Goal: Task Accomplishment & Management: Complete application form

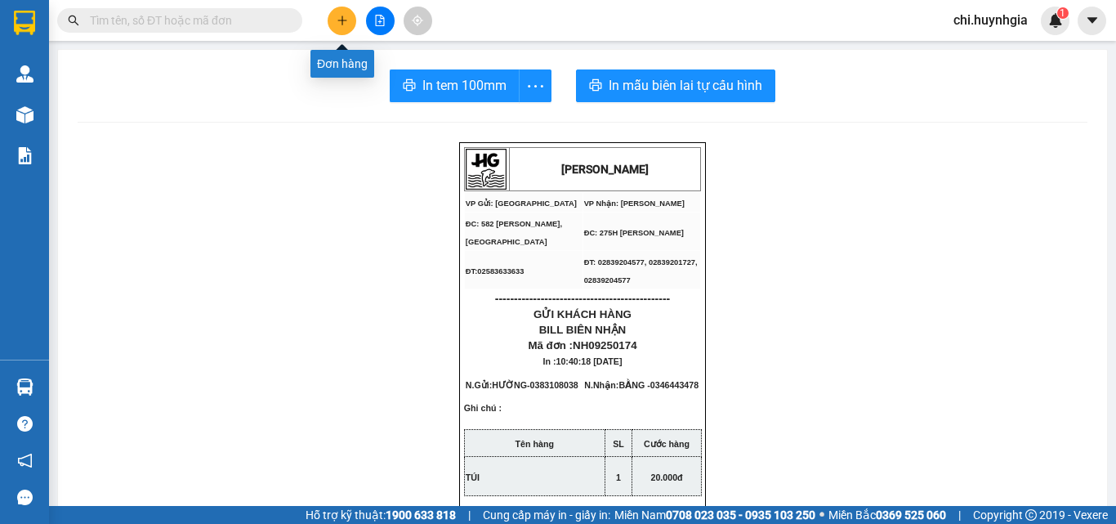
click at [340, 21] on icon "plus" at bounding box center [341, 20] width 11 height 11
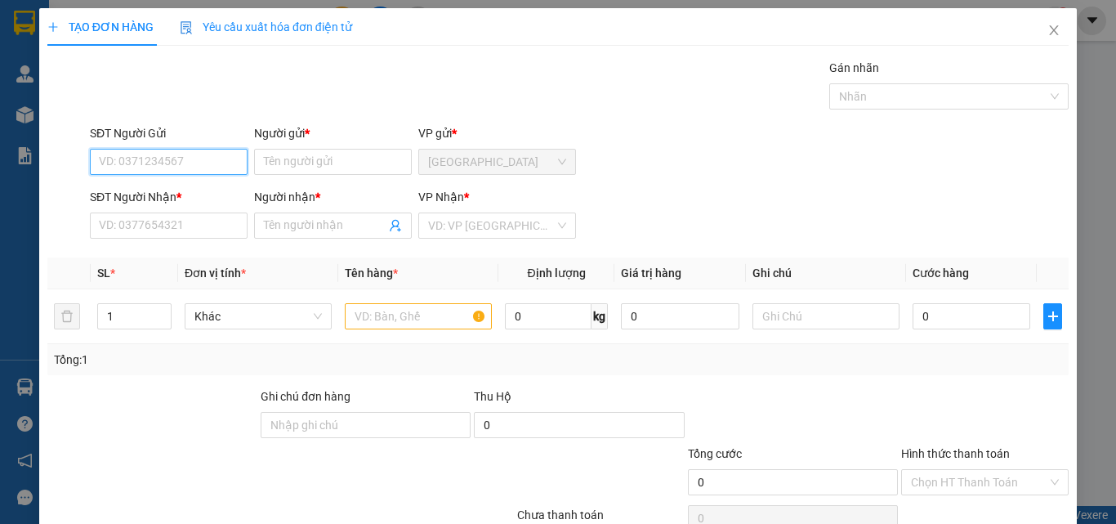
click at [186, 163] on input "SĐT Người Gửi" at bounding box center [169, 162] width 158 height 26
type input "0905797522"
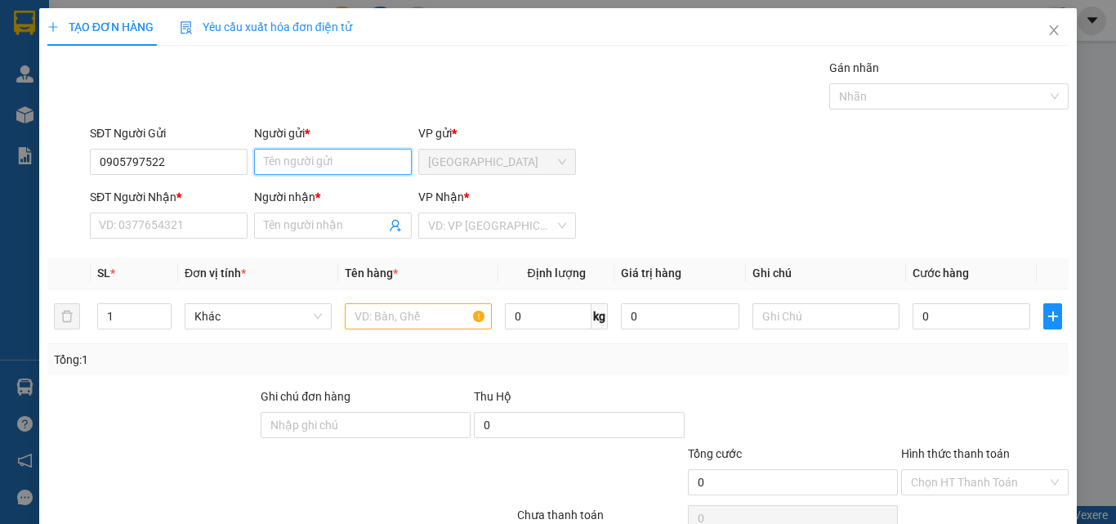
click at [303, 164] on input "Người gửi *" at bounding box center [333, 162] width 158 height 26
paste input "ẠCH"
type input "THẠCH"
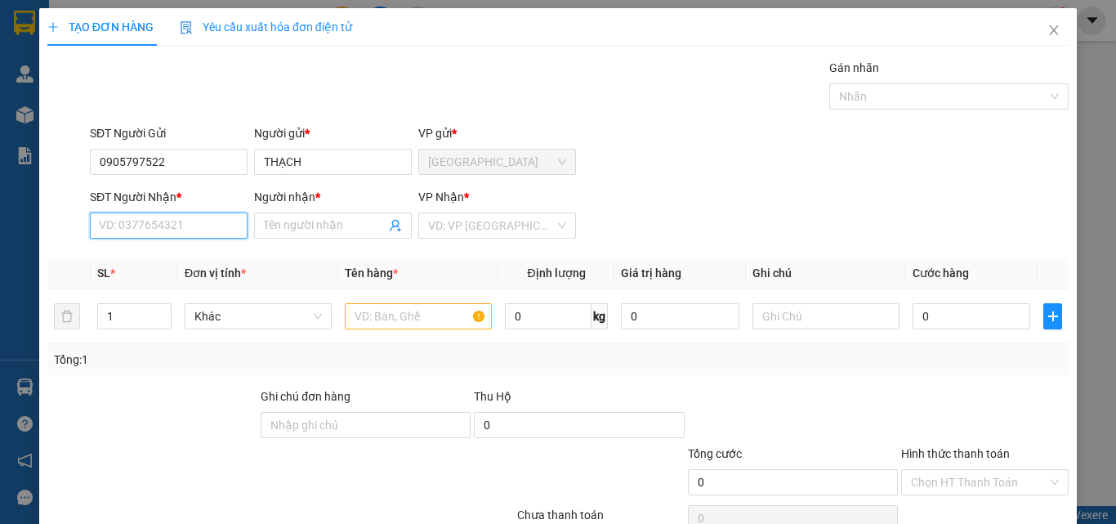
click at [189, 236] on input "SĐT Người Nhận *" at bounding box center [169, 225] width 158 height 26
type input "0905797522"
drag, startPoint x: 284, startPoint y: 223, endPoint x: 298, endPoint y: 154, distance: 70.0
click at [291, 222] on input "Người nhận *" at bounding box center [325, 225] width 122 height 18
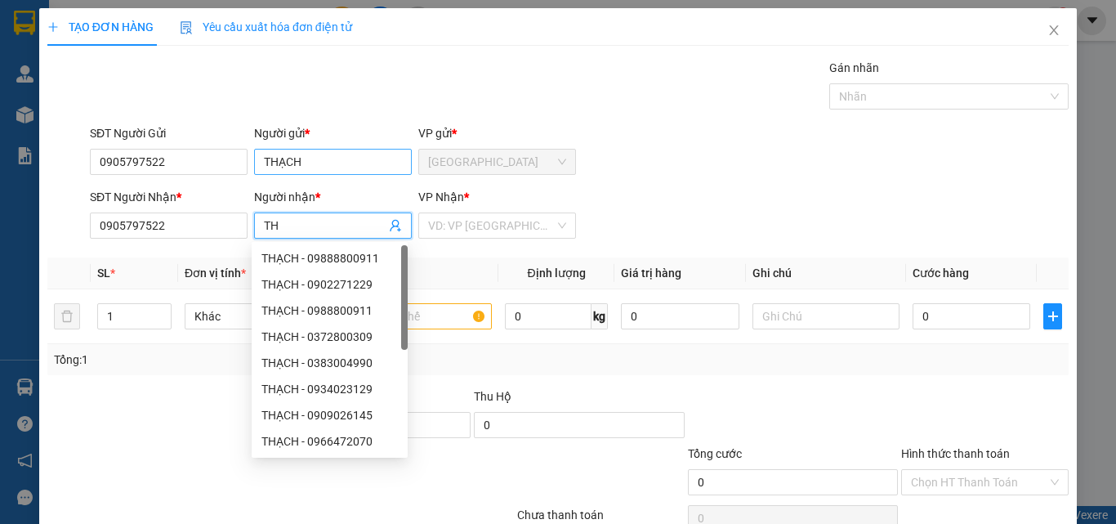
paste input "ẠCH"
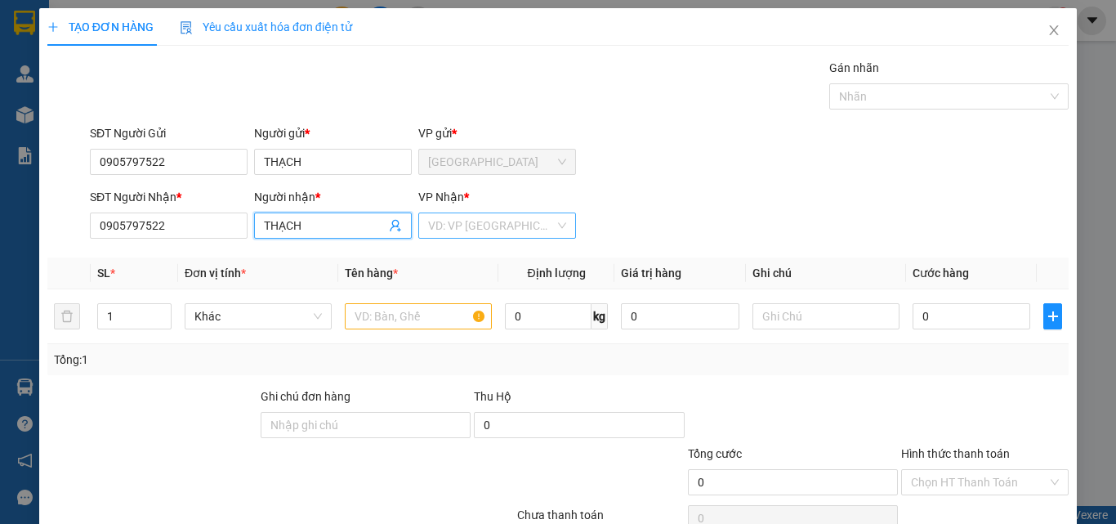
type input "THẠCH"
drag, startPoint x: 464, startPoint y: 225, endPoint x: 470, endPoint y: 245, distance: 20.4
click at [466, 229] on input "search" at bounding box center [491, 225] width 127 height 25
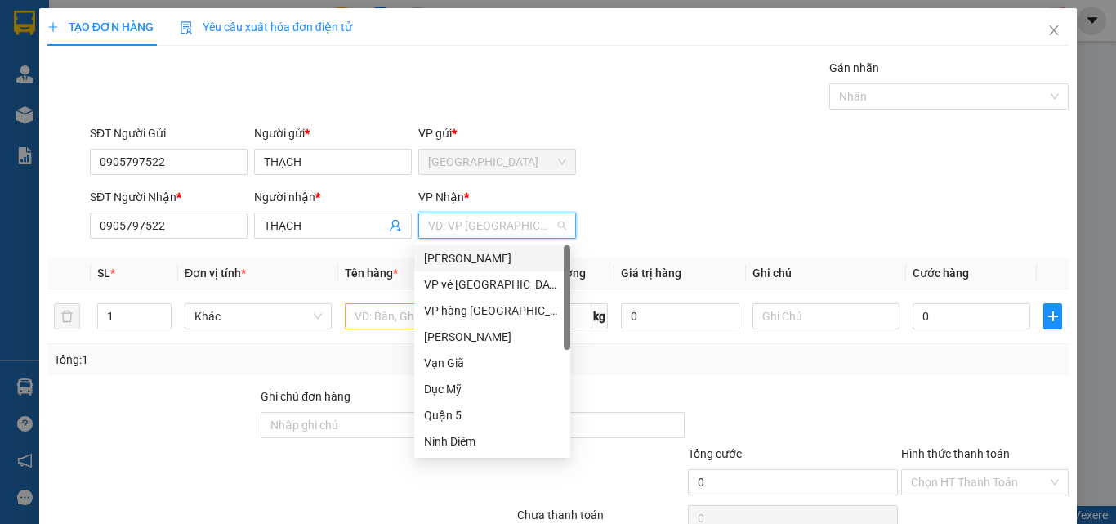
click at [482, 254] on div "[PERSON_NAME]" at bounding box center [492, 258] width 136 height 18
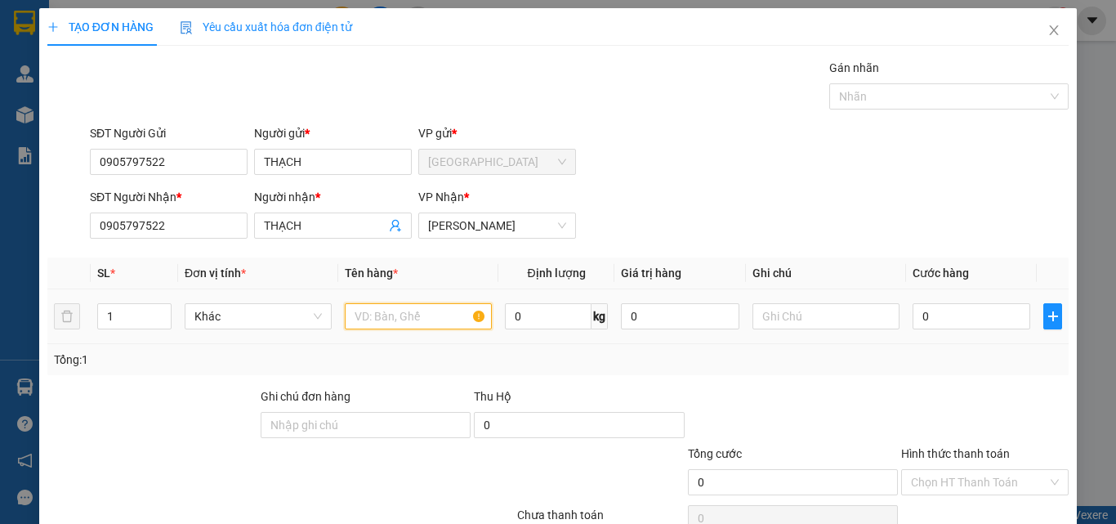
click at [411, 311] on input "text" at bounding box center [418, 316] width 147 height 26
paste input "Ô"
paste input "Ố"
type input "XE SỐ (26918)"
click at [946, 321] on input "0" at bounding box center [971, 316] width 118 height 26
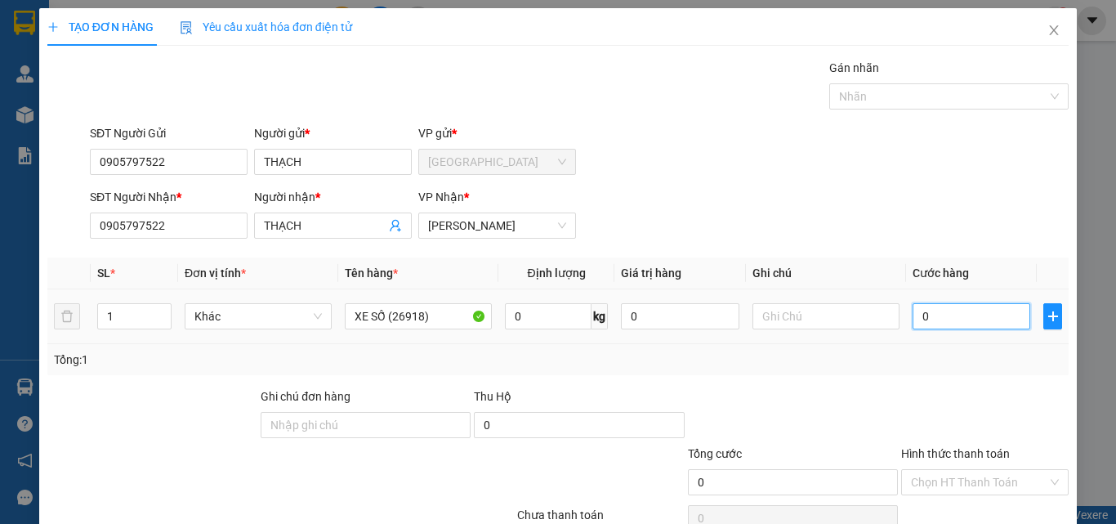
type input "3"
type input "35"
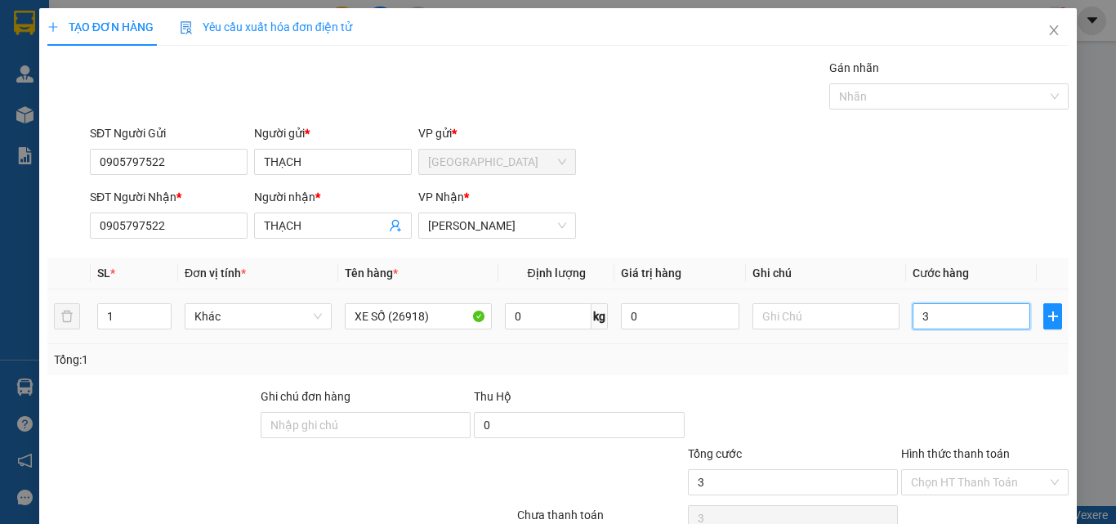
type input "35"
type input "350"
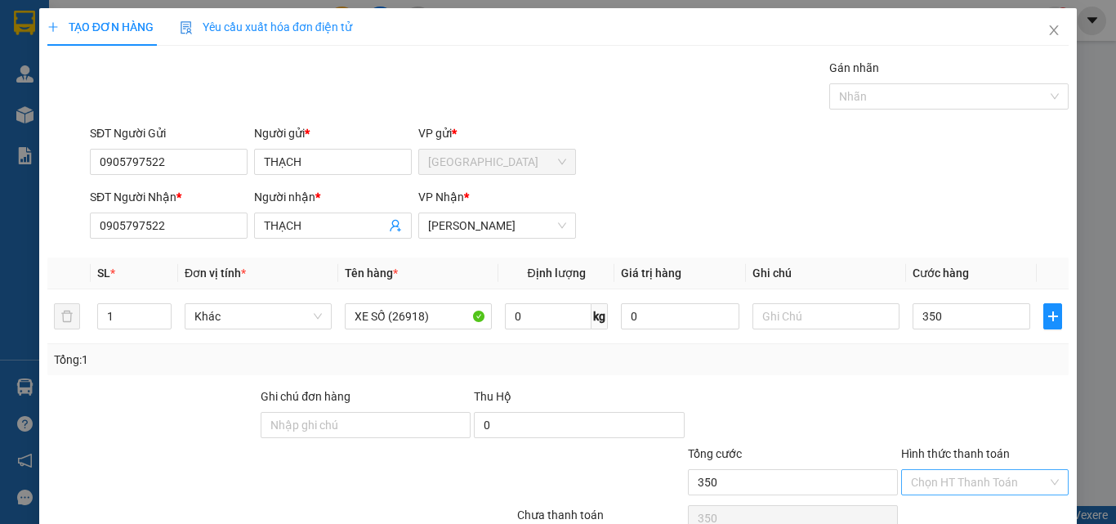
type input "350.000"
click at [954, 470] on input "Hình thức thanh toán" at bounding box center [979, 482] width 136 height 25
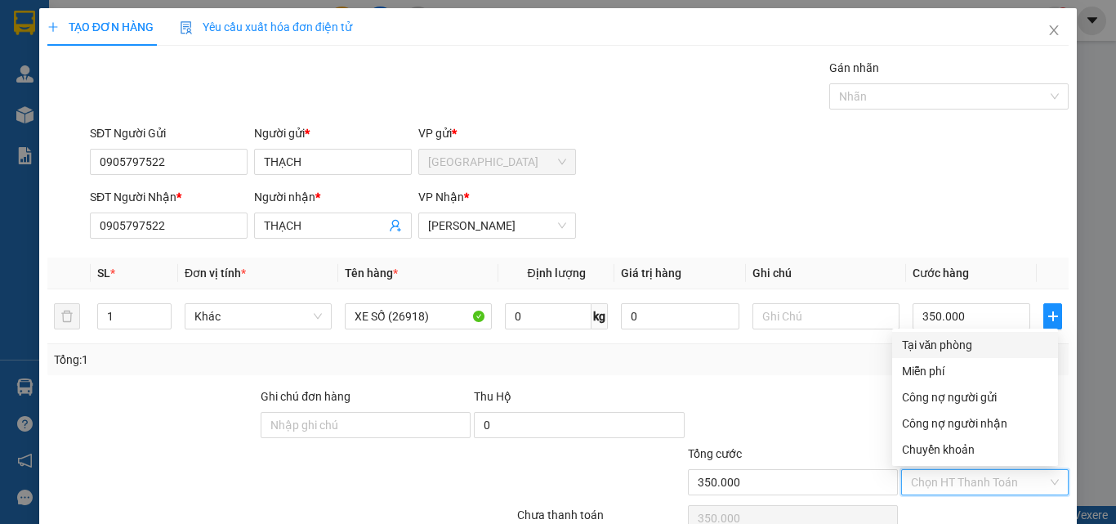
drag, startPoint x: 958, startPoint y: 340, endPoint x: 945, endPoint y: 390, distance: 52.3
click at [958, 341] on div "Tại văn phòng" at bounding box center [975, 345] width 146 height 18
type input "0"
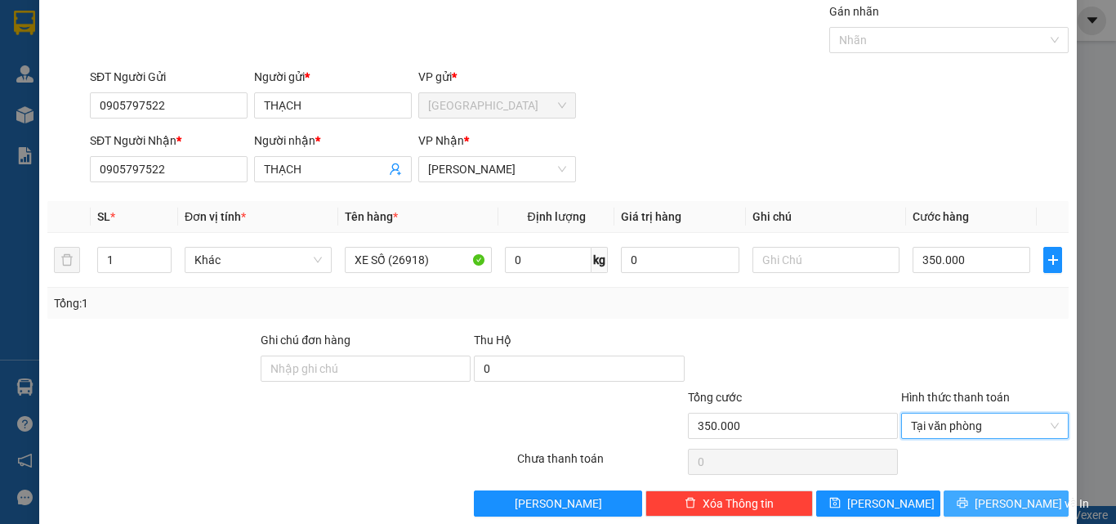
scroll to position [81, 0]
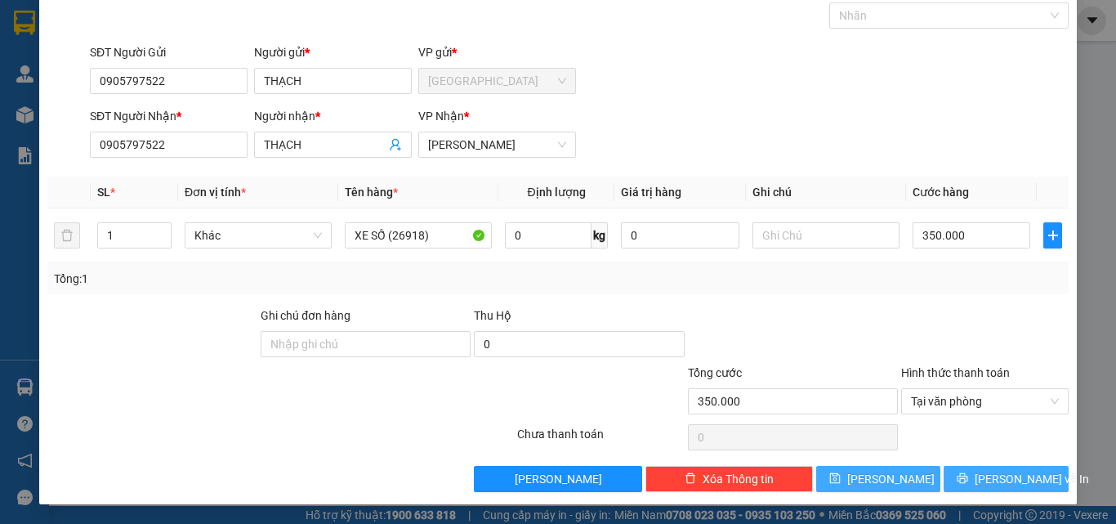
drag, startPoint x: 987, startPoint y: 483, endPoint x: 875, endPoint y: 468, distance: 113.7
click at [986, 483] on span "[PERSON_NAME] và In" at bounding box center [1031, 479] width 114 height 18
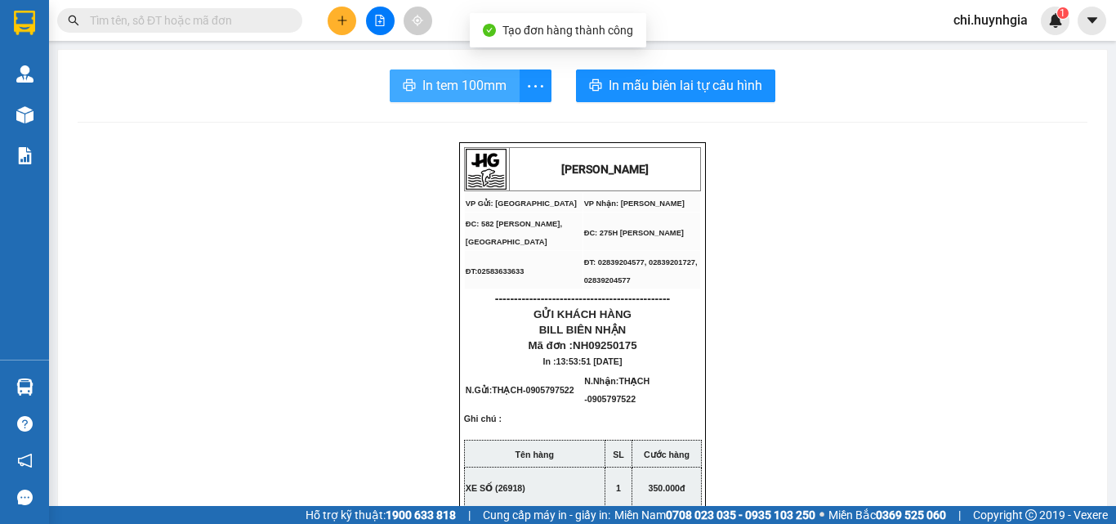
drag, startPoint x: 434, startPoint y: 80, endPoint x: 505, endPoint y: 132, distance: 88.2
click at [435, 81] on span "In tem 100mm" at bounding box center [464, 85] width 84 height 20
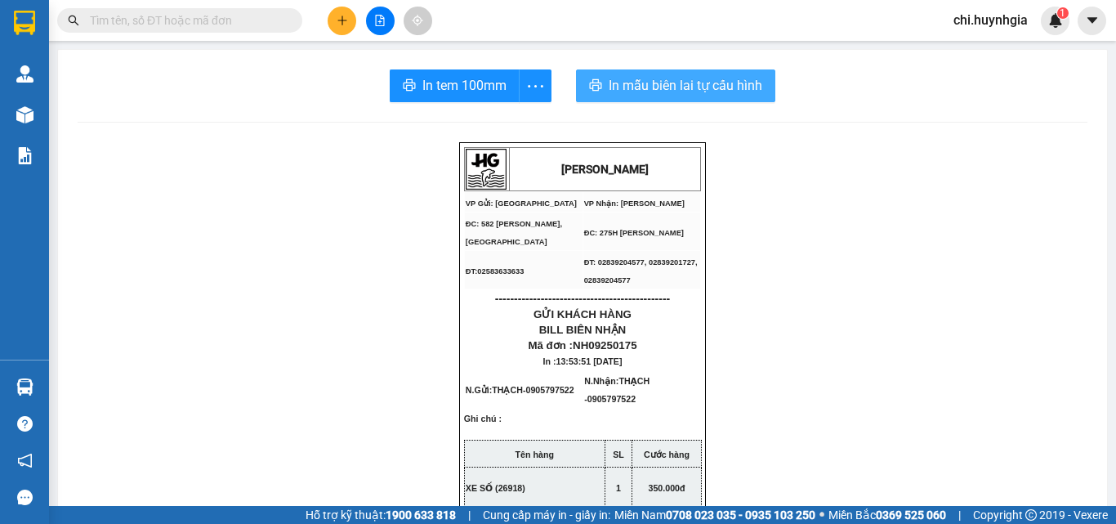
click at [684, 91] on span "In mẫu biên lai tự cấu hình" at bounding box center [685, 85] width 154 height 20
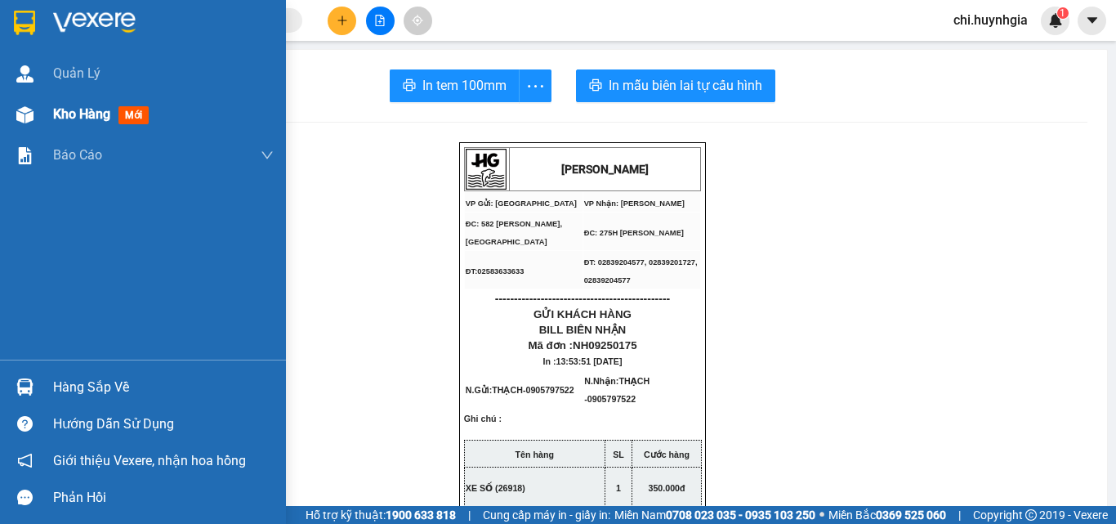
click at [91, 106] on span "Kho hàng" at bounding box center [81, 114] width 57 height 16
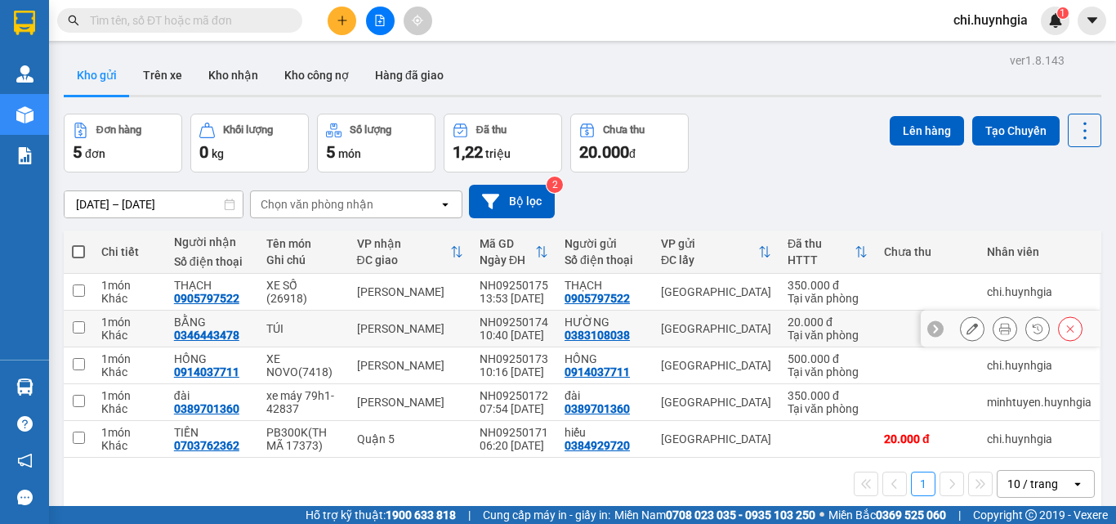
scroll to position [75, 0]
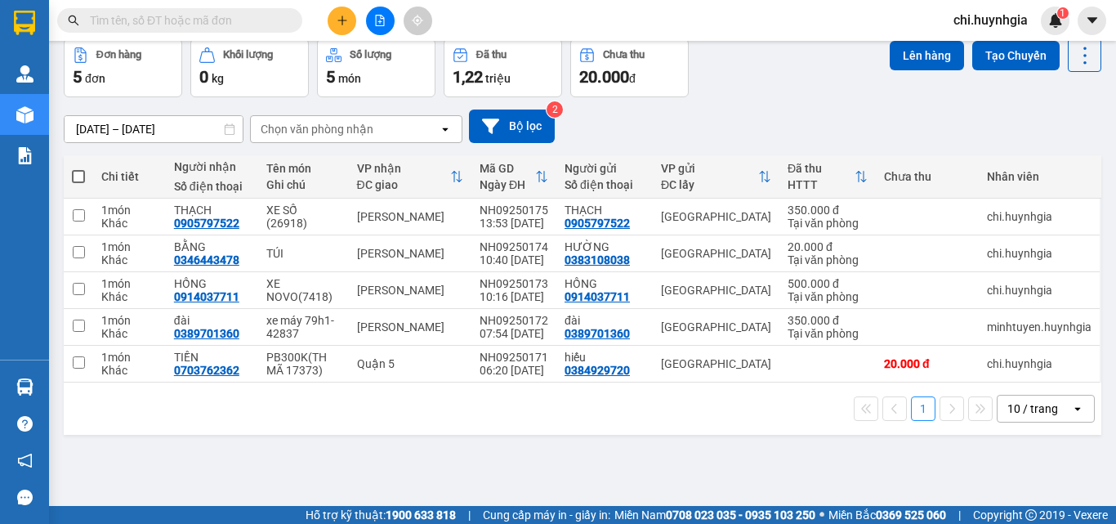
click at [343, 24] on icon "plus" at bounding box center [341, 20] width 11 height 11
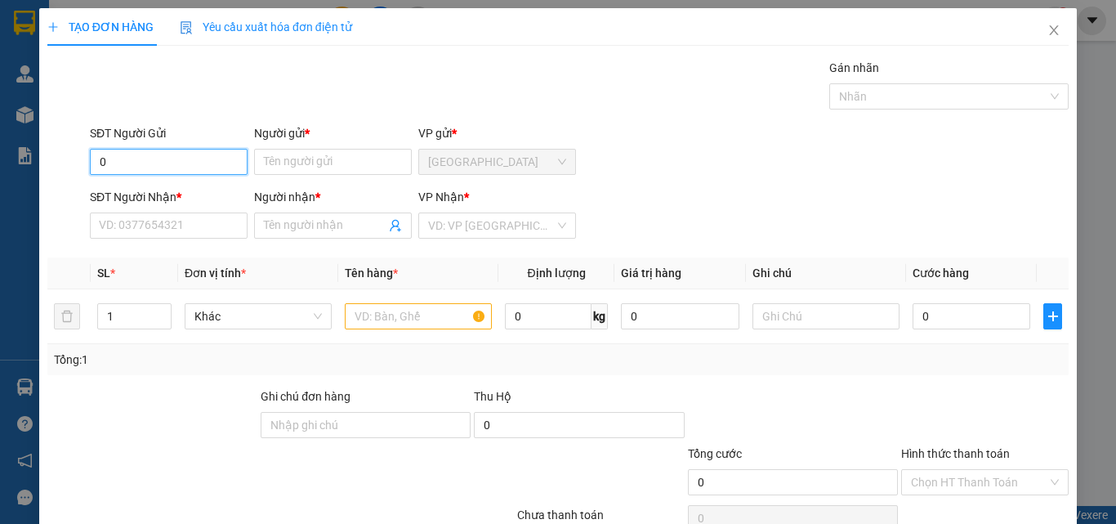
type input "0"
click at [1080, 378] on div "TẠO ĐƠN HÀNG Yêu cầu xuất hóa đơn điện tử Transit Pickup Surcharge Ids Transit …" at bounding box center [558, 262] width 1116 height 524
click at [1049, 38] on span "Close" at bounding box center [1054, 31] width 46 height 46
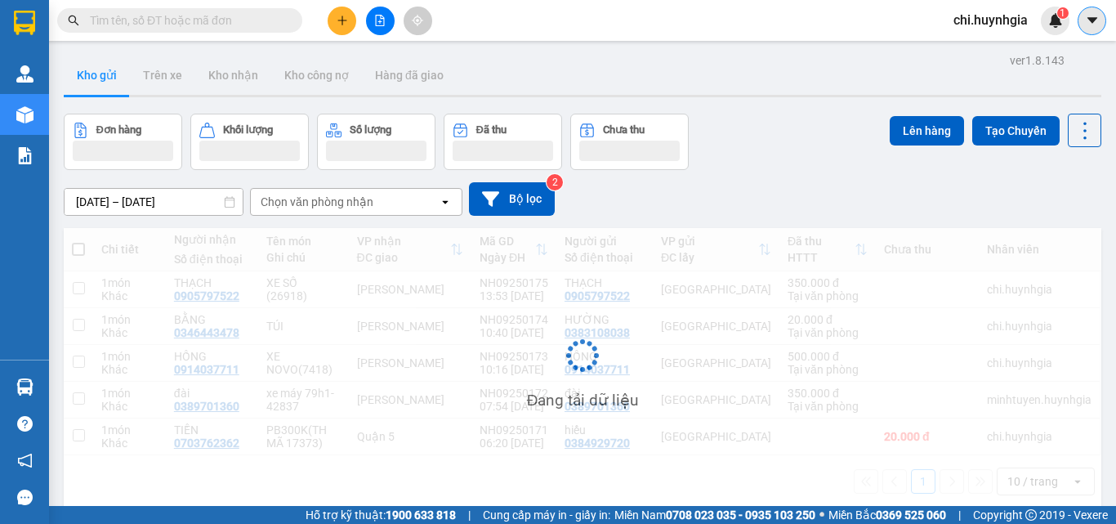
click at [1093, 30] on button at bounding box center [1091, 21] width 29 height 29
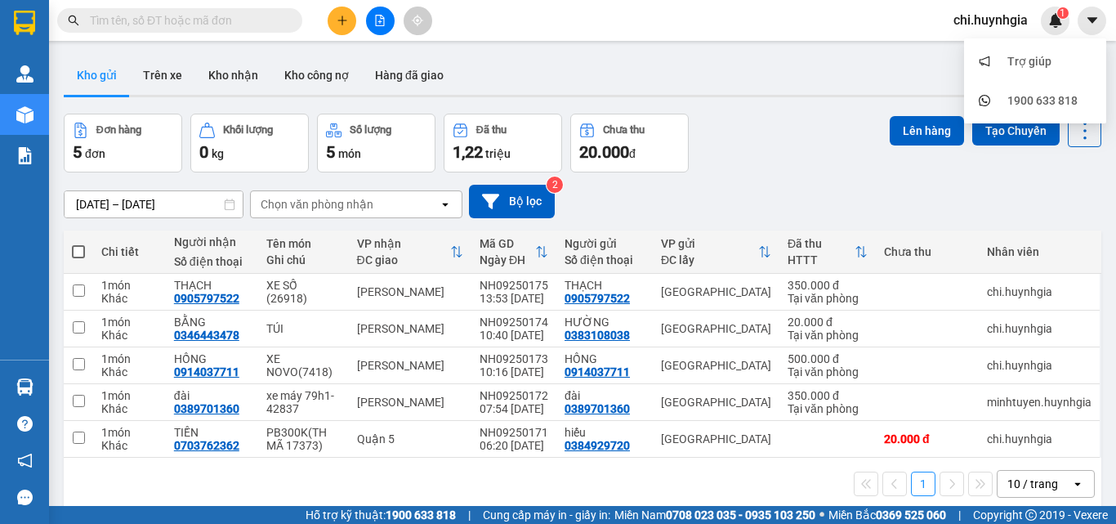
click at [983, 20] on span "chi.huynhgia" at bounding box center [990, 20] width 100 height 20
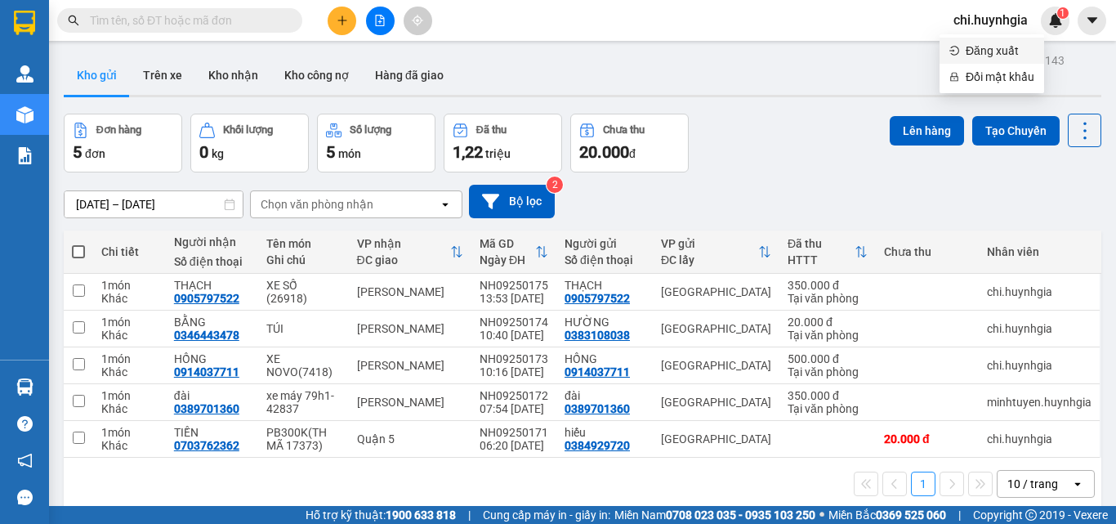
click at [987, 49] on span "Đăng xuất" at bounding box center [999, 51] width 69 height 18
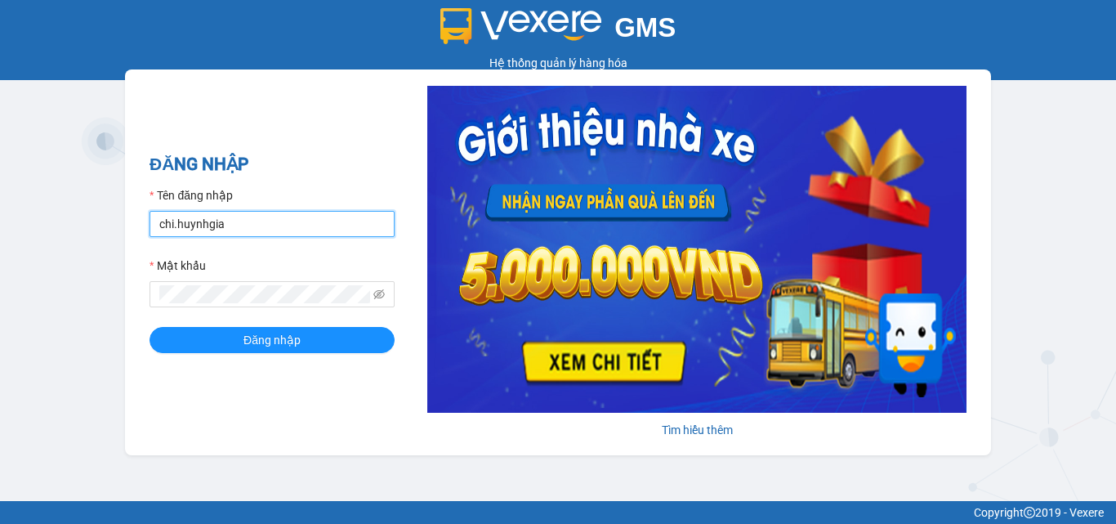
click at [244, 225] on input "chi.huynhgia" at bounding box center [271, 224] width 245 height 26
type input "minhtuyen.huynhgia"
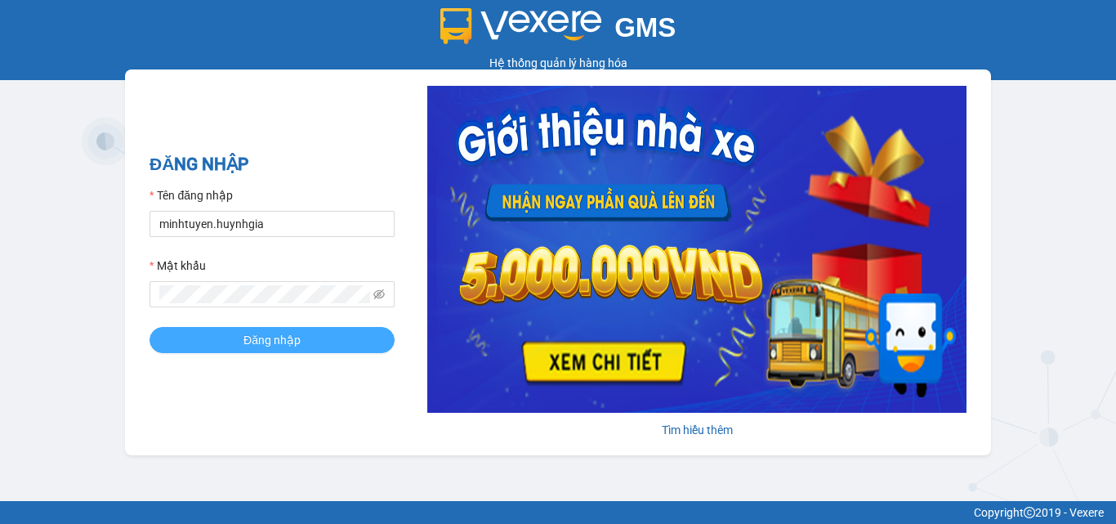
click at [265, 341] on span "Đăng nhập" at bounding box center [271, 340] width 57 height 18
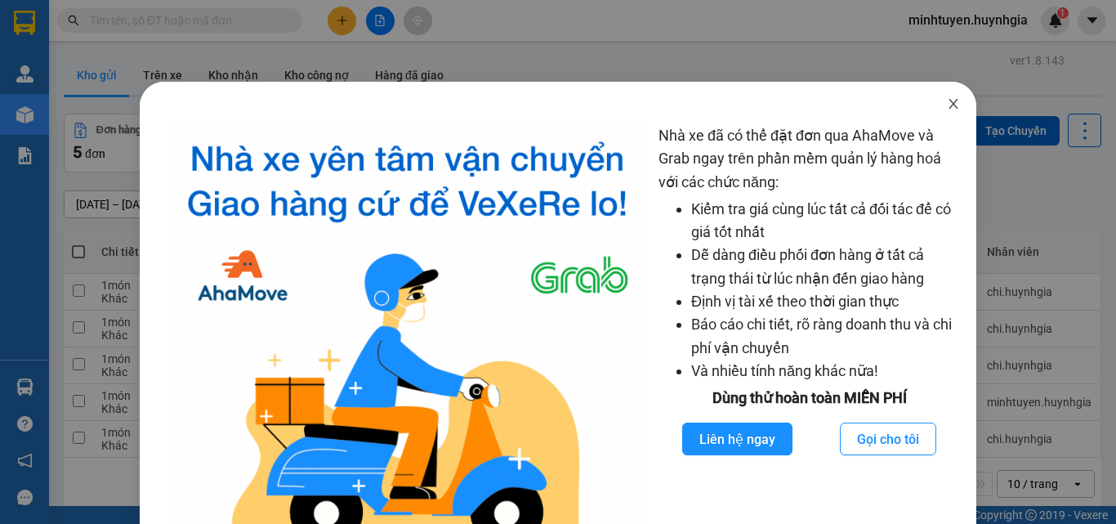
click at [947, 105] on icon "close" at bounding box center [953, 103] width 13 height 13
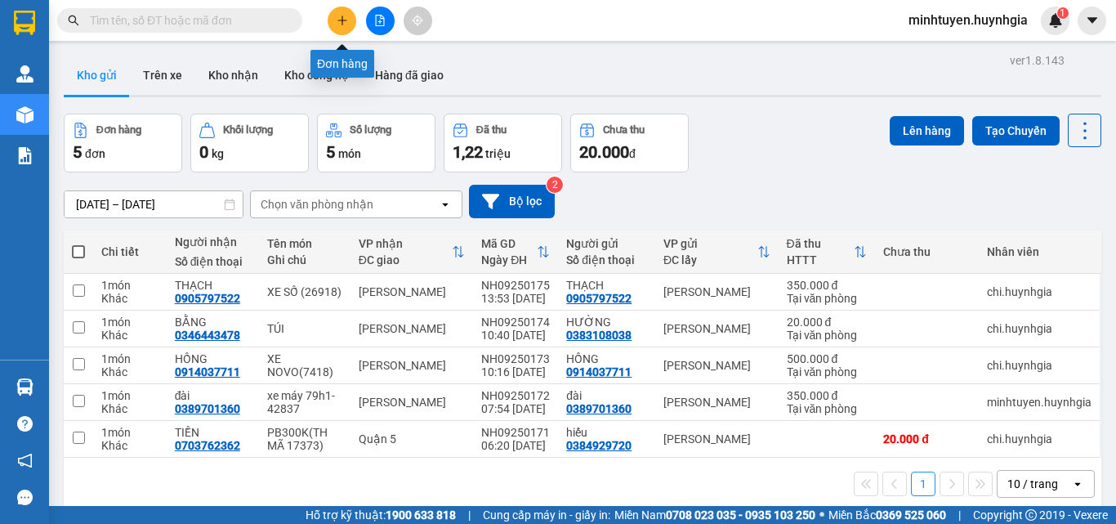
click at [337, 20] on icon "plus" at bounding box center [341, 20] width 11 height 11
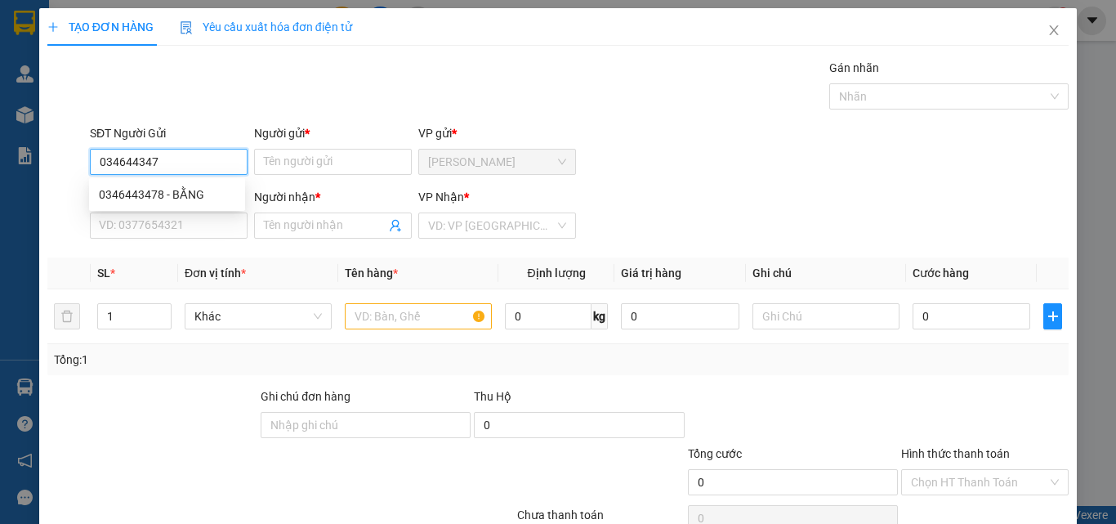
type input "0346443478"
click at [222, 185] on div "0346443478 - BẰNG" at bounding box center [167, 194] width 156 height 26
type input "BẰNG"
type input "0346443478"
type input "BẰNG"
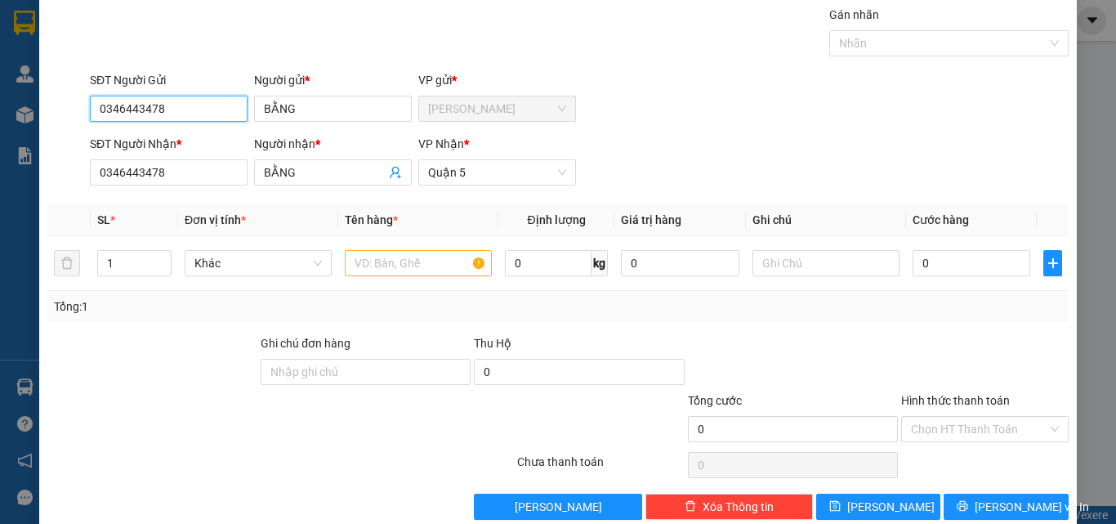
scroll to position [81, 0]
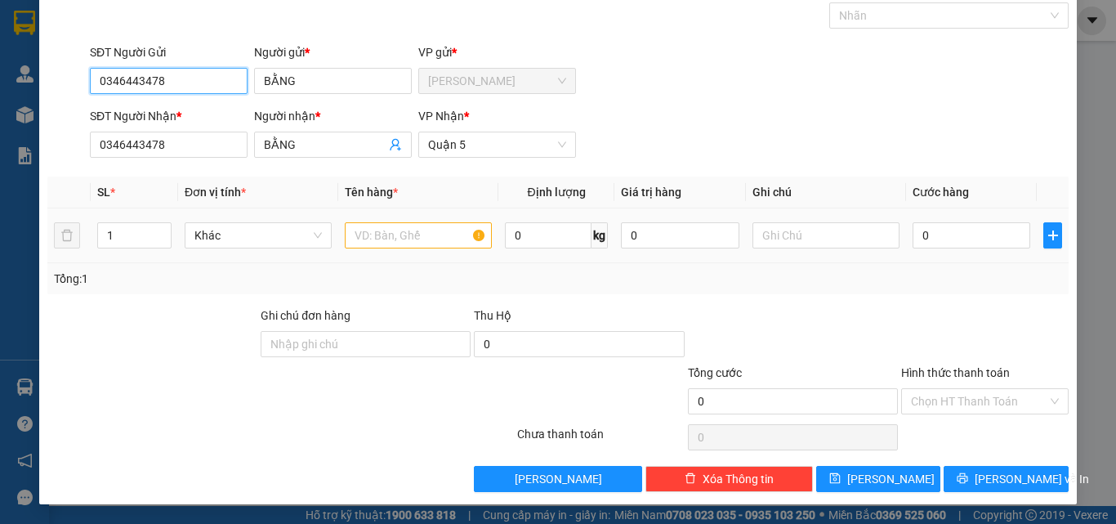
type input "0346443478"
click at [381, 236] on input "text" at bounding box center [418, 235] width 147 height 26
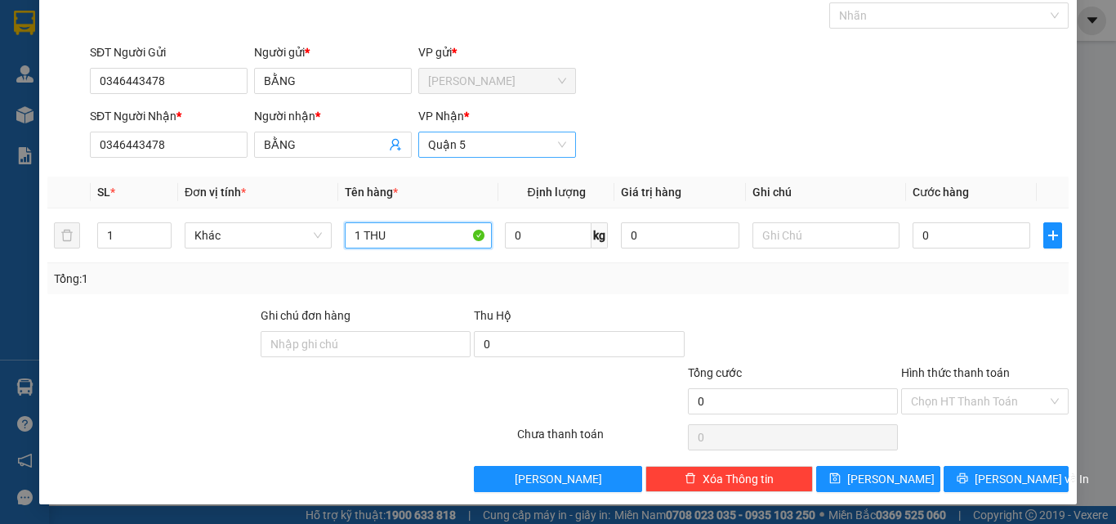
click at [554, 149] on span "Quận 5" at bounding box center [497, 144] width 138 height 25
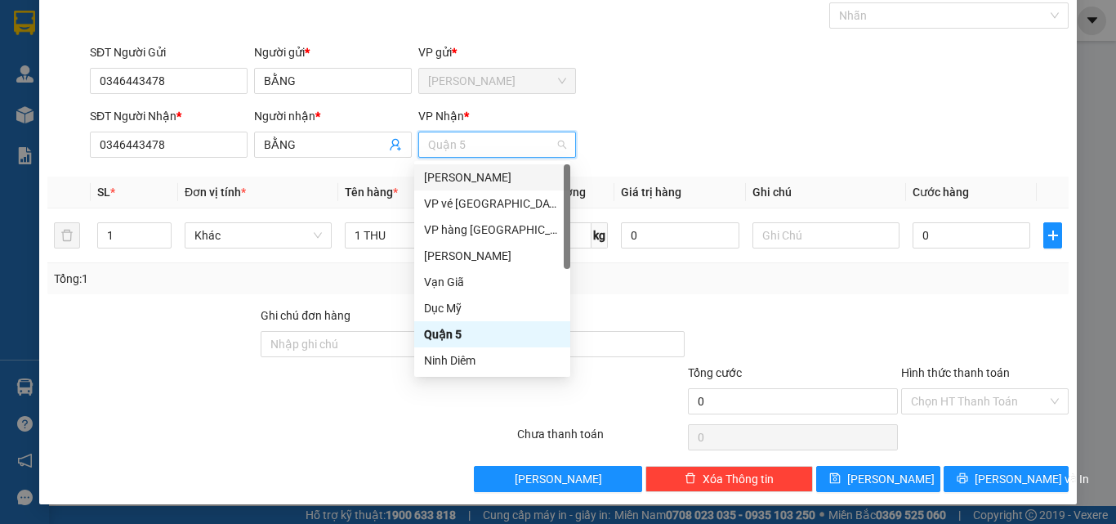
click at [528, 180] on div "[PERSON_NAME]" at bounding box center [492, 177] width 136 height 18
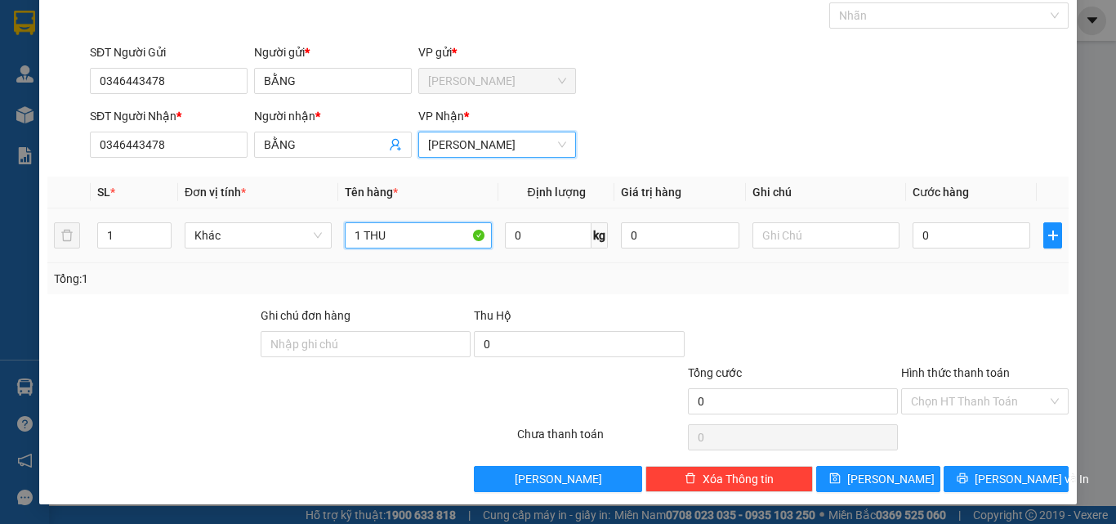
click at [390, 229] on input "1 THU" at bounding box center [418, 235] width 147 height 26
type input "1"
paste input "Ù"
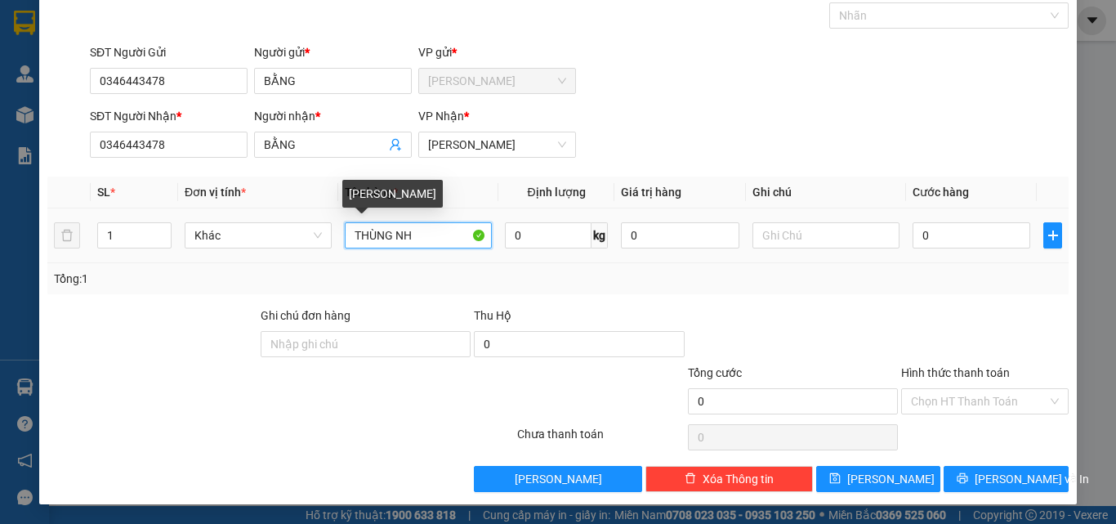
paste input "Ỏ"
type input "THÙNG NHỎ"
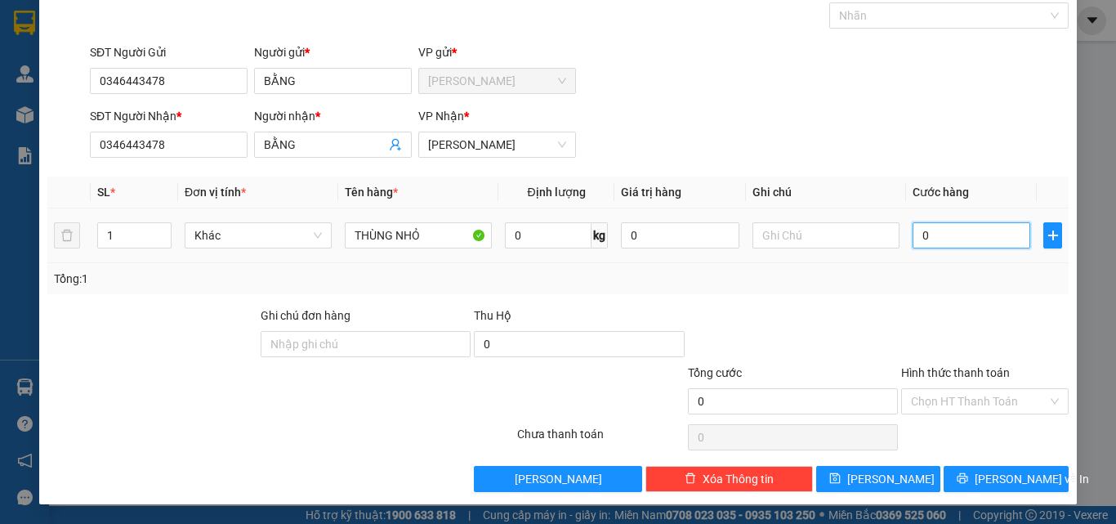
click at [957, 232] on input "0" at bounding box center [971, 235] width 118 height 26
type input "3"
type input "30"
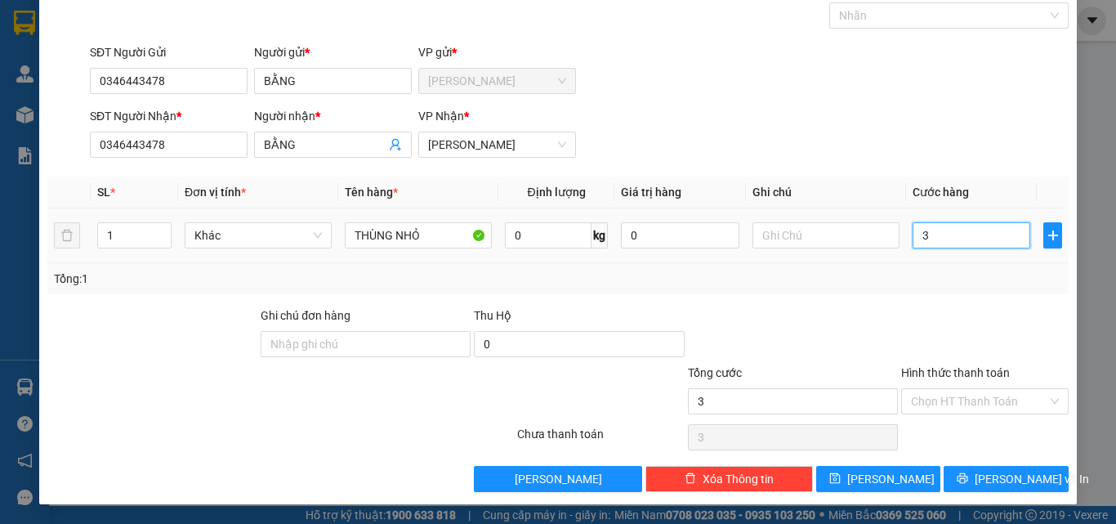
type input "30"
type input "30.000"
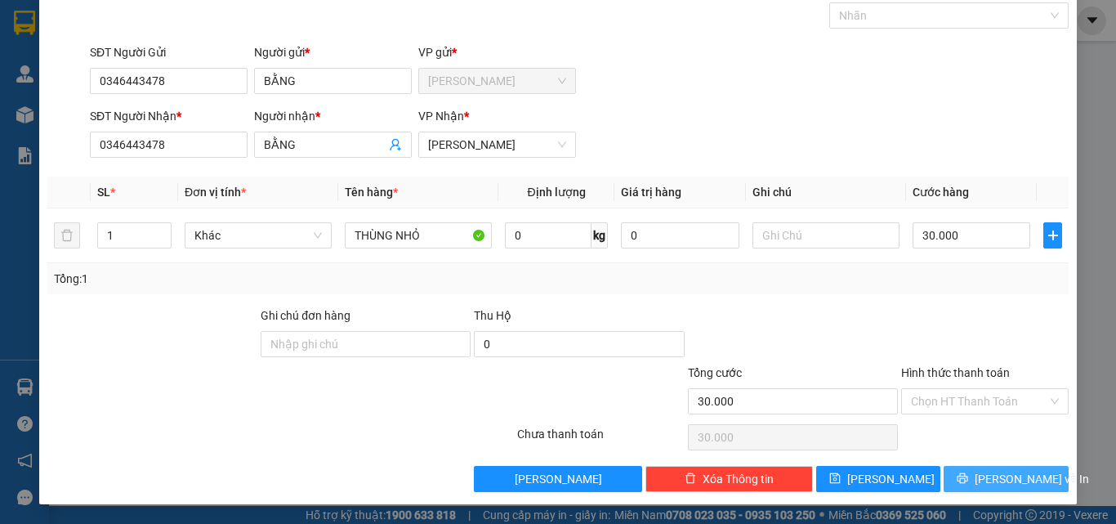
click at [1013, 467] on button "[PERSON_NAME] và In" at bounding box center [1005, 479] width 125 height 26
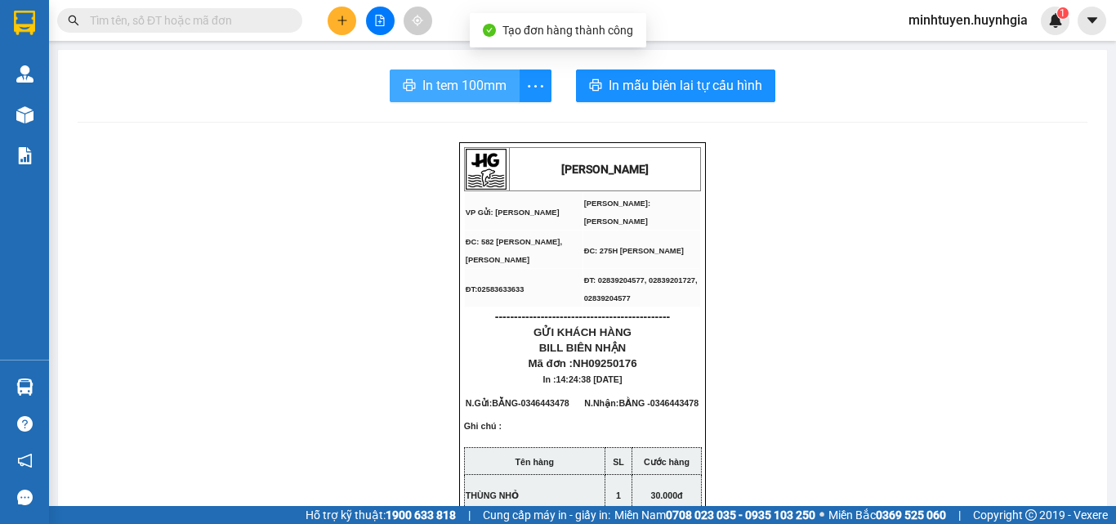
click at [464, 74] on button "In tem 100mm" at bounding box center [455, 85] width 130 height 33
click at [486, 93] on span "In tem 100mm" at bounding box center [464, 85] width 84 height 20
click at [459, 89] on span "In tem 100mm" at bounding box center [464, 85] width 84 height 20
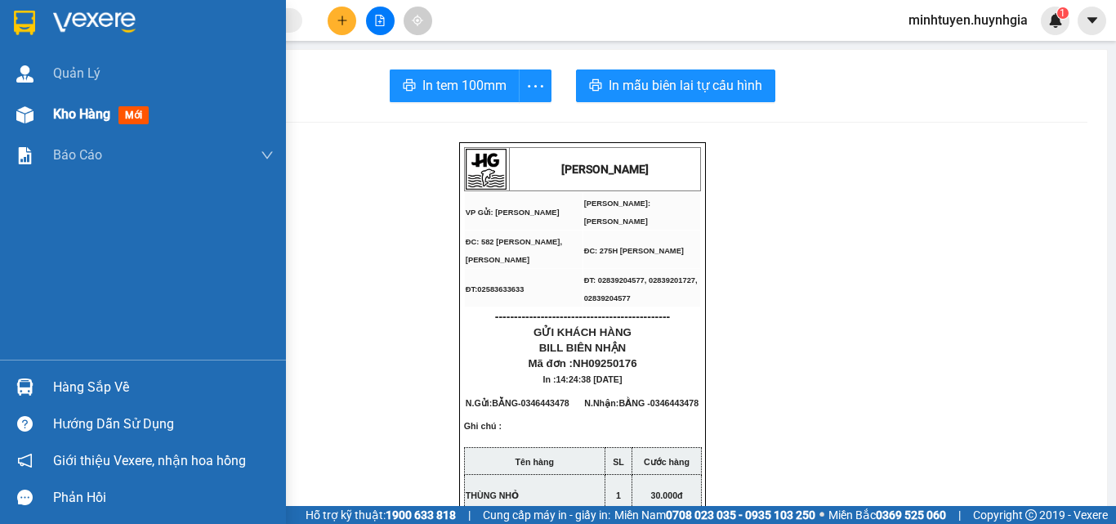
click at [68, 111] on span "Kho hàng" at bounding box center [81, 114] width 57 height 16
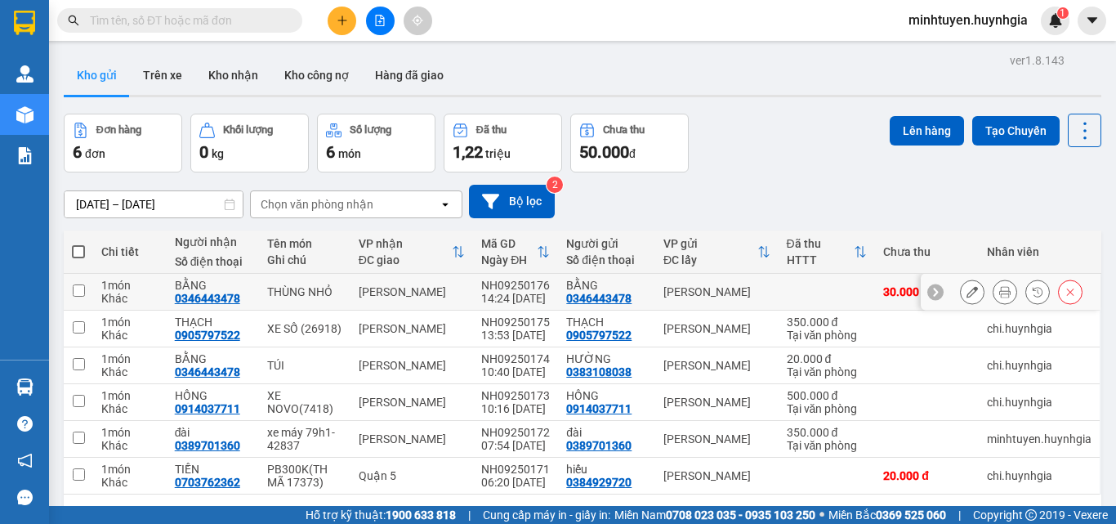
click at [960, 288] on button at bounding box center [971, 292] width 23 height 29
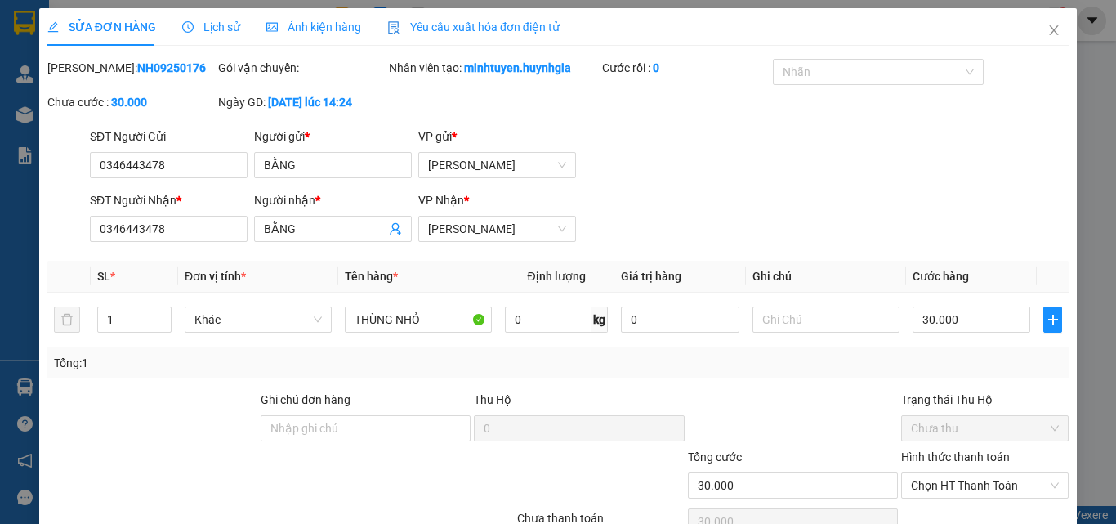
type input "0346443478"
type input "BẰNG"
type input "0346443478"
type input "BẰNG"
type input "30.000"
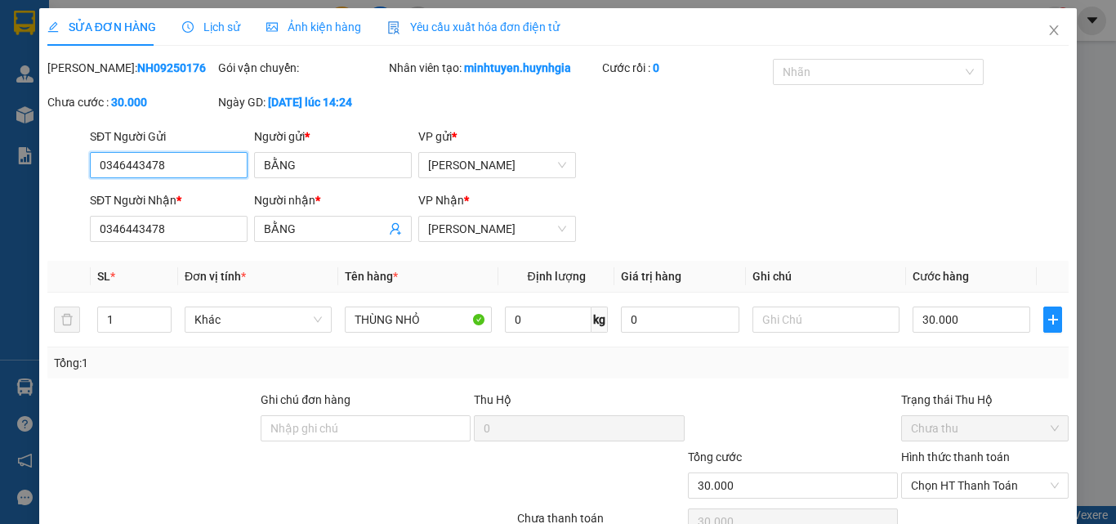
scroll to position [76, 0]
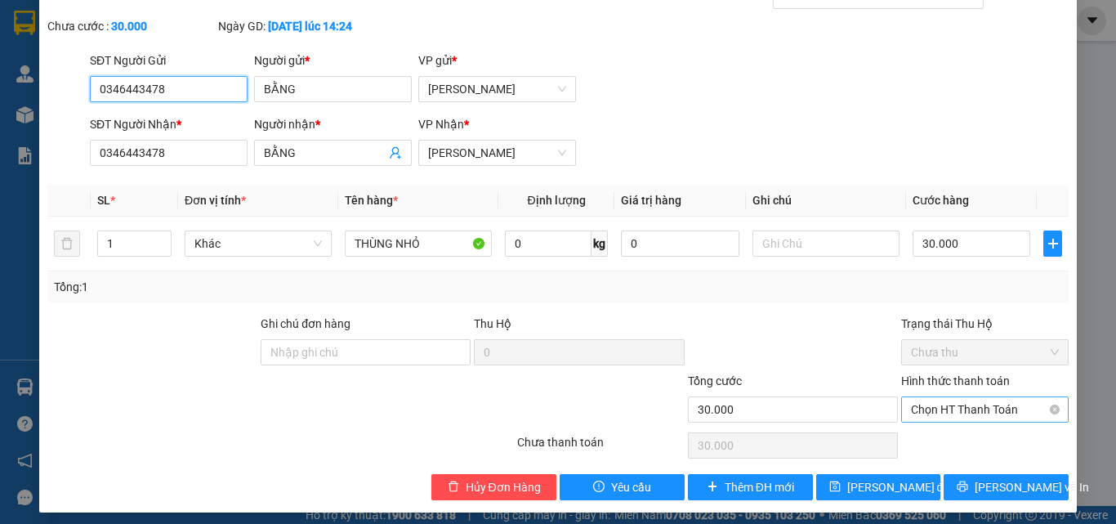
click at [1030, 408] on span "Chọn HT Thanh Toán" at bounding box center [985, 409] width 148 height 25
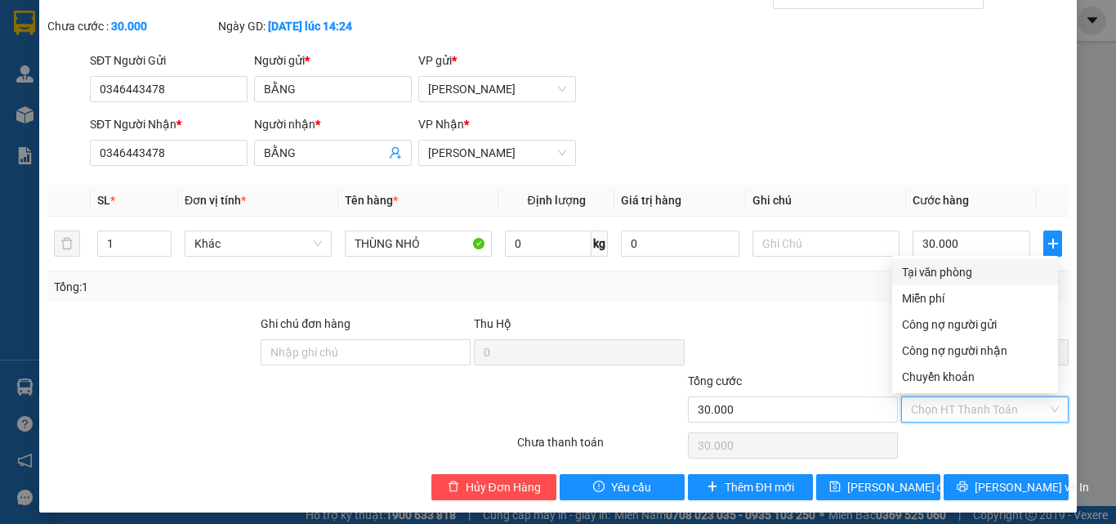
click at [951, 271] on div "Tại văn phòng" at bounding box center [975, 272] width 146 height 18
type input "0"
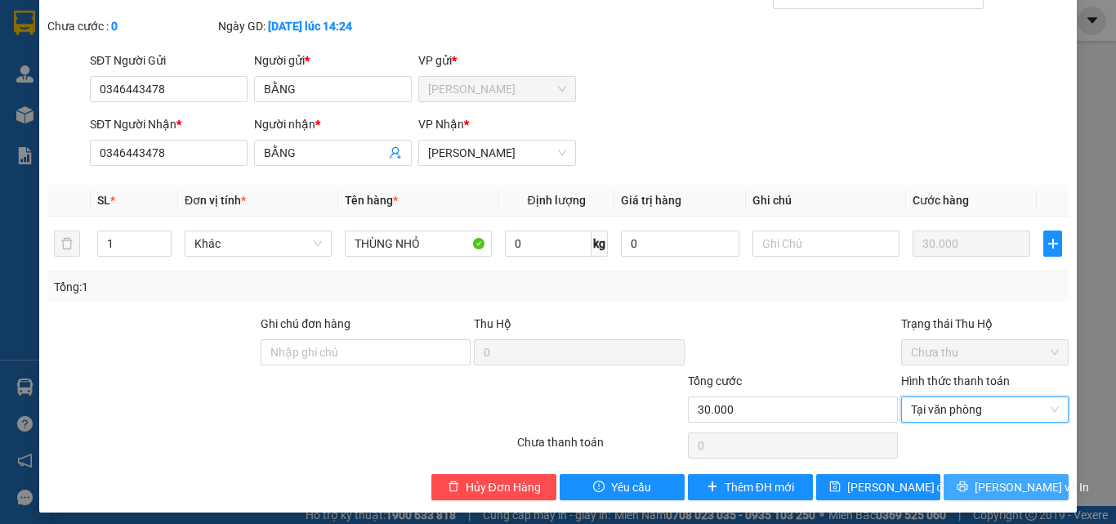
click at [1027, 485] on button "[PERSON_NAME] và In" at bounding box center [1005, 487] width 125 height 26
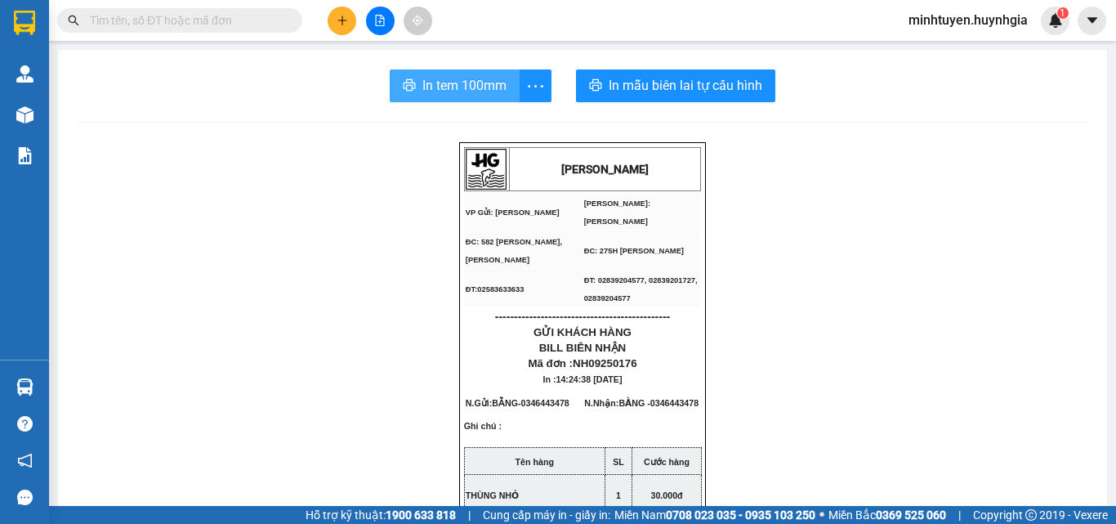
click at [501, 85] on button "In tem 100mm" at bounding box center [455, 85] width 130 height 33
click at [425, 83] on span "In tem 100mm" at bounding box center [464, 85] width 84 height 20
click at [343, 25] on icon "plus" at bounding box center [341, 20] width 11 height 11
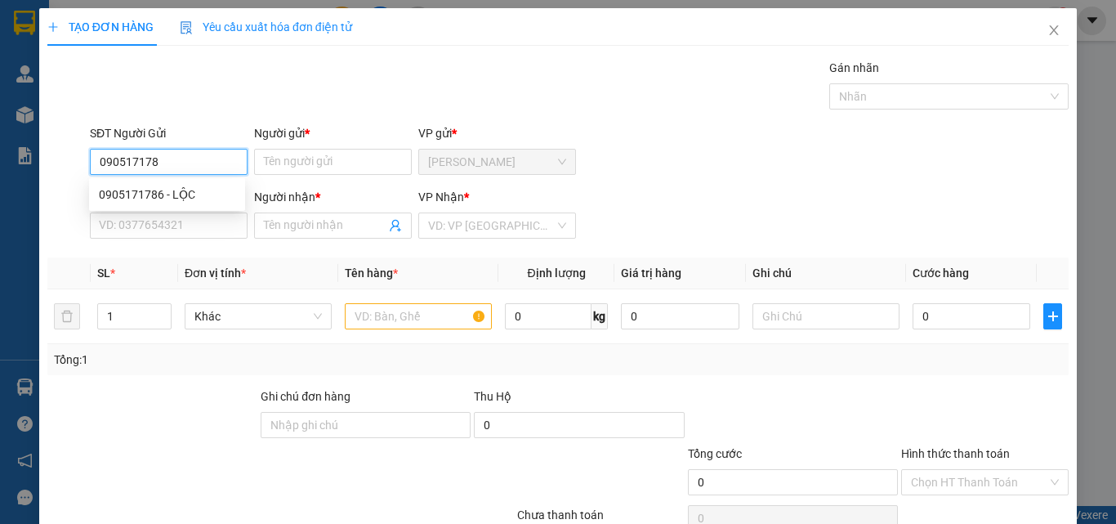
type input "0905171786"
click at [227, 189] on div "0905171786 - LỘC" at bounding box center [167, 194] width 136 height 18
type input "LỘC"
type input "0966103688"
type input "Tuấn"
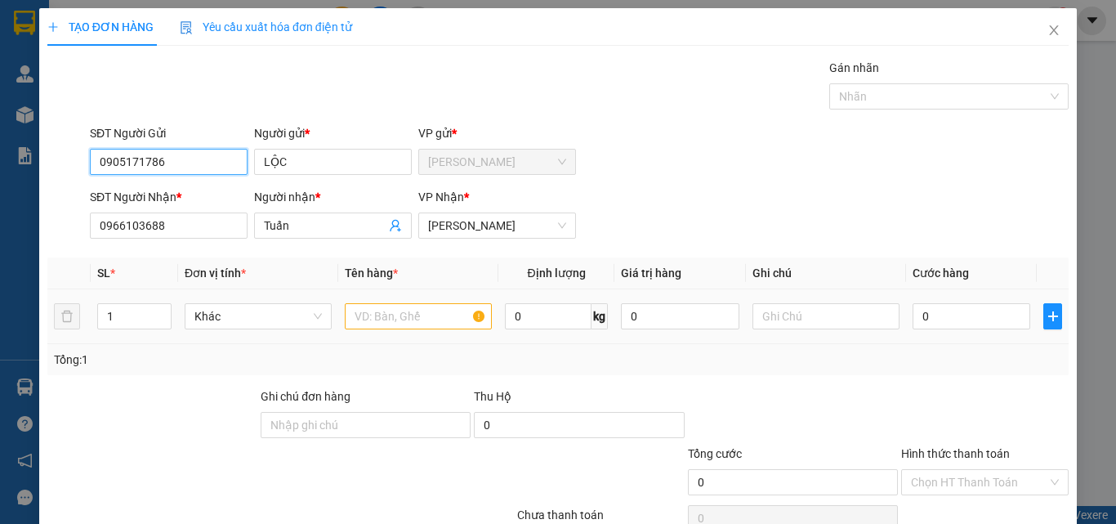
type input "0905171786"
click at [417, 317] on input "text" at bounding box center [418, 316] width 147 height 26
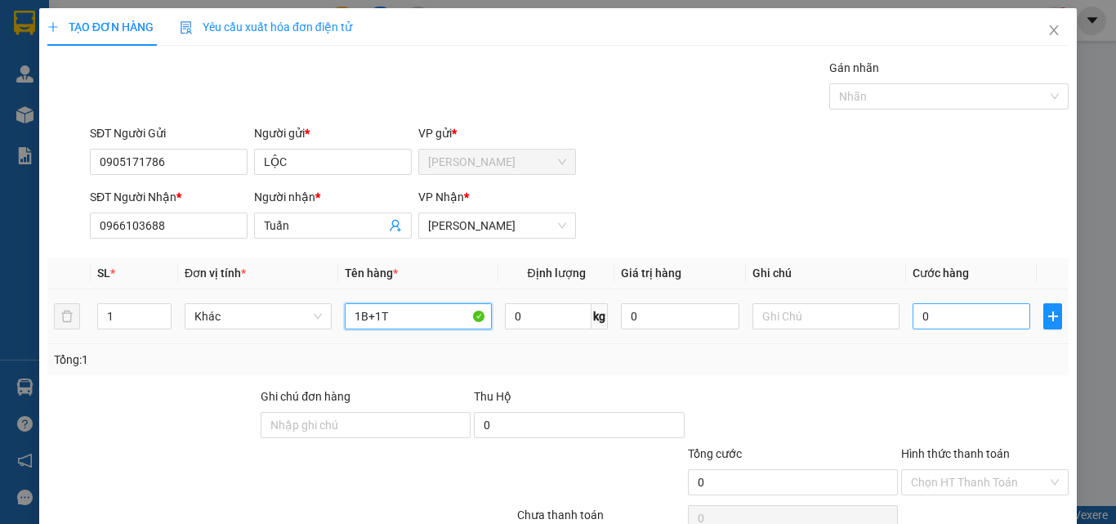
type input "1B+1T"
click at [973, 311] on input "0" at bounding box center [971, 316] width 118 height 26
type input "1"
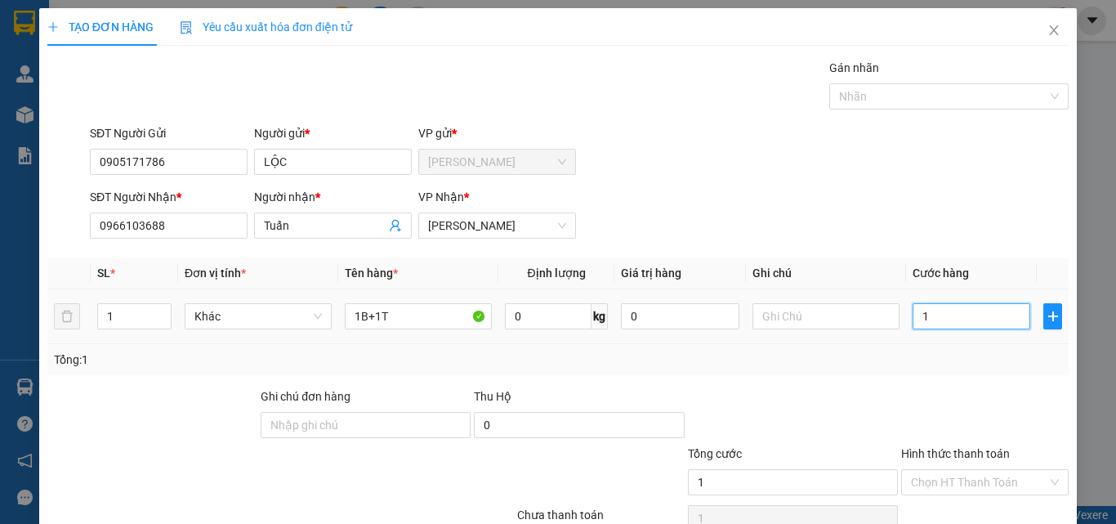
type input "10"
type input "100"
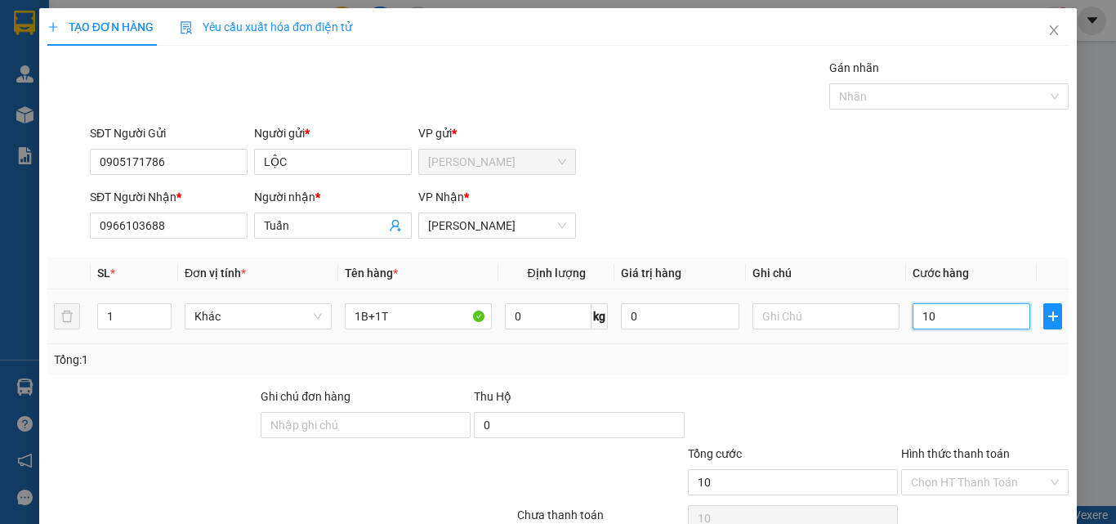
type input "100"
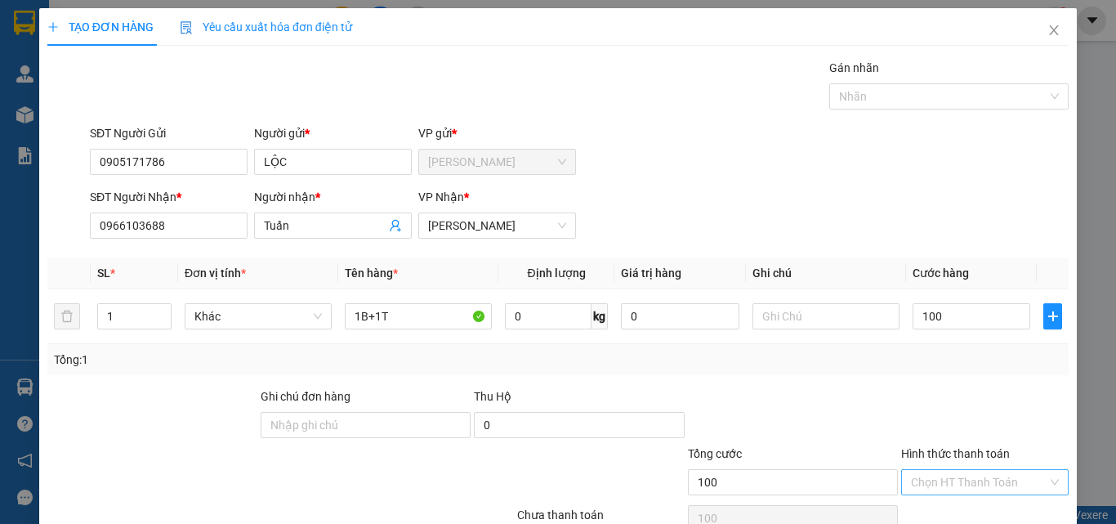
click at [986, 472] on input "Hình thức thanh toán" at bounding box center [979, 482] width 136 height 25
type input "100.000"
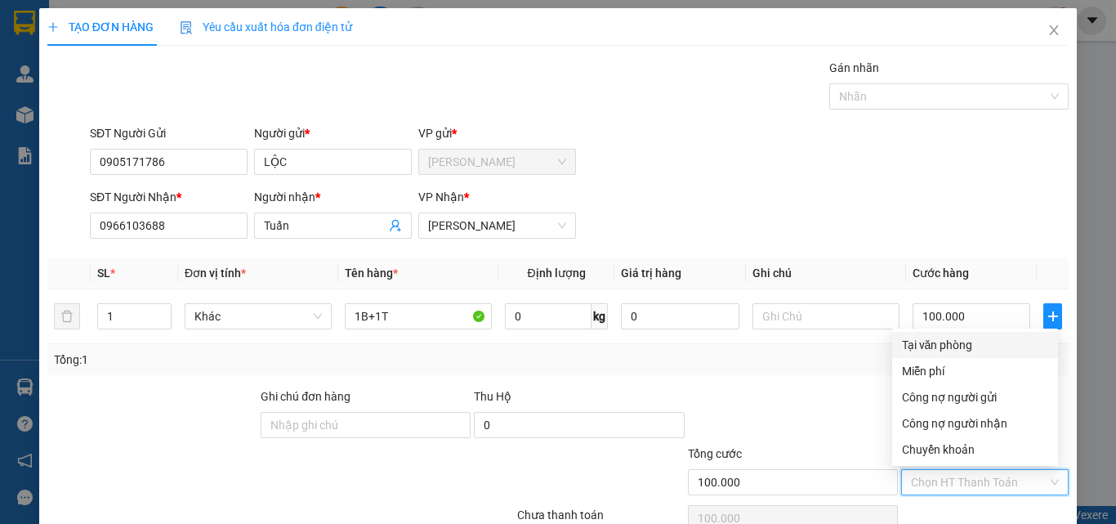
click at [985, 346] on div "Tại văn phòng" at bounding box center [975, 345] width 146 height 18
type input "0"
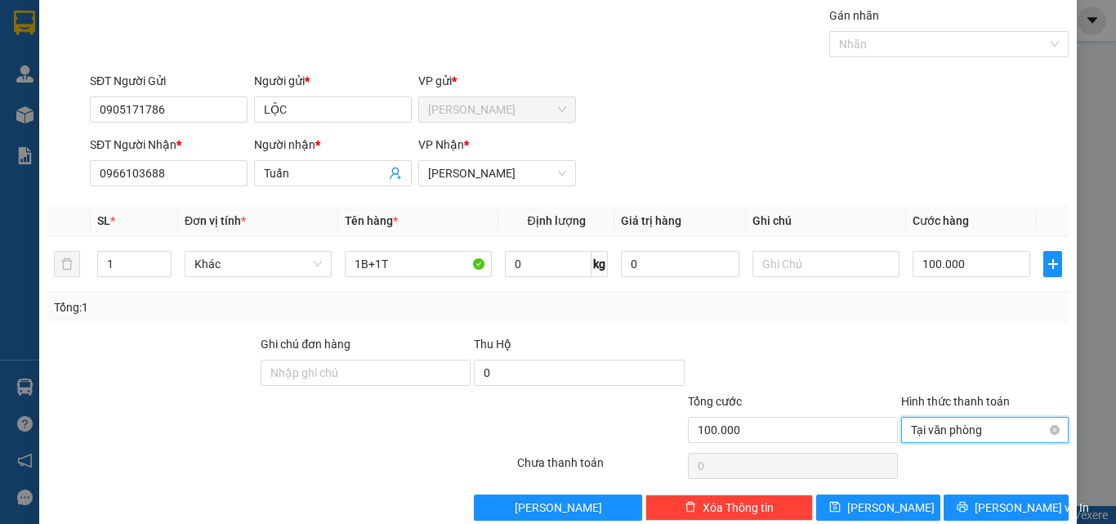
scroll to position [81, 0]
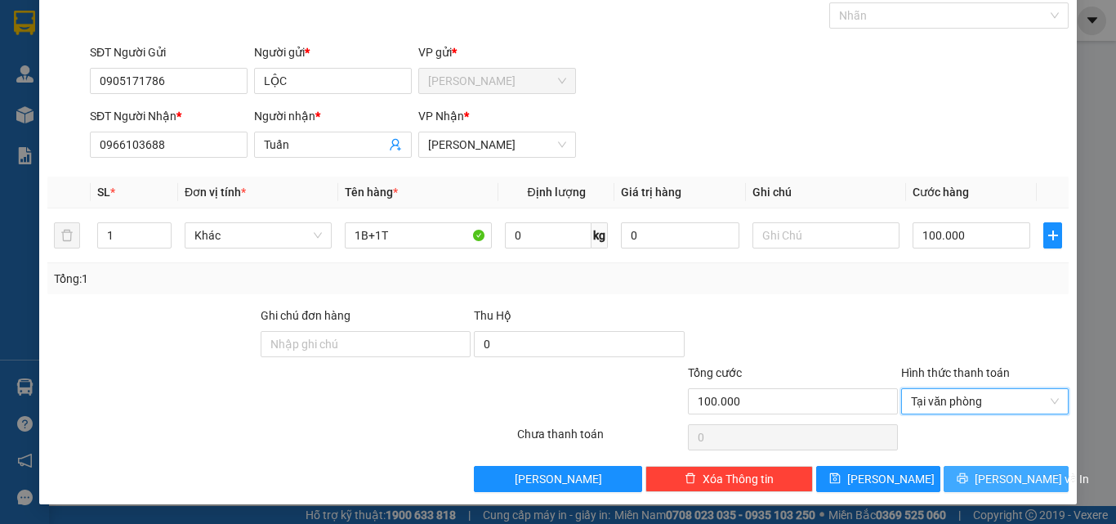
click at [988, 475] on span "[PERSON_NAME] và In" at bounding box center [1031, 479] width 114 height 18
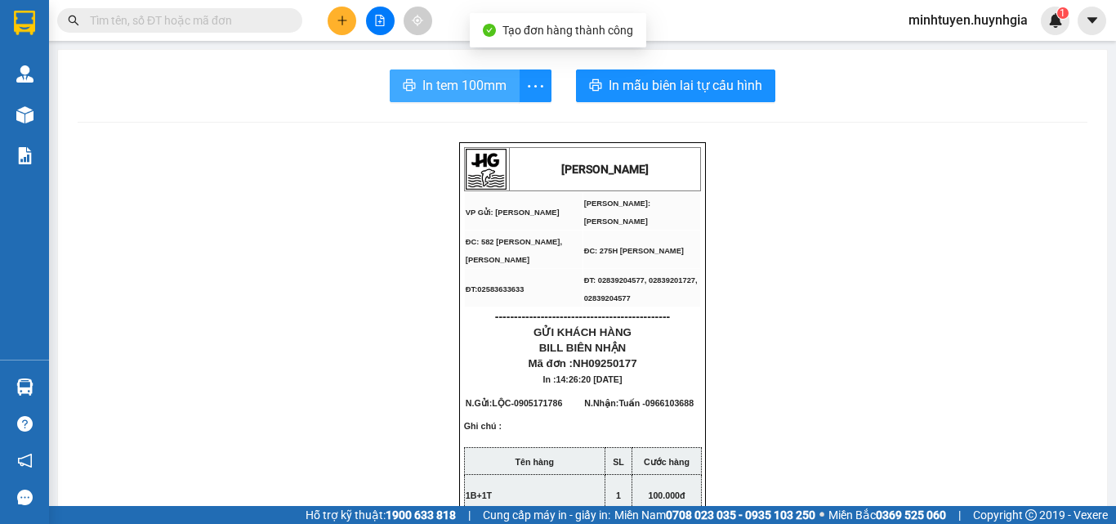
click at [456, 82] on span "In tem 100mm" at bounding box center [464, 85] width 84 height 20
click at [448, 85] on span "In tem 100mm" at bounding box center [464, 85] width 84 height 20
click at [478, 90] on span "In tem 100mm" at bounding box center [464, 85] width 84 height 20
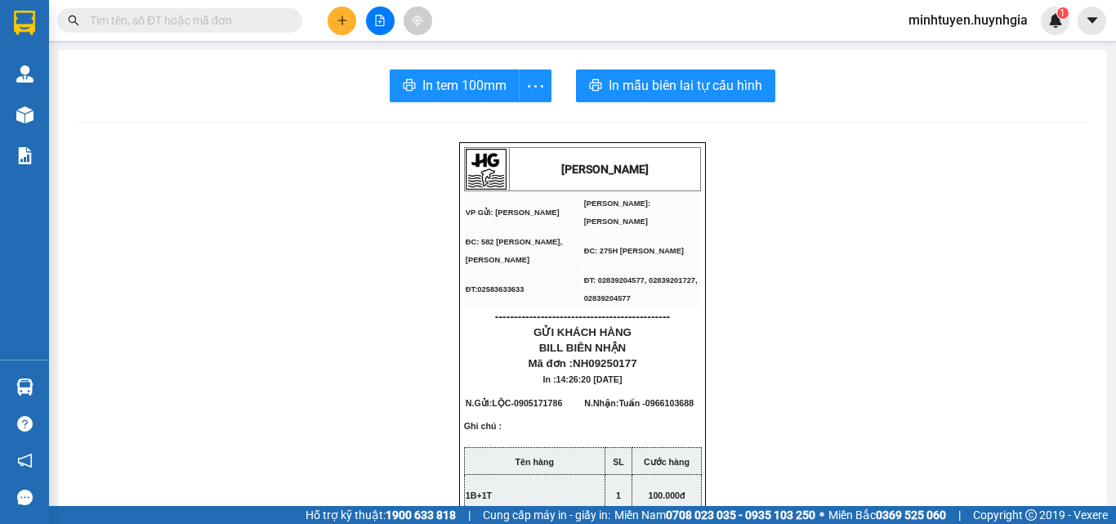
click at [346, 22] on icon "plus" at bounding box center [341, 20] width 11 height 11
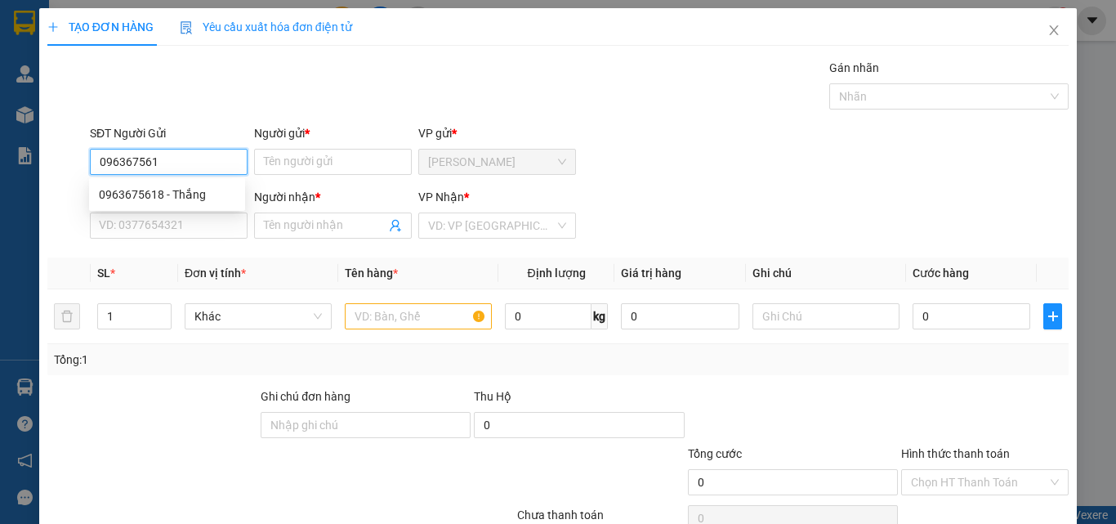
type input "0963675618"
click at [162, 186] on div "0963675618 - Thắng" at bounding box center [167, 194] width 136 height 18
type input "Thắng"
type input "0394793299"
type input "VY"
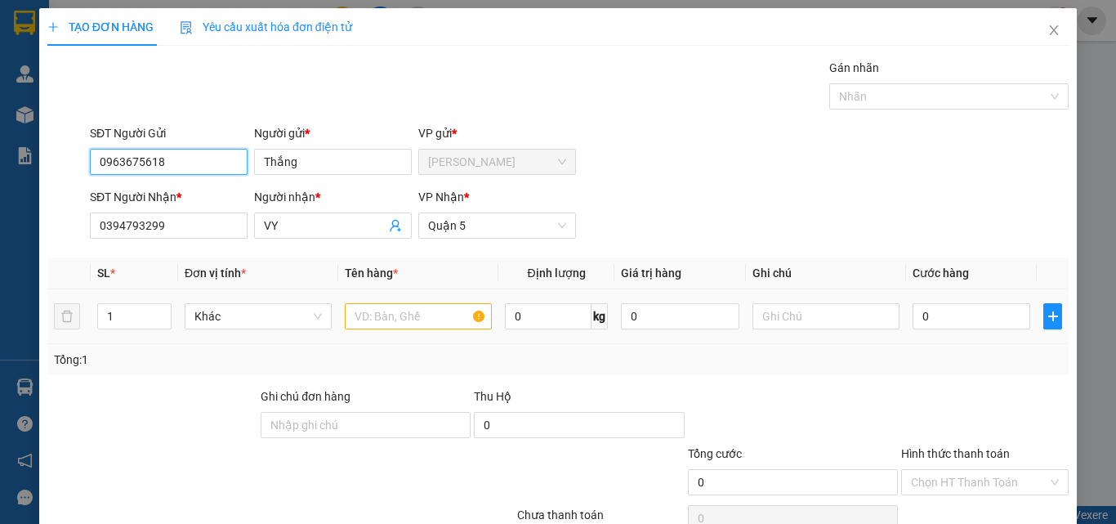
type input "0963675618"
click at [392, 308] on input "text" at bounding box center [418, 316] width 147 height 26
type input "1"
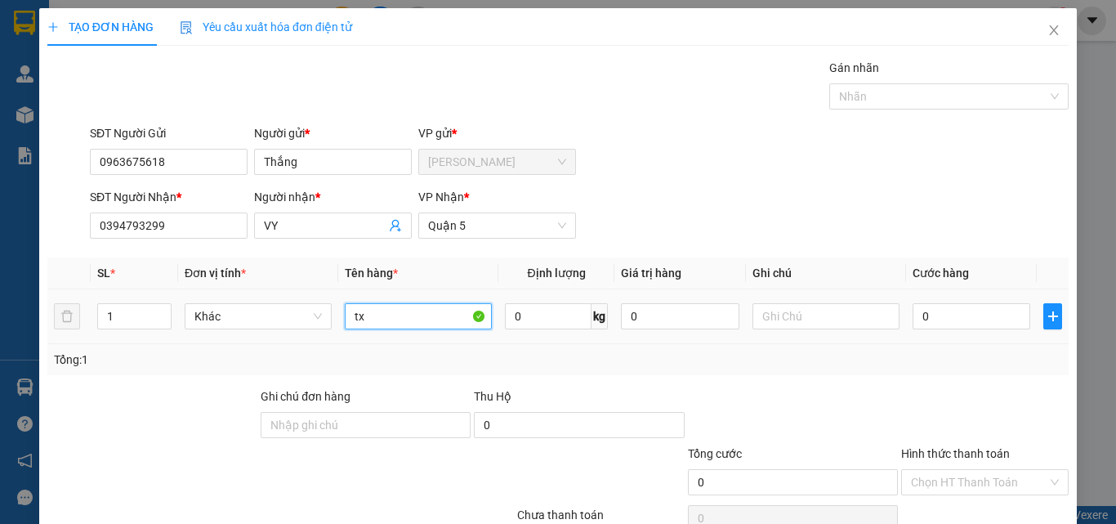
type input "t"
type input "[GEOGRAPHIC_DATA]"
click at [969, 317] on input "0" at bounding box center [971, 316] width 118 height 26
type input "3"
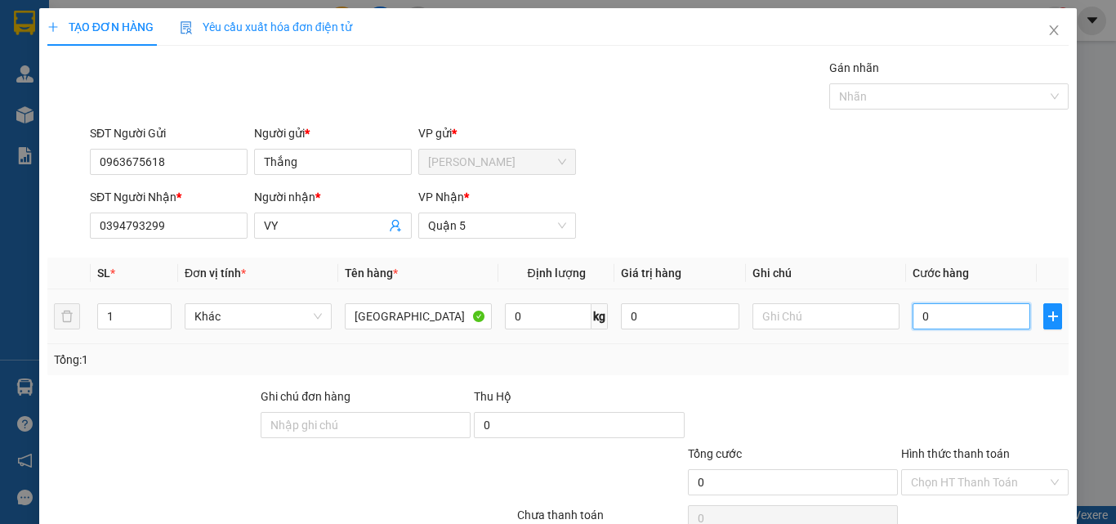
type input "3"
type input "30"
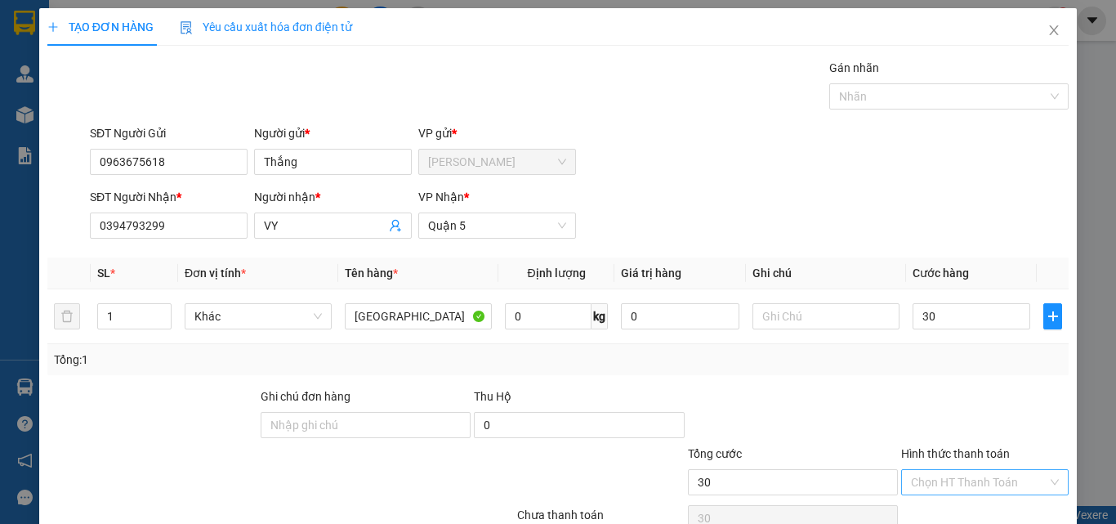
click at [992, 484] on input "Hình thức thanh toán" at bounding box center [979, 482] width 136 height 25
type input "30.000"
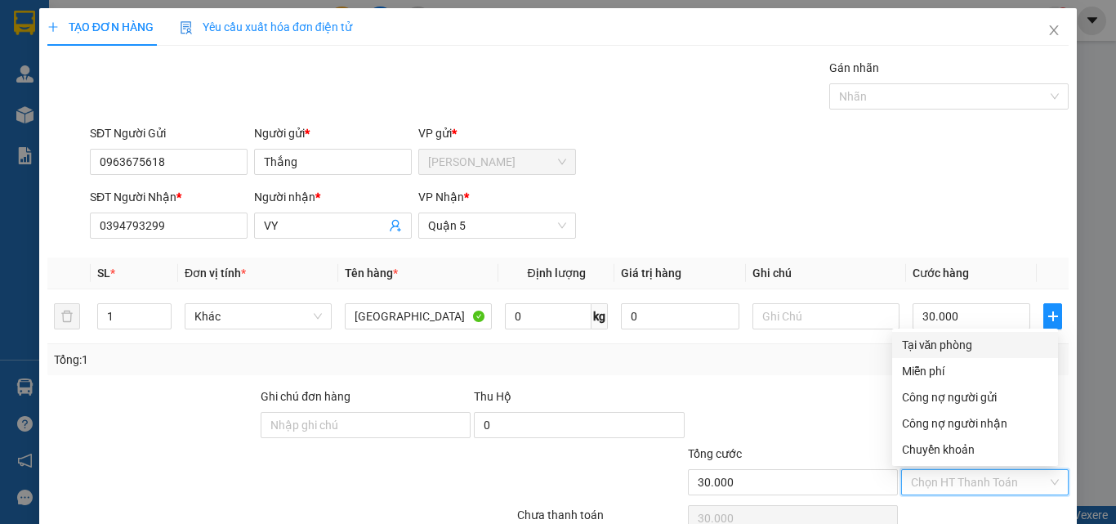
click at [954, 345] on div "Tại văn phòng" at bounding box center [975, 345] width 146 height 18
type input "0"
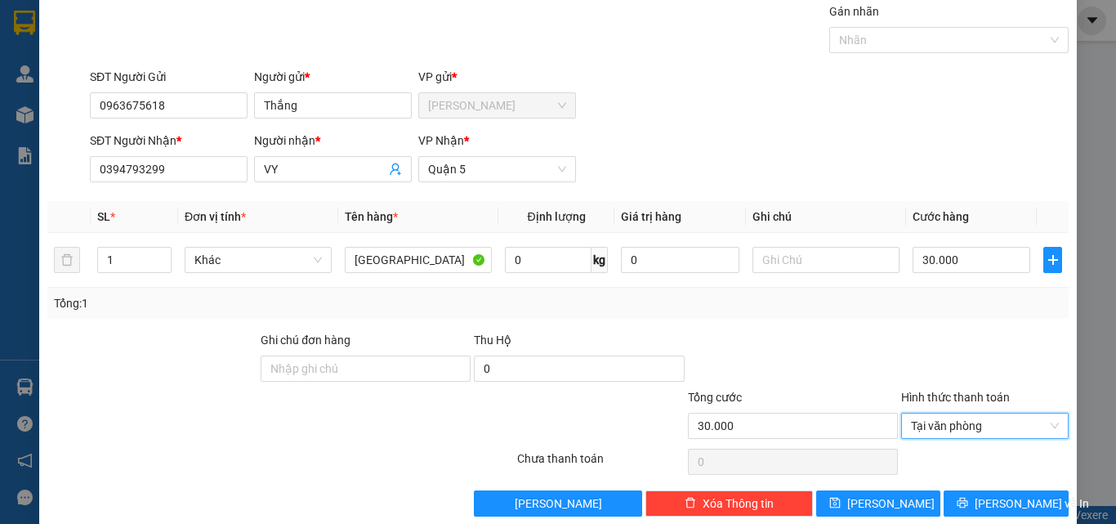
scroll to position [81, 0]
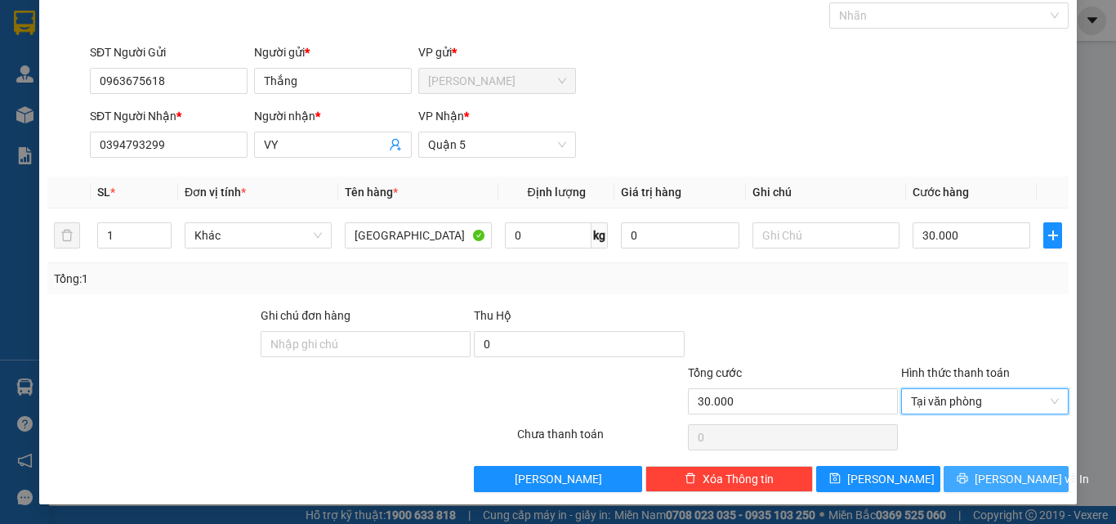
click at [945, 475] on button "[PERSON_NAME] và In" at bounding box center [1005, 479] width 125 height 26
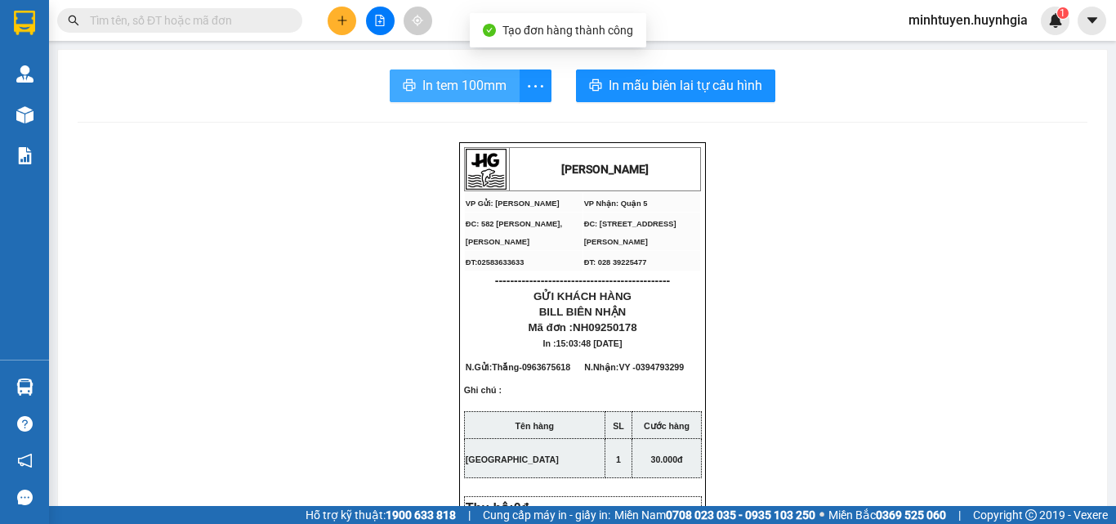
click at [479, 88] on span "In tem 100mm" at bounding box center [464, 85] width 84 height 20
click at [475, 86] on span "In tem 100mm" at bounding box center [464, 85] width 84 height 20
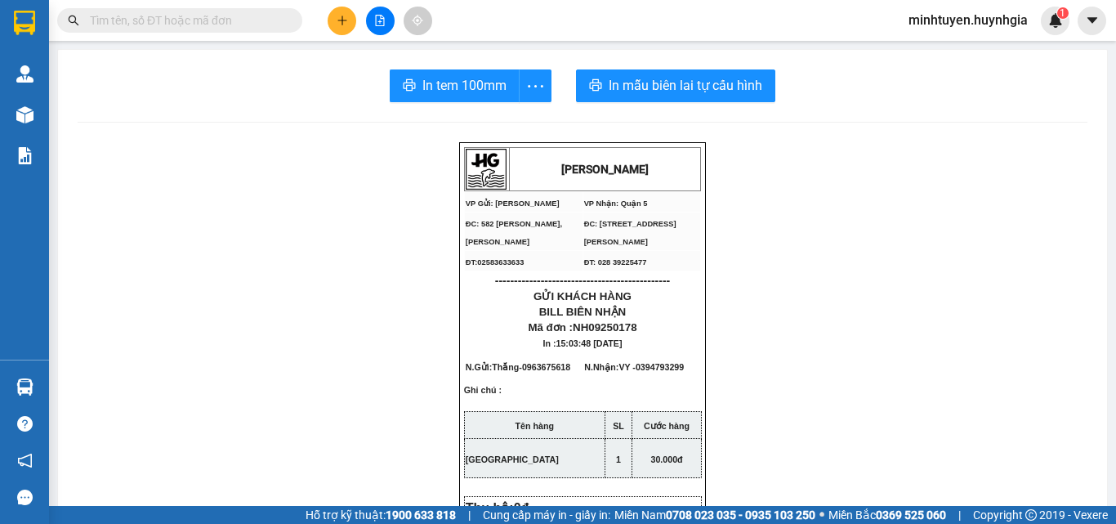
click at [343, 22] on icon "plus" at bounding box center [341, 20] width 11 height 11
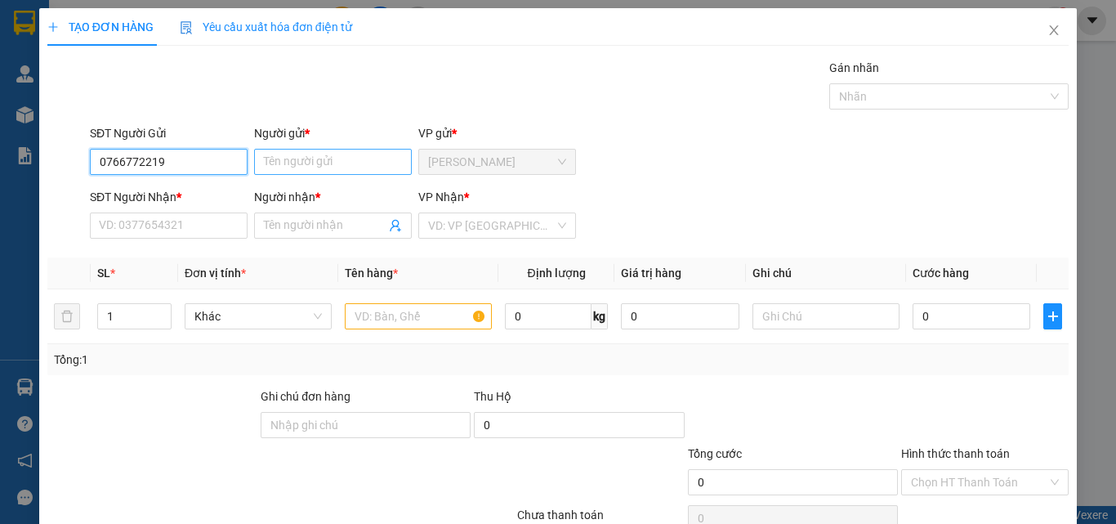
type input "0766772219"
click at [299, 167] on input "Người gửi *" at bounding box center [333, 162] width 158 height 26
paste input "Ê"
paste input "Ễ"
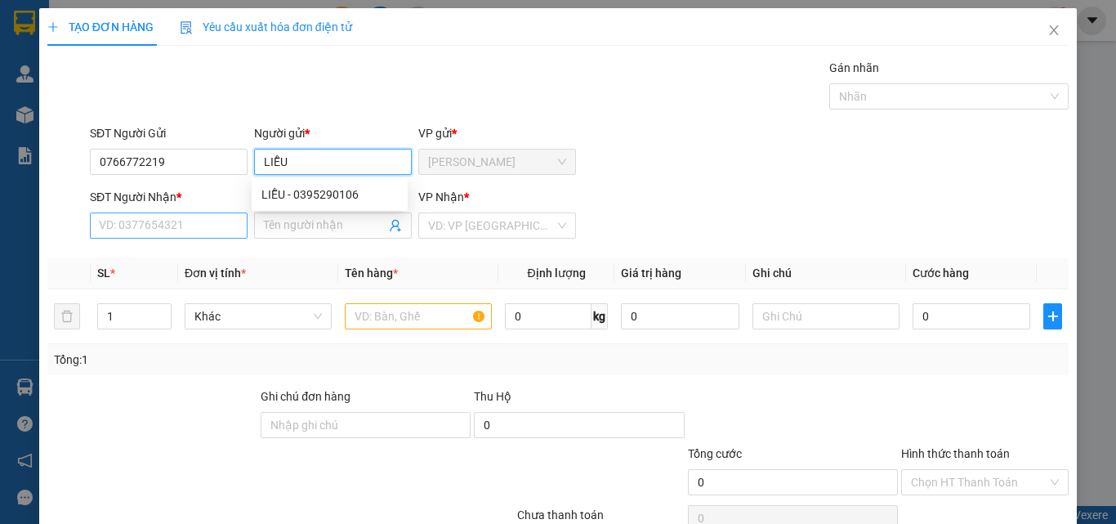
type input "LIỄU"
click at [203, 234] on input "SĐT Người Nhận *" at bounding box center [169, 225] width 158 height 26
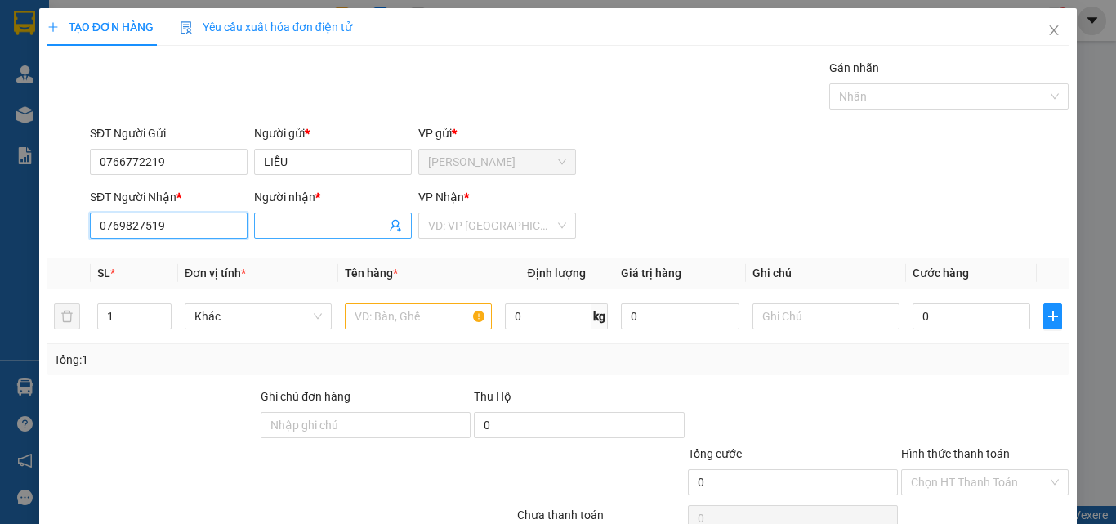
type input "0769827519"
click at [310, 221] on input "Người nhận *" at bounding box center [325, 225] width 122 height 18
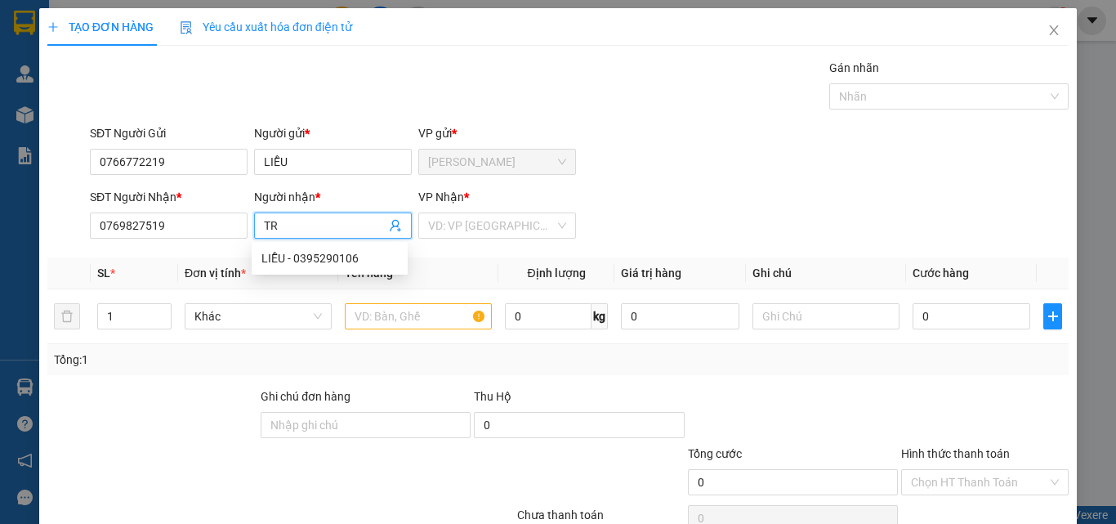
paste input "Ú"
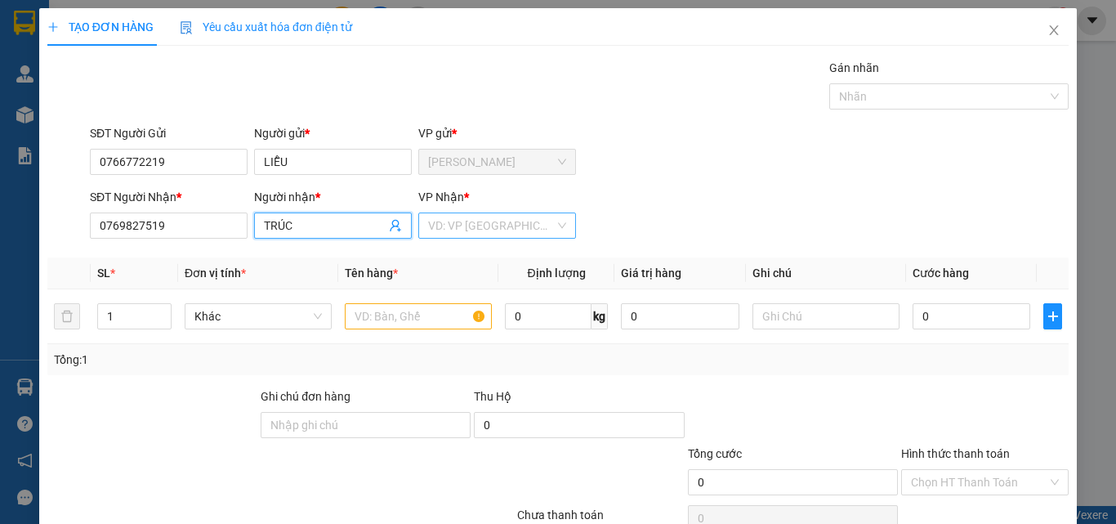
type input "TRÚC"
click at [448, 221] on input "search" at bounding box center [491, 225] width 127 height 25
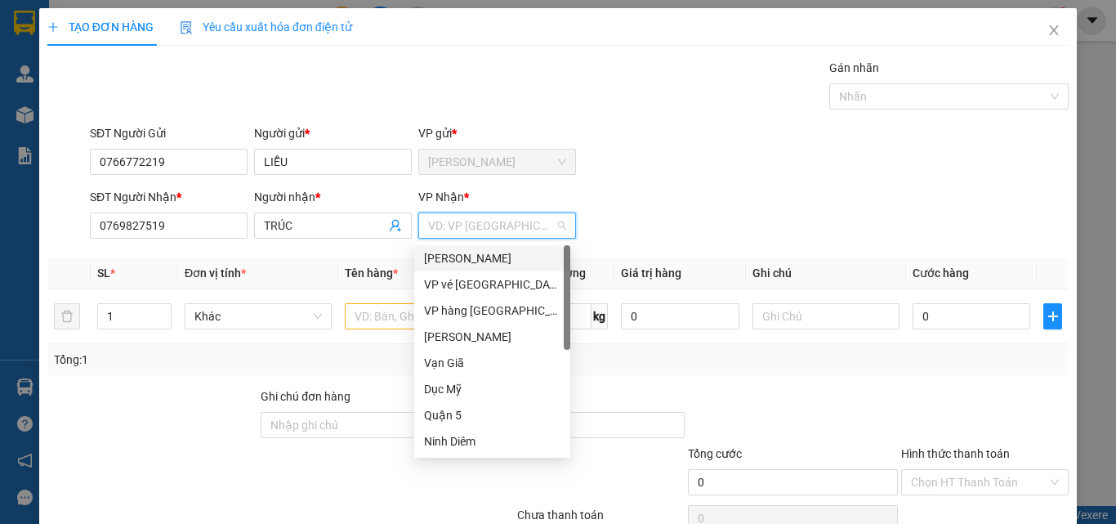
click at [441, 254] on div "[PERSON_NAME]" at bounding box center [492, 258] width 136 height 18
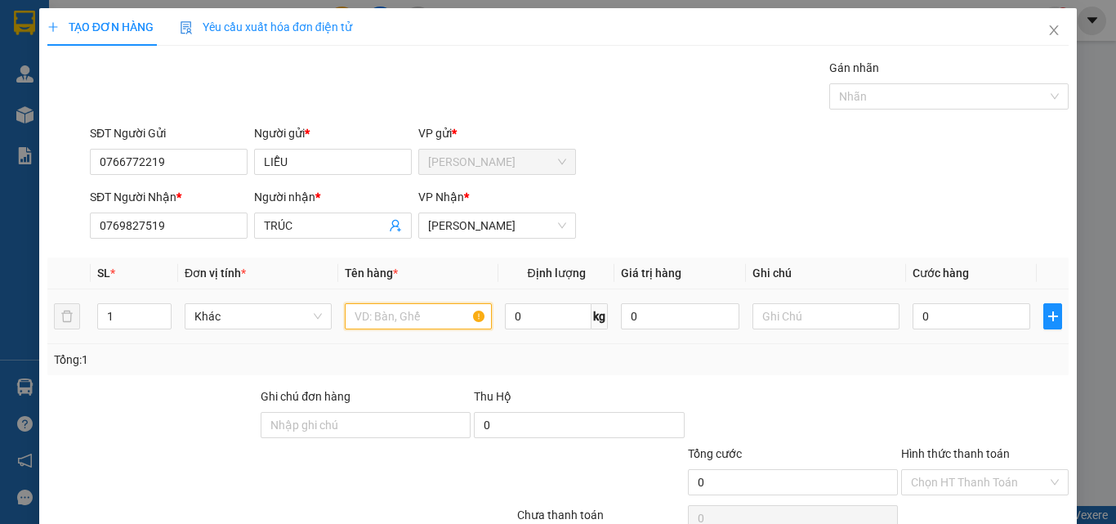
click at [371, 323] on input "text" at bounding box center [418, 316] width 147 height 26
type input "[GEOGRAPHIC_DATA]"
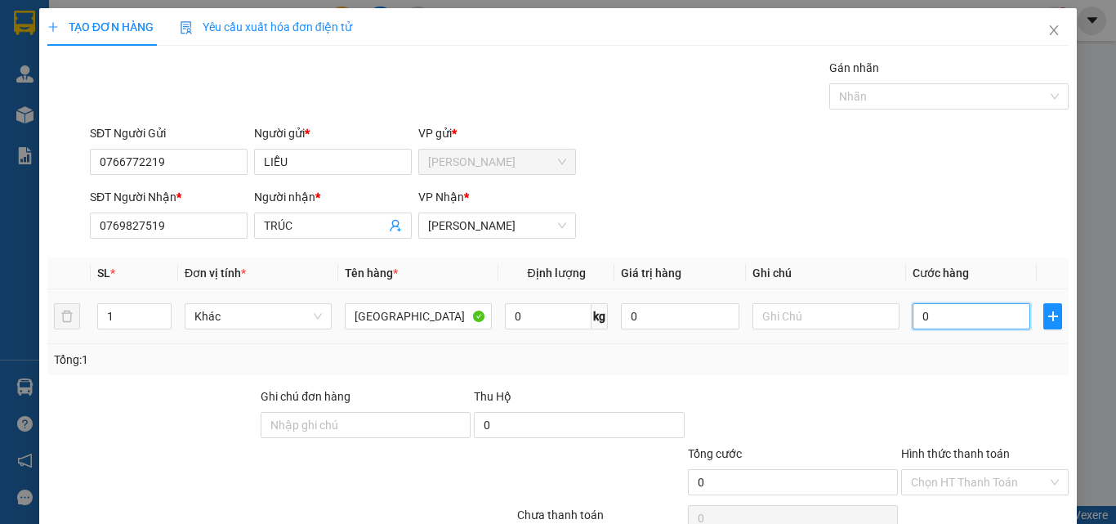
click at [935, 310] on input "0" at bounding box center [971, 316] width 118 height 26
type input "3"
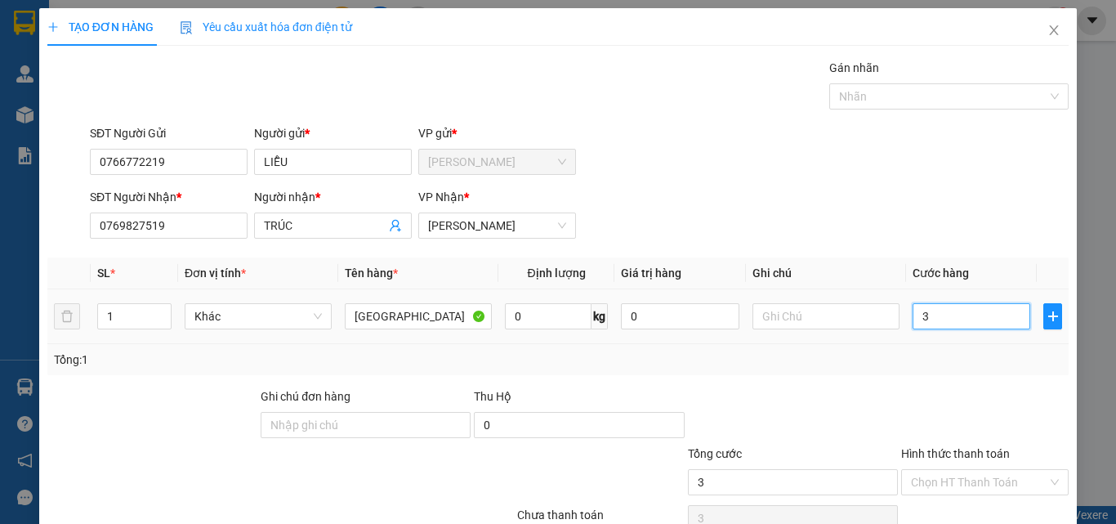
type input "30"
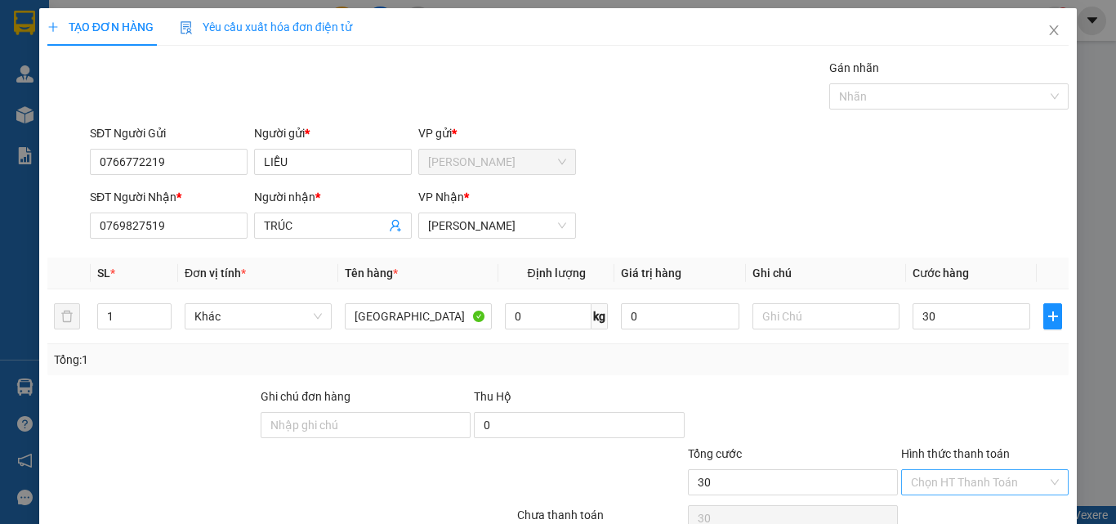
click at [933, 474] on input "Hình thức thanh toán" at bounding box center [979, 482] width 136 height 25
type input "30.000"
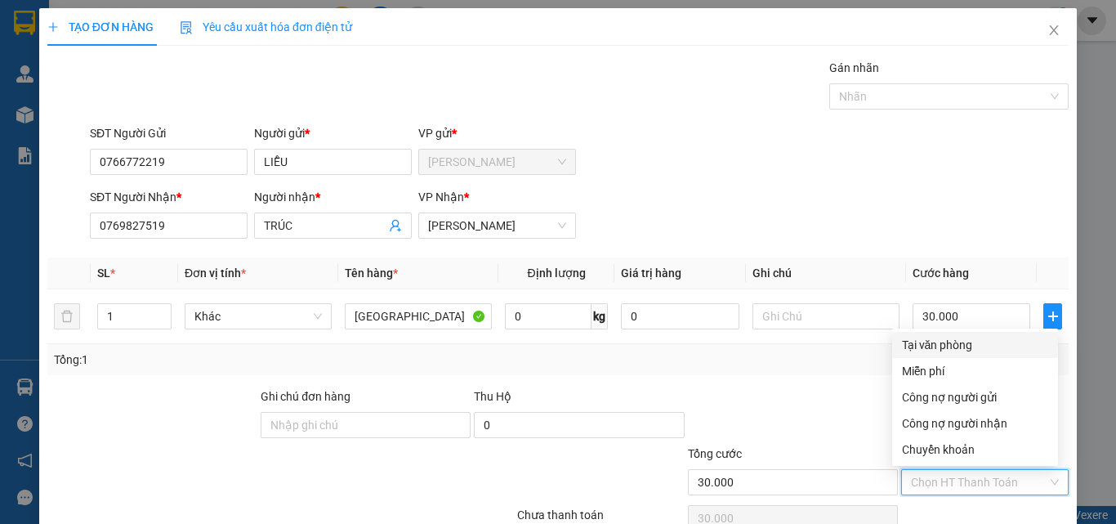
click at [950, 345] on div "Tại văn phòng" at bounding box center [975, 345] width 146 height 18
type input "0"
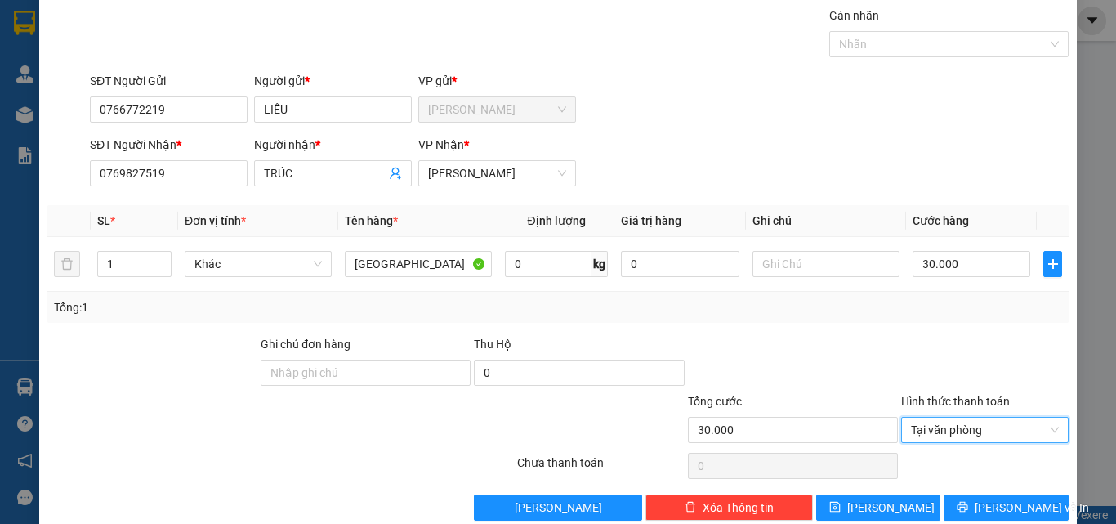
scroll to position [81, 0]
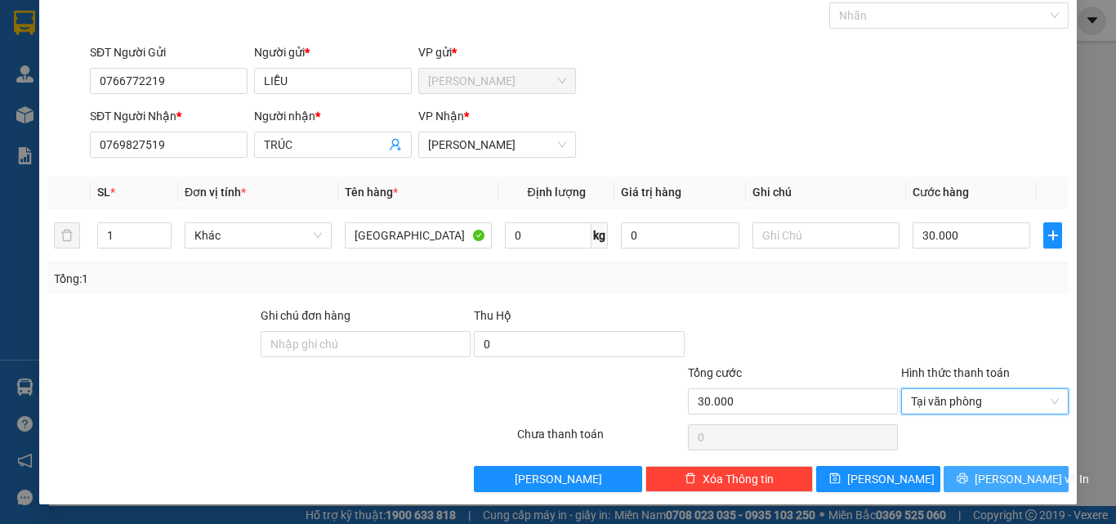
click at [1010, 467] on button "[PERSON_NAME] và In" at bounding box center [1005, 479] width 125 height 26
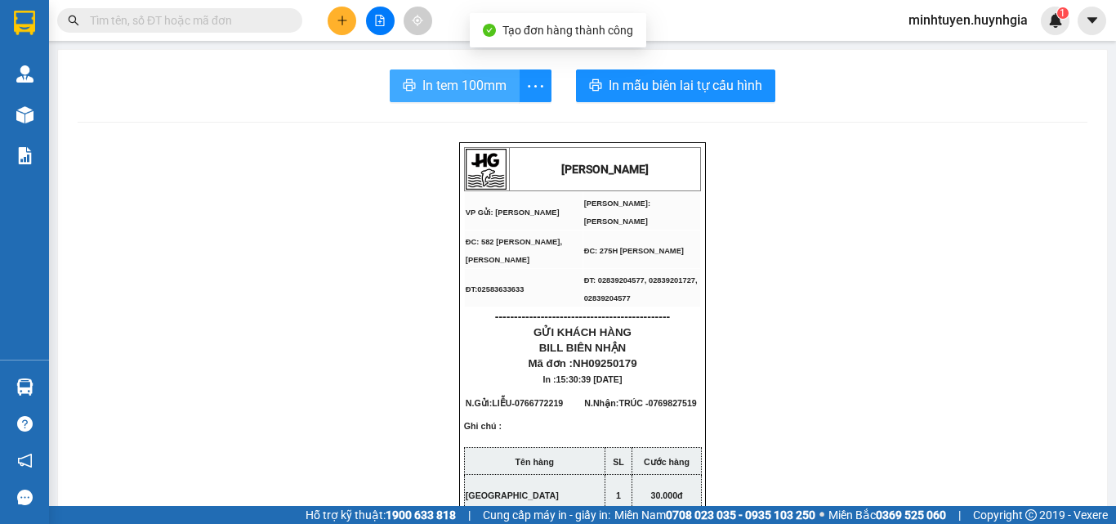
click at [479, 92] on span "In tem 100mm" at bounding box center [464, 85] width 84 height 20
click at [478, 81] on span "In tem 100mm" at bounding box center [464, 85] width 84 height 20
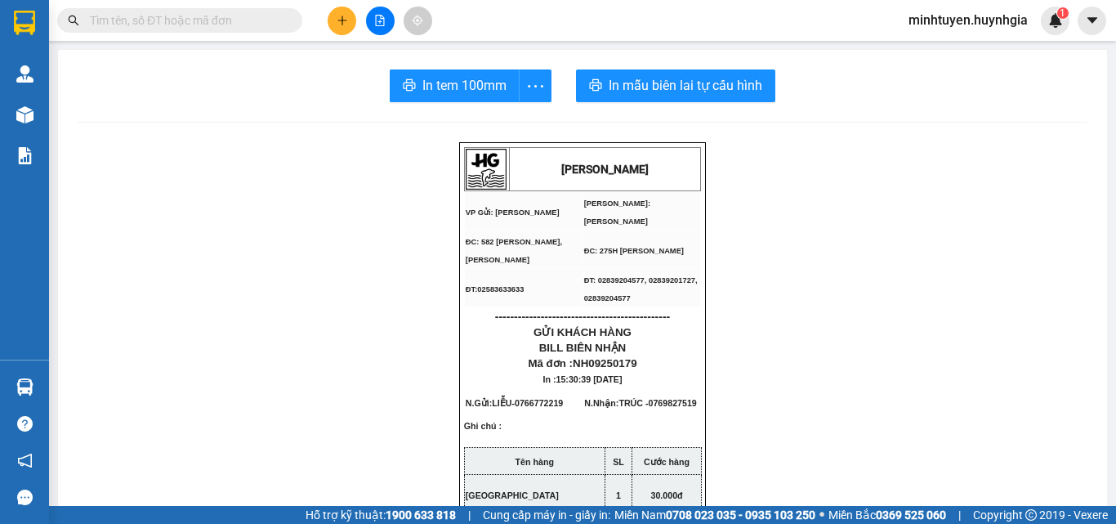
click at [341, 26] on button at bounding box center [341, 21] width 29 height 29
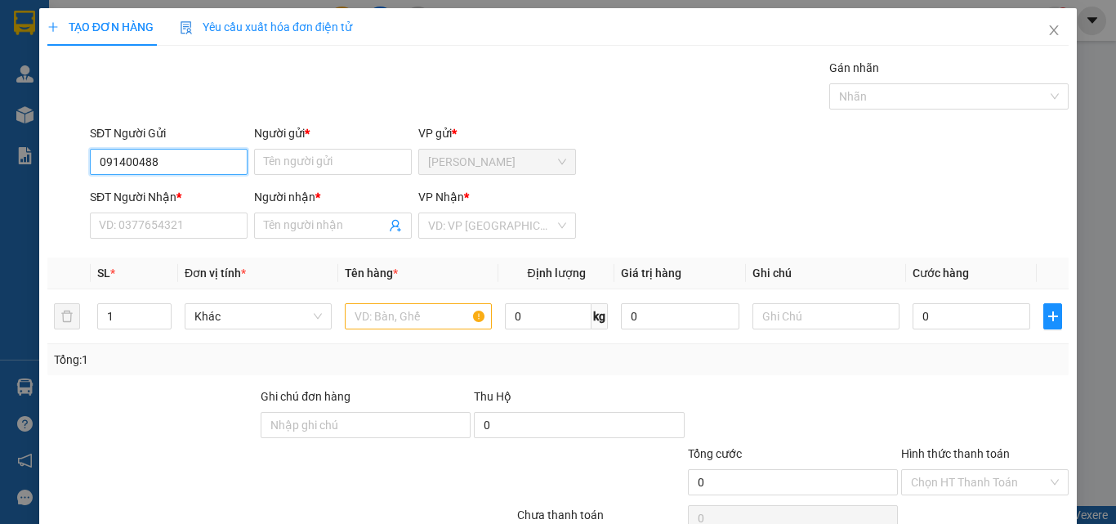
type input "0914004887"
click at [186, 190] on div "0914004887 - [PERSON_NAME]" at bounding box center [179, 194] width 161 height 18
type input "[PERSON_NAME]"
type input "0967268898"
type input "LABO SMILE"
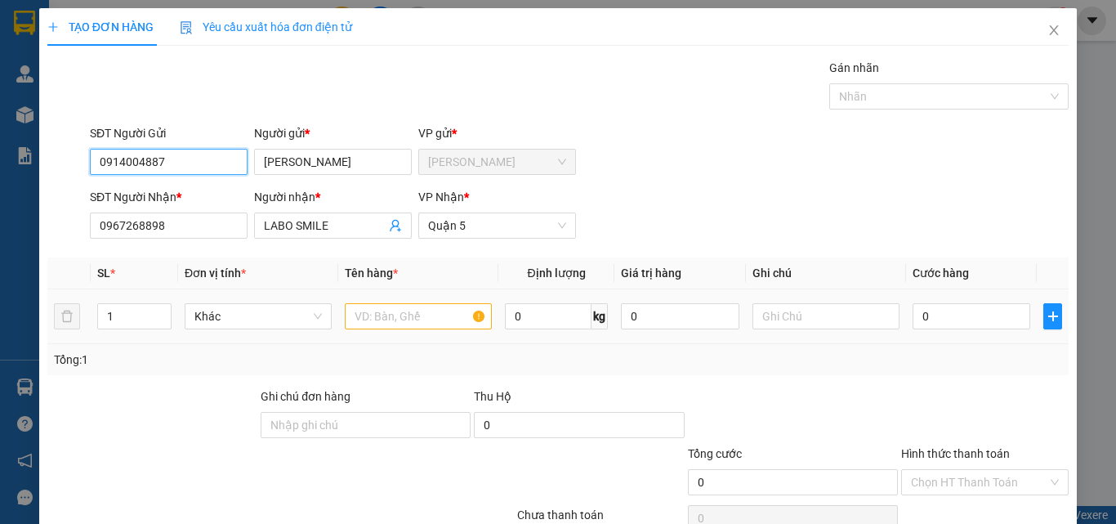
type input "0914004887"
click at [425, 321] on input "text" at bounding box center [418, 316] width 147 height 26
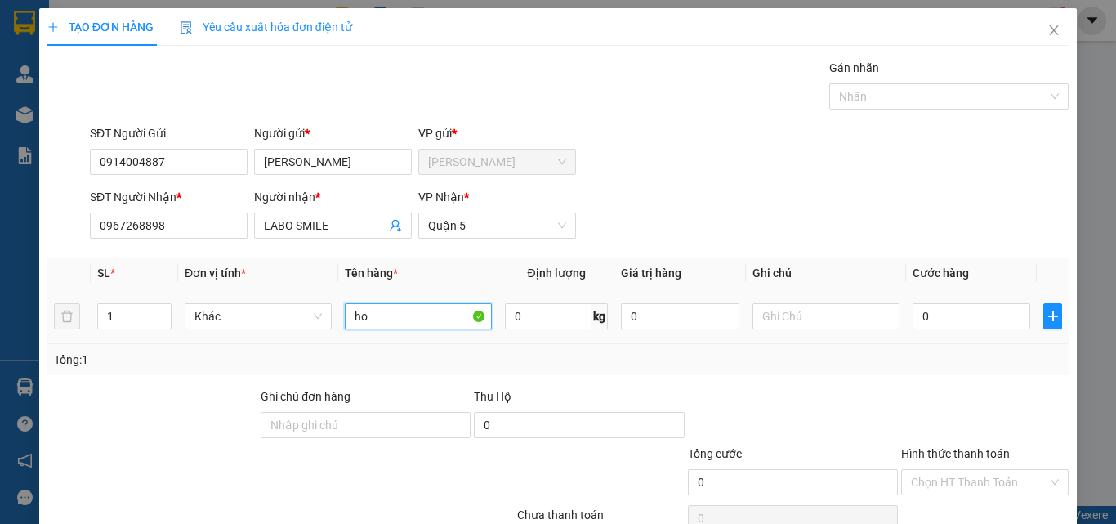
type input "h"
type input "1H"
click at [959, 319] on input "0" at bounding box center [971, 316] width 118 height 26
type input "2"
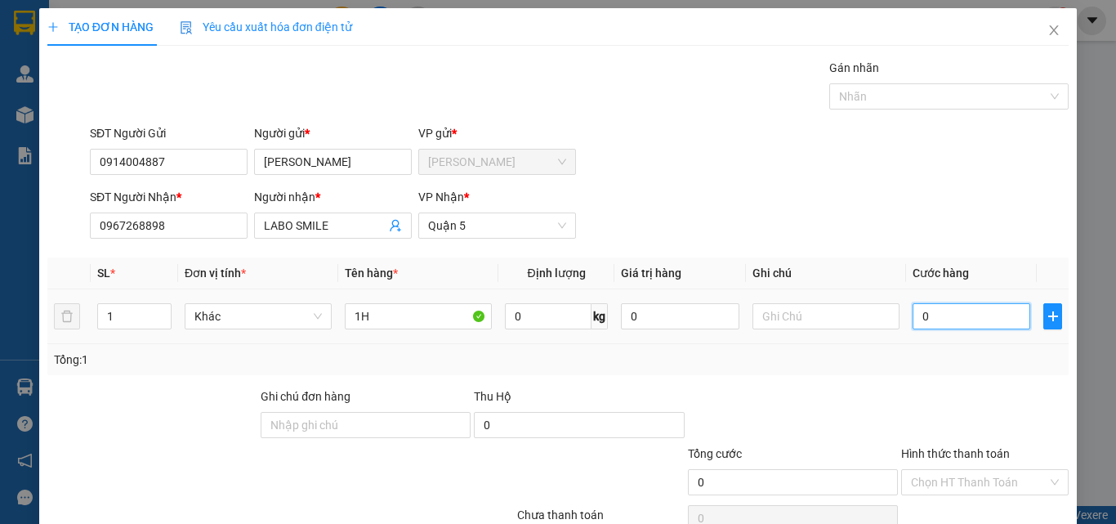
type input "2"
type input "20"
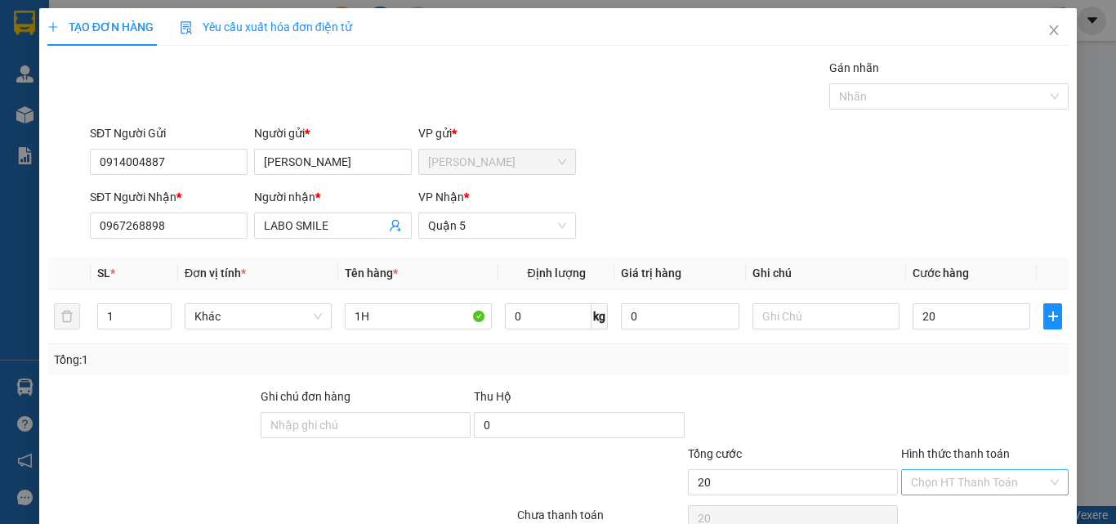
click at [960, 484] on input "Hình thức thanh toán" at bounding box center [979, 482] width 136 height 25
type input "20.000"
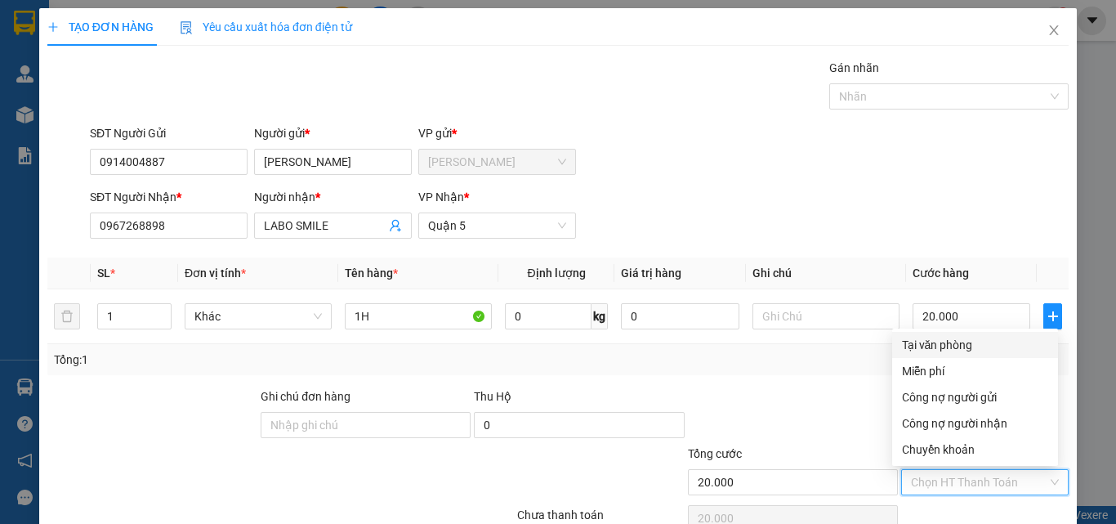
click at [951, 345] on div "Tại văn phòng" at bounding box center [975, 345] width 146 height 18
type input "0"
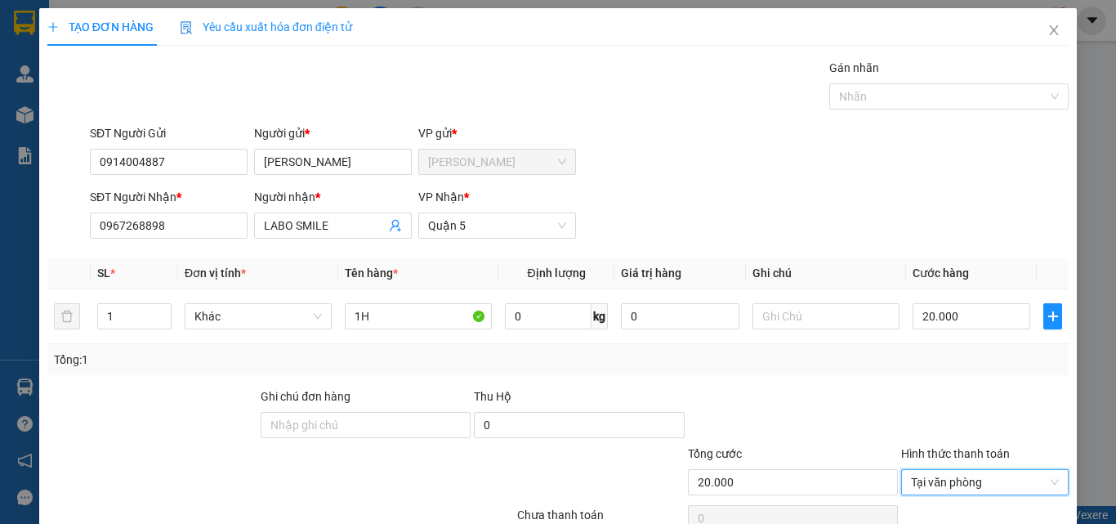
scroll to position [81, 0]
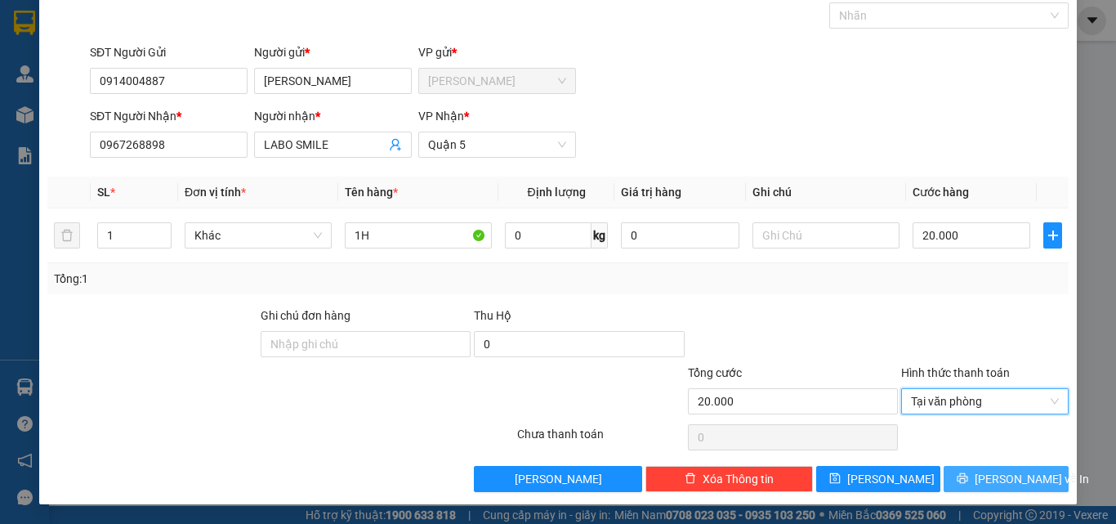
click at [985, 474] on span "[PERSON_NAME] và In" at bounding box center [1031, 479] width 114 height 18
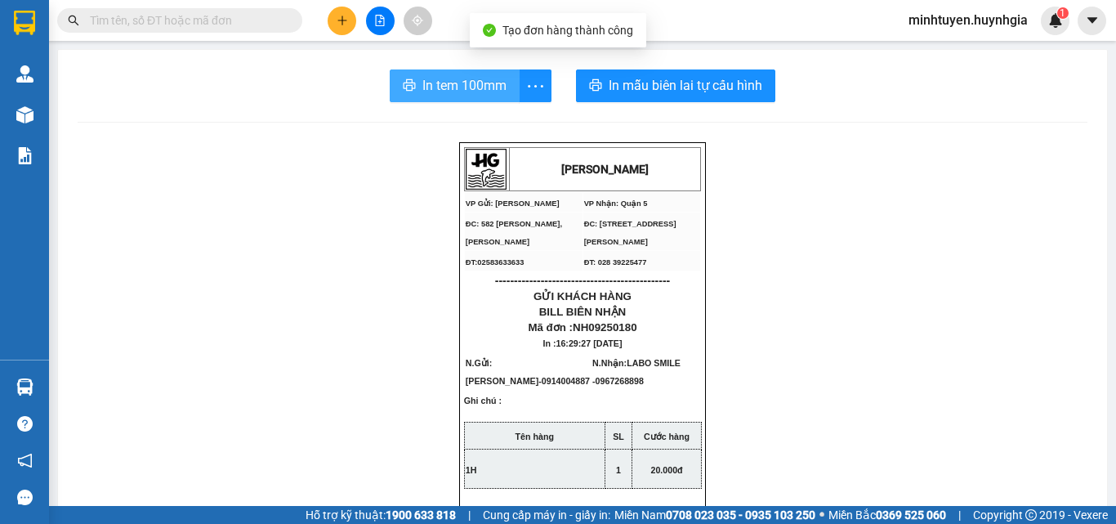
click at [463, 91] on span "In tem 100mm" at bounding box center [464, 85] width 84 height 20
click at [488, 89] on span "In tem 100mm" at bounding box center [464, 85] width 84 height 20
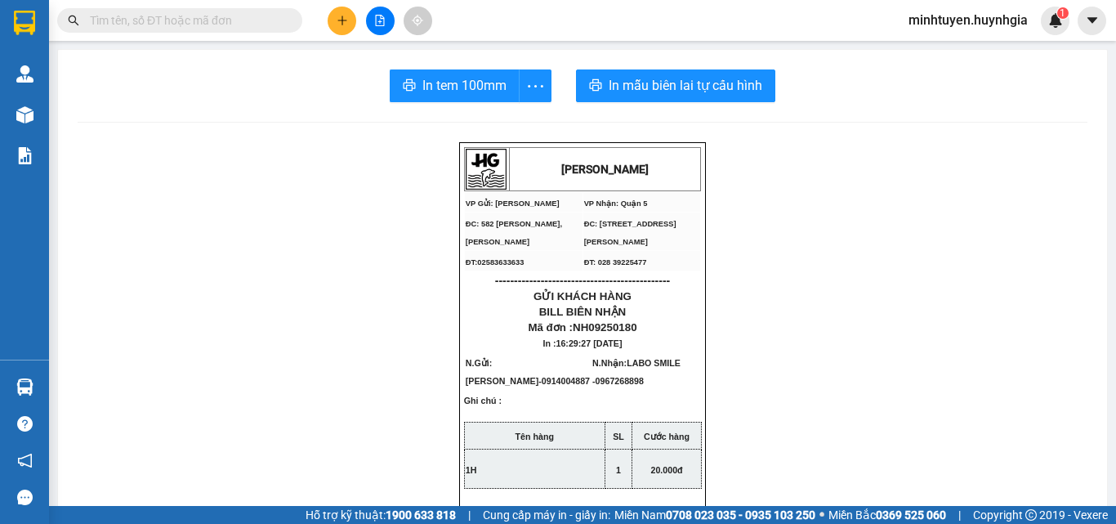
click at [350, 25] on button at bounding box center [341, 21] width 29 height 29
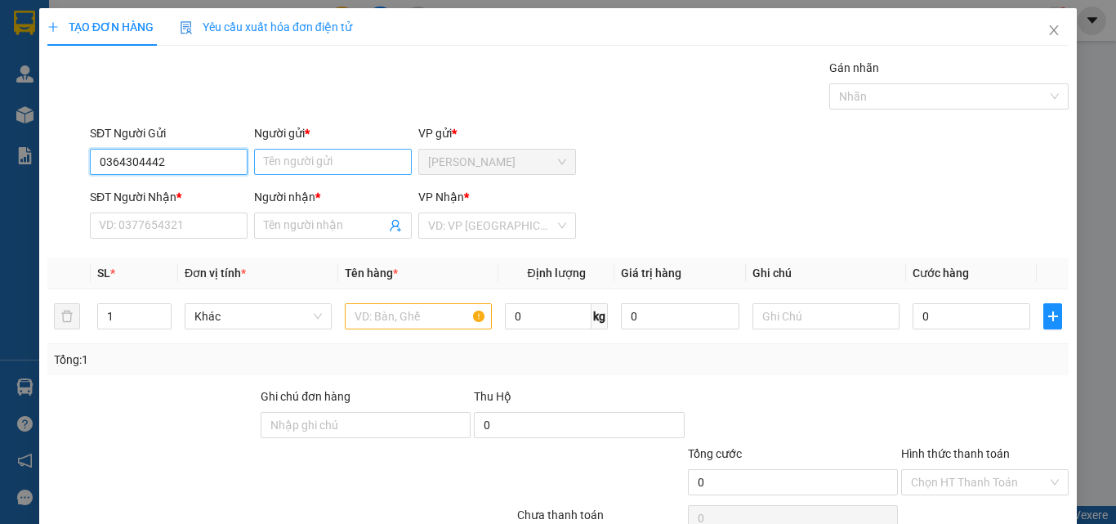
type input "0364304442"
click at [365, 163] on input "Người gửi *" at bounding box center [333, 162] width 158 height 26
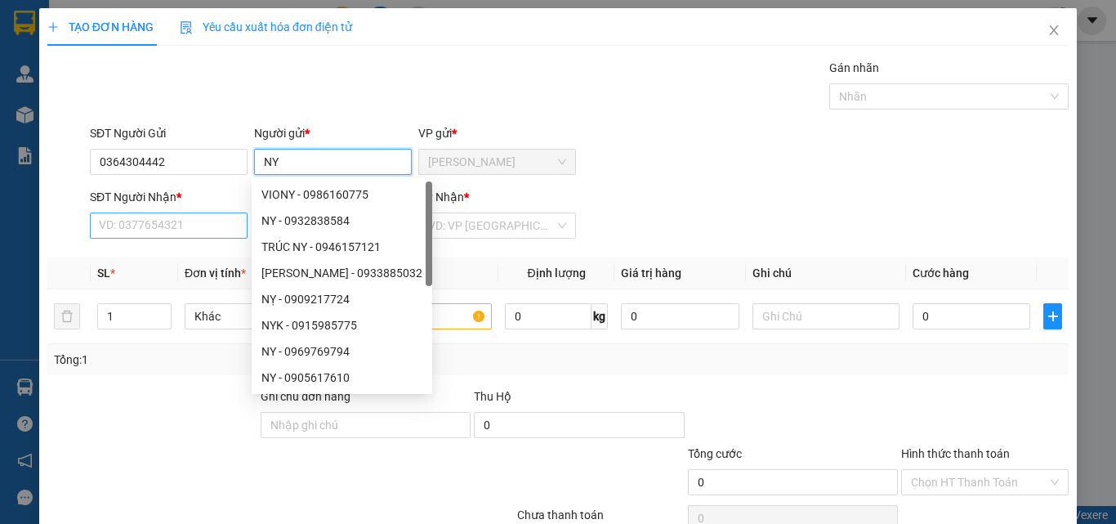
type input "NY"
click at [214, 233] on input "SĐT Người Nhận *" at bounding box center [169, 225] width 158 height 26
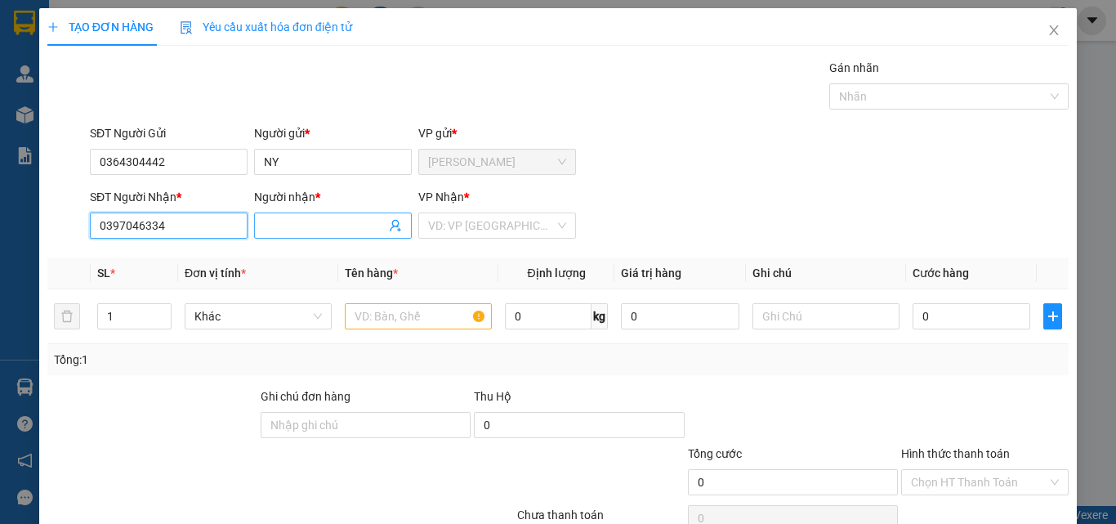
type input "0397046334"
click at [337, 222] on input "Người nhận *" at bounding box center [325, 225] width 122 height 18
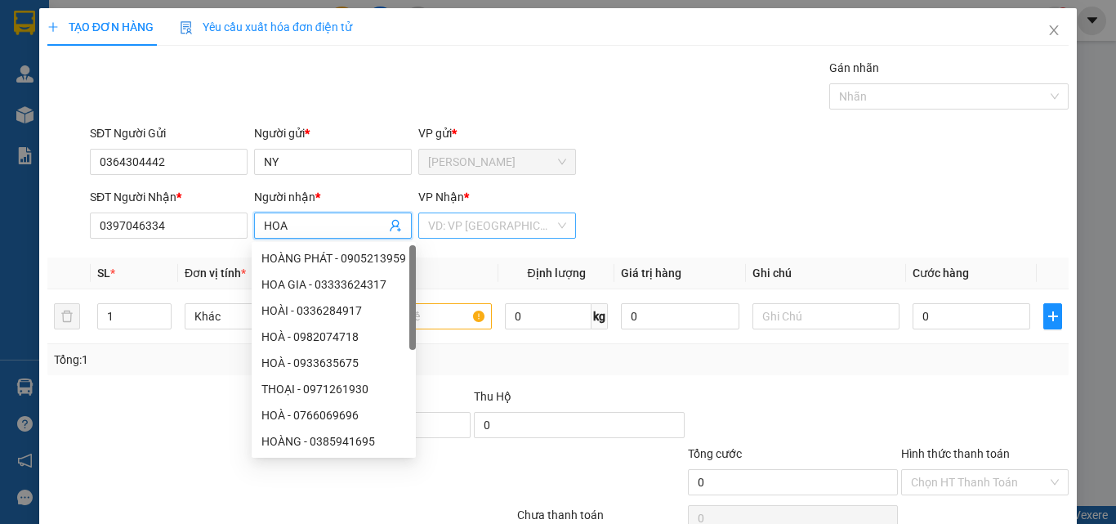
type input "HOA"
click at [481, 234] on input "search" at bounding box center [491, 225] width 127 height 25
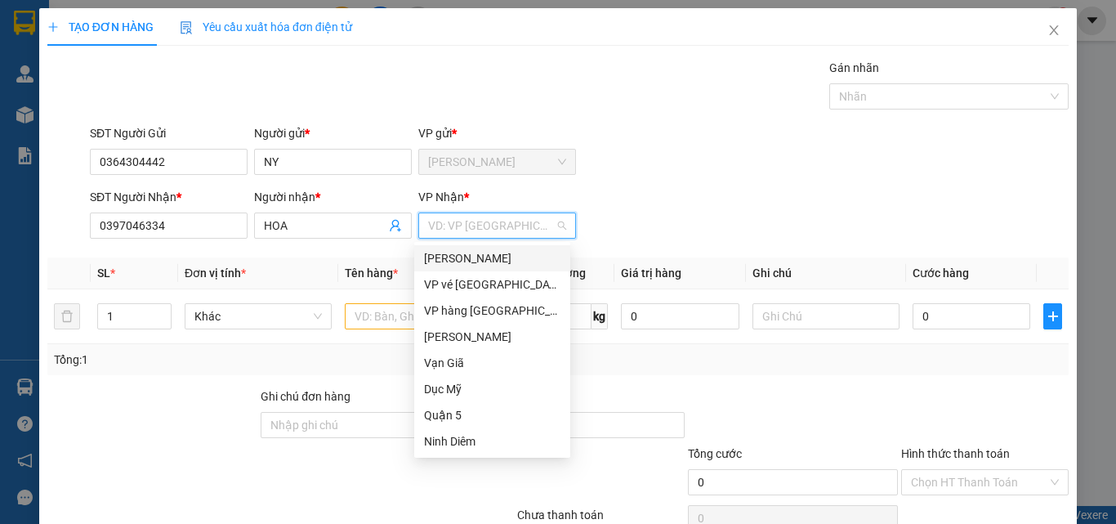
click at [440, 254] on div "[PERSON_NAME]" at bounding box center [492, 258] width 136 height 18
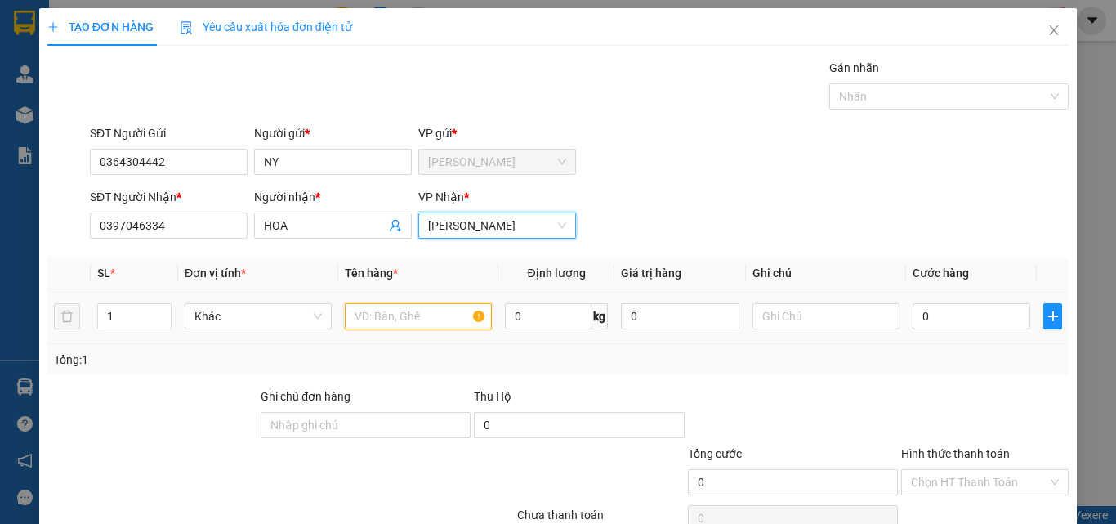
click at [424, 319] on input "text" at bounding box center [418, 316] width 147 height 26
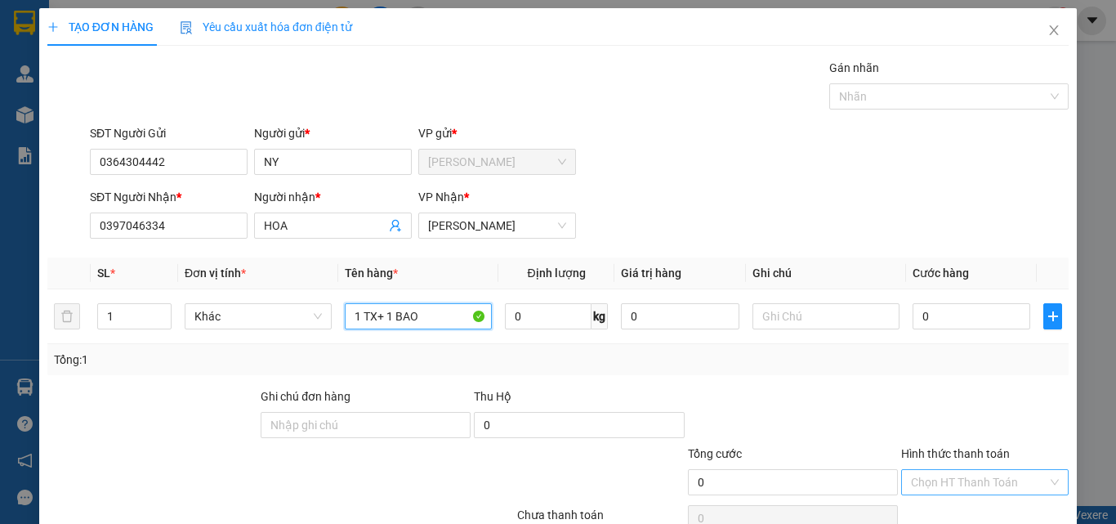
type input "1 TX+ 1 BAO"
click at [970, 484] on input "Hình thức thanh toán" at bounding box center [979, 482] width 136 height 25
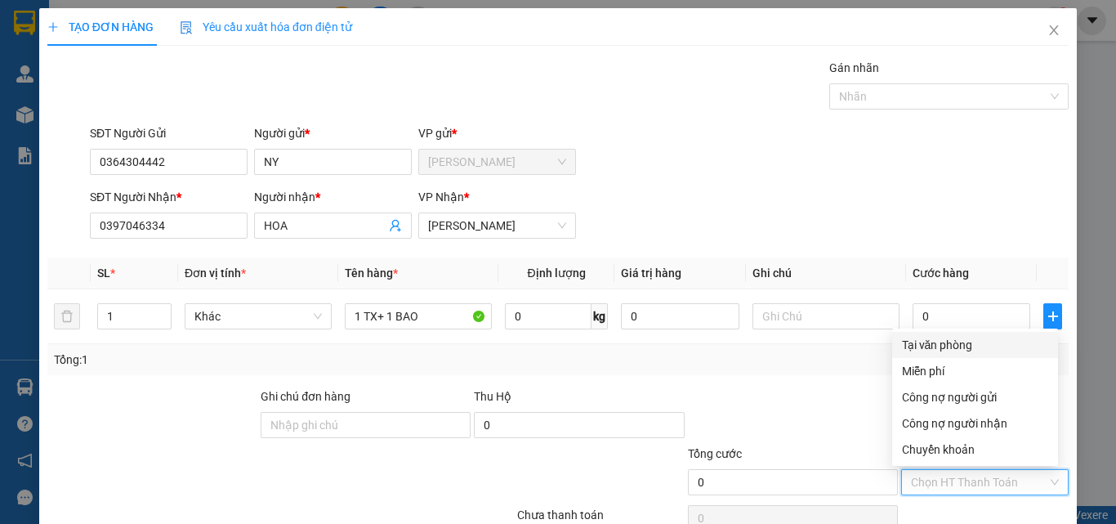
click at [958, 346] on div "Tại văn phòng" at bounding box center [975, 345] width 146 height 18
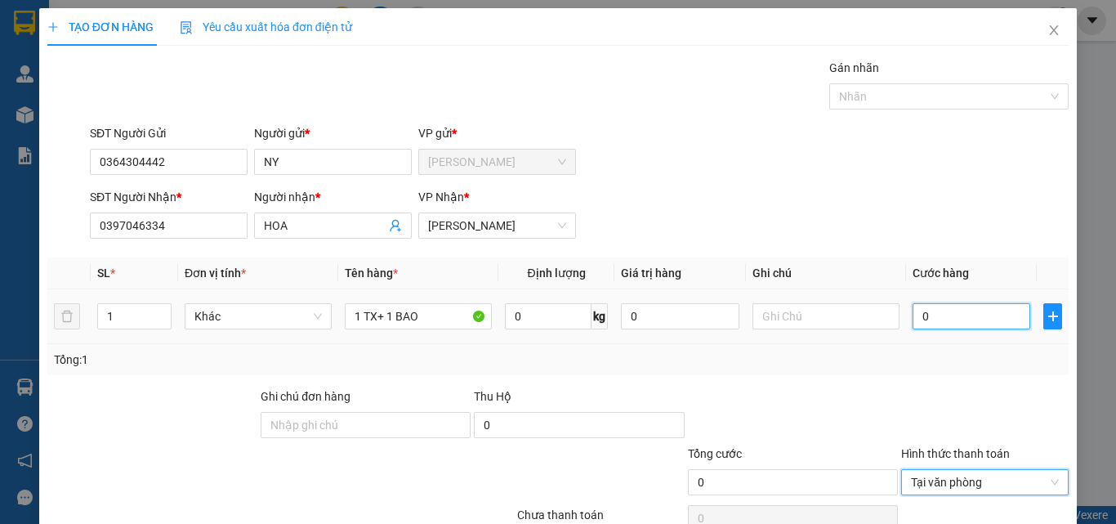
click at [956, 312] on input "0" at bounding box center [971, 316] width 118 height 26
type input "5"
type input "50"
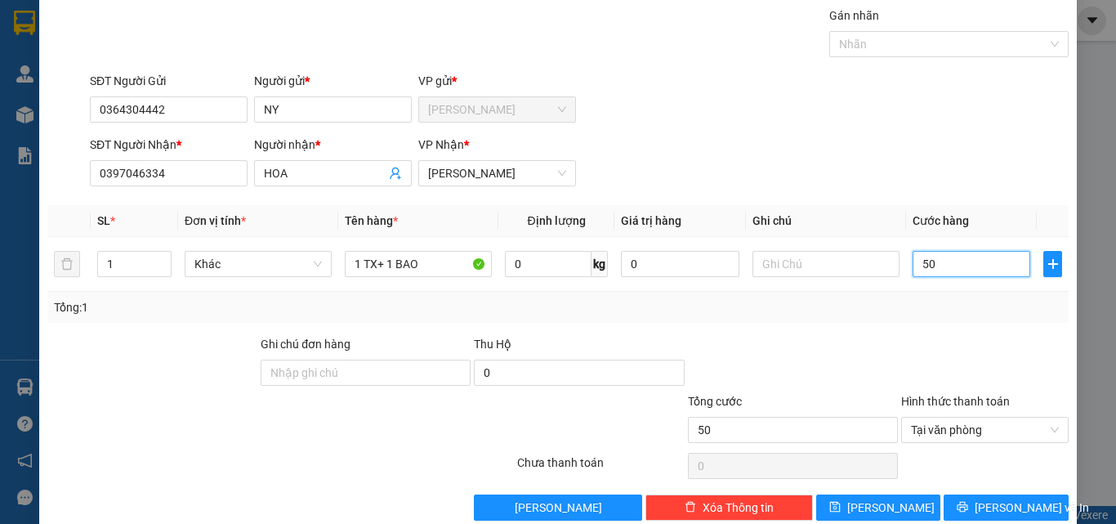
scroll to position [81, 0]
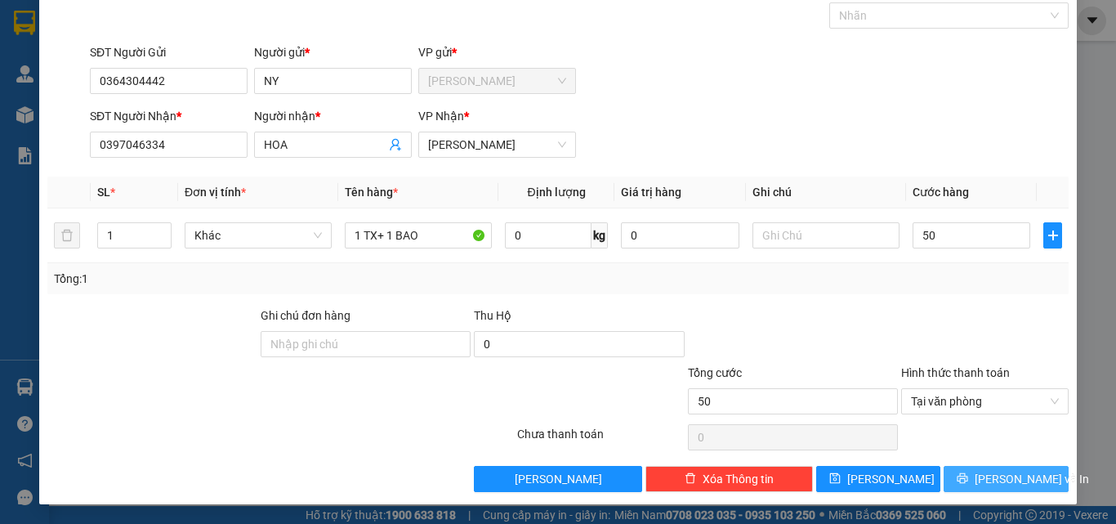
type input "50.000"
click at [961, 474] on button "[PERSON_NAME] và In" at bounding box center [1005, 479] width 125 height 26
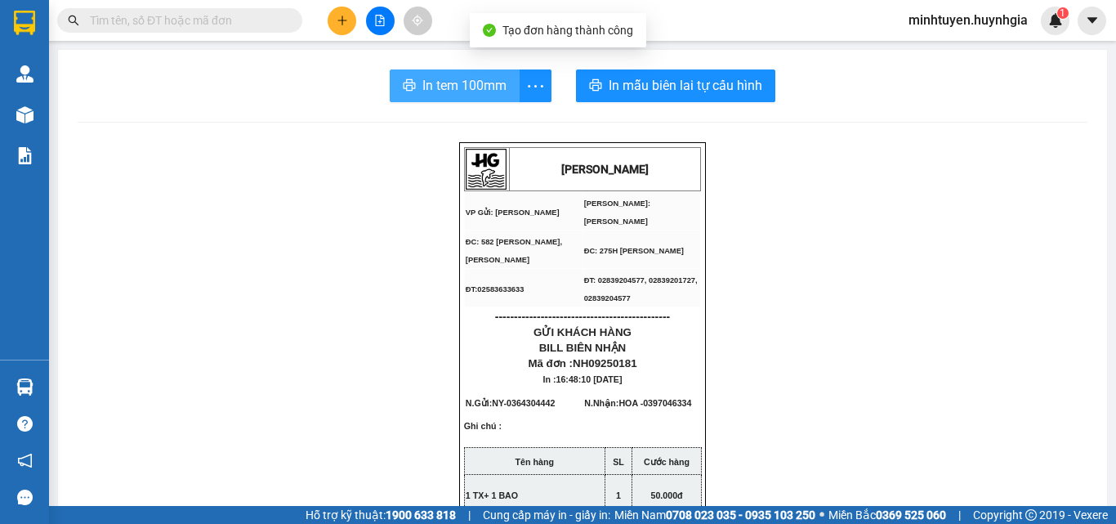
click at [489, 88] on span "In tem 100mm" at bounding box center [464, 85] width 84 height 20
click at [448, 85] on span "In tem 100mm" at bounding box center [464, 85] width 84 height 20
click at [470, 96] on span "In tem 100mm" at bounding box center [464, 85] width 84 height 20
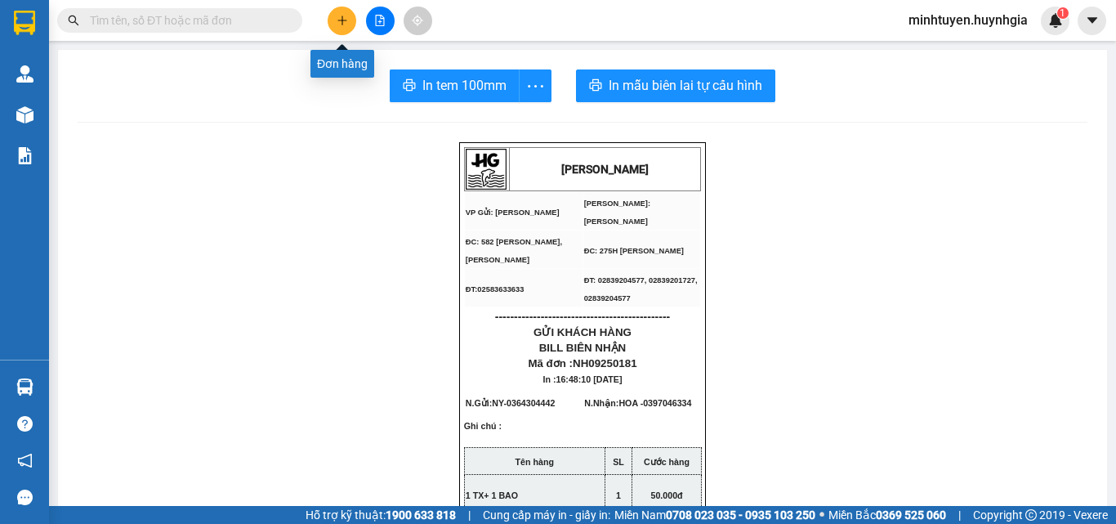
click at [336, 12] on button at bounding box center [341, 21] width 29 height 29
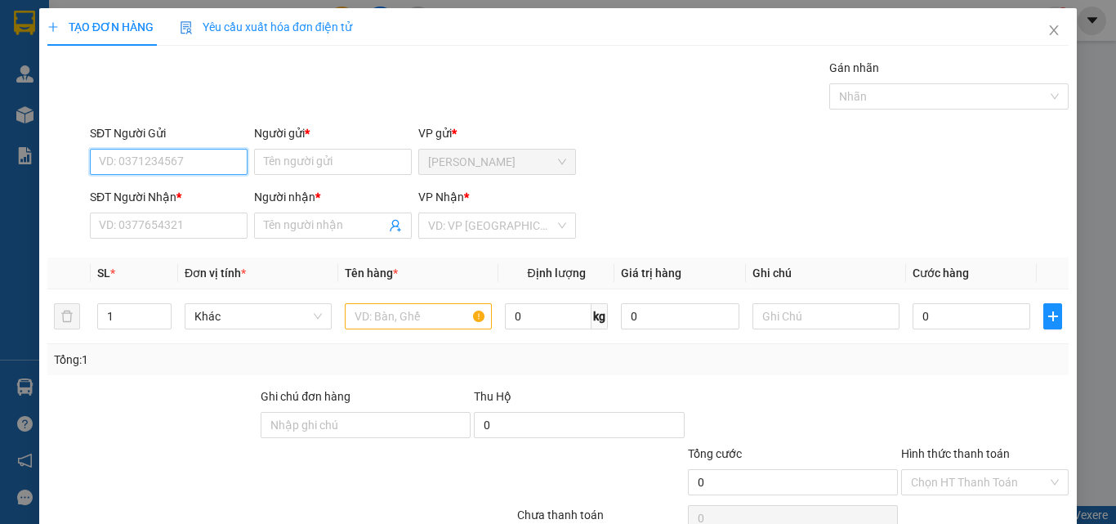
click at [184, 167] on input "SĐT Người Gửi" at bounding box center [169, 162] width 158 height 26
type input "0948040343"
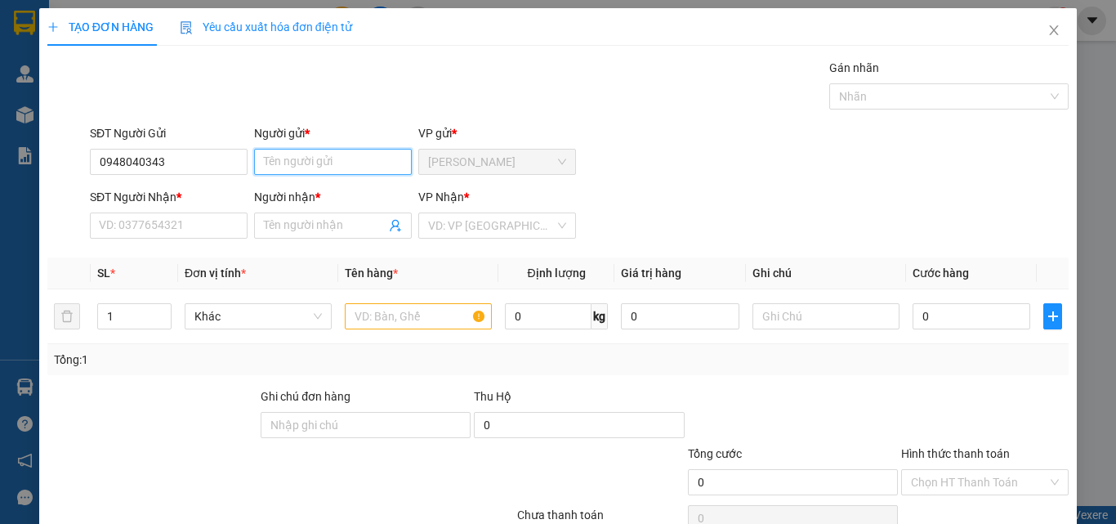
click at [335, 171] on input "Người gửi *" at bounding box center [333, 162] width 158 height 26
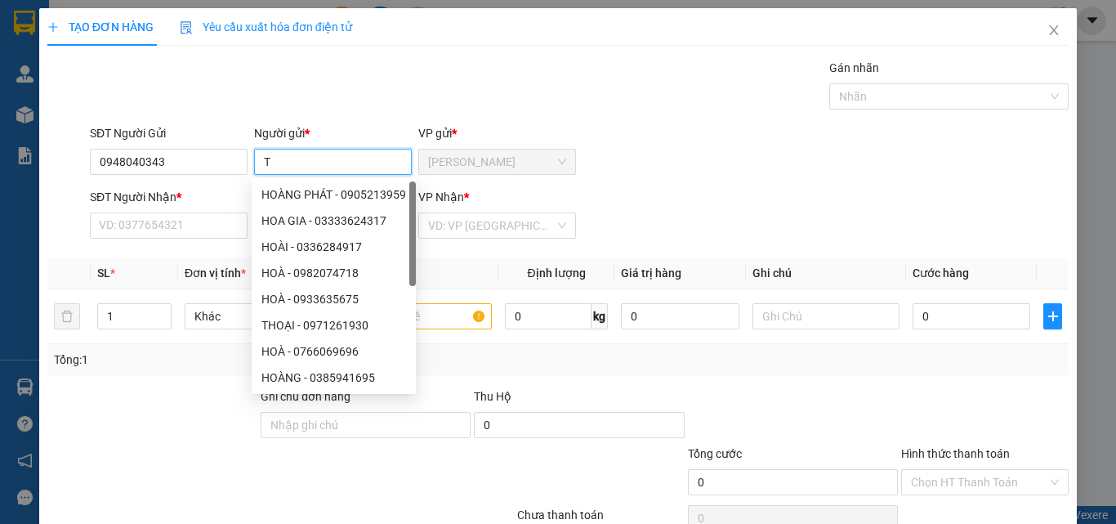
paste input "Â"
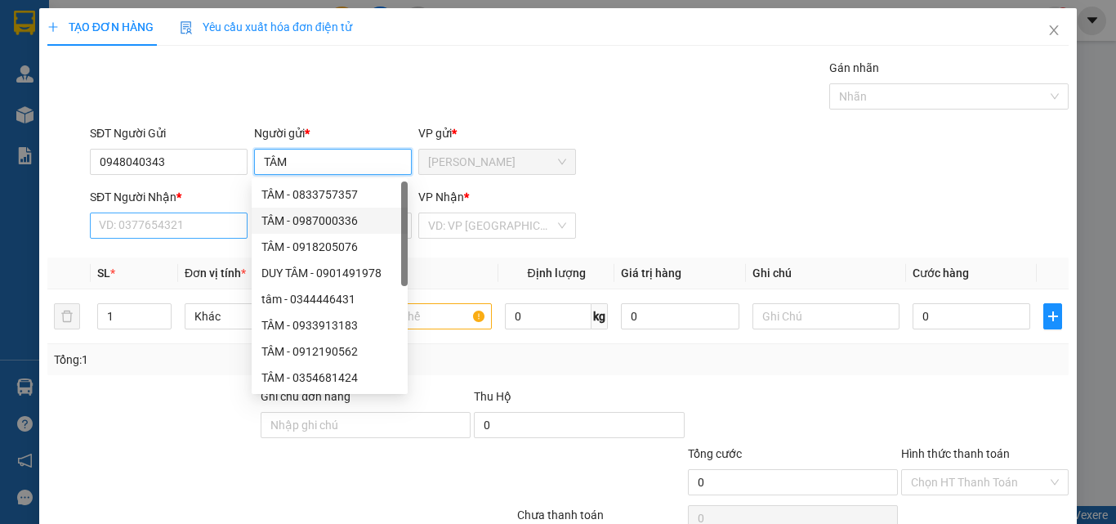
type input "TÂM"
click at [207, 215] on input "SĐT Người Nhận *" at bounding box center [169, 225] width 158 height 26
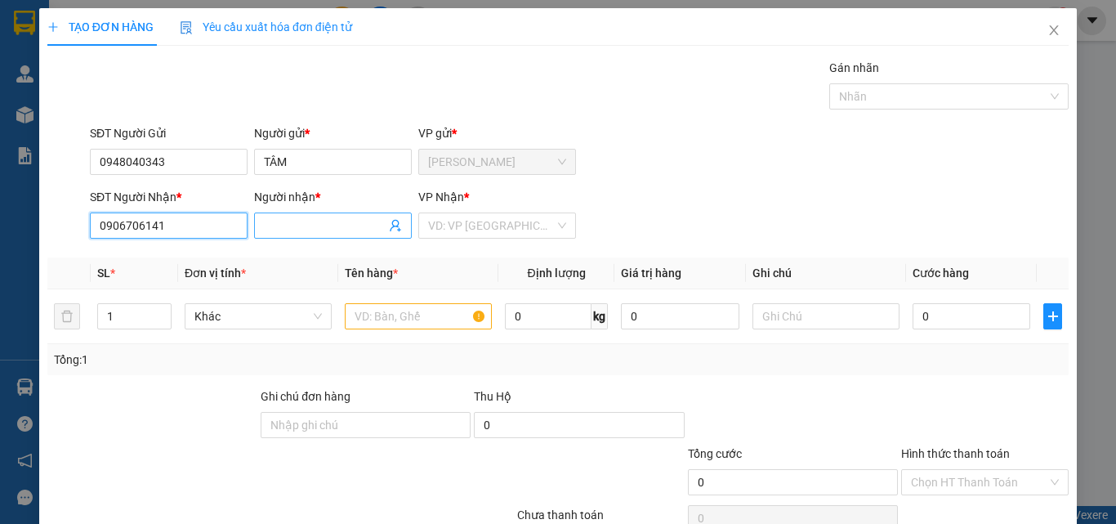
type input "0906706141"
click at [298, 233] on input "Người nhận *" at bounding box center [325, 225] width 122 height 18
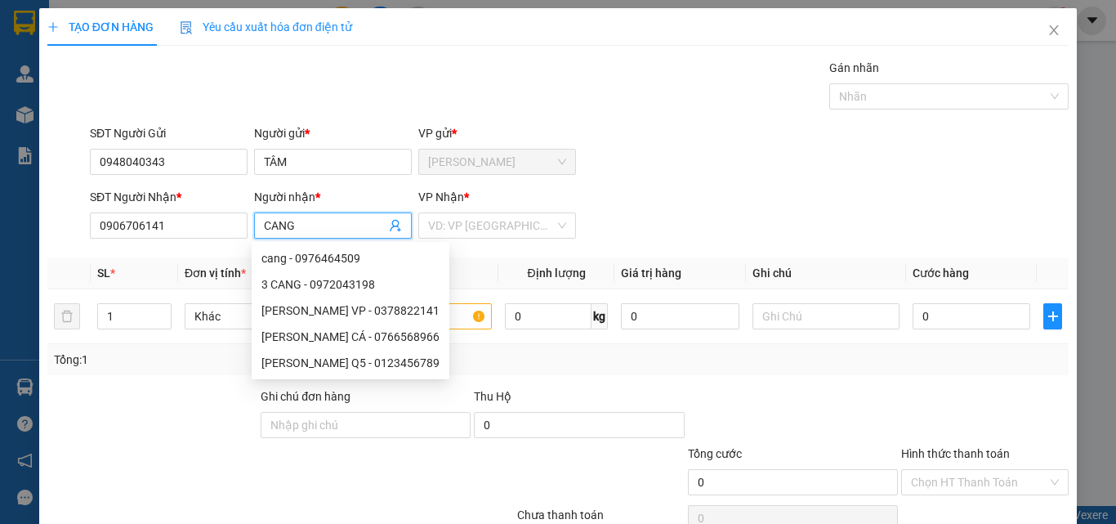
type input "CANG"
click at [180, 415] on div at bounding box center [152, 415] width 213 height 57
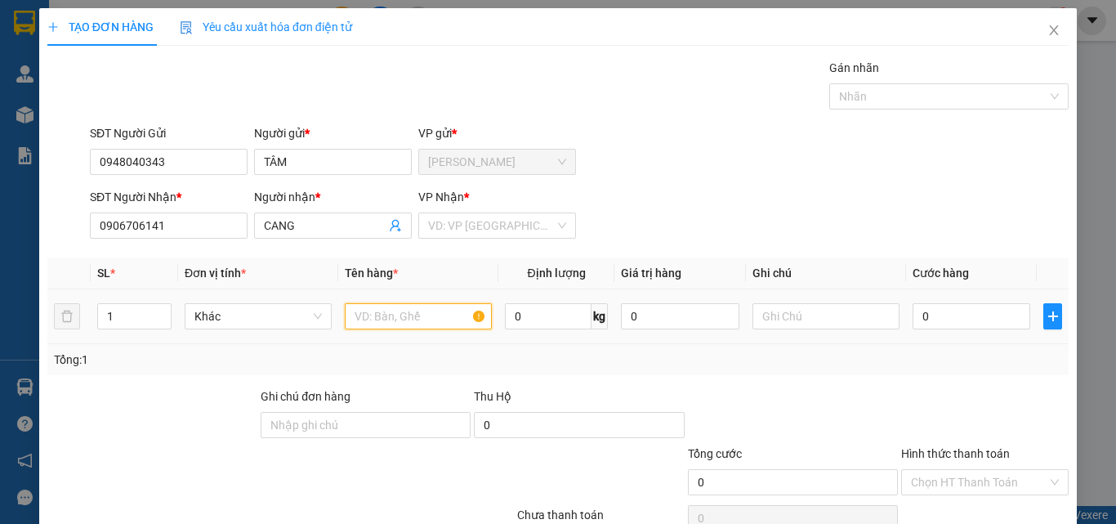
click at [414, 324] on input "text" at bounding box center [418, 316] width 147 height 26
click at [545, 224] on input "search" at bounding box center [491, 225] width 127 height 25
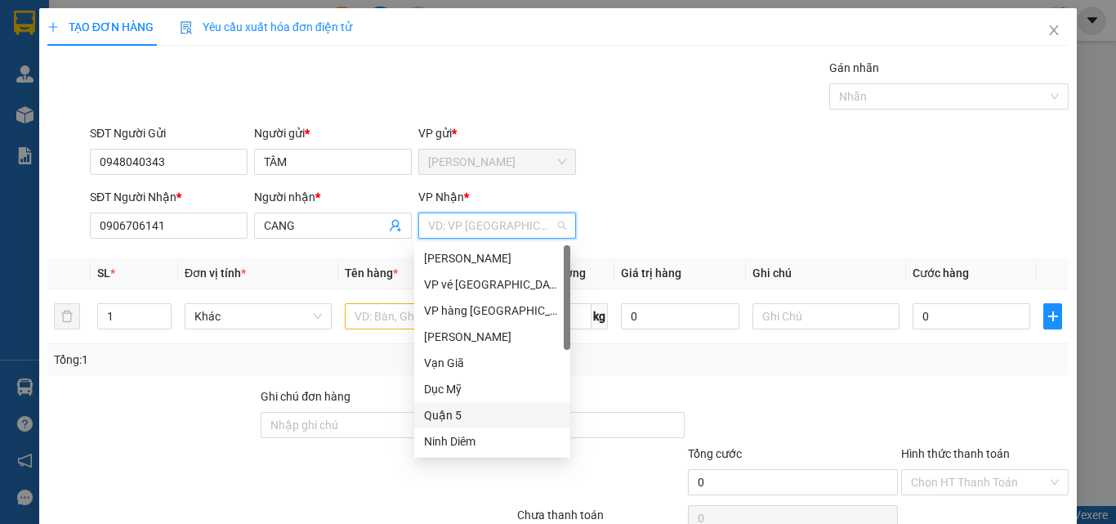
click at [453, 411] on div "Quận 5" at bounding box center [492, 415] width 136 height 18
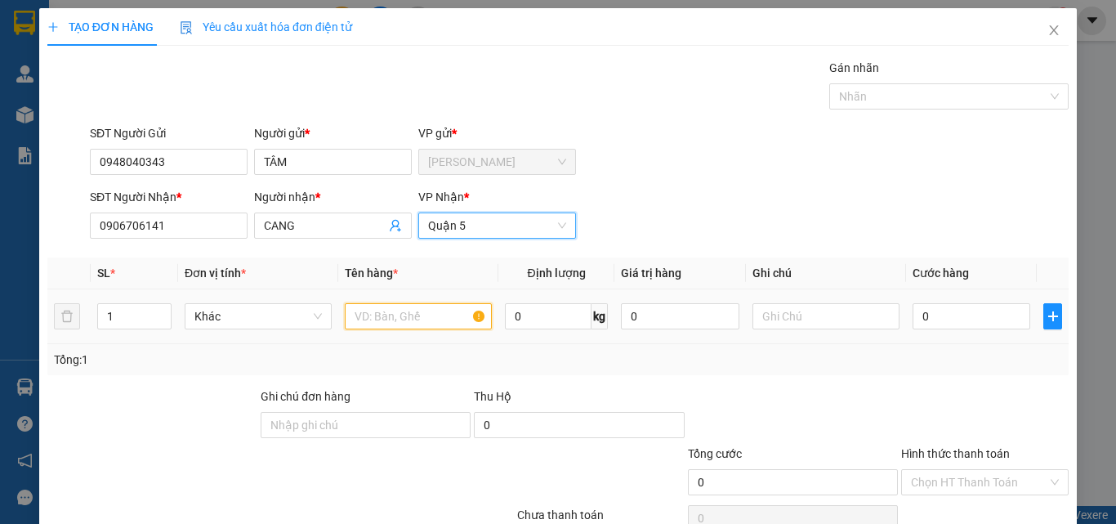
click at [411, 318] on input "text" at bounding box center [418, 316] width 147 height 26
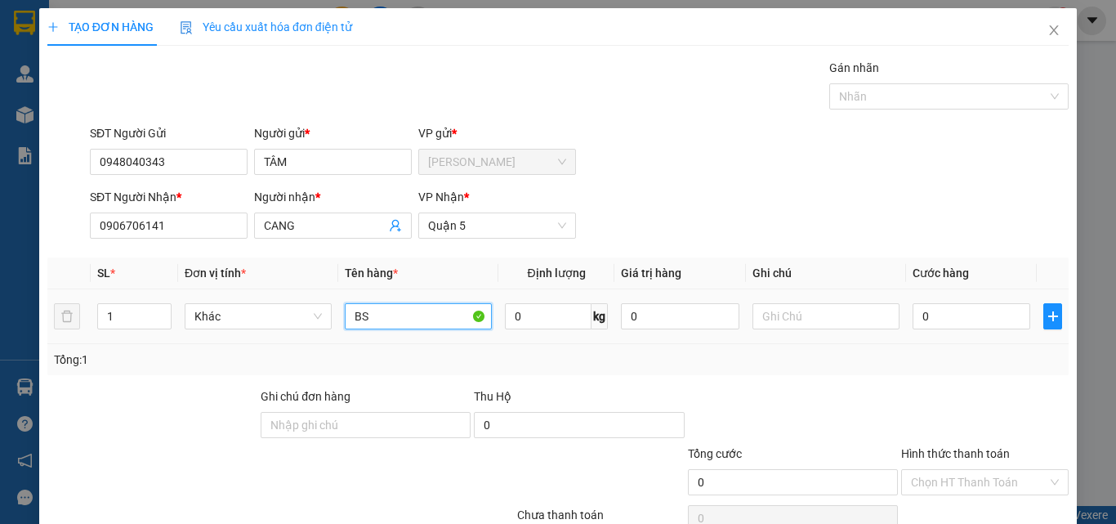
type input "B"
type input "S"
paste input "Đ"
type input "BAO ĐEN"
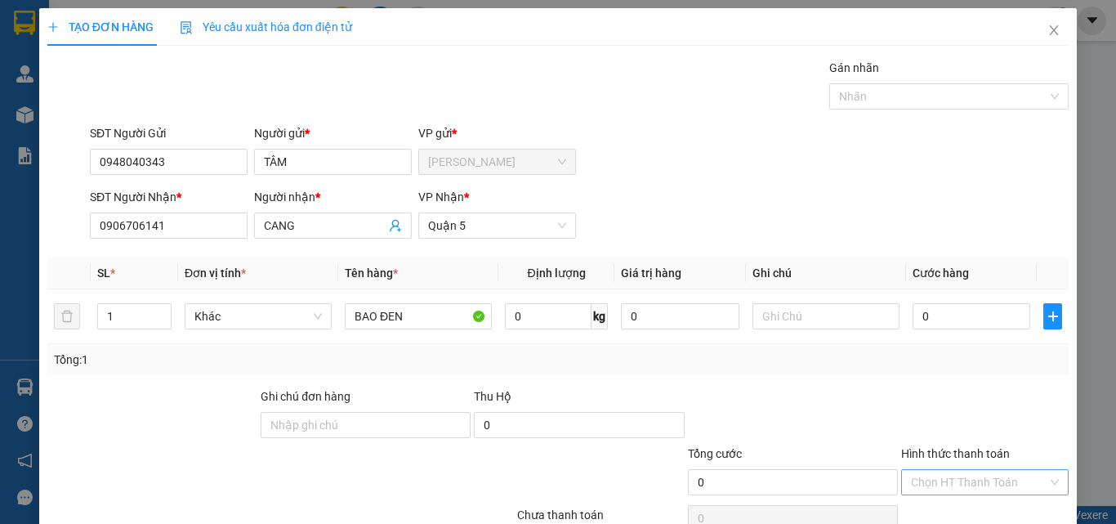
click at [924, 479] on input "Hình thức thanh toán" at bounding box center [979, 482] width 136 height 25
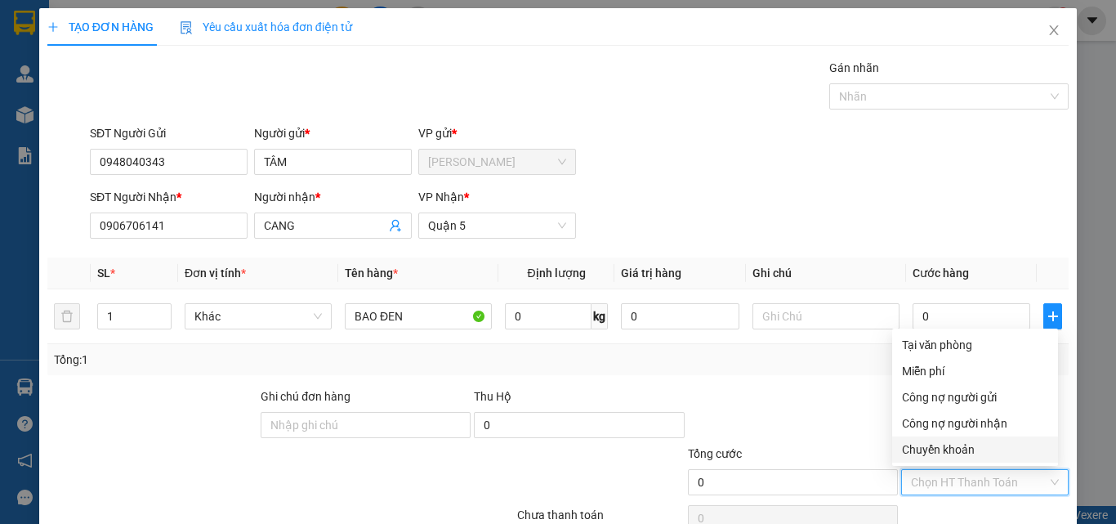
click at [839, 399] on div at bounding box center [792, 415] width 213 height 57
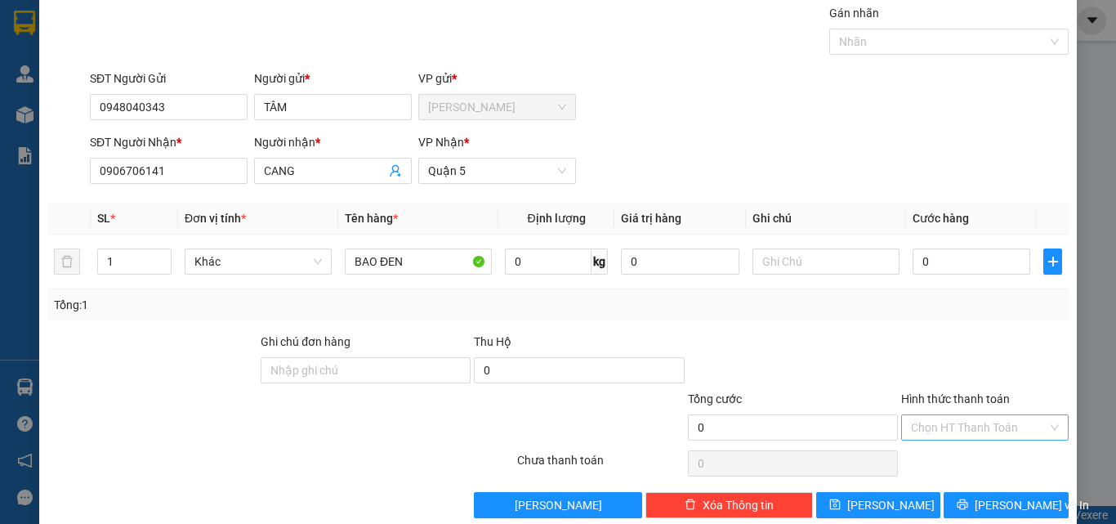
scroll to position [81, 0]
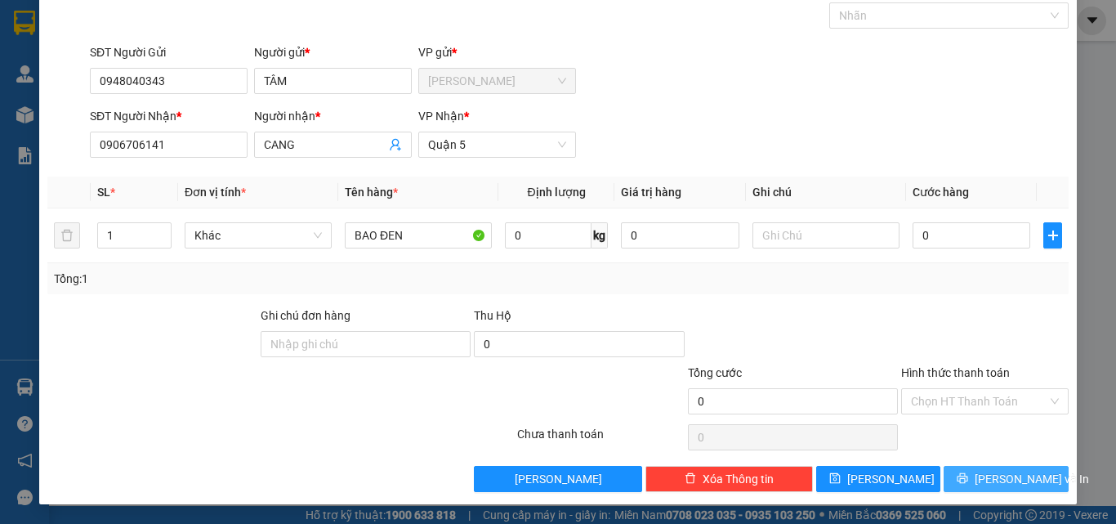
click at [1035, 470] on button "[PERSON_NAME] và In" at bounding box center [1005, 479] width 125 height 26
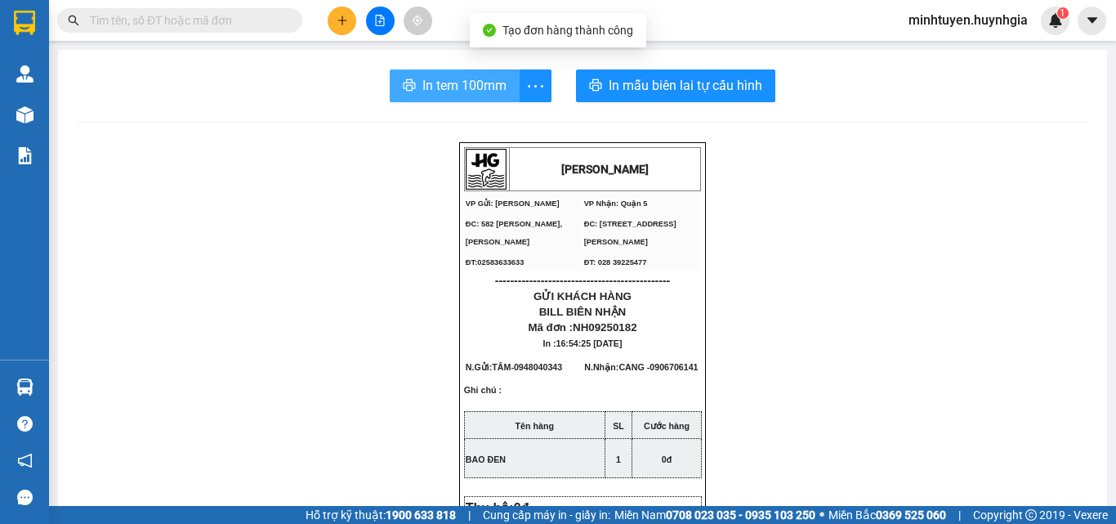
click at [477, 79] on span "In tem 100mm" at bounding box center [464, 85] width 84 height 20
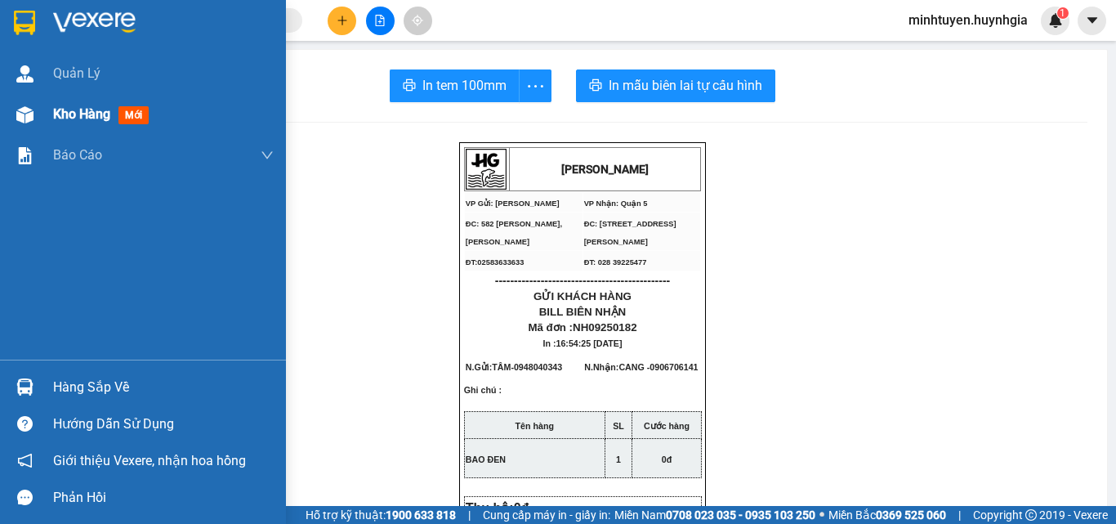
click at [18, 113] on img at bounding box center [24, 114] width 17 height 17
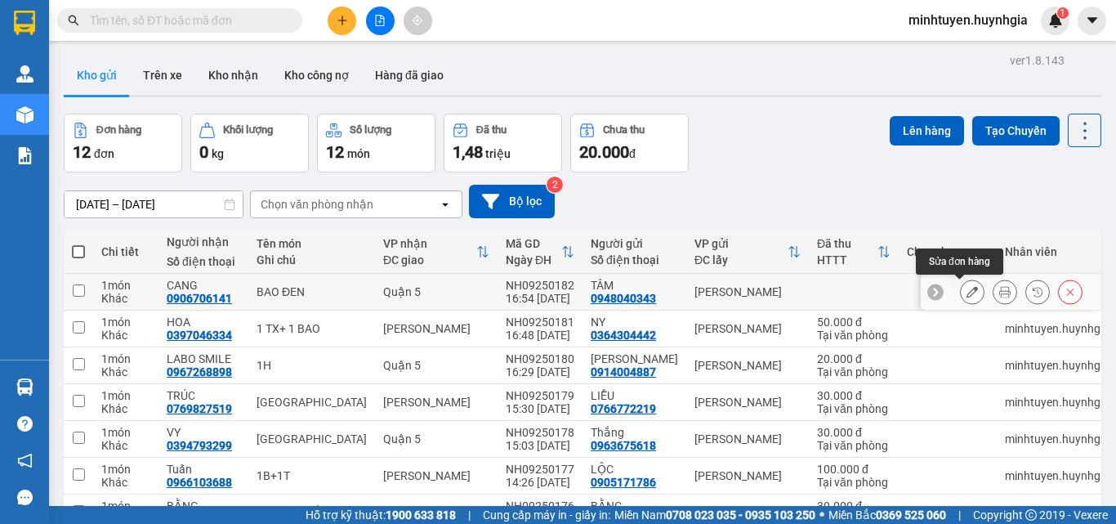
click at [966, 292] on icon at bounding box center [971, 291] width 11 height 11
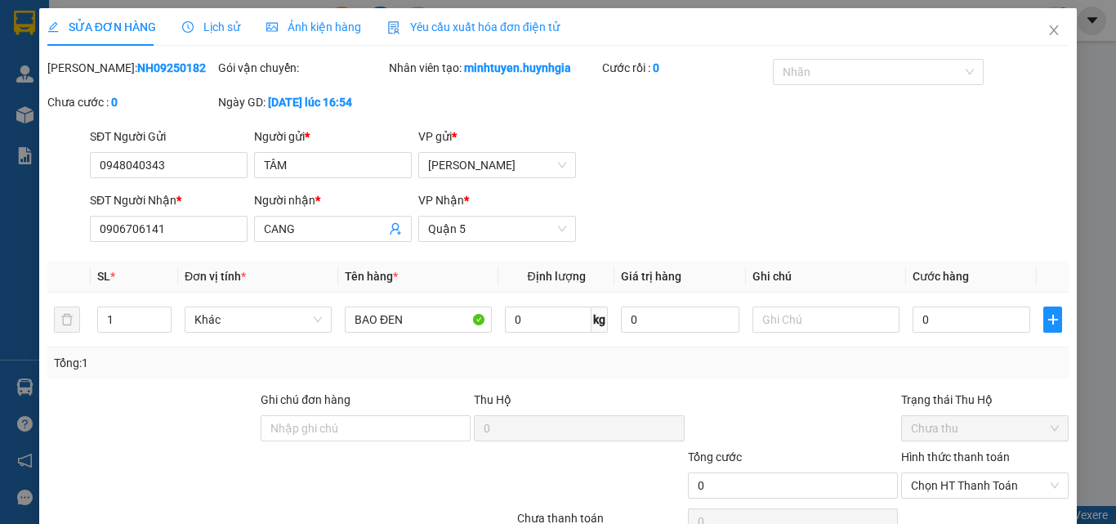
type input "0948040343"
type input "TÂM"
type input "0906706141"
type input "CANG"
click at [1021, 485] on span "Chọn HT Thanh Toán" at bounding box center [985, 485] width 148 height 25
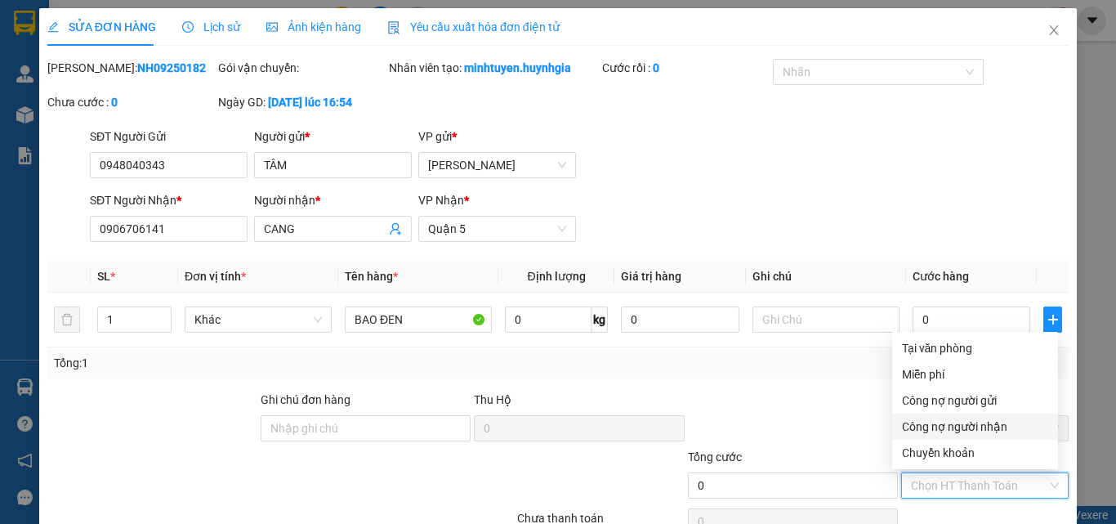
click at [939, 424] on div "Công nợ người nhận" at bounding box center [975, 426] width 146 height 18
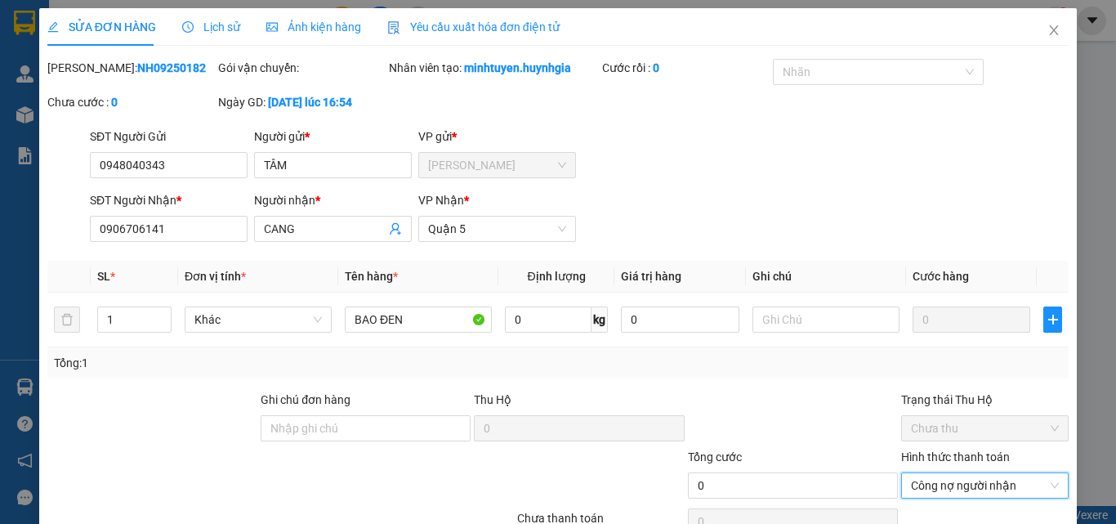
click at [963, 423] on span "Chưa thu" at bounding box center [985, 428] width 148 height 25
click at [1045, 428] on span "Chưa thu" at bounding box center [985, 428] width 148 height 25
click at [1005, 478] on span "Công nợ người nhận" at bounding box center [985, 485] width 148 height 25
click at [843, 405] on div at bounding box center [792, 418] width 213 height 57
click at [991, 487] on span "Công nợ người nhận" at bounding box center [985, 485] width 148 height 25
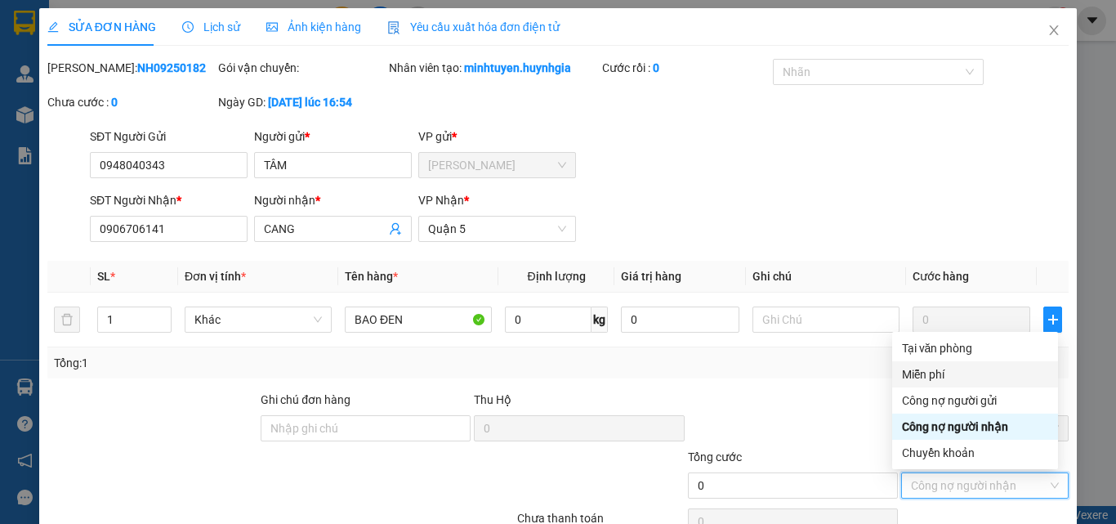
drag, startPoint x: 880, startPoint y: 377, endPoint x: 872, endPoint y: 392, distance: 16.8
click at [880, 378] on div "Total Paid Fee 0 Total UnPaid Fee 0 Cash Collection Total Fee Mã ĐH: NH09250182…" at bounding box center [557, 317] width 1021 height 517
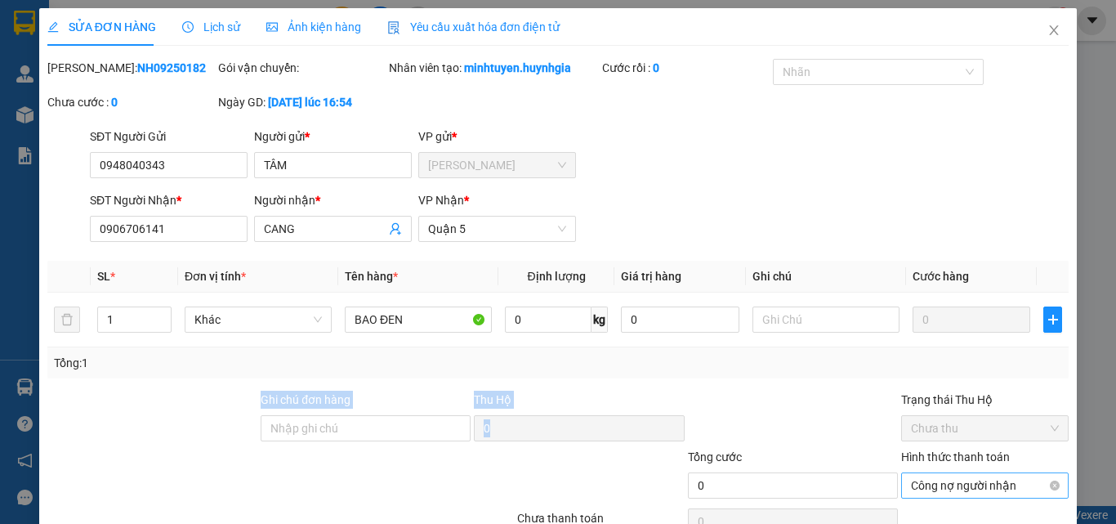
click at [966, 480] on span "Công nợ người nhận" at bounding box center [985, 485] width 148 height 25
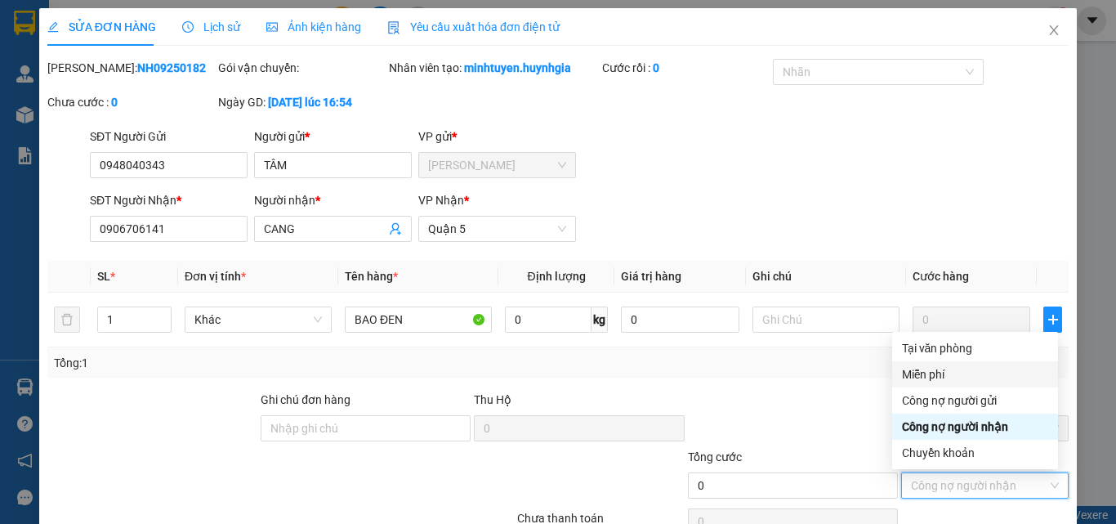
click at [858, 379] on div "Total Paid Fee 0 Total UnPaid Fee 0 Cash Collection Total Fee Mã ĐH: NH09250182…" at bounding box center [557, 317] width 1021 height 517
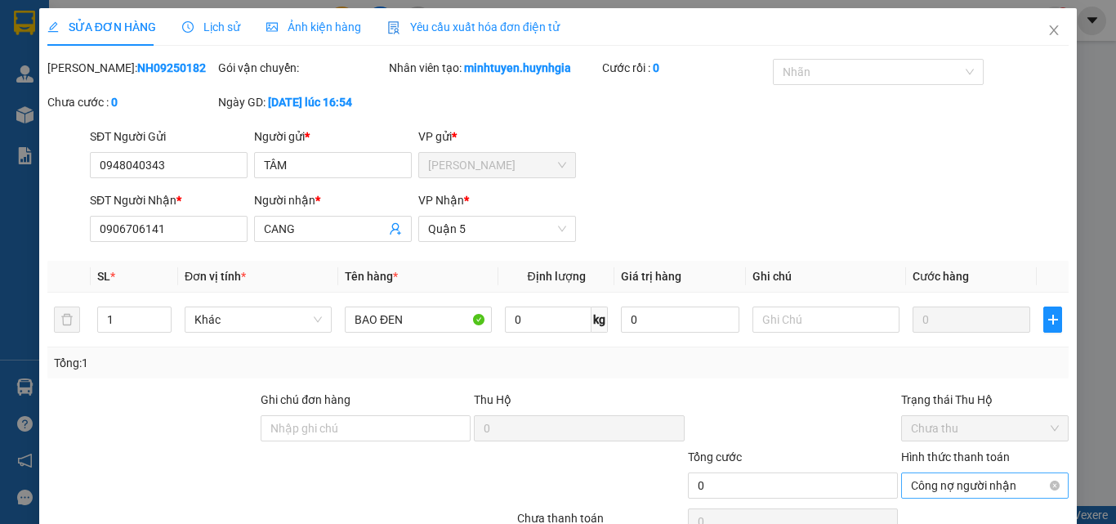
click at [976, 480] on span "Công nợ người nhận" at bounding box center [985, 485] width 148 height 25
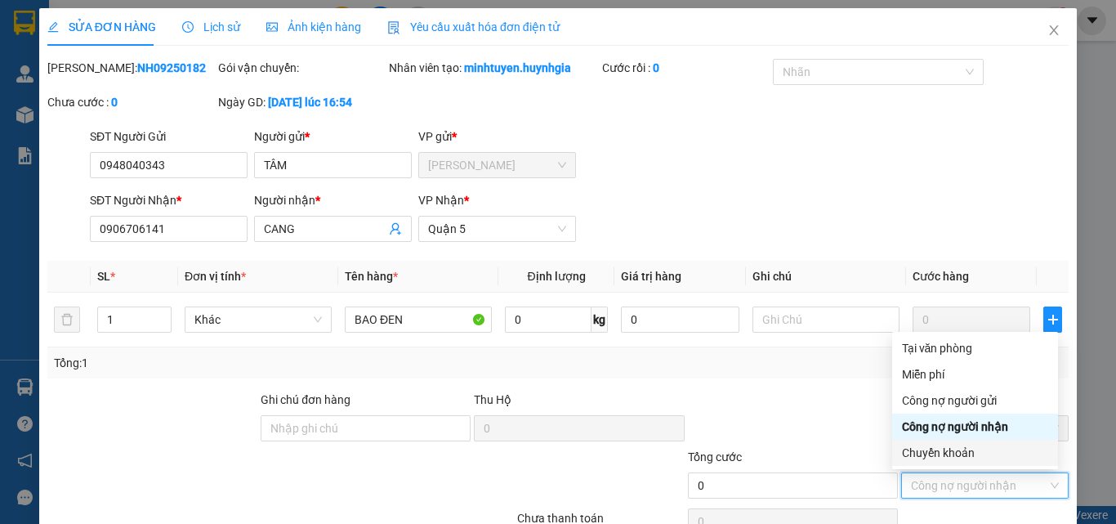
click at [937, 452] on div "Chuyển khoản" at bounding box center [975, 452] width 146 height 18
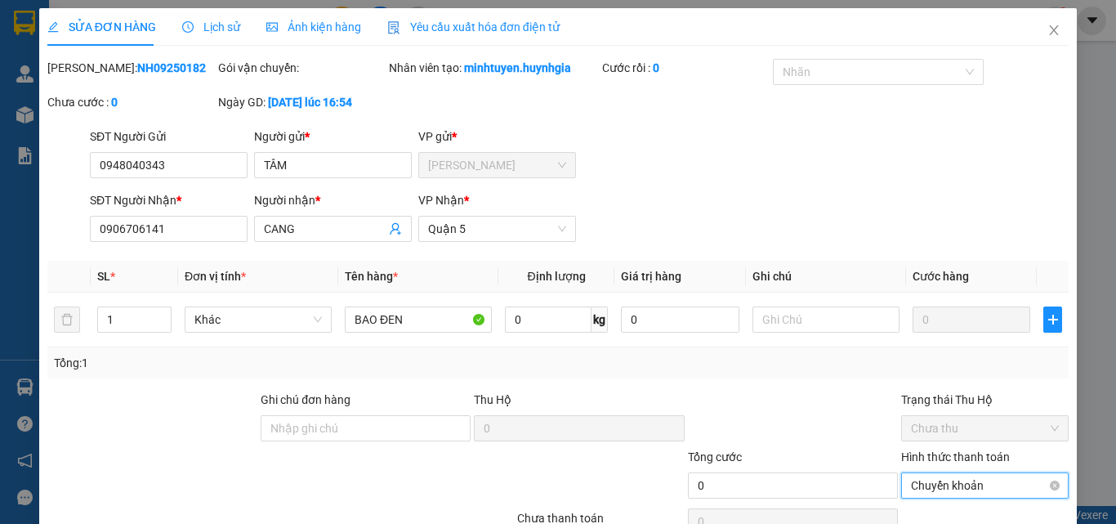
click at [967, 478] on span "Chuyển khoản" at bounding box center [985, 485] width 148 height 25
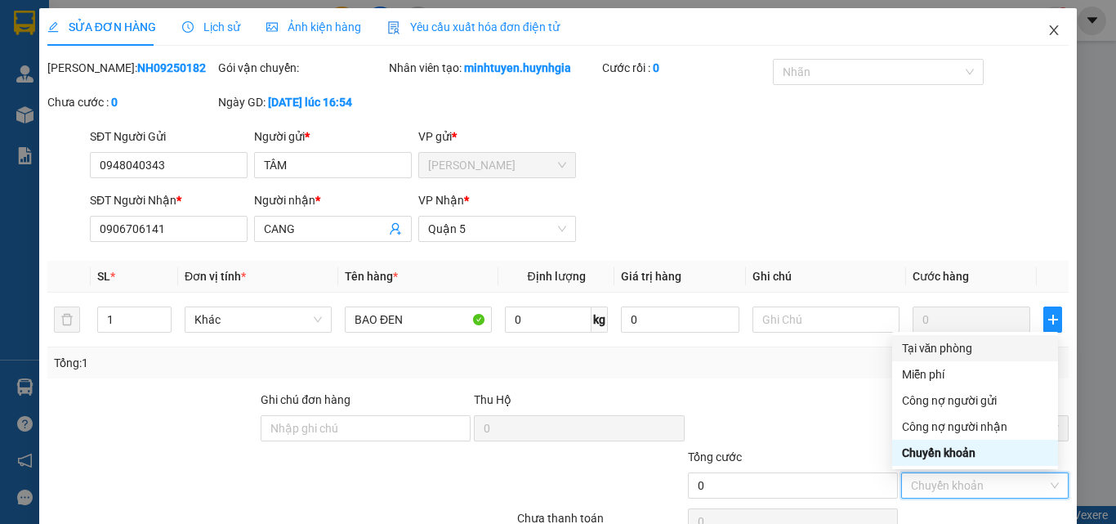
click at [1049, 34] on icon "close" at bounding box center [1053, 30] width 9 height 10
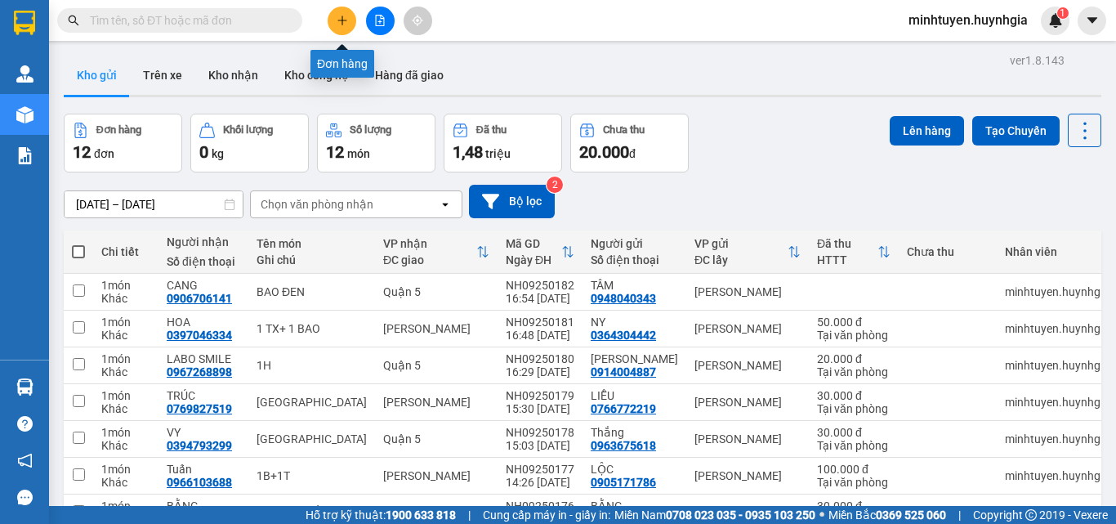
drag, startPoint x: 333, startPoint y: 29, endPoint x: 356, endPoint y: 51, distance: 31.8
click at [344, 42] on body "Kết quả [PERSON_NAME] ( 0 ) Bộ lọc No Data minhtuyen.huynhgia 1 [PERSON_NAME] h…" at bounding box center [558, 262] width 1116 height 524
click at [336, 25] on icon "plus" at bounding box center [341, 20] width 11 height 11
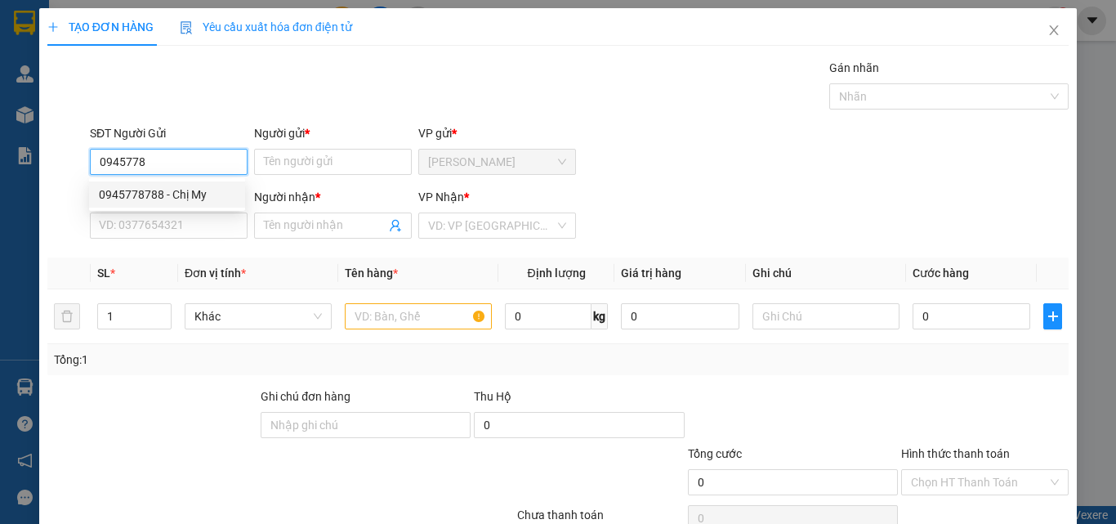
click at [172, 206] on div "0945778788 - Chị My" at bounding box center [167, 194] width 156 height 26
type input "0945778788"
type input "Chị My"
type input "0349206420"
type input "CHÍNH"
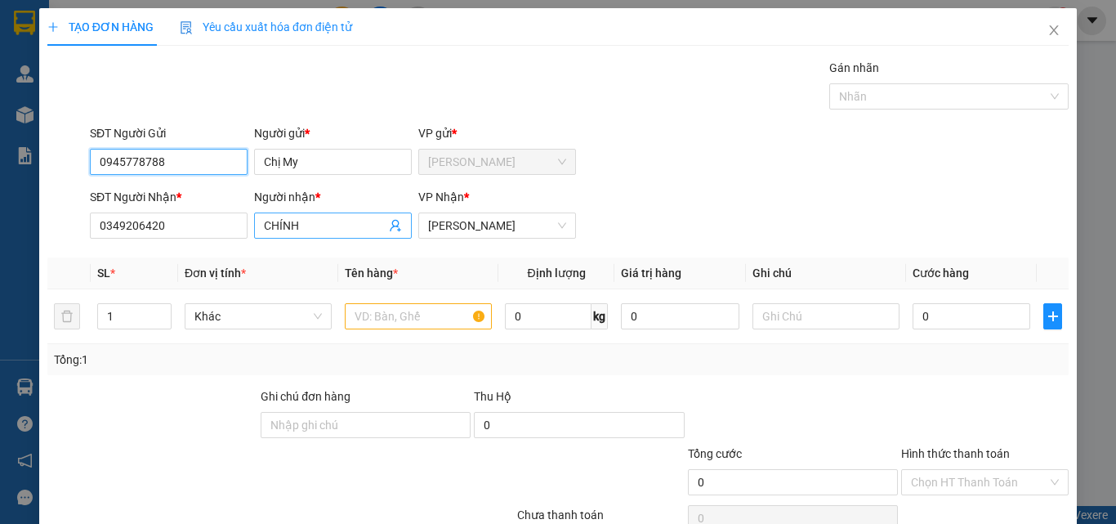
type input "0945778788"
click at [342, 218] on input "CHÍNH" at bounding box center [325, 225] width 122 height 18
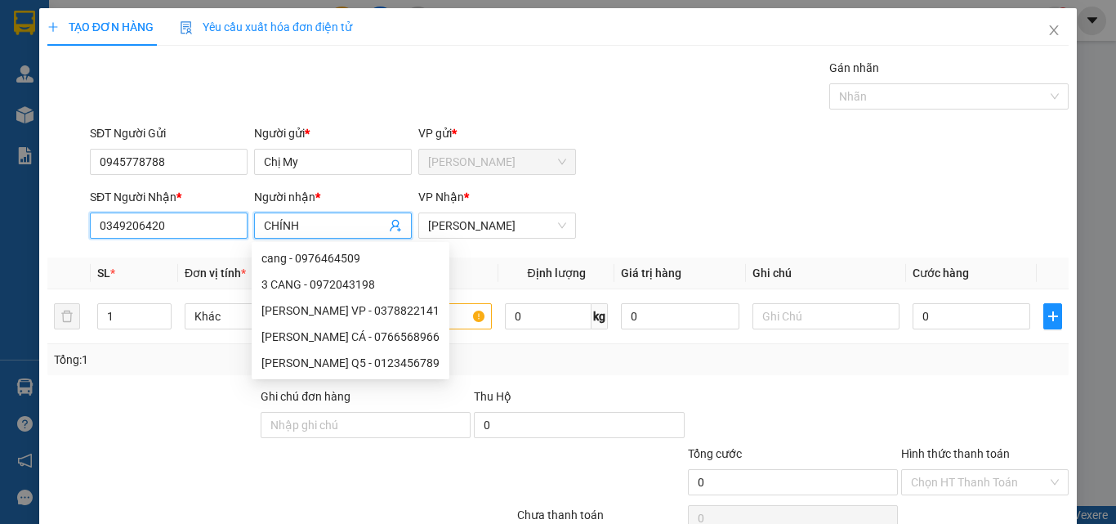
click at [198, 224] on input "0349206420" at bounding box center [169, 225] width 158 height 26
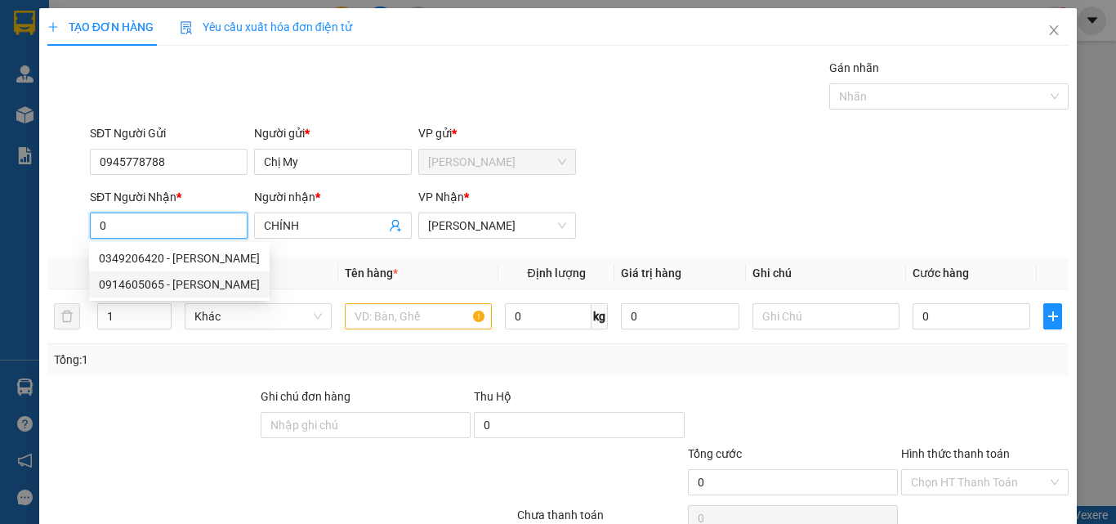
click at [203, 281] on div "0914605065 - [PERSON_NAME]" at bounding box center [179, 284] width 161 height 18
type input "0914605065"
type input "Nhân"
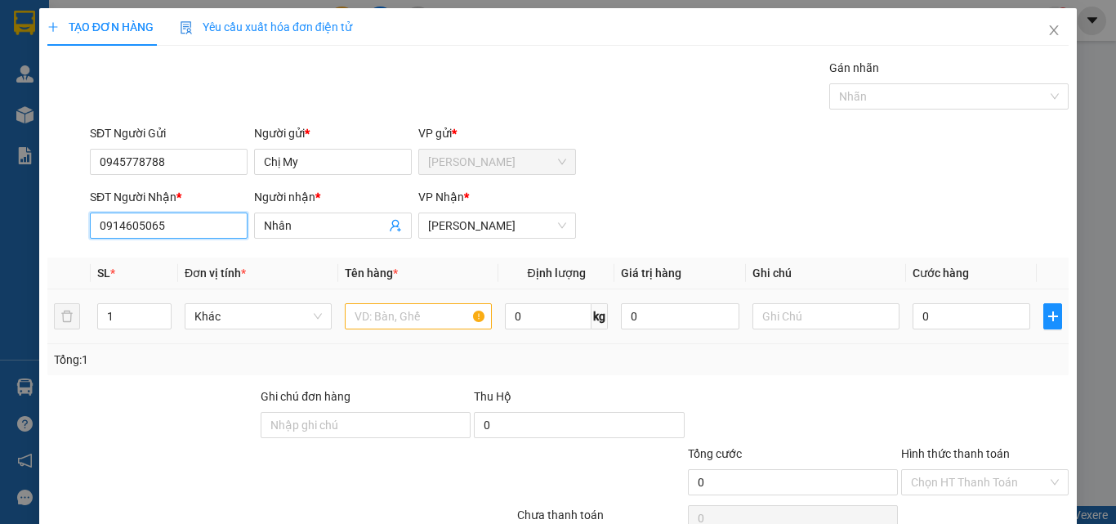
type input "0914605065"
click at [437, 314] on input "text" at bounding box center [418, 316] width 147 height 26
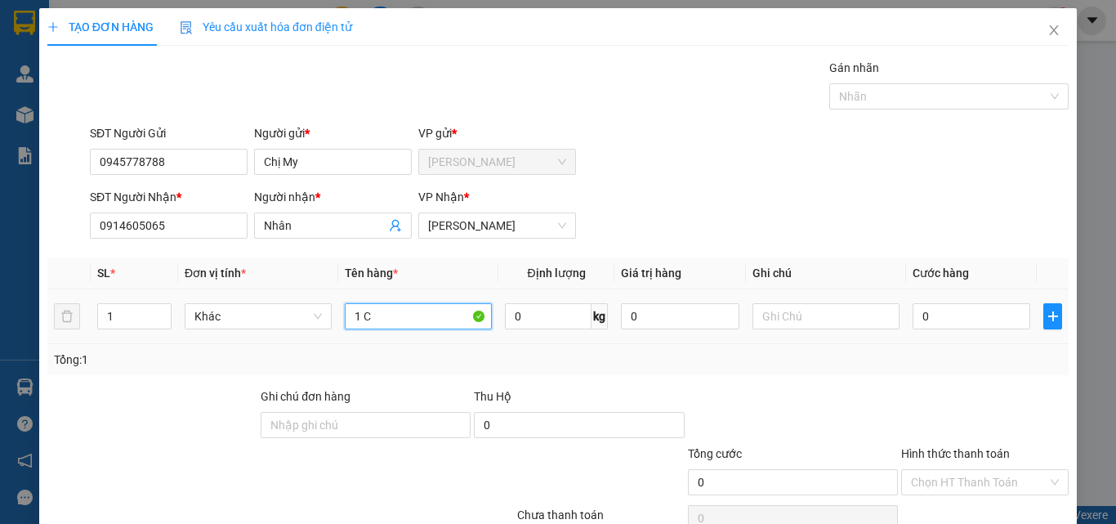
paste input "Ụ"
paste input "Đ"
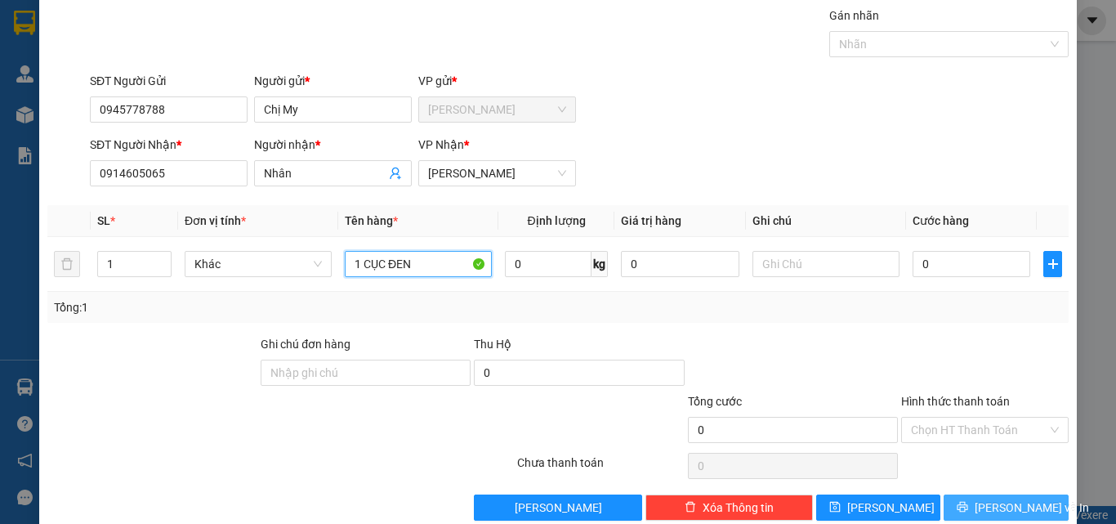
scroll to position [81, 0]
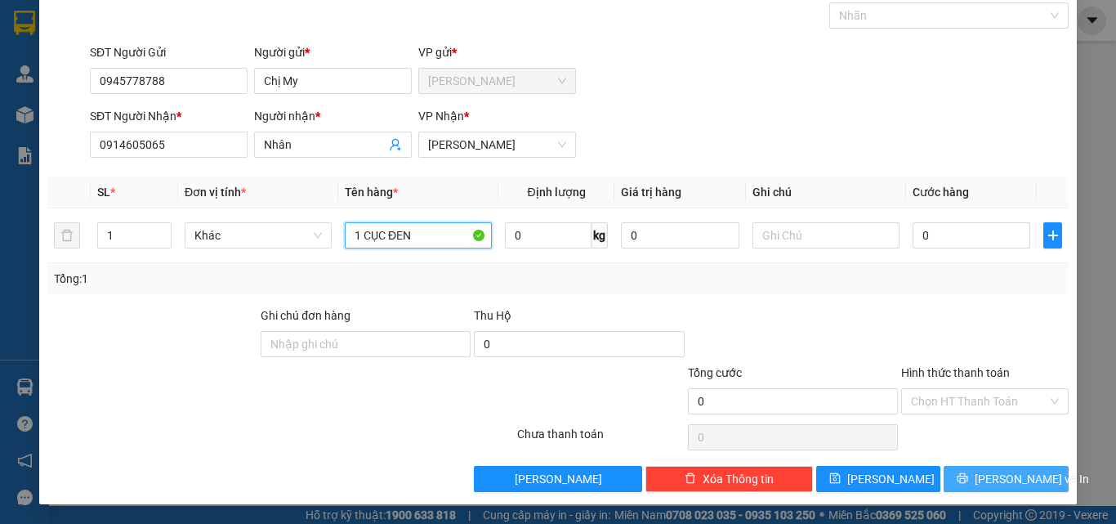
type input "1 CỤC ĐEN"
click at [960, 466] on button "[PERSON_NAME] và In" at bounding box center [1005, 479] width 125 height 26
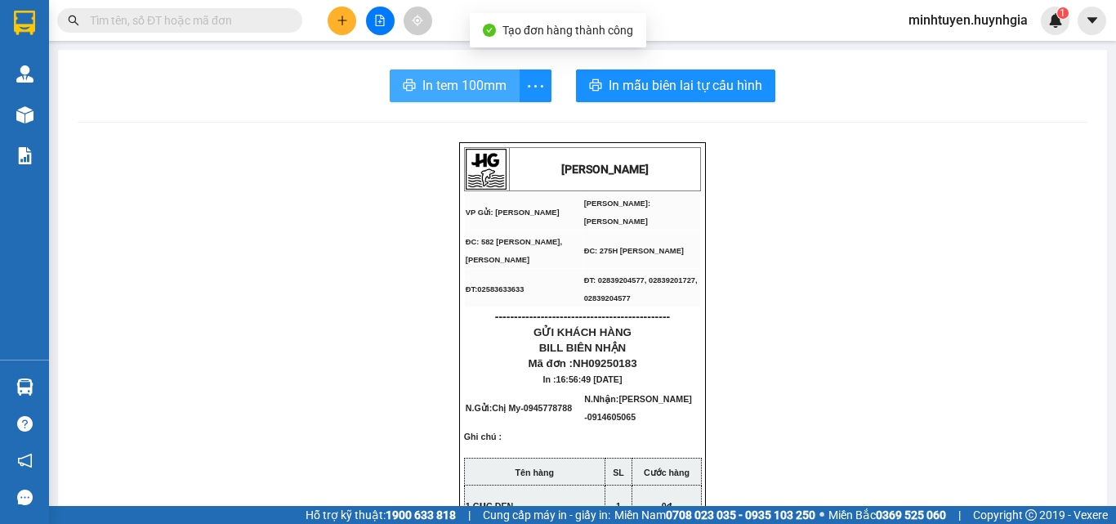
click at [494, 96] on span "In tem 100mm" at bounding box center [464, 85] width 84 height 20
click at [480, 91] on span "In tem 100mm" at bounding box center [464, 85] width 84 height 20
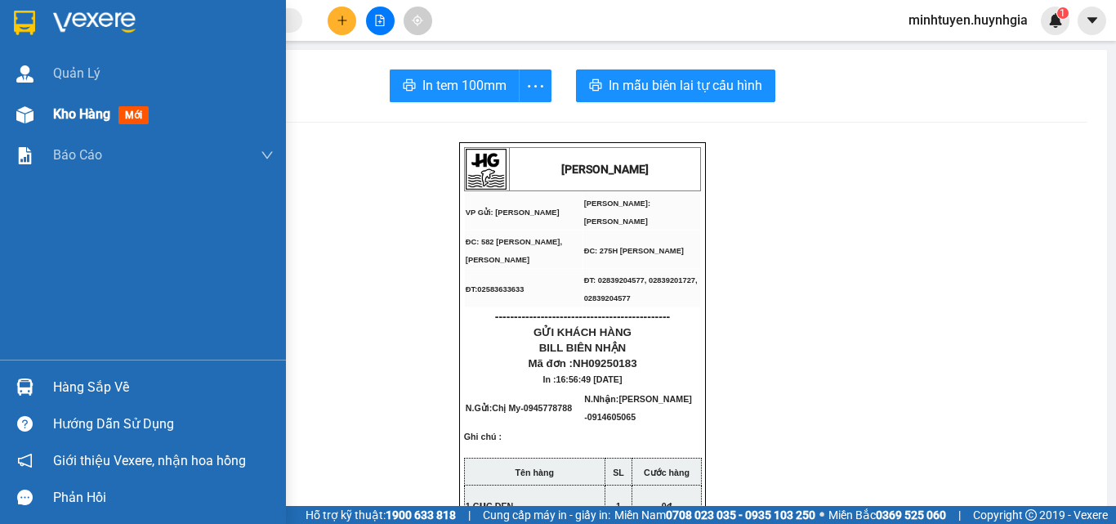
click at [48, 125] on div "Kho hàng mới" at bounding box center [143, 114] width 286 height 41
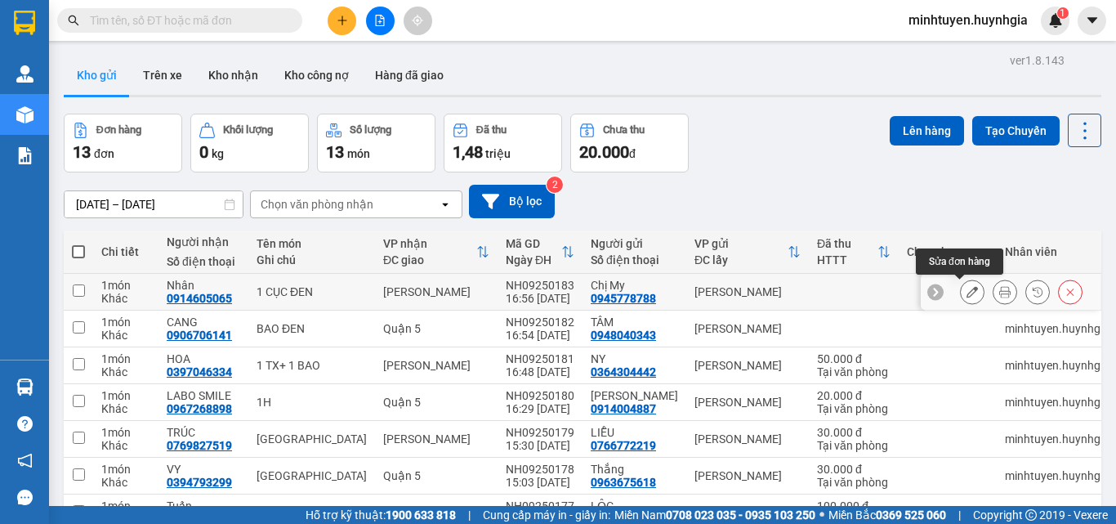
click at [968, 291] on button at bounding box center [971, 292] width 23 height 29
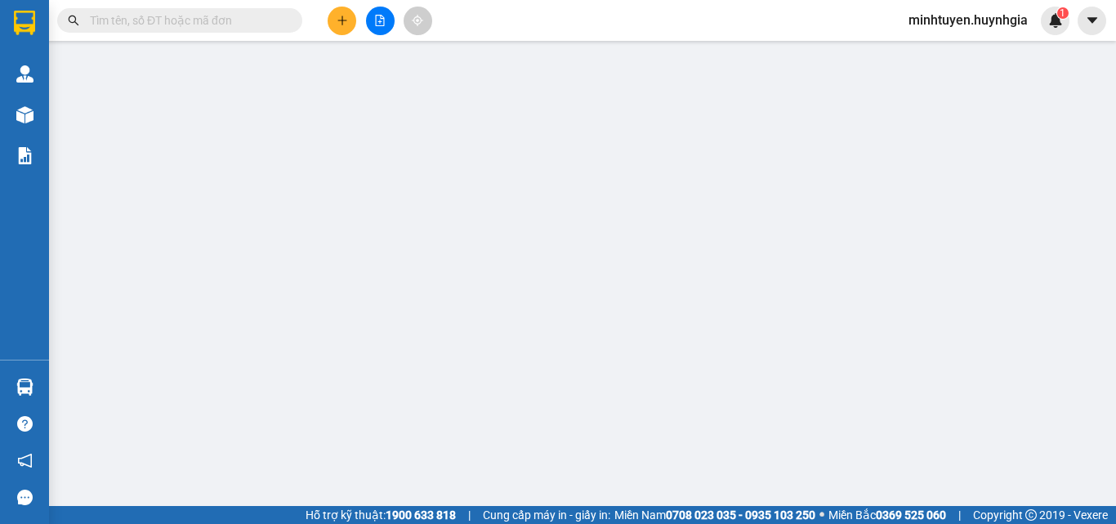
type input "0945778788"
type input "Chị My"
type input "0914605065"
type input "Nhân"
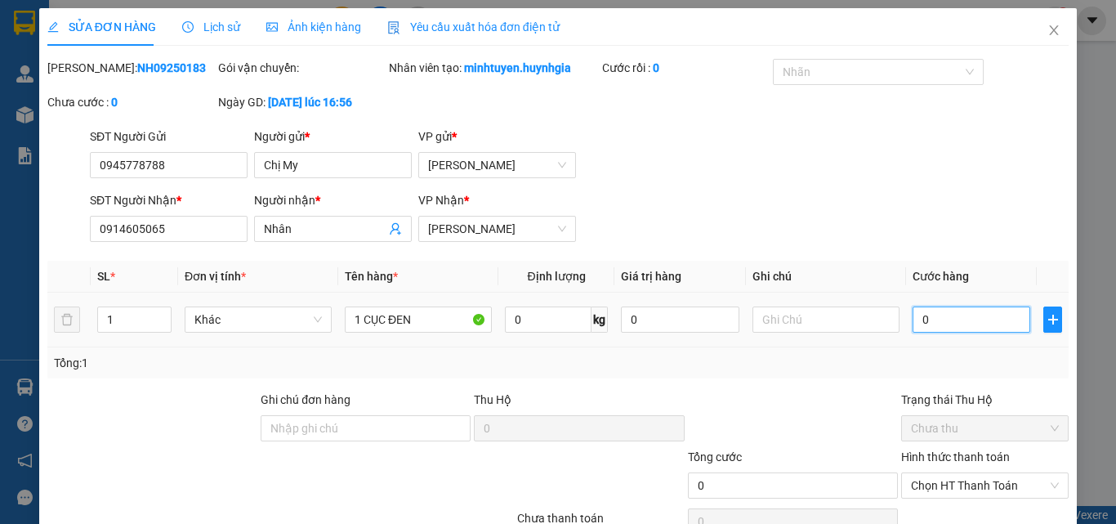
click at [964, 309] on input "0" at bounding box center [971, 319] width 118 height 26
type input "2"
type input "20"
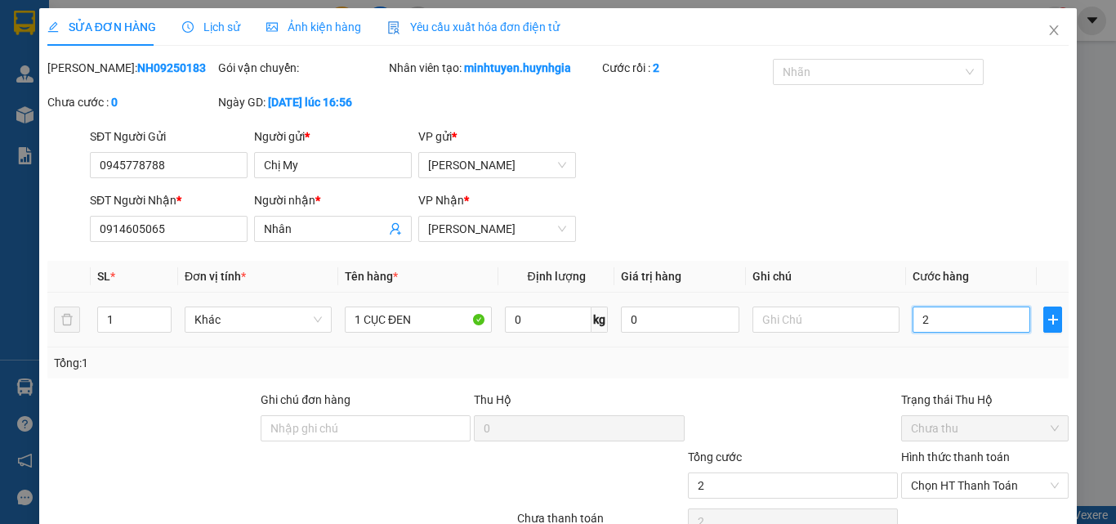
type input "20"
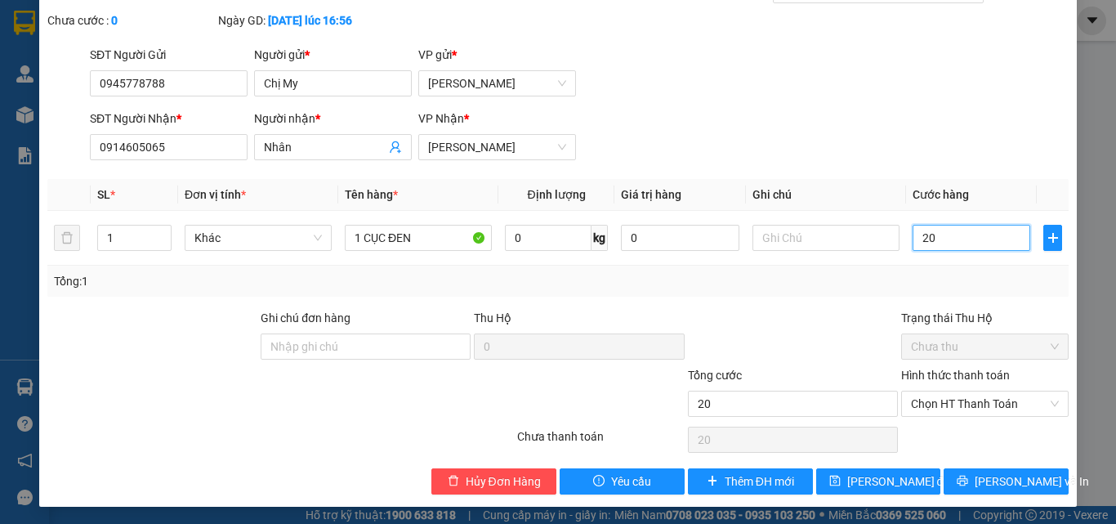
scroll to position [84, 0]
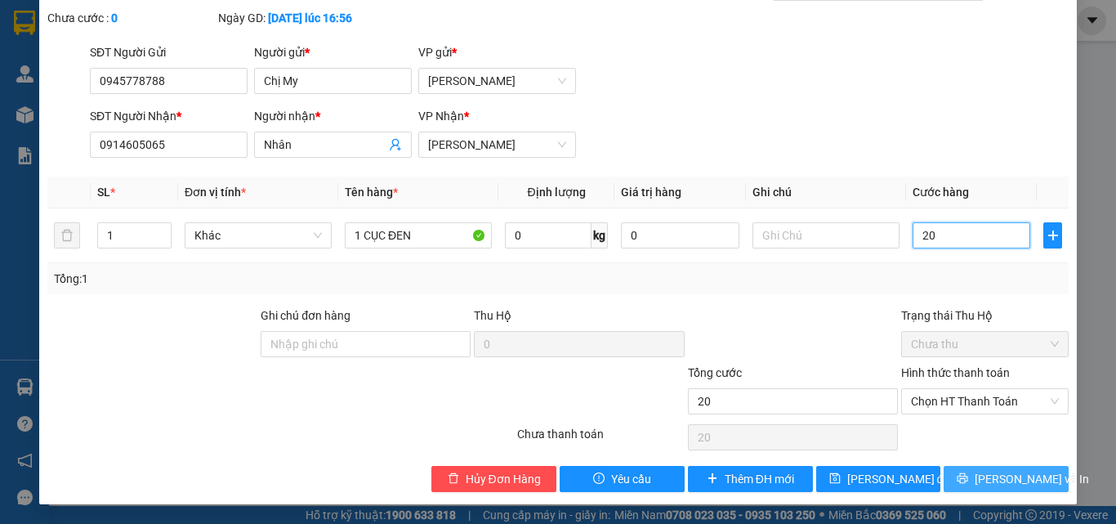
type input "20"
type input "20.000"
click at [985, 480] on span "[PERSON_NAME] và In" at bounding box center [1031, 479] width 114 height 18
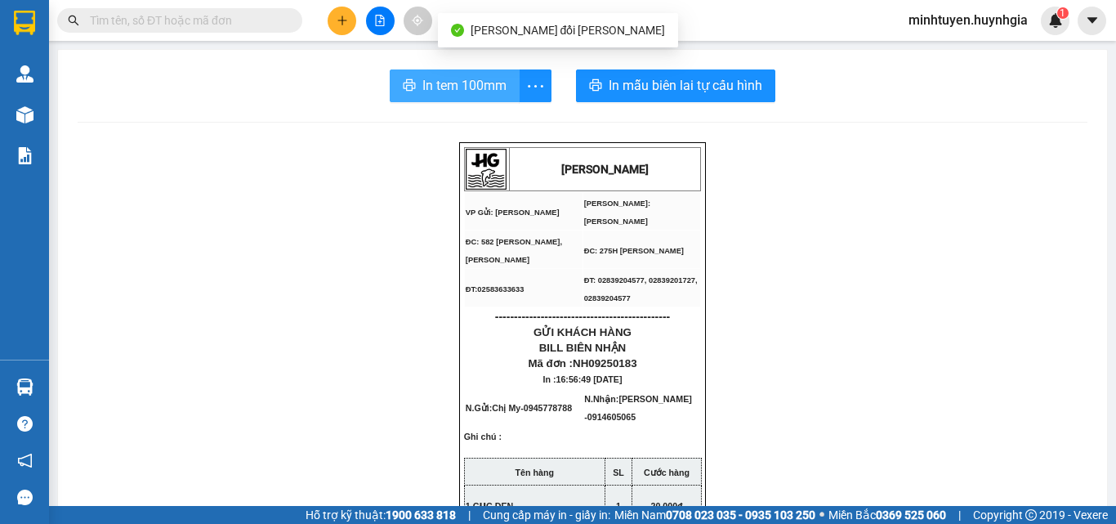
click at [455, 95] on span "In tem 100mm" at bounding box center [464, 85] width 84 height 20
click at [494, 92] on span "In tem 100mm" at bounding box center [464, 85] width 84 height 20
click at [470, 90] on span "In tem 100mm" at bounding box center [464, 85] width 84 height 20
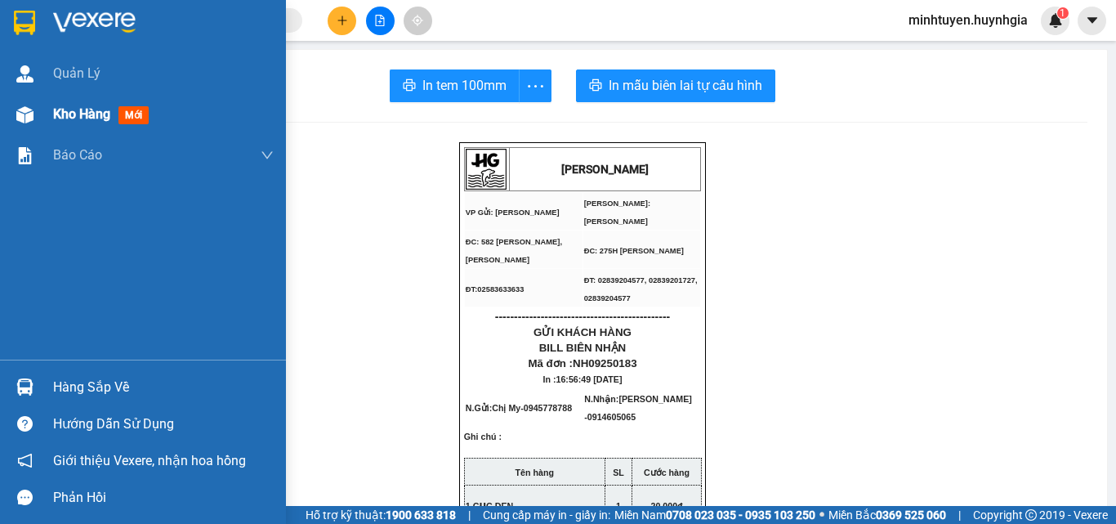
click at [29, 98] on div "Kho hàng mới" at bounding box center [143, 114] width 286 height 41
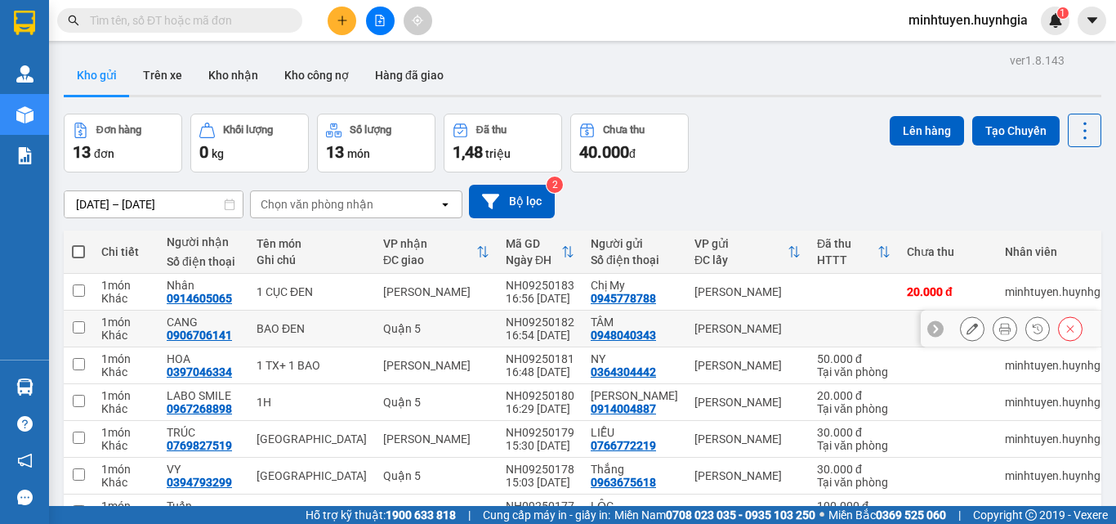
click at [968, 324] on button at bounding box center [971, 328] width 23 height 29
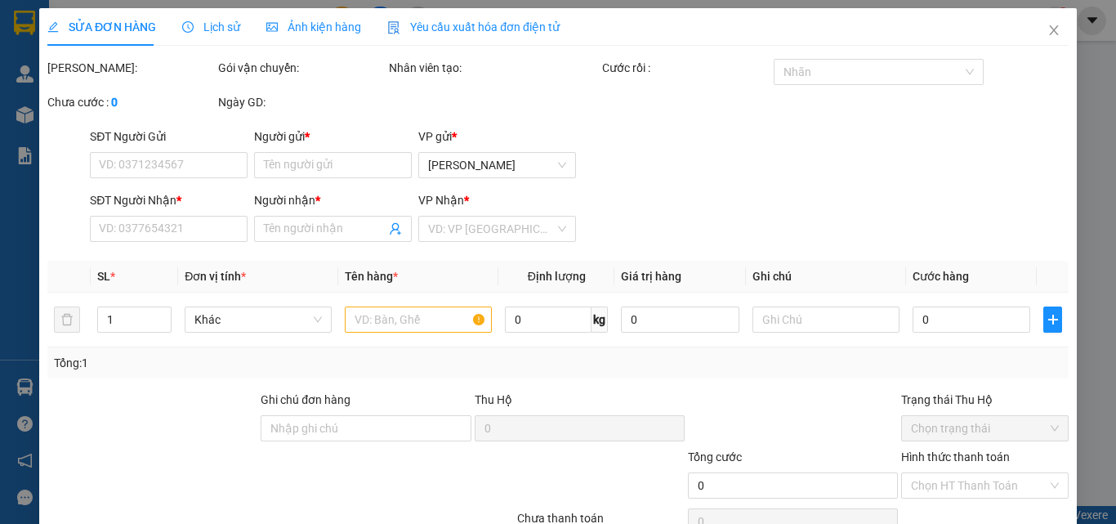
type input "0948040343"
type input "TÂM"
type input "0906706141"
type input "CANG"
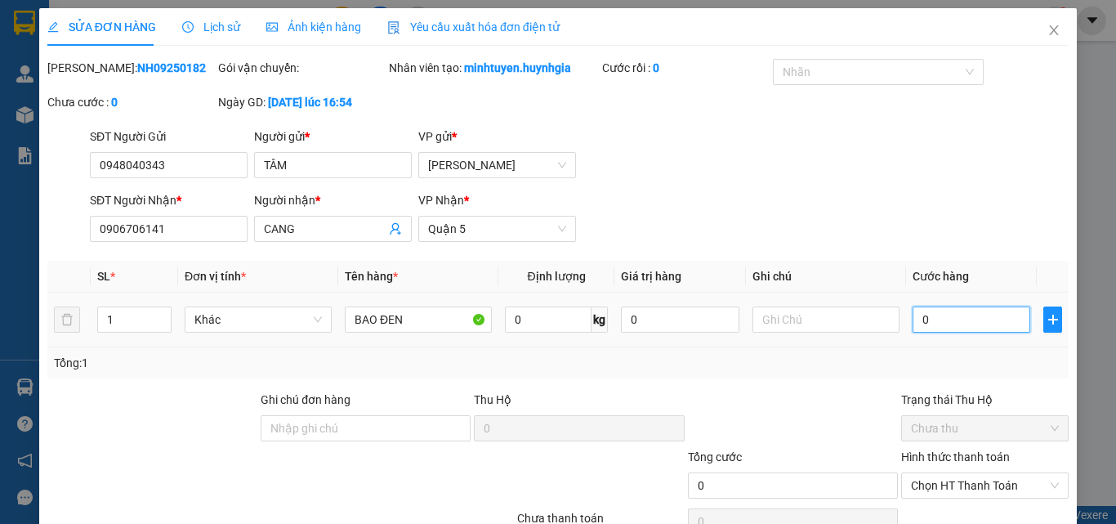
click at [961, 319] on input "0" at bounding box center [971, 319] width 118 height 26
type input "4"
type input "40"
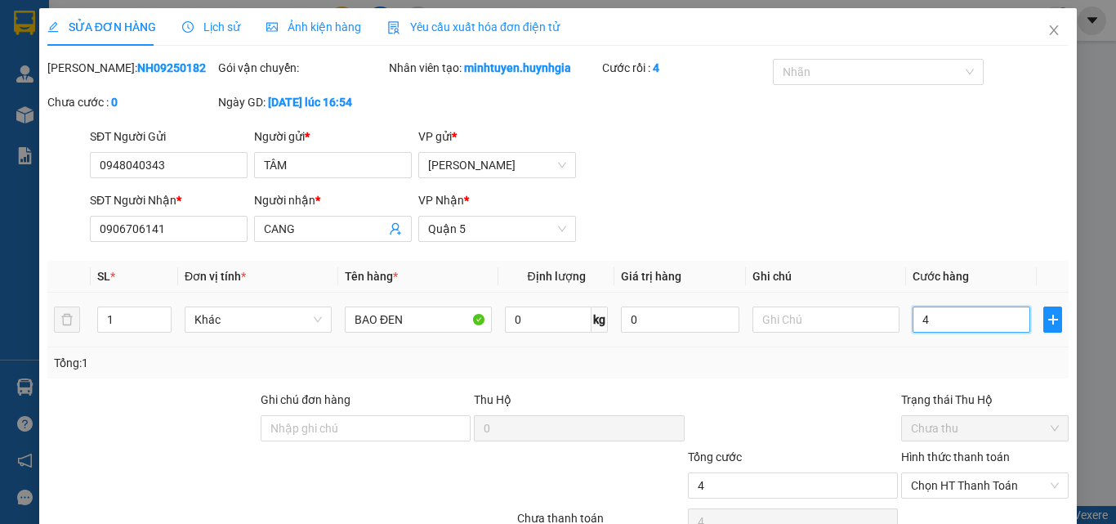
type input "40"
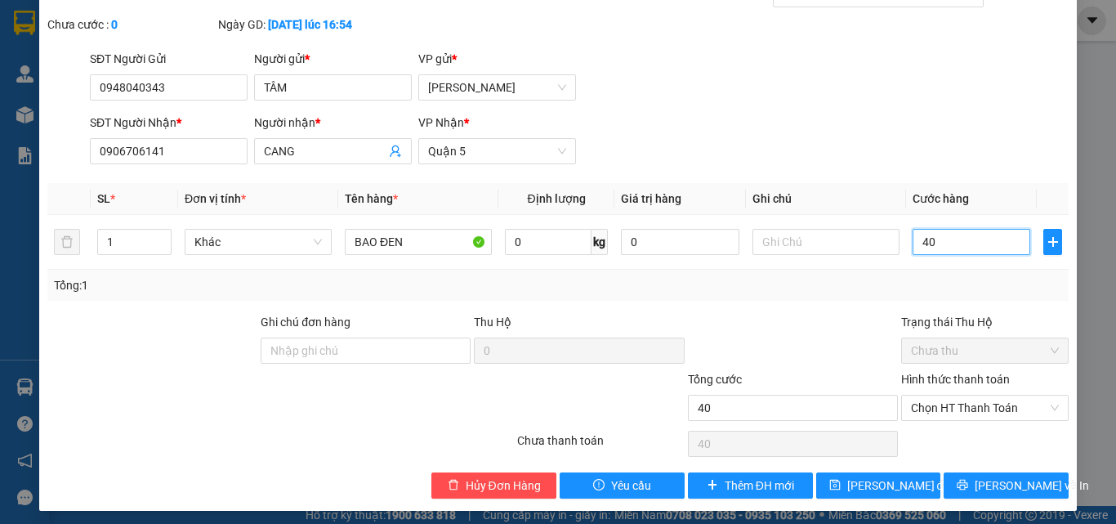
scroll to position [84, 0]
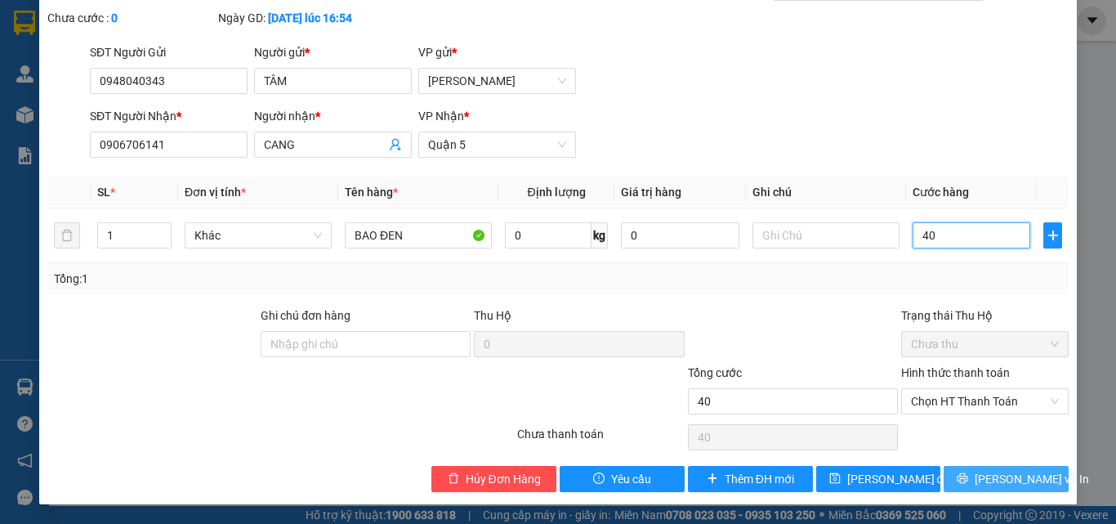
type input "40"
type input "40.000"
click at [991, 471] on span "[PERSON_NAME] và In" at bounding box center [1031, 479] width 114 height 18
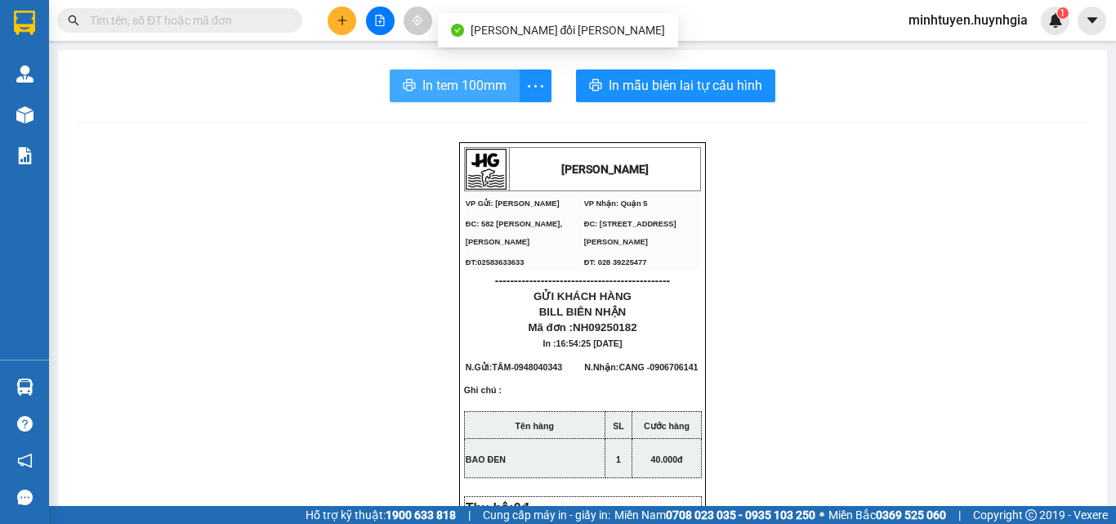
click at [432, 84] on span "In tem 100mm" at bounding box center [464, 85] width 84 height 20
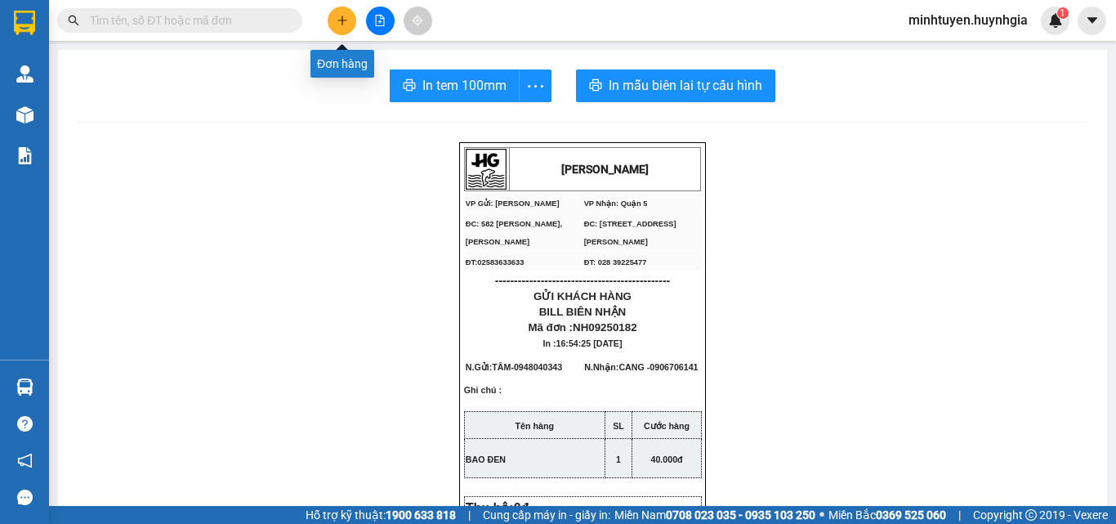
click at [347, 16] on icon "plus" at bounding box center [341, 20] width 11 height 11
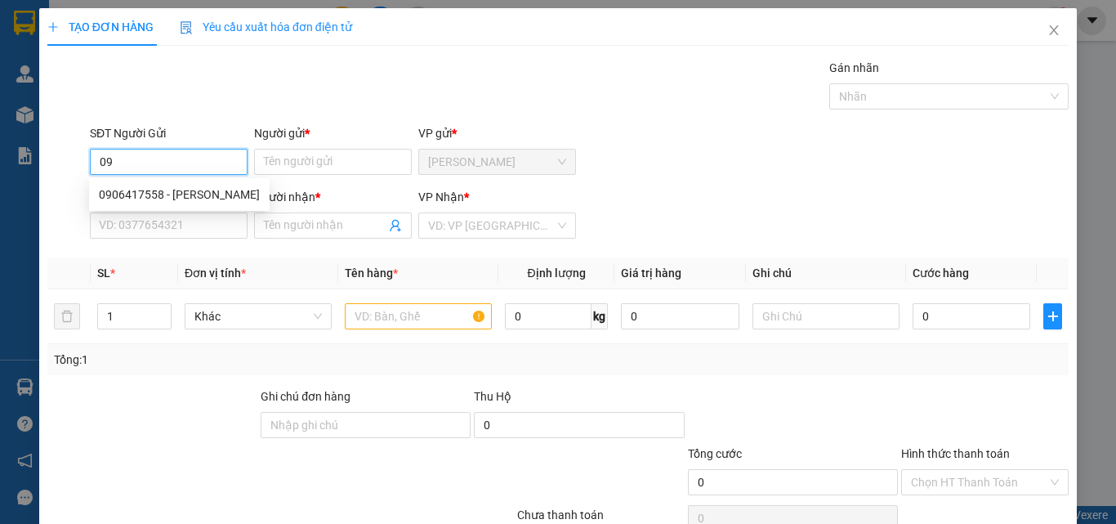
type input "0"
type input "0987761402"
click at [194, 189] on div "0987761402 - MAI" at bounding box center [167, 194] width 136 height 18
type input "MAI"
type input "0903106480"
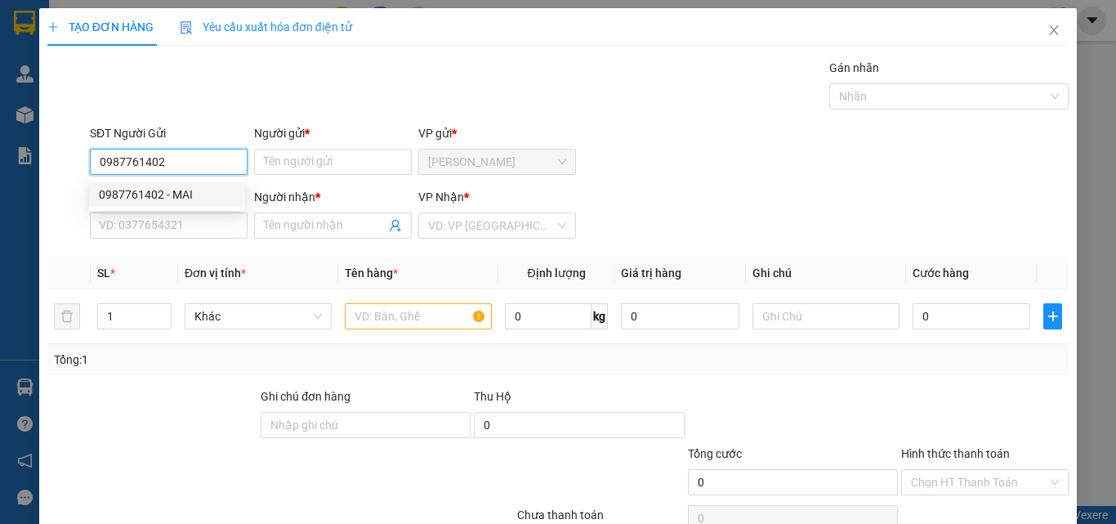
type input "NHUNG"
type input "0987761402"
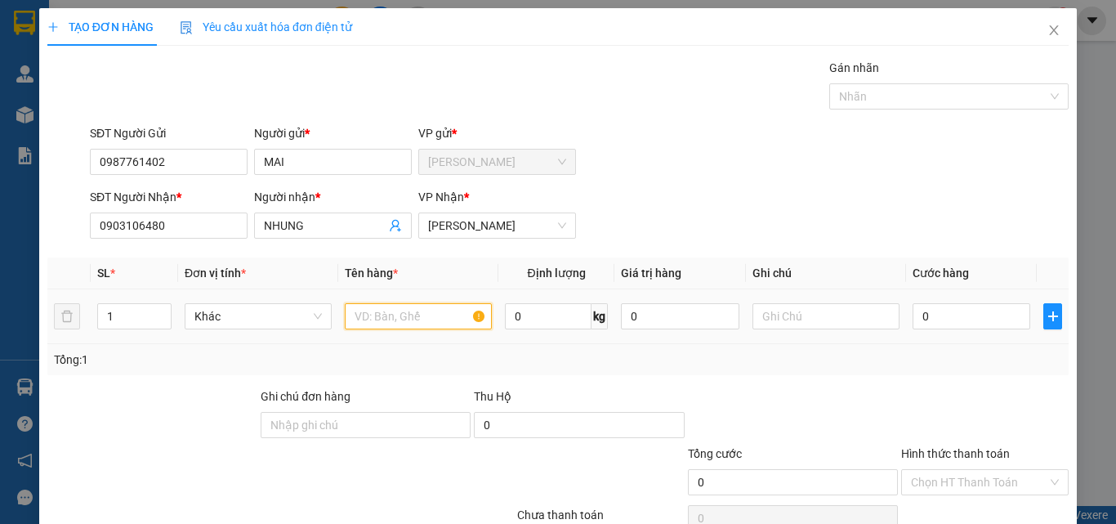
click at [376, 319] on input "text" at bounding box center [418, 316] width 147 height 26
type input "Q"
type input "1TX"
click at [963, 316] on input "0" at bounding box center [971, 316] width 118 height 26
type input "5"
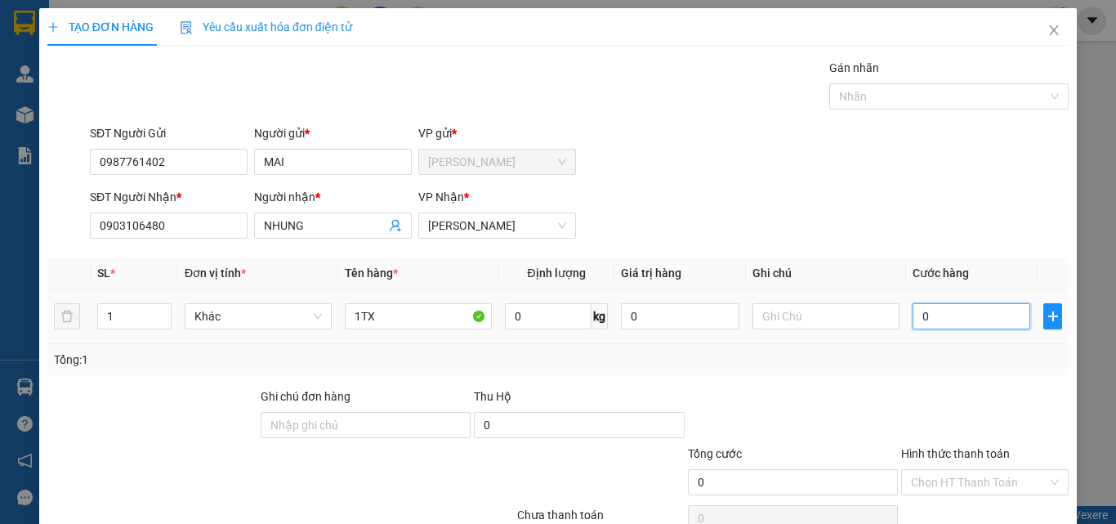
type input "5"
type input "50"
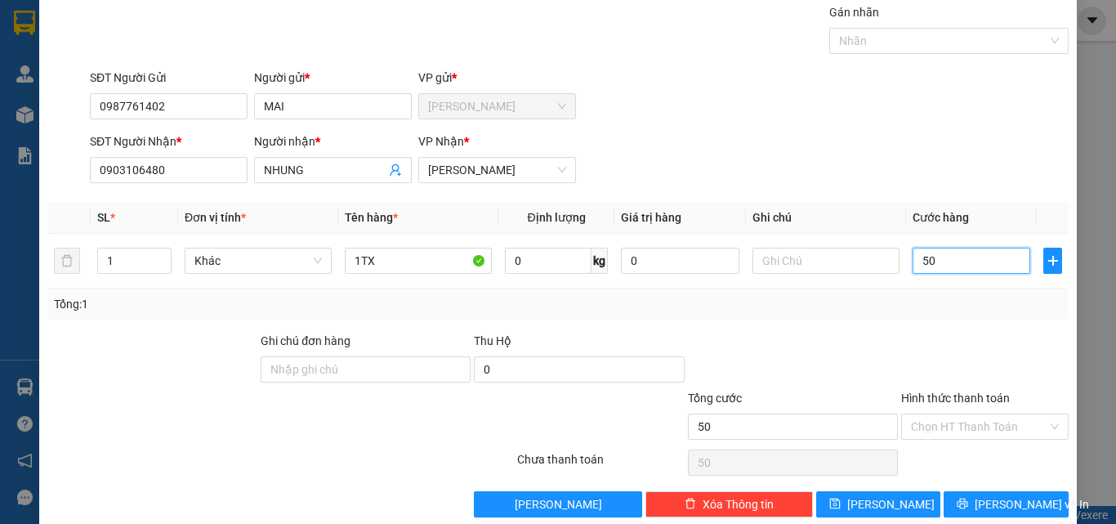
scroll to position [81, 0]
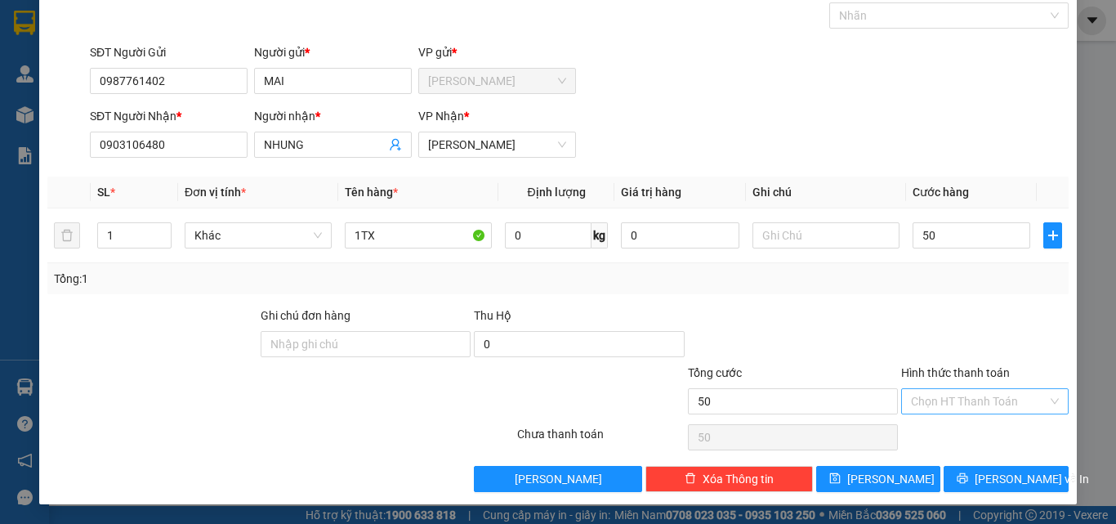
type input "50.000"
click at [991, 394] on input "Hình thức thanh toán" at bounding box center [979, 401] width 136 height 25
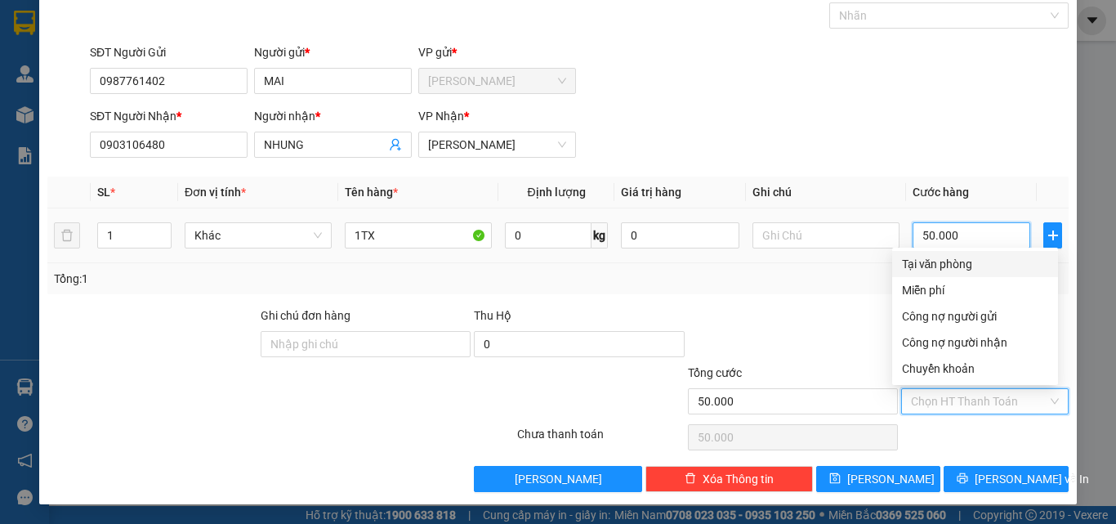
click at [956, 242] on input "50.000" at bounding box center [971, 235] width 118 height 26
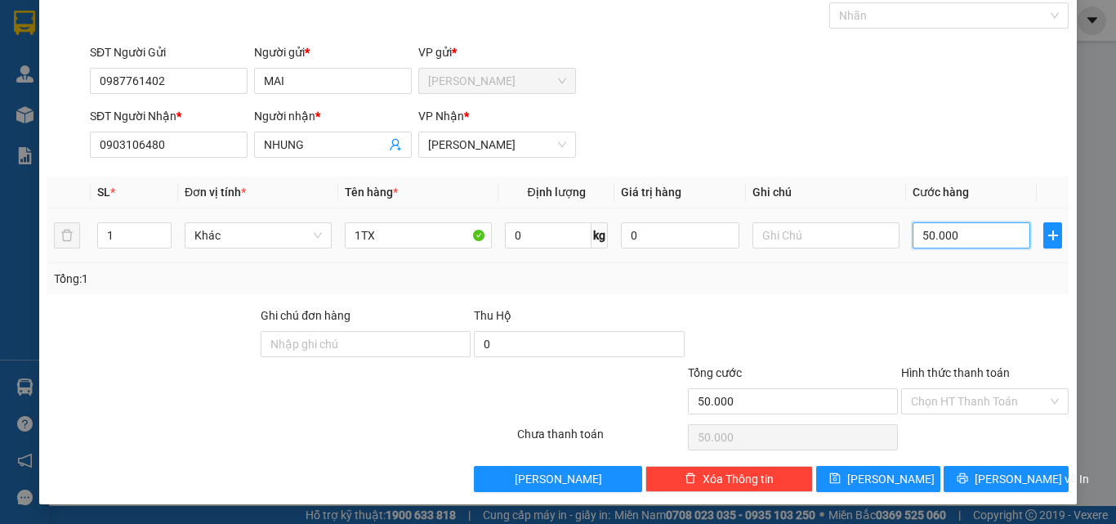
type input "4"
type input "40"
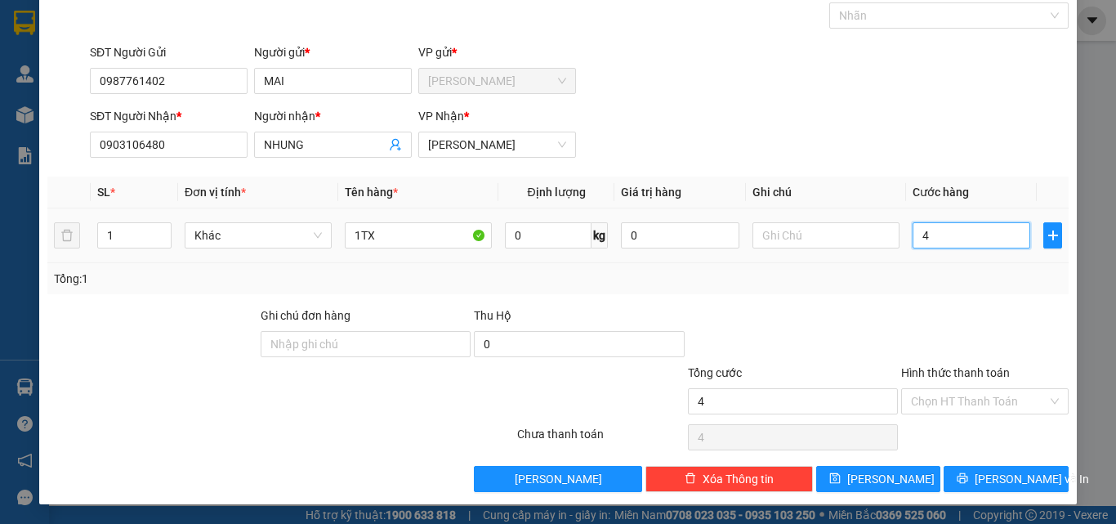
type input "40"
type input "40.000"
click at [997, 405] on input "Hình thức thanh toán" at bounding box center [979, 401] width 136 height 25
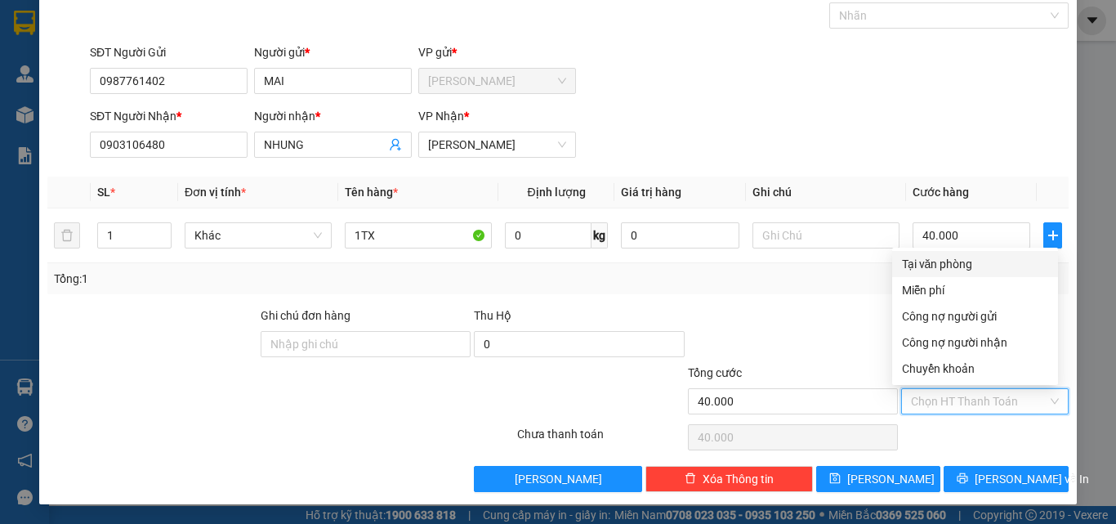
click at [962, 261] on div "Tại văn phòng" at bounding box center [975, 264] width 146 height 18
type input "0"
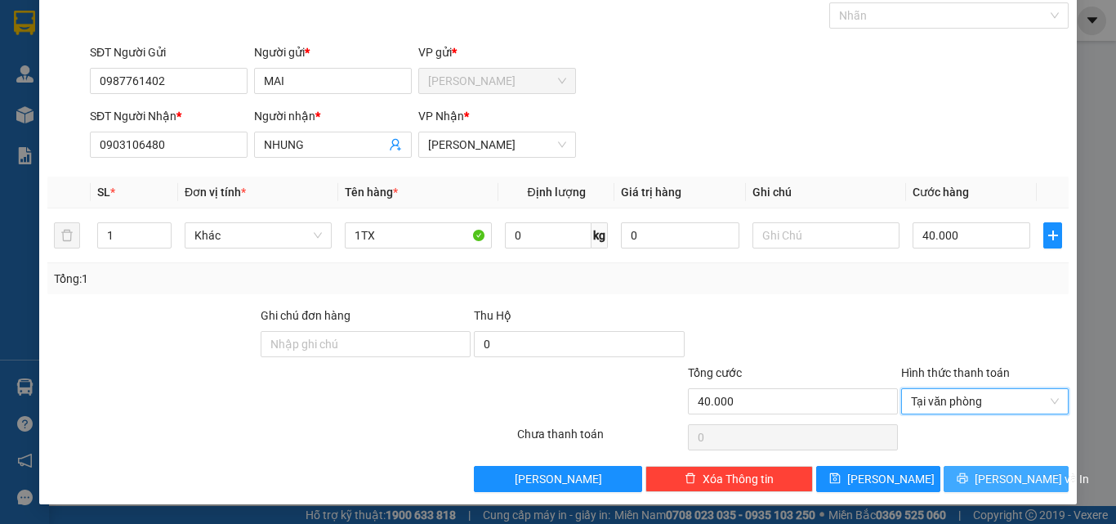
click at [1019, 478] on span "[PERSON_NAME] và In" at bounding box center [1031, 479] width 114 height 18
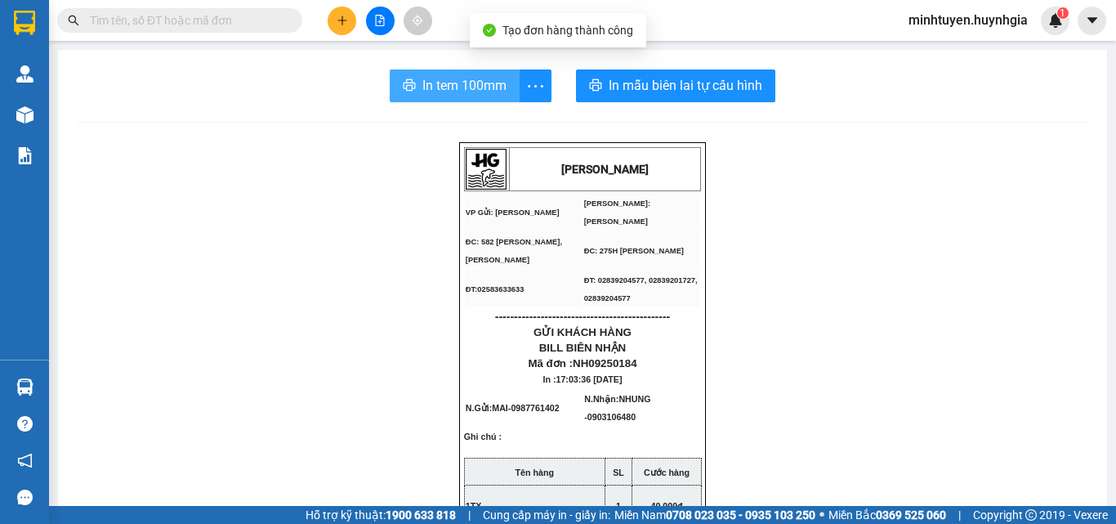
click at [491, 93] on span "In tem 100mm" at bounding box center [464, 85] width 84 height 20
click at [442, 83] on span "In tem 100mm" at bounding box center [464, 85] width 84 height 20
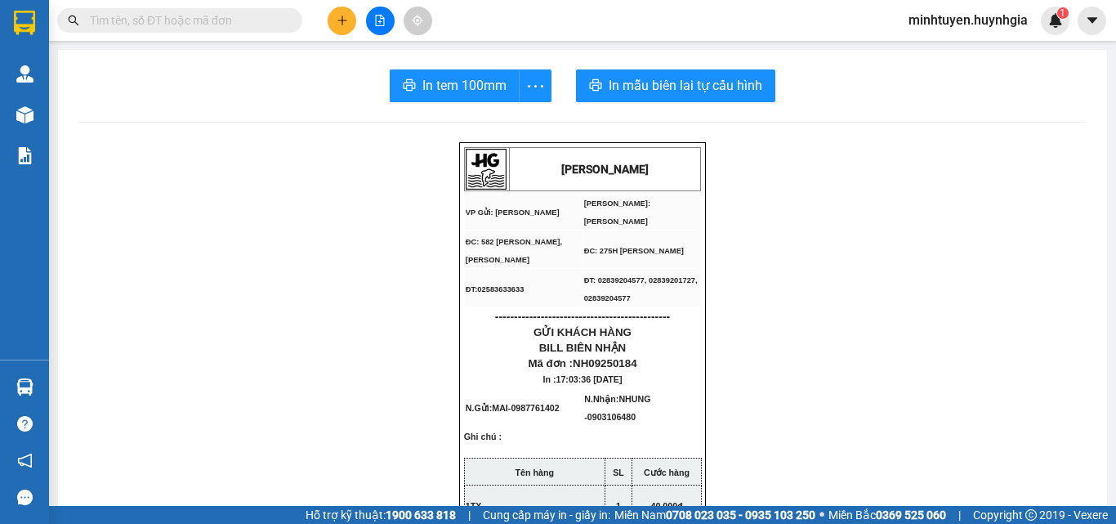
click at [352, 25] on button at bounding box center [341, 21] width 29 height 29
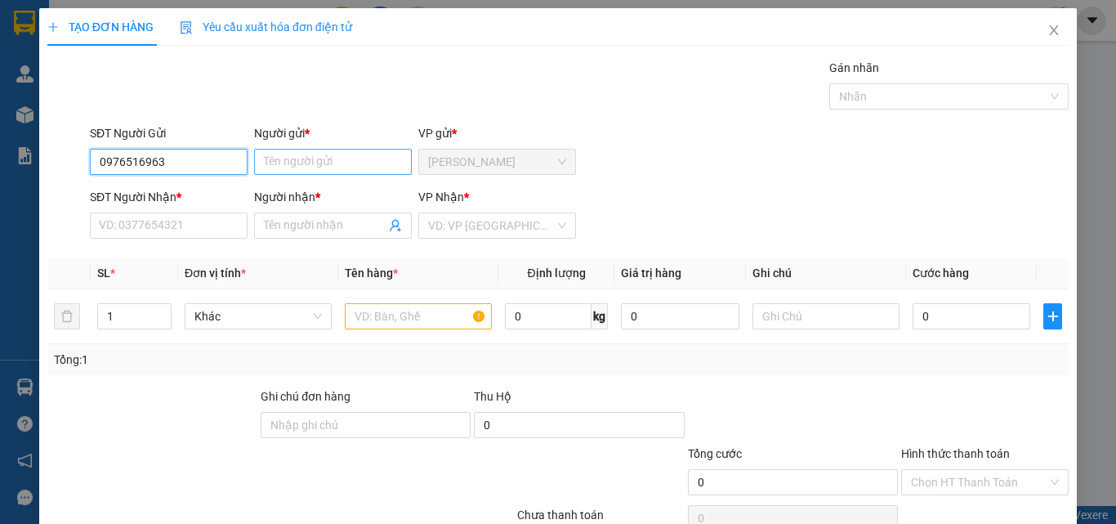
type input "0976516963"
click at [275, 153] on input "Người gửi *" at bounding box center [333, 162] width 158 height 26
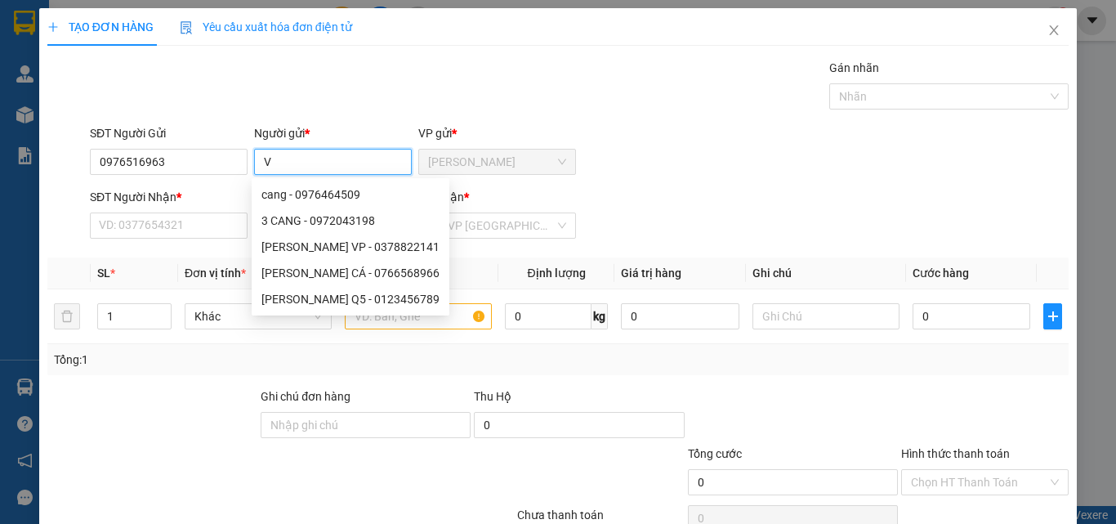
paste input "Â"
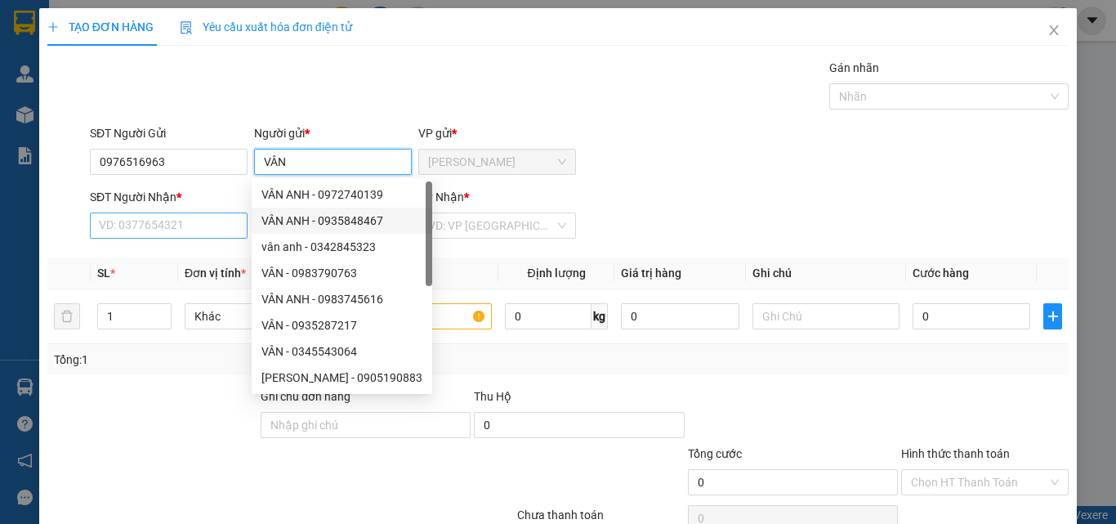
type input "VÂN"
click at [193, 221] on input "SĐT Người Nhận *" at bounding box center [169, 225] width 158 height 26
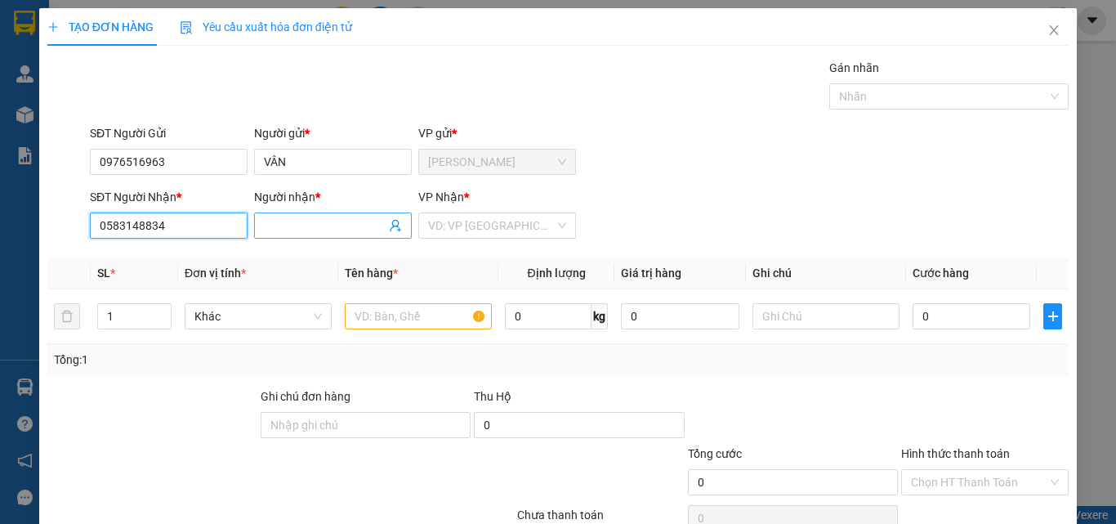
type input "0583148834"
click at [272, 230] on input "Người nhận *" at bounding box center [325, 225] width 122 height 18
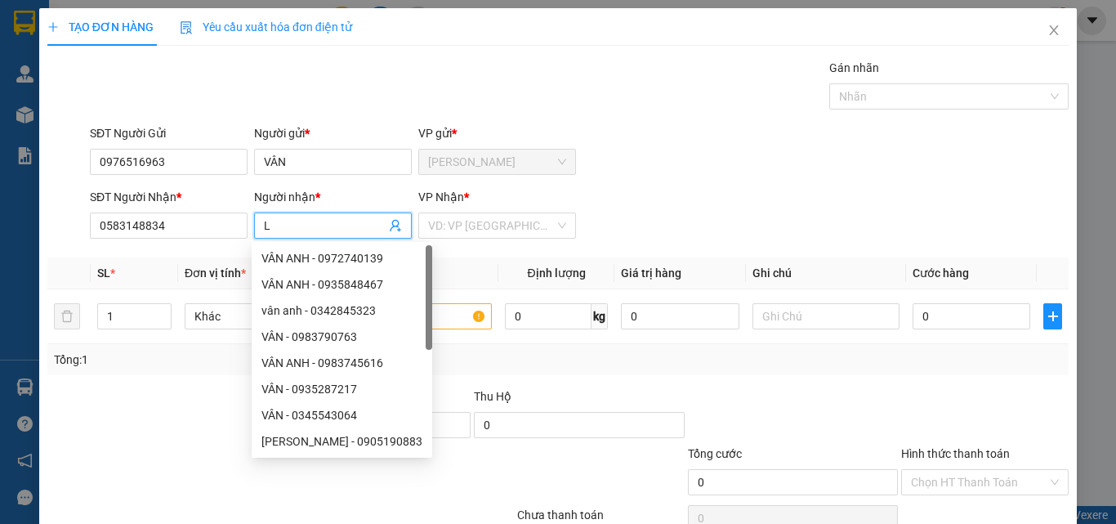
paste input "ỤM"
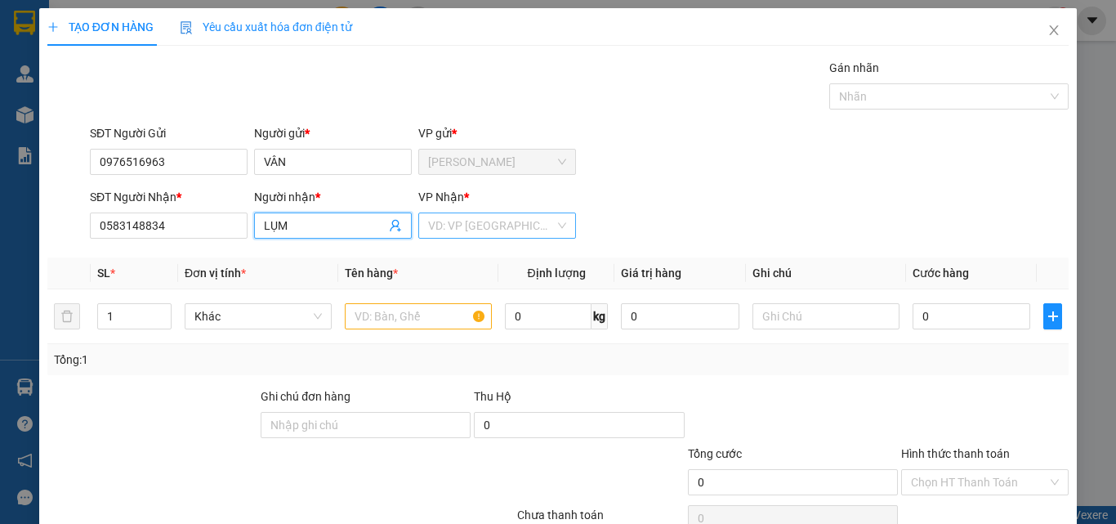
type input "LỤM"
click at [479, 222] on input "search" at bounding box center [491, 225] width 127 height 25
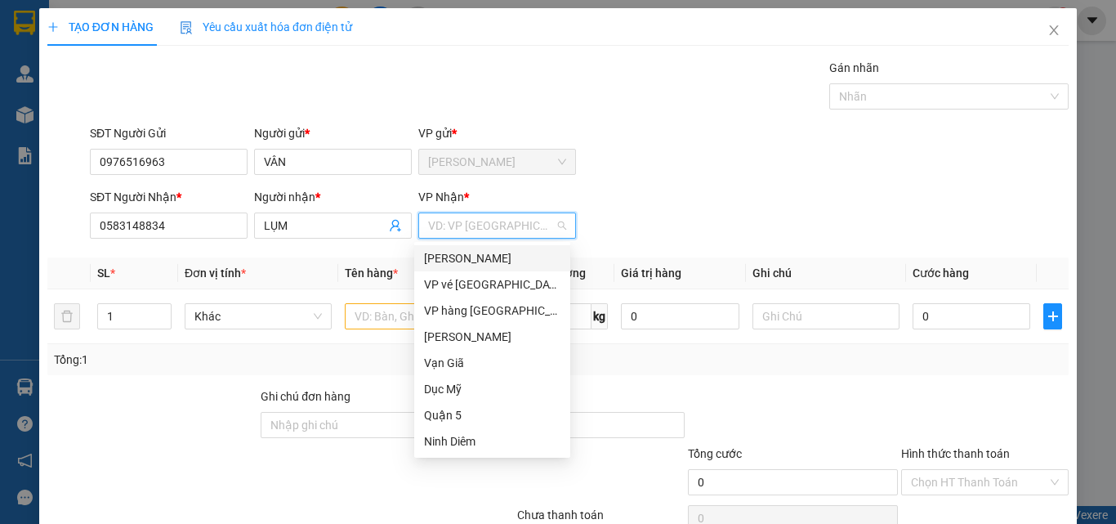
click at [479, 253] on div "[PERSON_NAME]" at bounding box center [492, 258] width 136 height 18
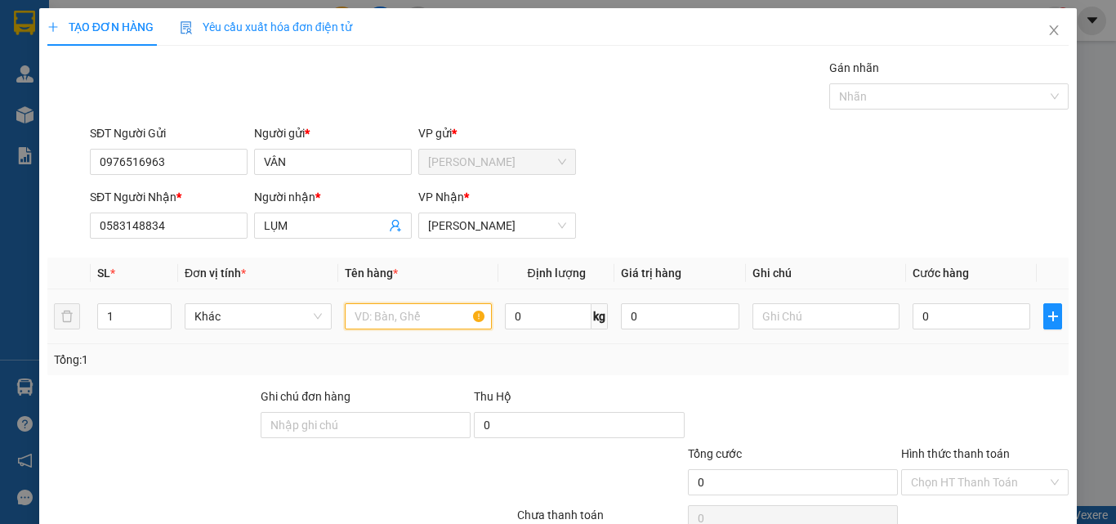
click at [464, 324] on input "text" at bounding box center [418, 316] width 147 height 26
type input "1TX"
click at [934, 314] on input "0" at bounding box center [971, 316] width 118 height 26
type input "5"
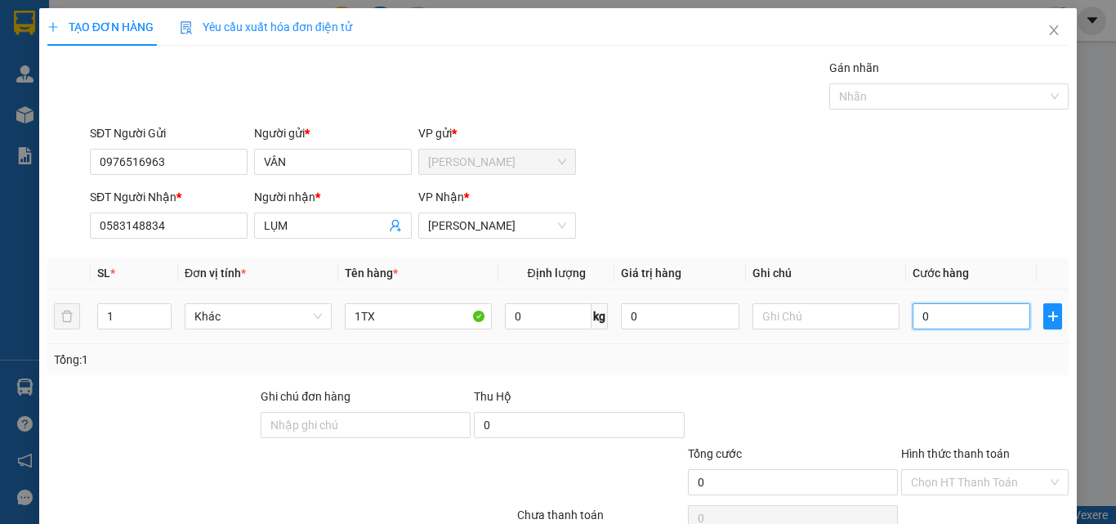
type input "5"
type input "50"
click at [1036, 475] on div "Chọn HT Thanh Toán" at bounding box center [984, 482] width 167 height 26
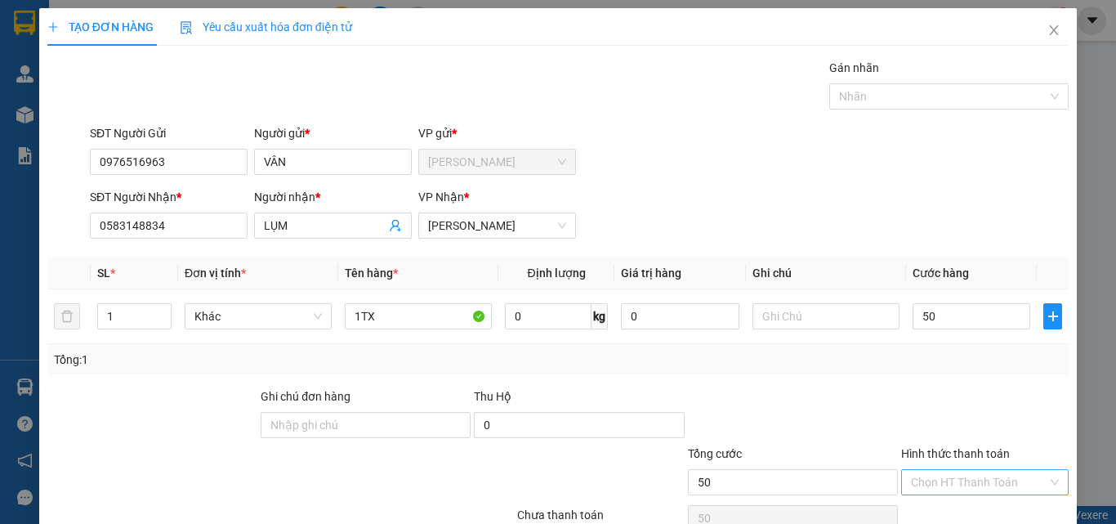
type input "50.000"
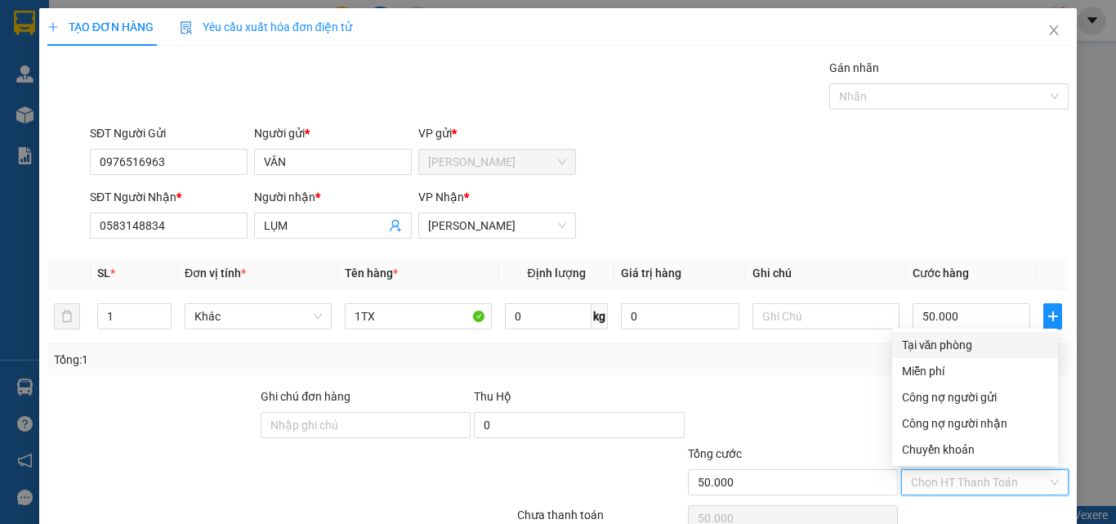
click at [960, 350] on div "Tại văn phòng" at bounding box center [975, 345] width 146 height 18
type input "0"
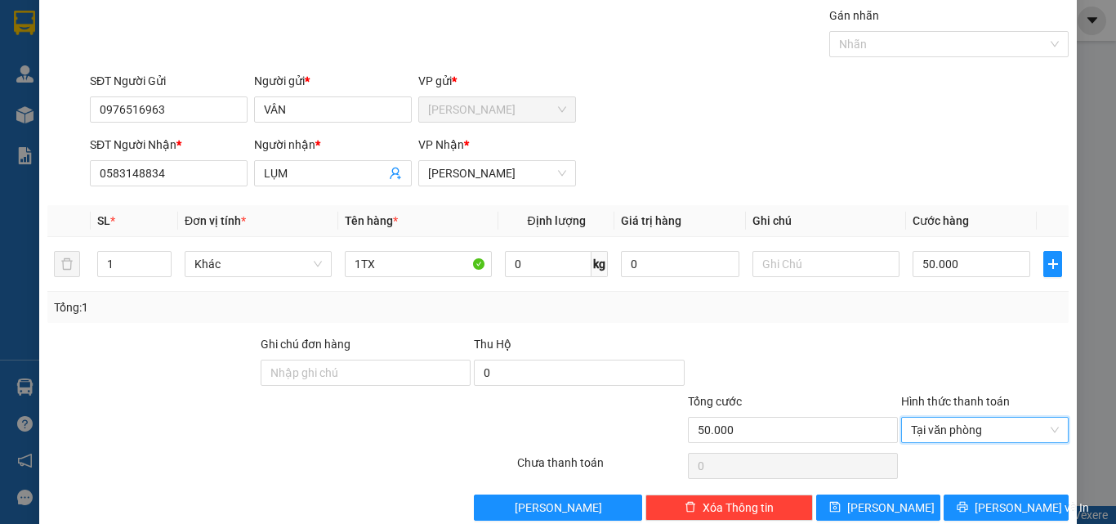
scroll to position [81, 0]
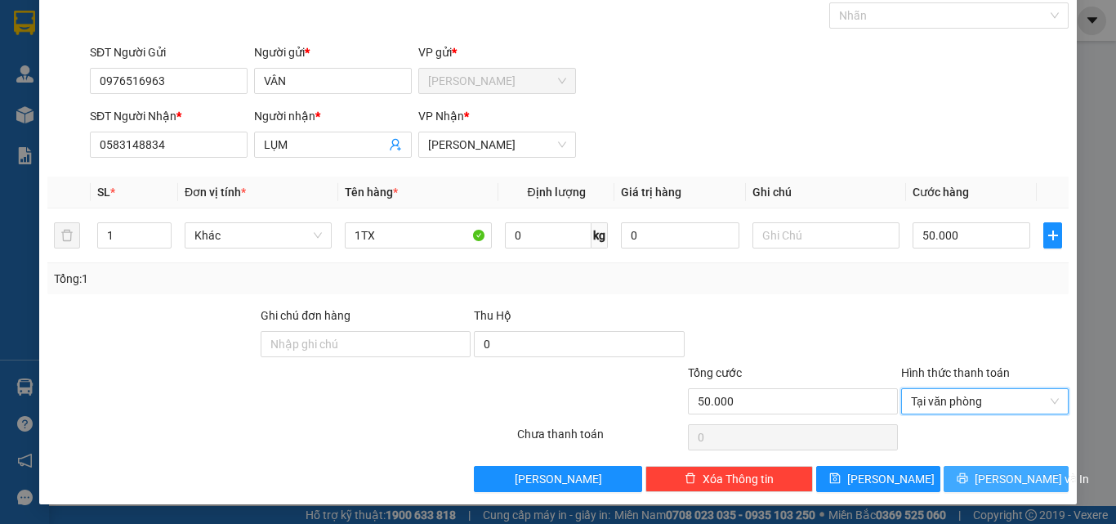
click at [986, 476] on span "[PERSON_NAME] và In" at bounding box center [1031, 479] width 114 height 18
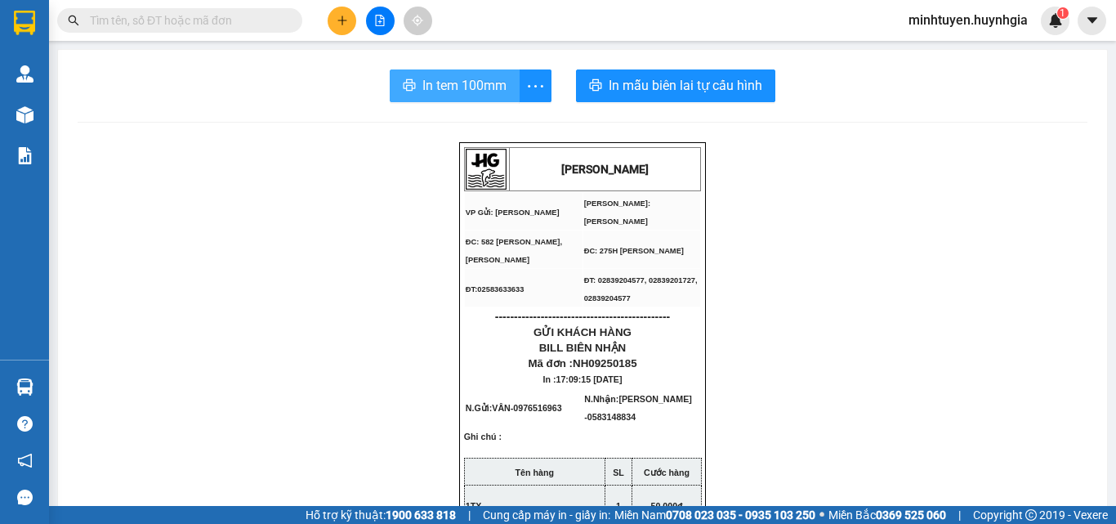
click at [484, 70] on button "In tem 100mm" at bounding box center [455, 85] width 130 height 33
click at [474, 87] on span "In tem 100mm" at bounding box center [464, 85] width 84 height 20
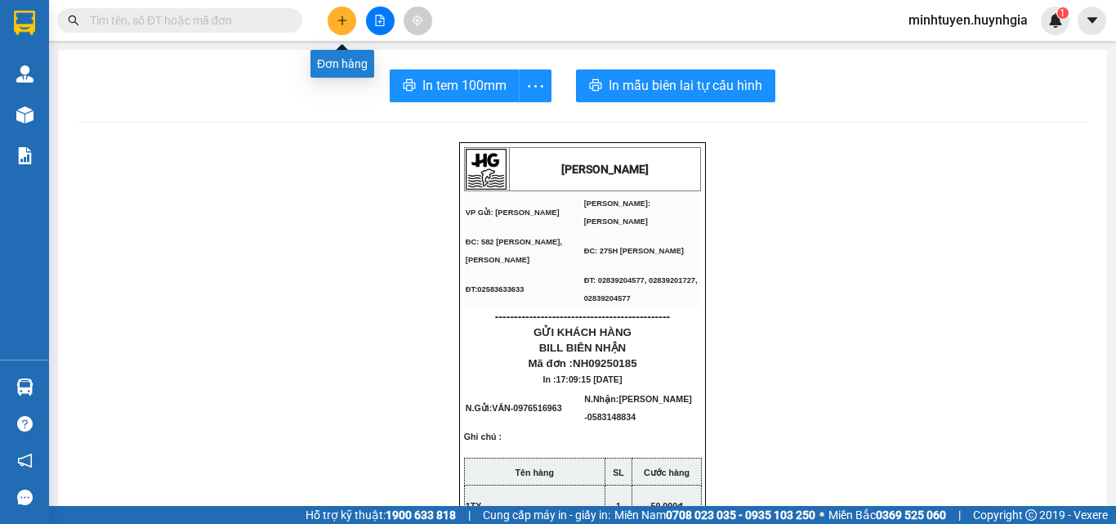
click at [347, 24] on icon "plus" at bounding box center [341, 20] width 11 height 11
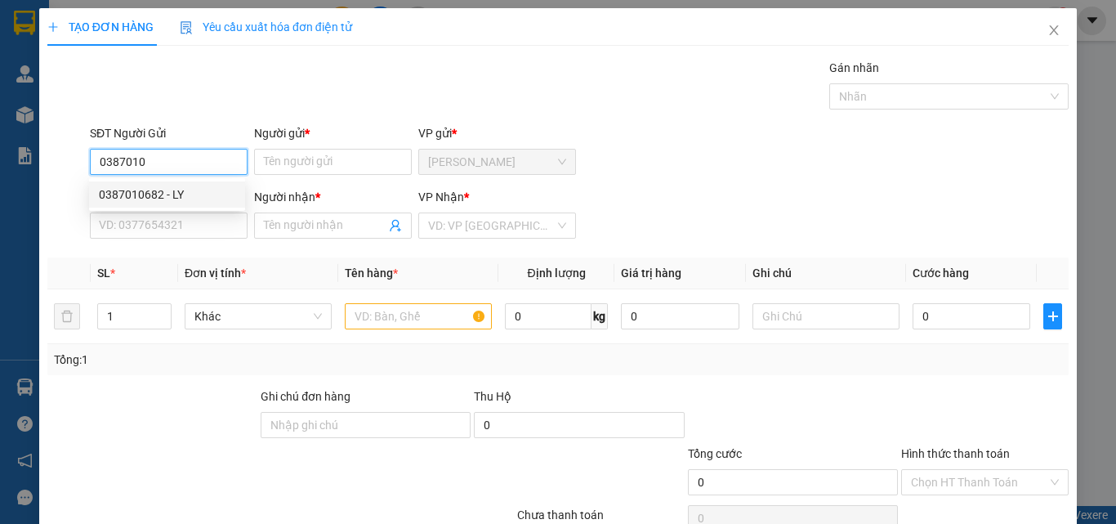
click at [180, 196] on div "0387010682 - LY" at bounding box center [167, 194] width 136 height 18
type input "0387010682"
type input "LY"
type input "0908058974"
type input "THANH NGHĨA"
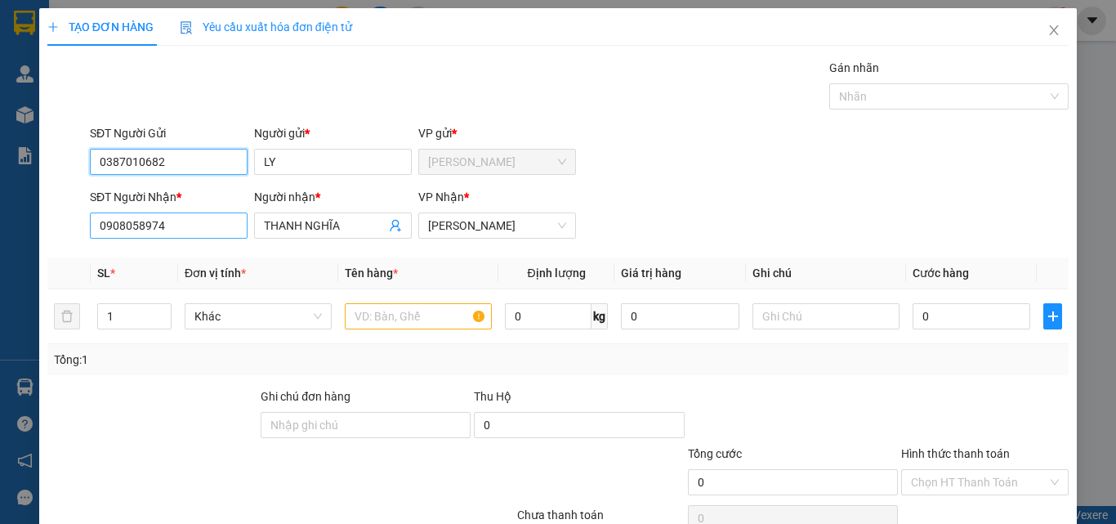
type input "0387010682"
click at [234, 233] on input "0908058974" at bounding box center [169, 225] width 158 height 26
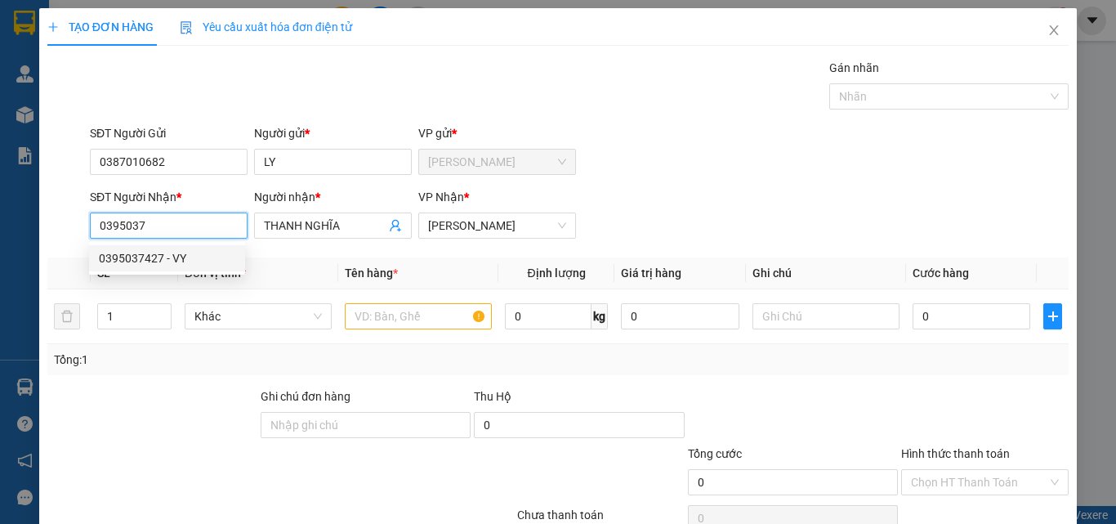
click at [223, 265] on div "0395037427 - VY" at bounding box center [167, 258] width 136 height 18
type input "0395037427"
type input "VY"
type input "0395037427"
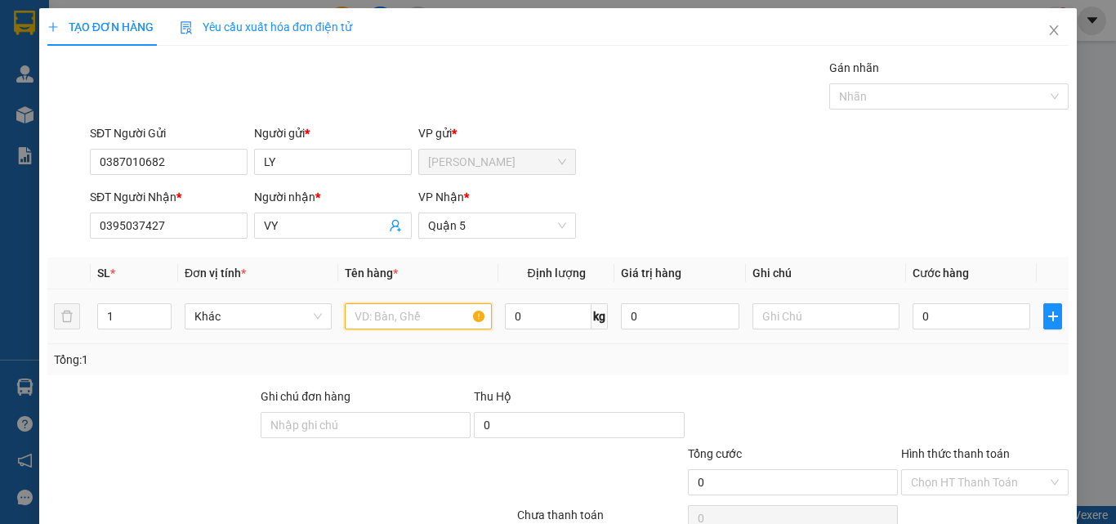
click at [417, 310] on input "text" at bounding box center [418, 316] width 147 height 26
paste input "Ù"
type input "THÙNG"
click at [914, 315] on input "0" at bounding box center [971, 316] width 118 height 26
type input "8"
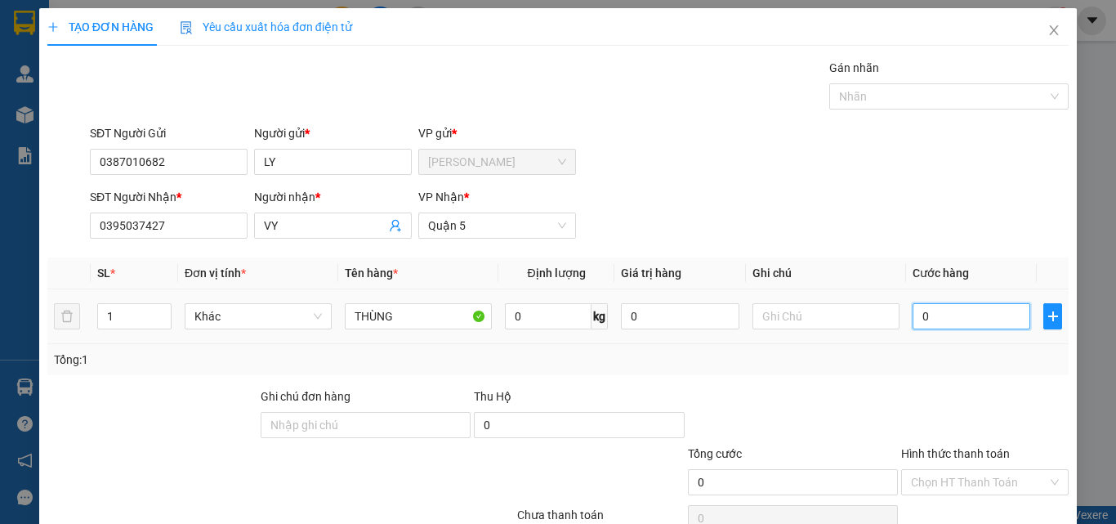
type input "8"
type input "80"
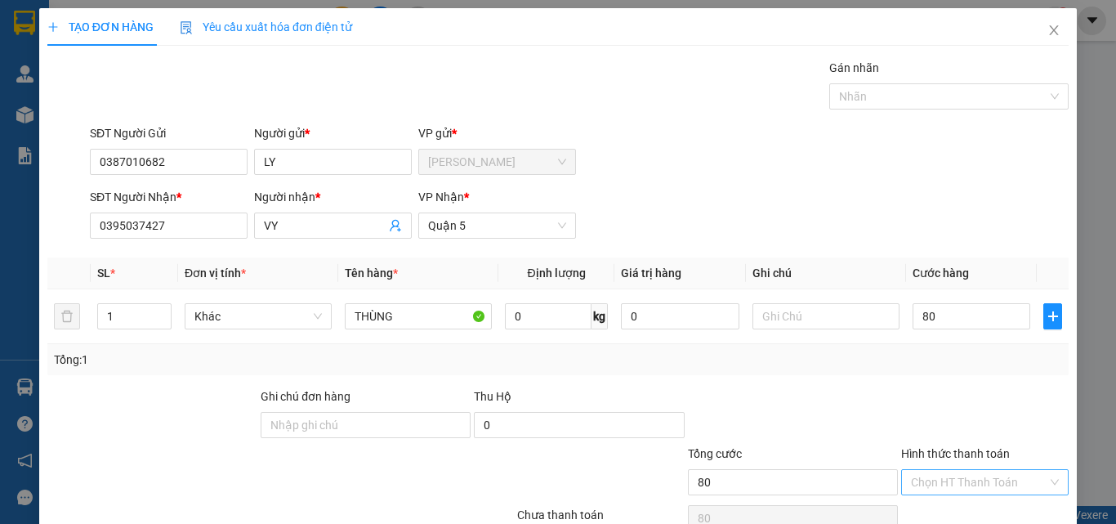
click at [945, 479] on input "Hình thức thanh toán" at bounding box center [979, 482] width 136 height 25
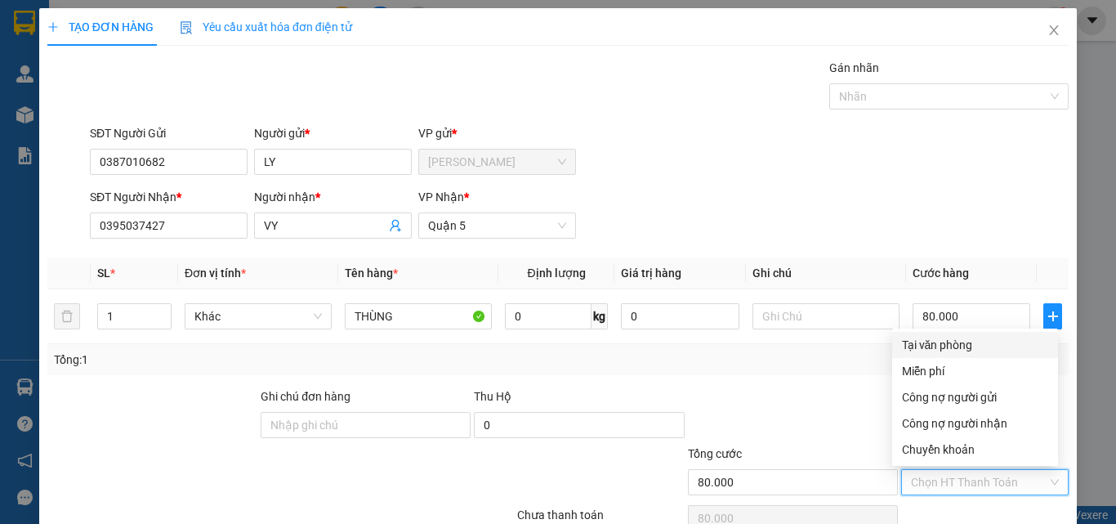
click at [985, 353] on div "Tại văn phòng" at bounding box center [975, 345] width 146 height 18
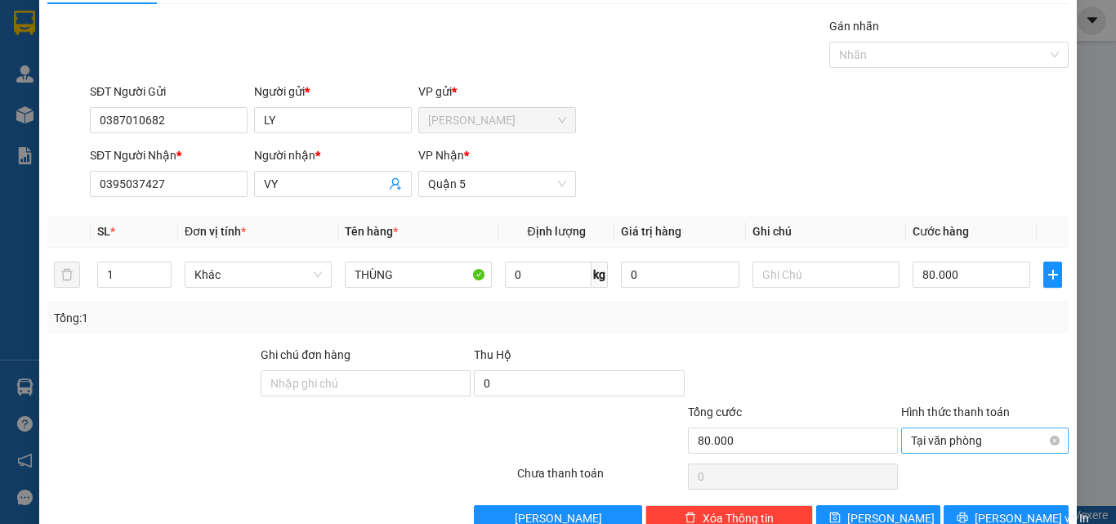
scroll to position [81, 0]
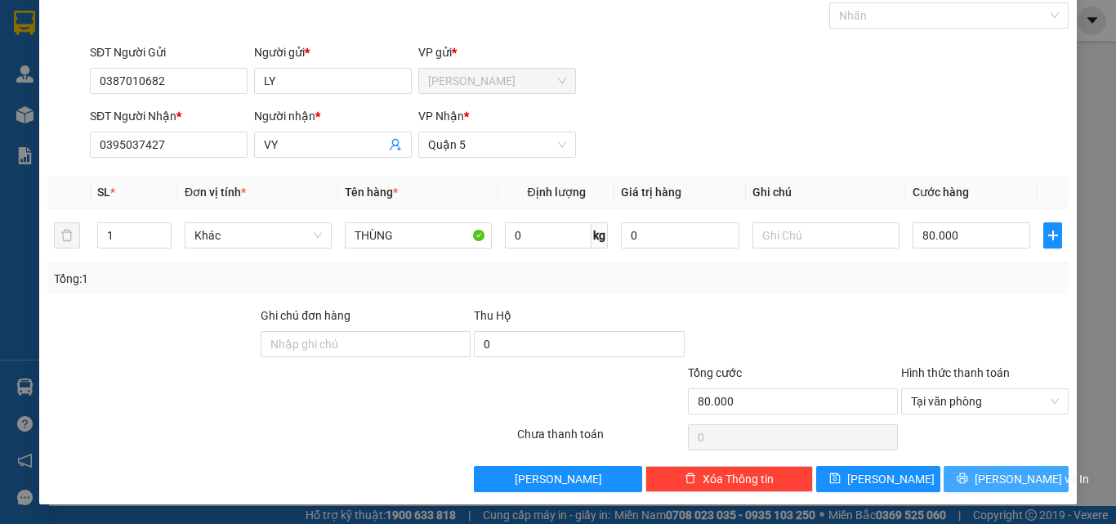
click at [963, 471] on button "[PERSON_NAME] và In" at bounding box center [1005, 479] width 125 height 26
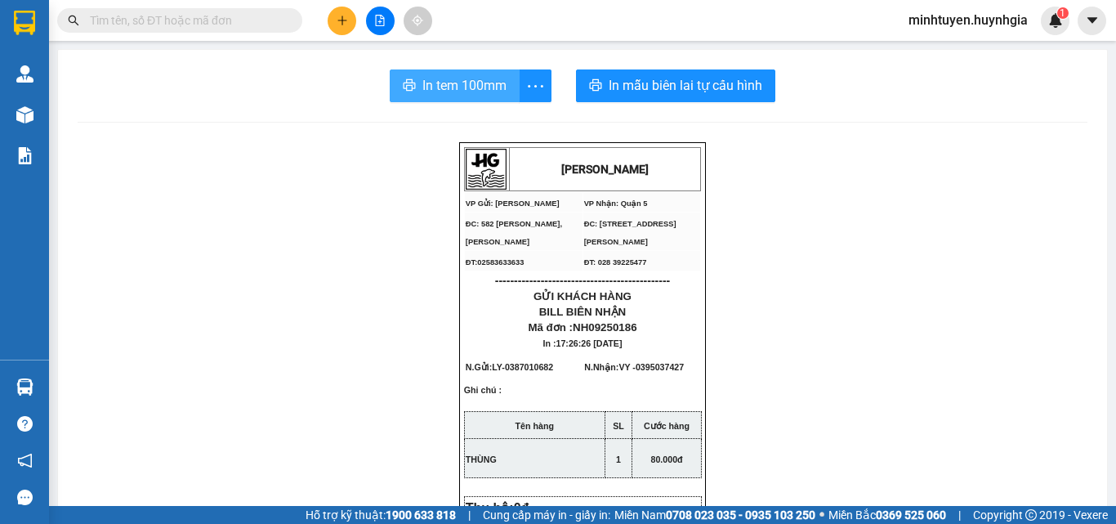
click at [493, 96] on span "In tem 100mm" at bounding box center [464, 85] width 84 height 20
click at [425, 75] on span "In tem 100mm" at bounding box center [464, 85] width 84 height 20
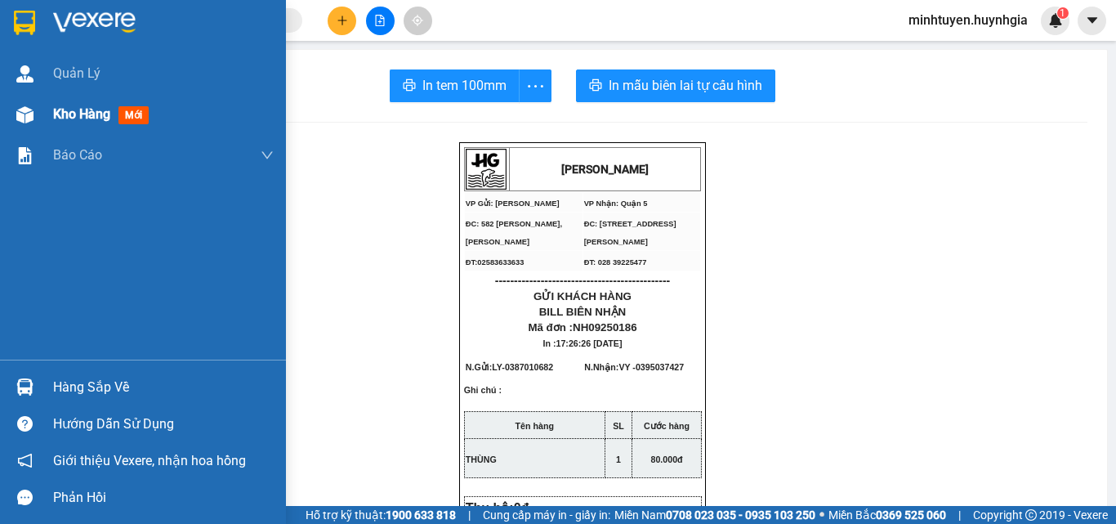
click at [25, 125] on div at bounding box center [25, 114] width 29 height 29
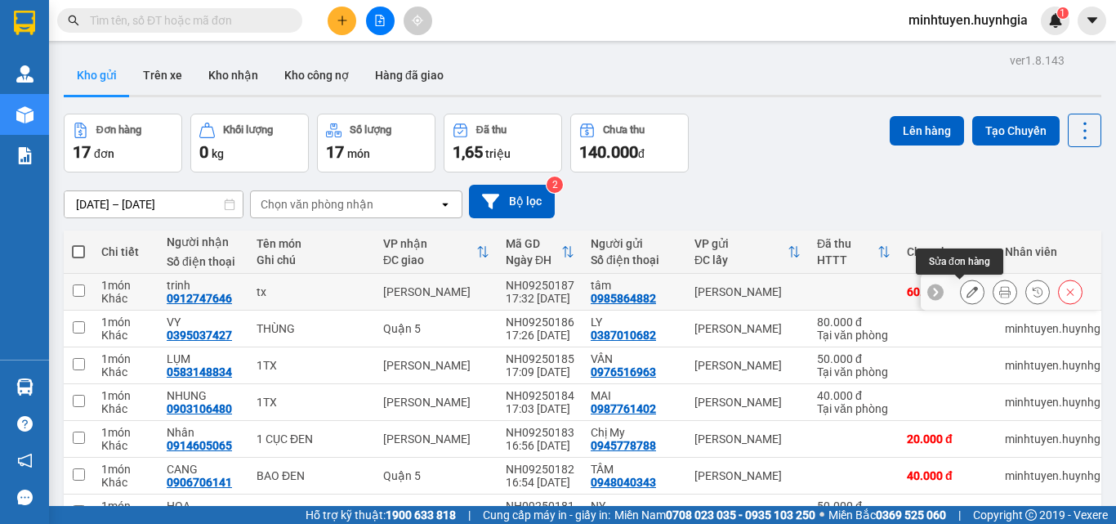
click at [966, 287] on icon at bounding box center [971, 291] width 11 height 11
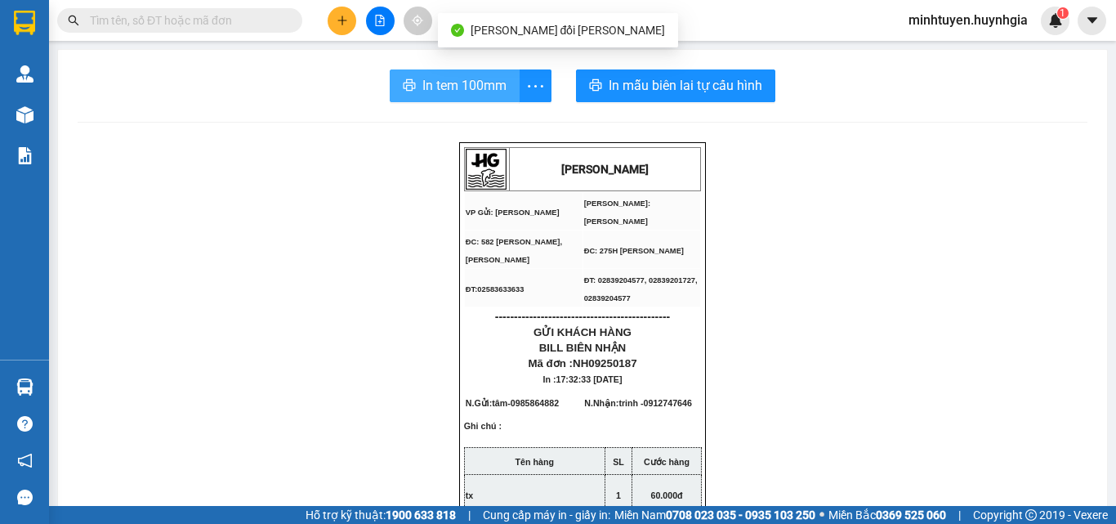
click at [422, 87] on span "In tem 100mm" at bounding box center [464, 85] width 84 height 20
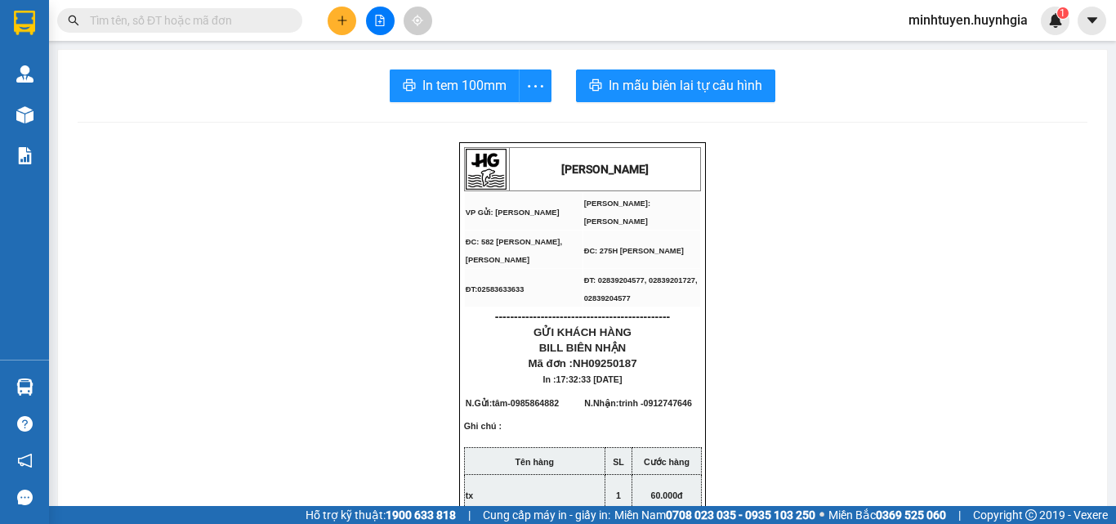
click at [348, 27] on button at bounding box center [341, 21] width 29 height 29
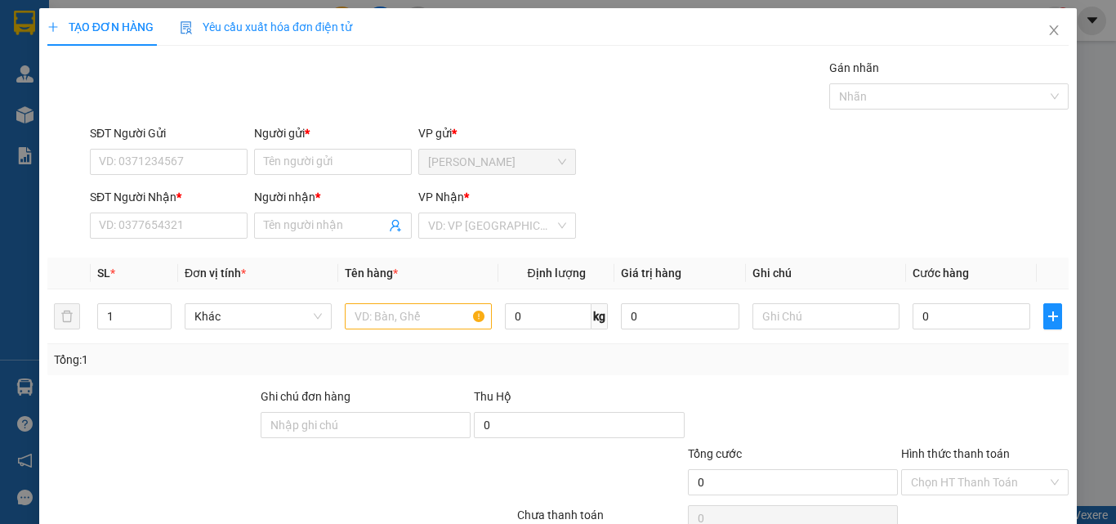
click at [1092, 112] on div "TẠO ĐƠN HÀNG Yêu cầu xuất [PERSON_NAME] điện tử Transit Pickup Surcharge Ids Tr…" at bounding box center [558, 262] width 1116 height 524
click at [1042, 38] on span "Close" at bounding box center [1054, 31] width 46 height 46
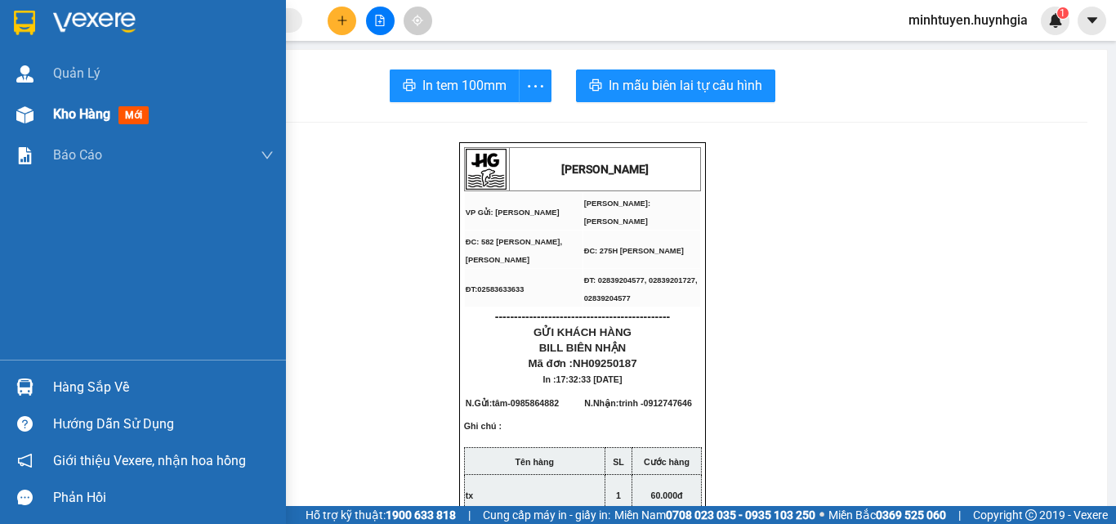
click at [36, 109] on div at bounding box center [25, 114] width 29 height 29
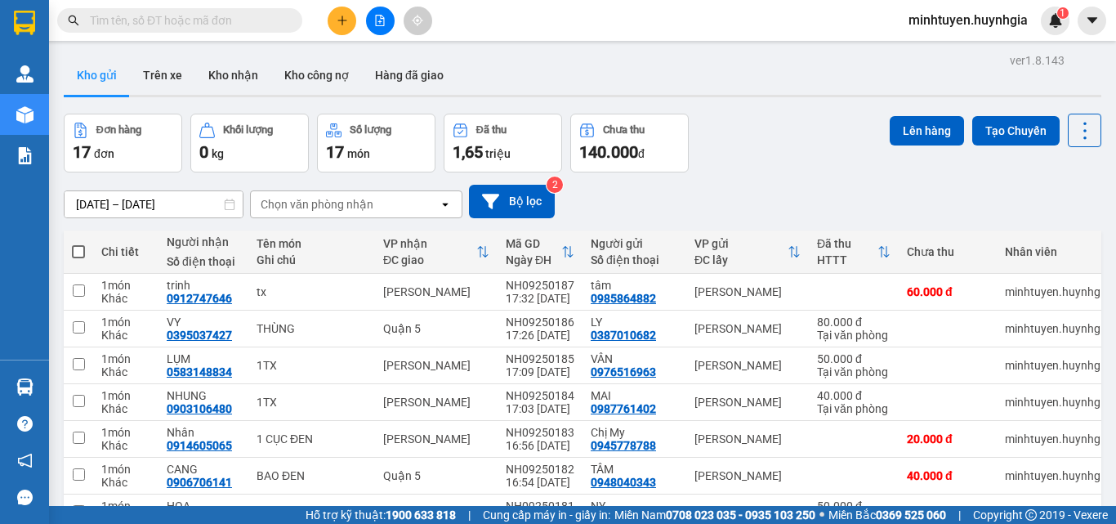
click at [877, 197] on div "[DATE] – [DATE] Press the down arrow key to interact with the calendar and sele…" at bounding box center [582, 201] width 1037 height 33
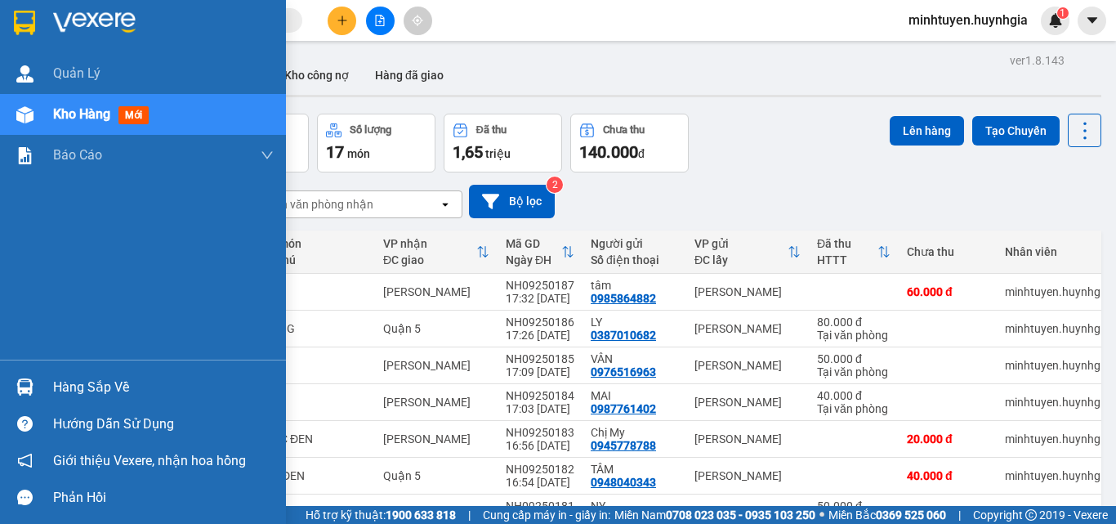
click at [28, 126] on div at bounding box center [25, 114] width 29 height 29
click at [33, 121] on div at bounding box center [25, 114] width 29 height 29
click at [76, 123] on div "Kho hàng mới" at bounding box center [104, 114] width 102 height 20
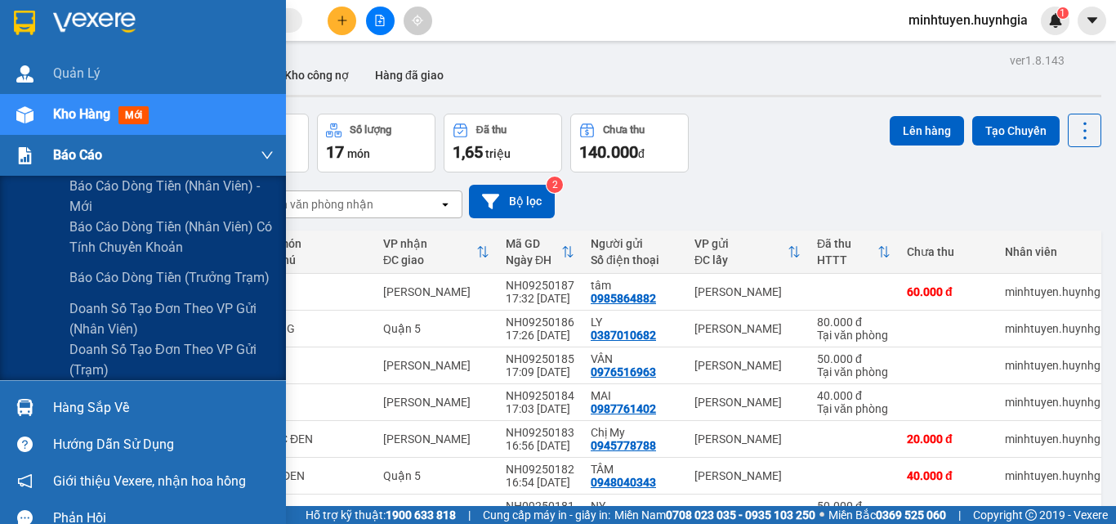
click at [72, 151] on span "Báo cáo" at bounding box center [77, 155] width 49 height 20
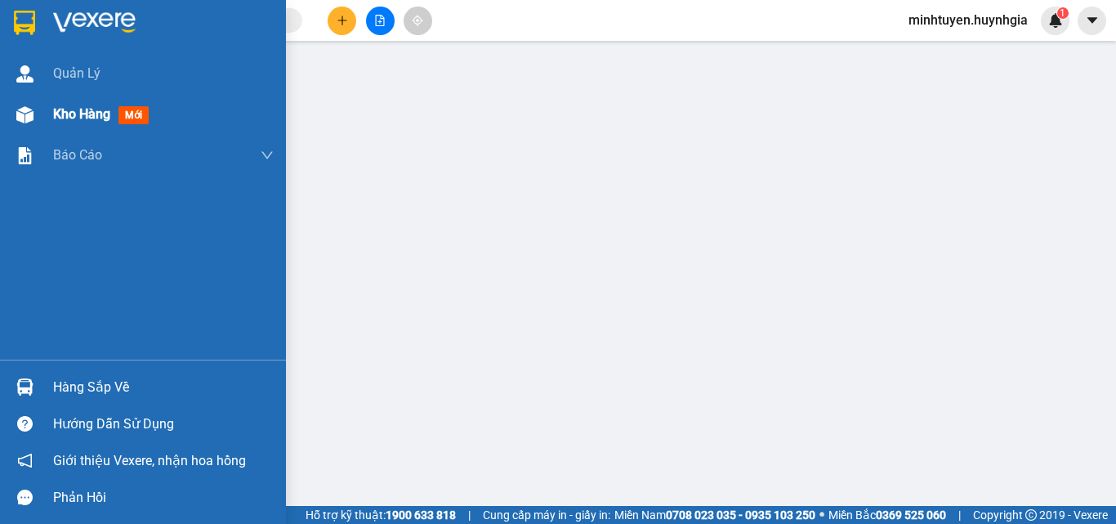
click at [96, 118] on span "Kho hàng" at bounding box center [81, 114] width 57 height 16
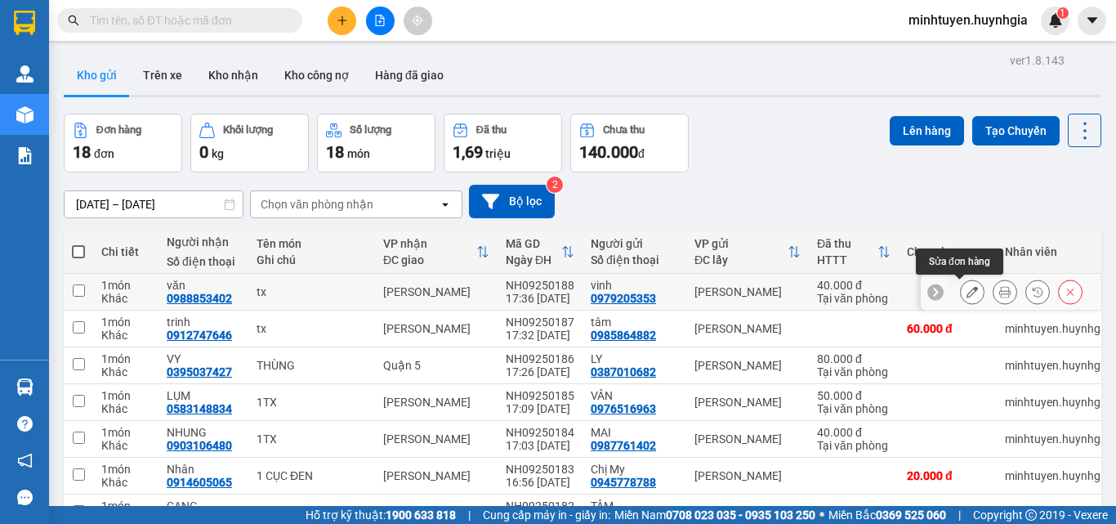
click at [966, 289] on icon at bounding box center [971, 291] width 11 height 11
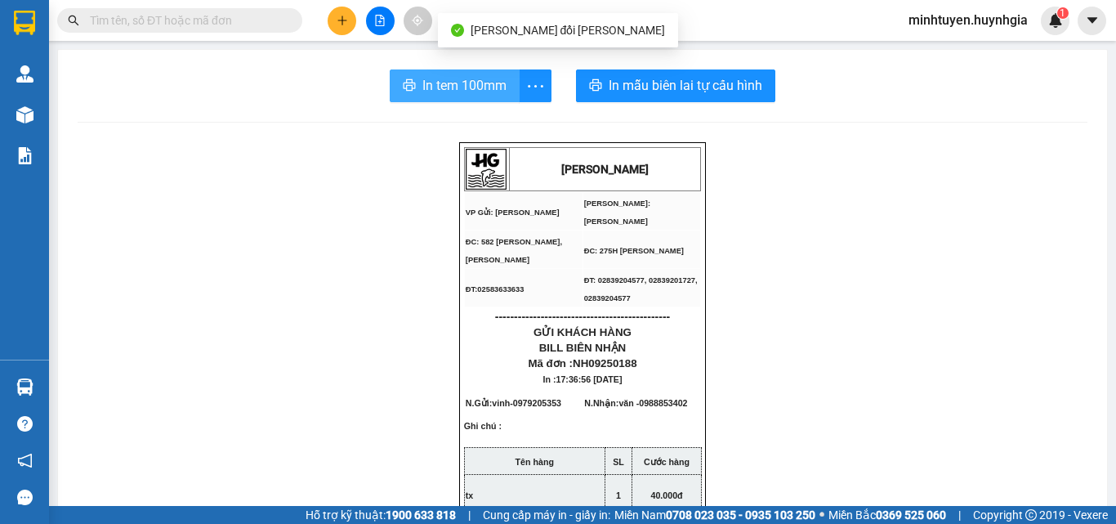
click at [461, 89] on span "In tem 100mm" at bounding box center [464, 85] width 84 height 20
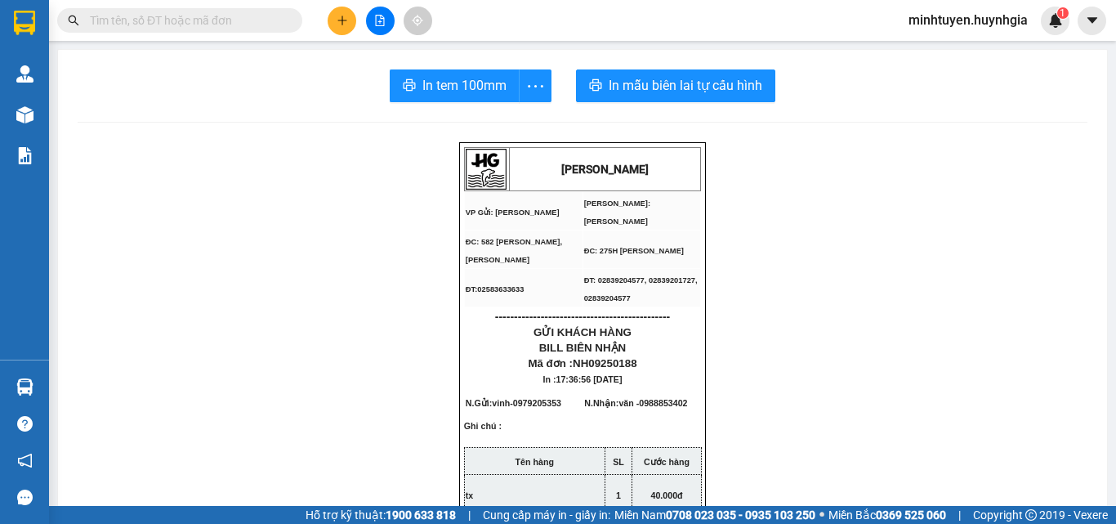
click at [348, 20] on button at bounding box center [341, 21] width 29 height 29
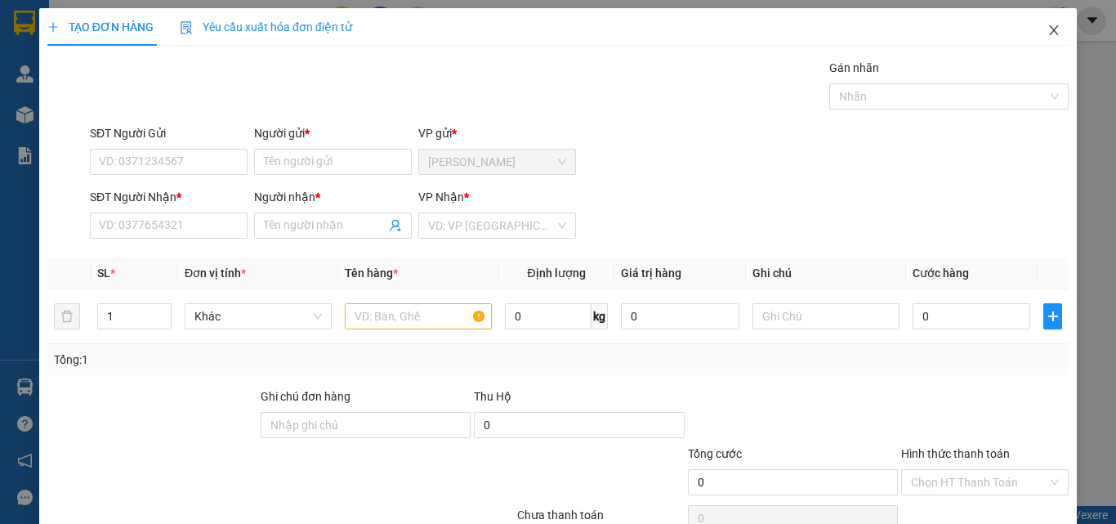
click at [1047, 29] on icon "close" at bounding box center [1053, 30] width 13 height 13
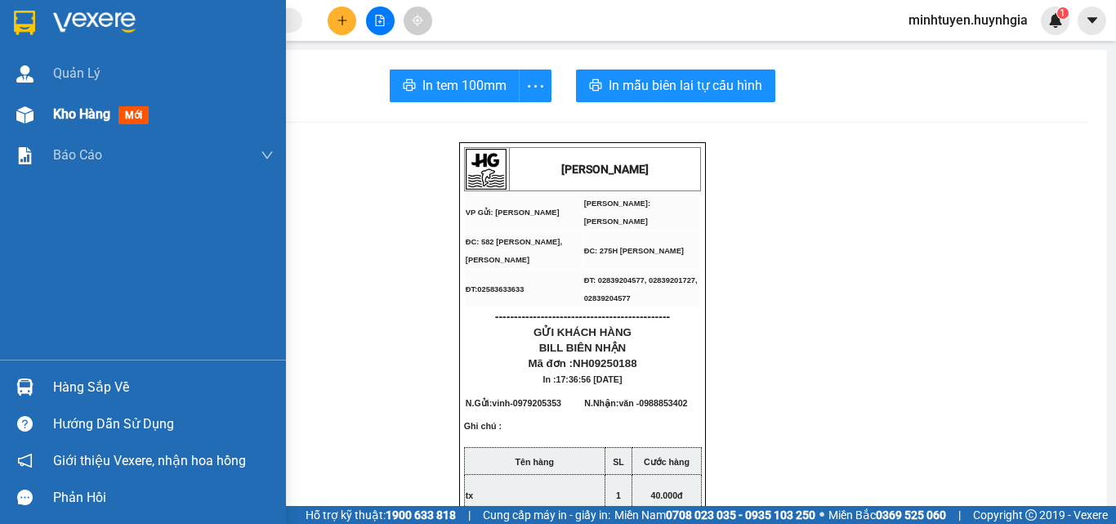
click at [55, 110] on span "Kho hàng" at bounding box center [81, 114] width 57 height 16
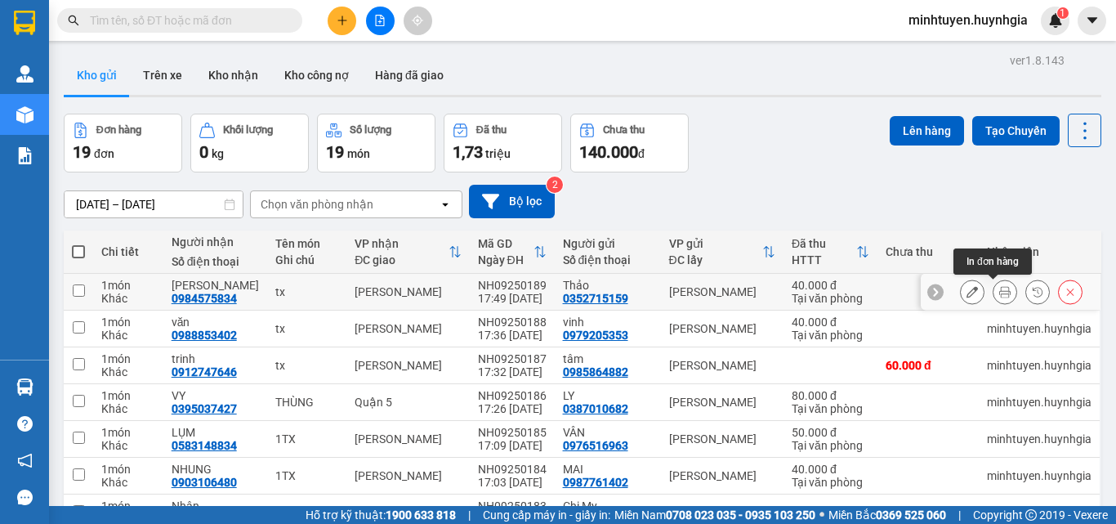
click at [993, 290] on button at bounding box center [1004, 292] width 23 height 29
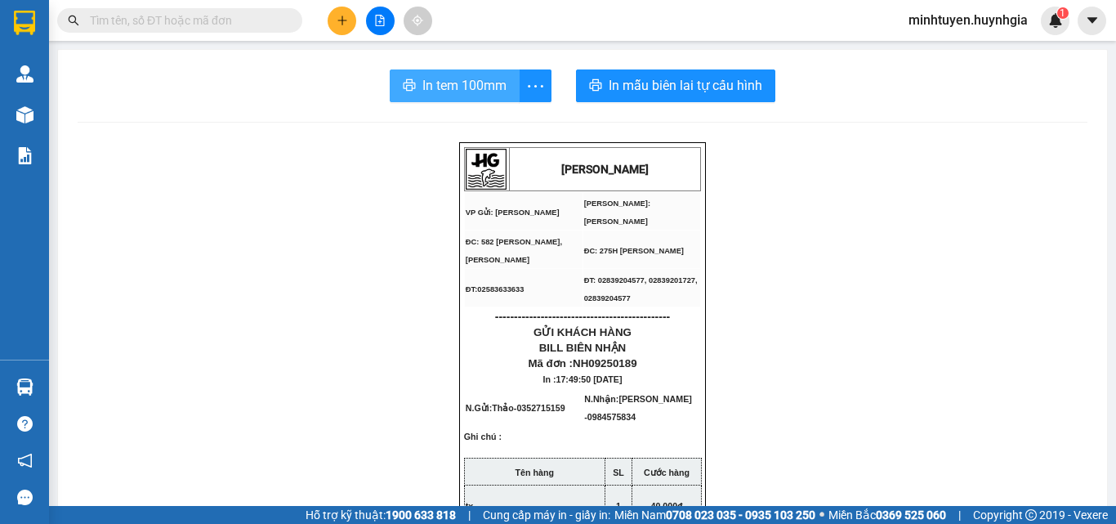
click at [488, 73] on button "In tem 100mm" at bounding box center [455, 85] width 130 height 33
click at [345, 25] on icon "plus" at bounding box center [341, 20] width 11 height 11
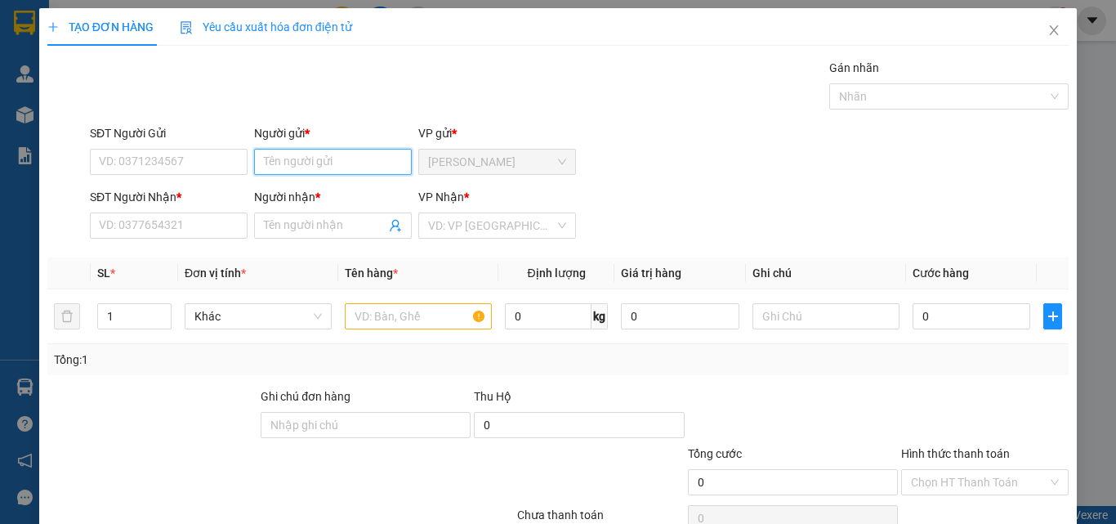
click at [299, 162] on input "Người gửi *" at bounding box center [333, 162] width 158 height 26
paste input "ú"
click at [299, 162] on input "chú 3" at bounding box center [333, 162] width 158 height 26
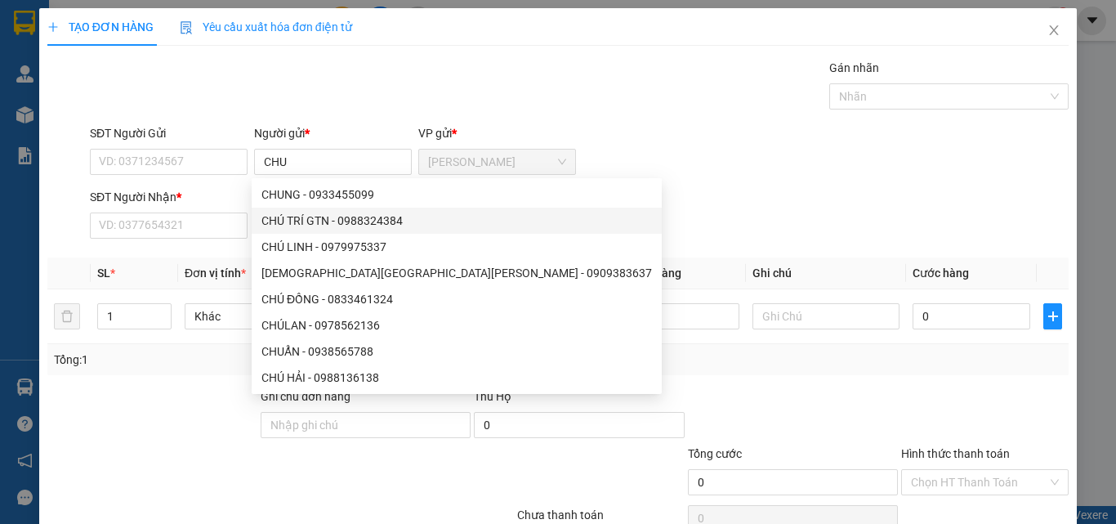
click at [184, 398] on div at bounding box center [152, 415] width 213 height 57
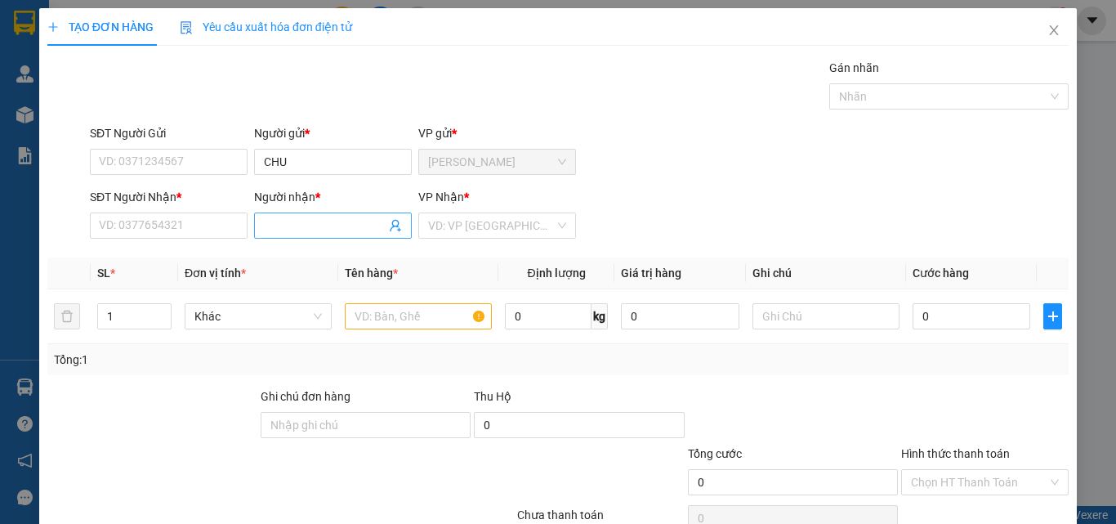
click at [329, 225] on input "Người nhận *" at bounding box center [325, 225] width 122 height 18
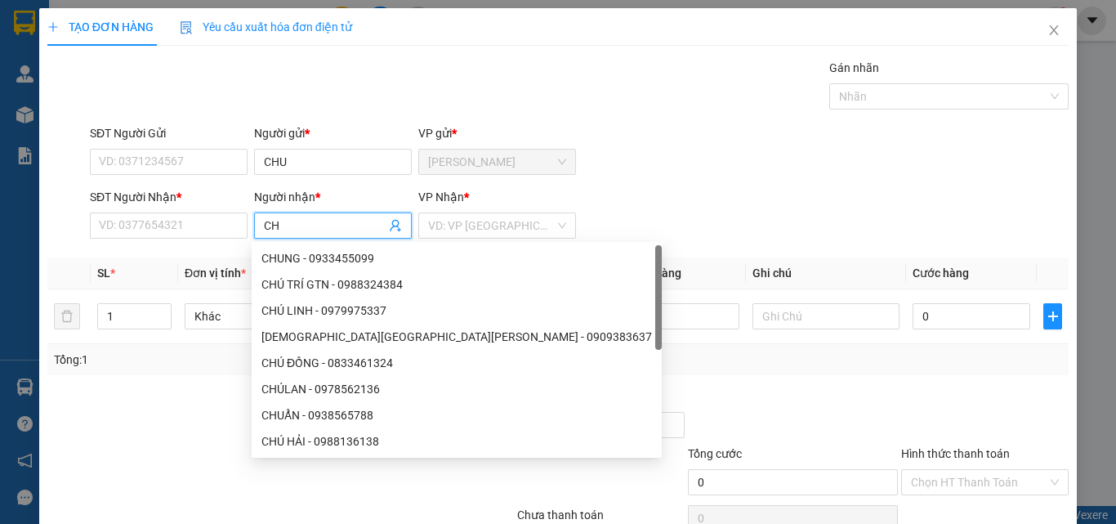
paste input "Ú"
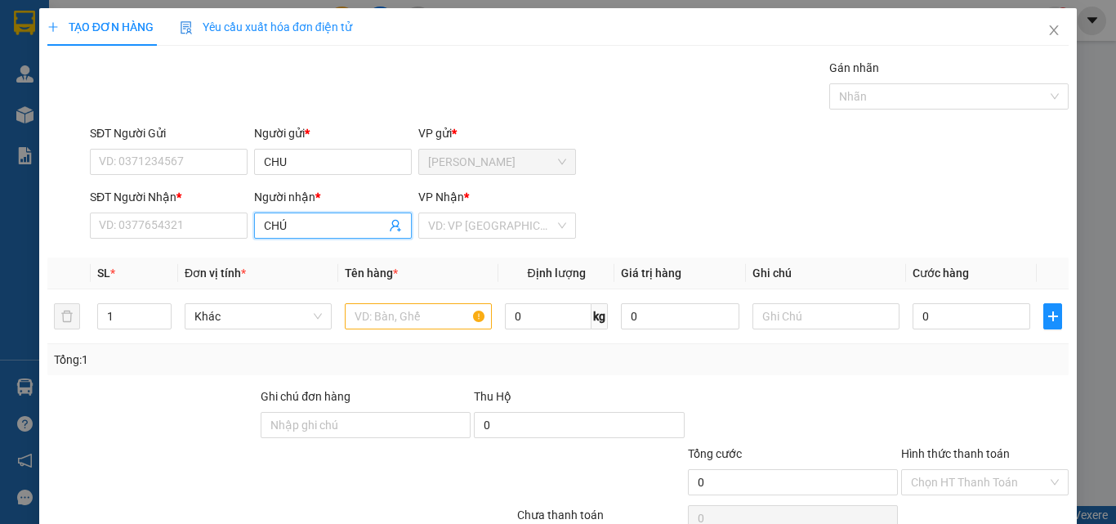
click at [329, 225] on input "CHÚ" at bounding box center [325, 225] width 122 height 18
click at [327, 225] on input "CHÚ" at bounding box center [325, 225] width 122 height 18
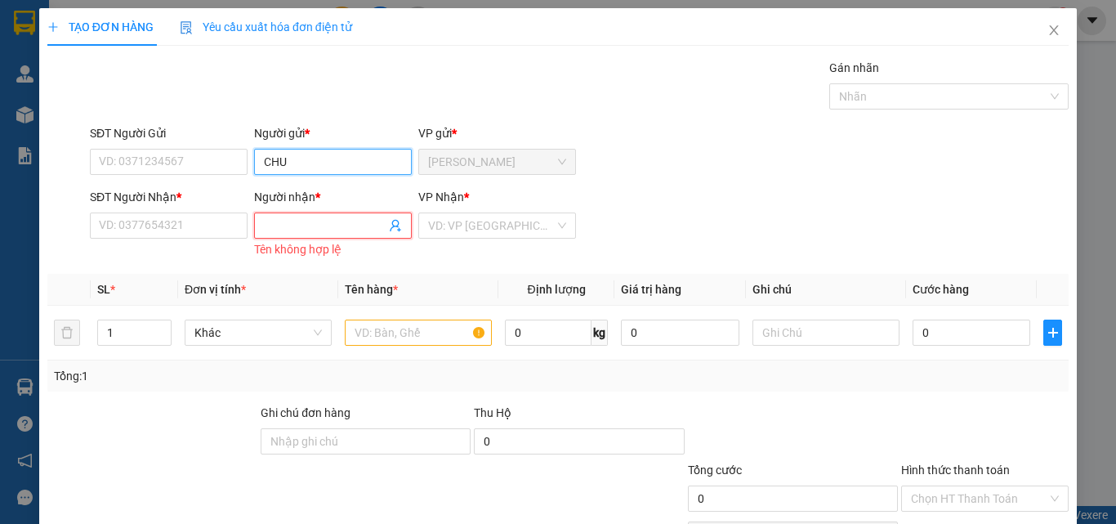
click at [327, 156] on input "CHU" at bounding box center [333, 162] width 158 height 26
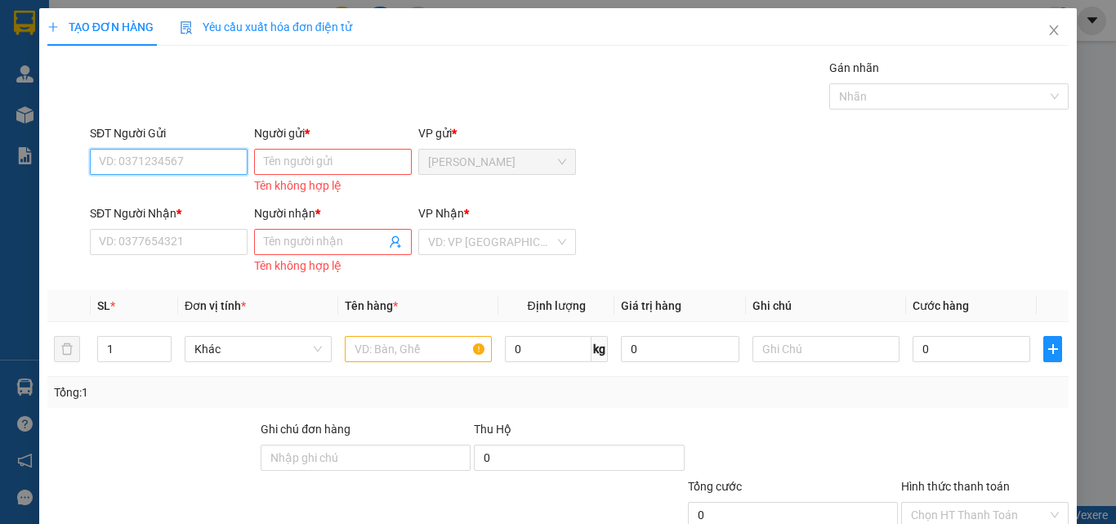
drag, startPoint x: 220, startPoint y: 164, endPoint x: 206, endPoint y: 171, distance: 15.3
click at [218, 165] on input "SĐT Người Gửi" at bounding box center [169, 162] width 158 height 26
click at [197, 221] on div "0867417343 - CHÚ 3" at bounding box center [167, 221] width 136 height 18
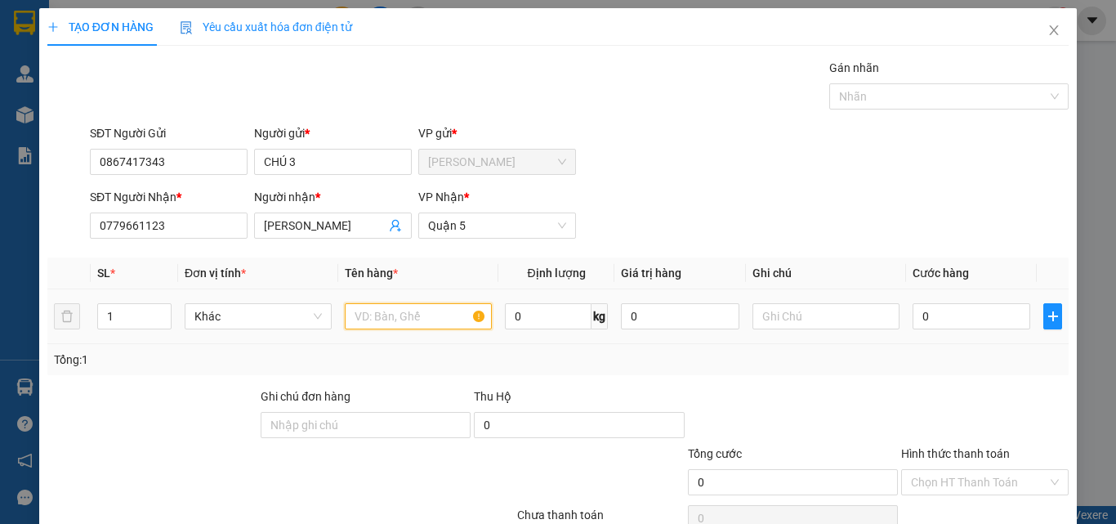
click at [414, 316] on input "text" at bounding box center [418, 316] width 147 height 26
click at [953, 311] on input "0" at bounding box center [971, 316] width 118 height 26
click at [145, 319] on input "1" at bounding box center [134, 316] width 73 height 25
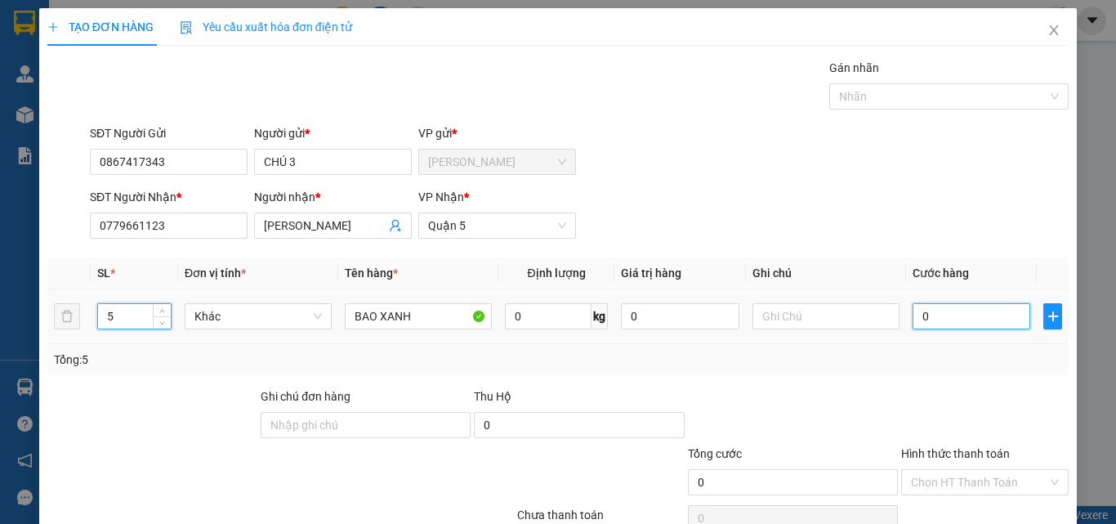
click at [933, 319] on input "0" at bounding box center [971, 316] width 118 height 26
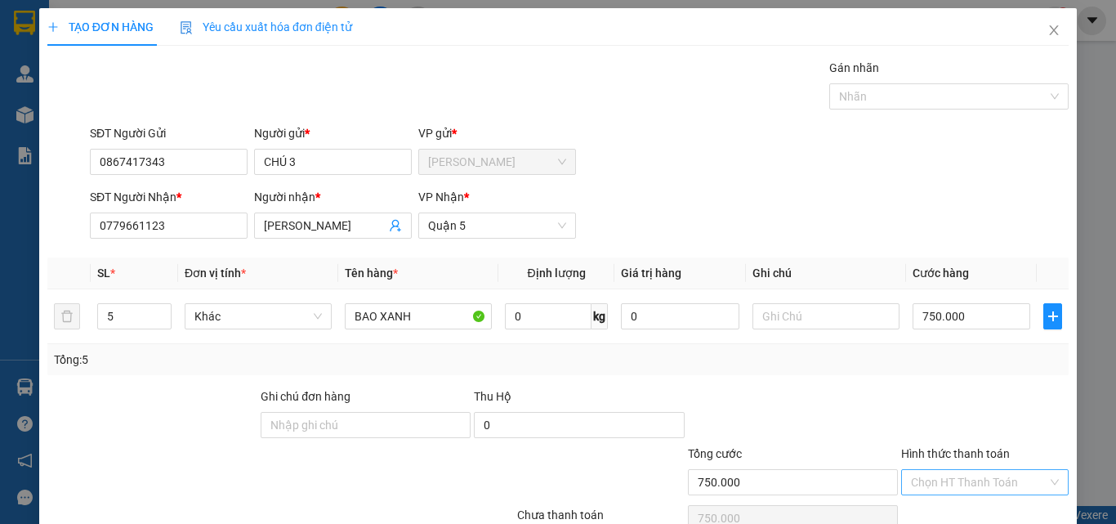
click at [954, 476] on input "Hình thức thanh toán" at bounding box center [979, 482] width 136 height 25
click at [779, 385] on div "Transit Pickup Surcharge Ids Transit Deliver Surcharge Ids Transit Deliver Surc…" at bounding box center [557, 316] width 1021 height 514
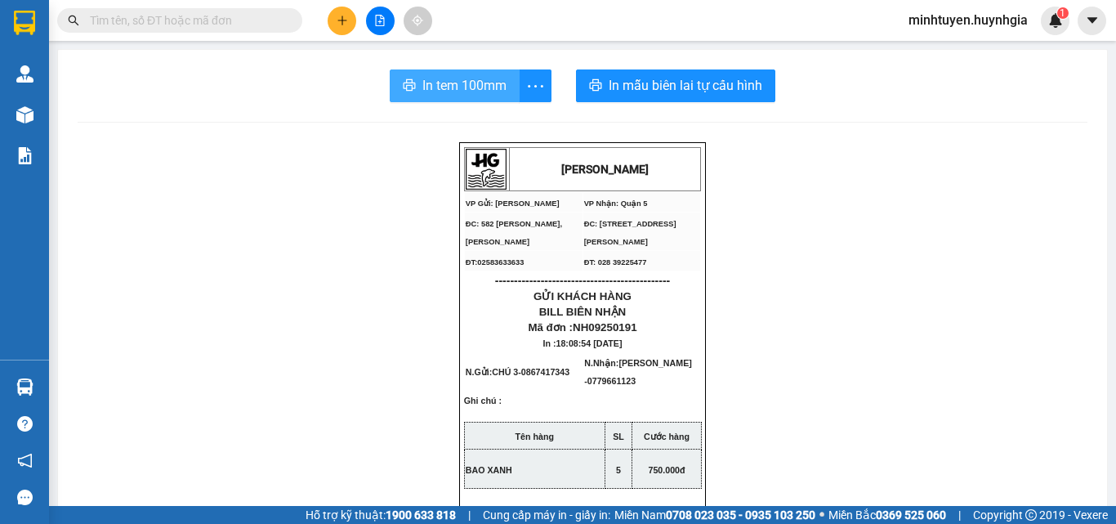
click at [466, 76] on span "In tem 100mm" at bounding box center [464, 85] width 84 height 20
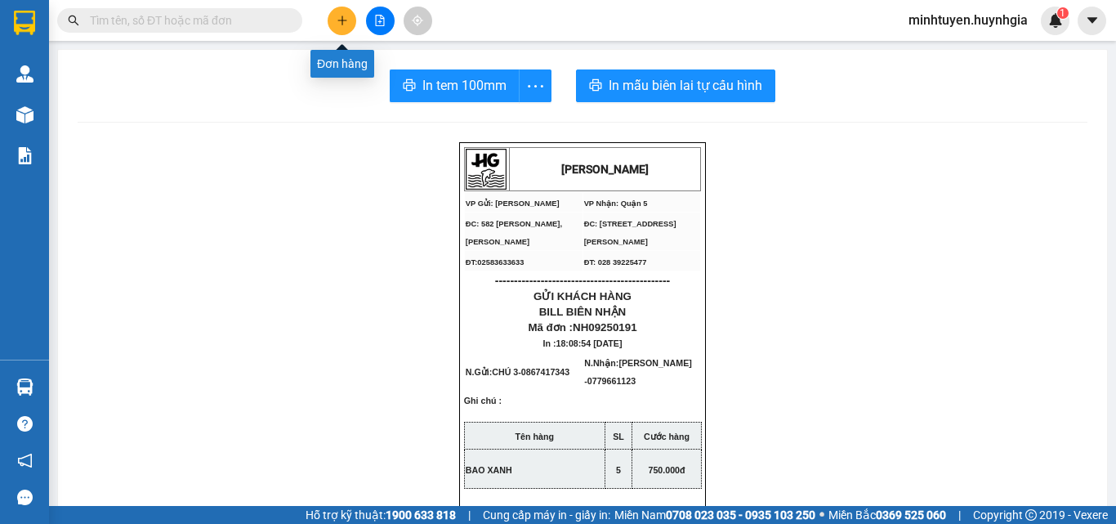
click at [333, 10] on button at bounding box center [341, 21] width 29 height 29
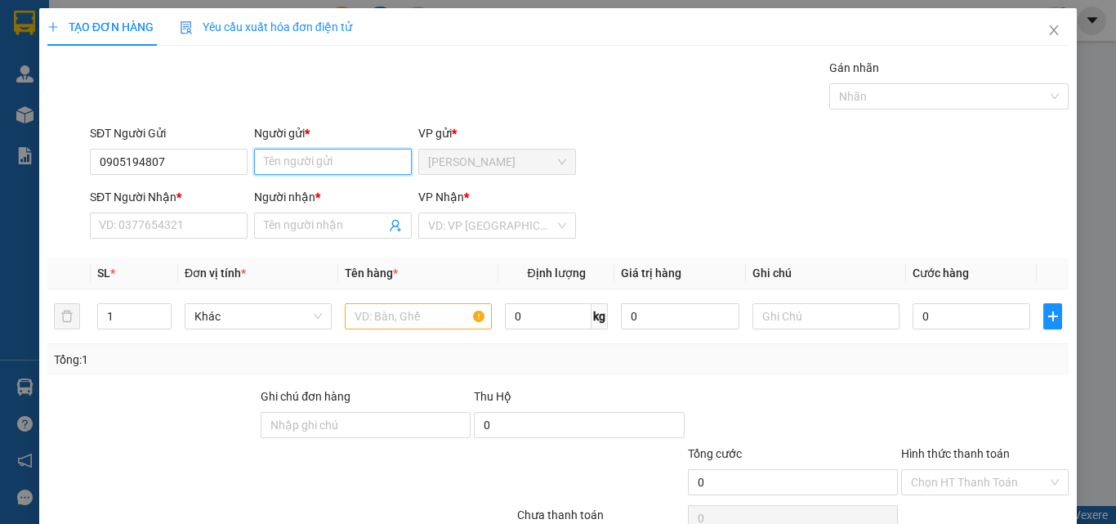
click at [297, 149] on input "Người gửi *" at bounding box center [333, 162] width 158 height 26
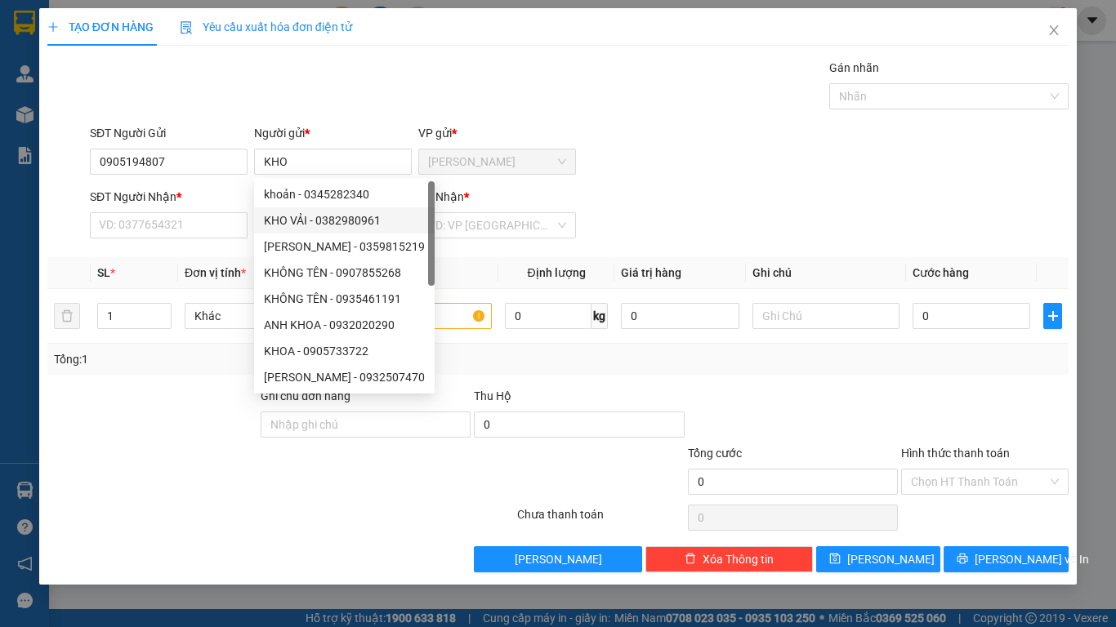
click at [308, 523] on div at bounding box center [281, 517] width 470 height 33
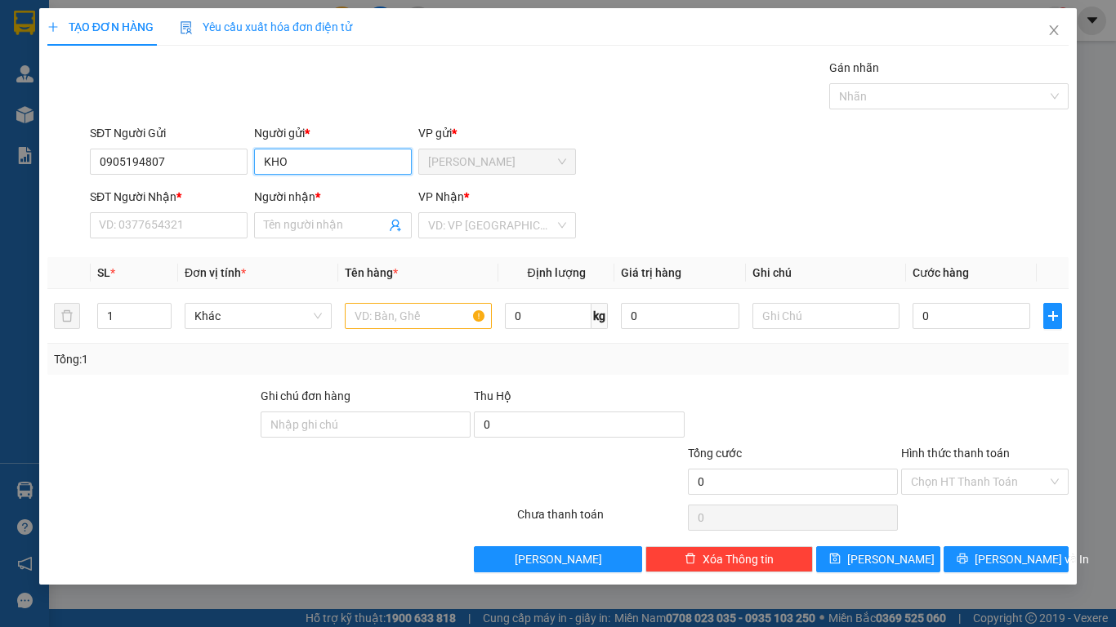
click at [361, 157] on input "KHO" at bounding box center [333, 162] width 158 height 26
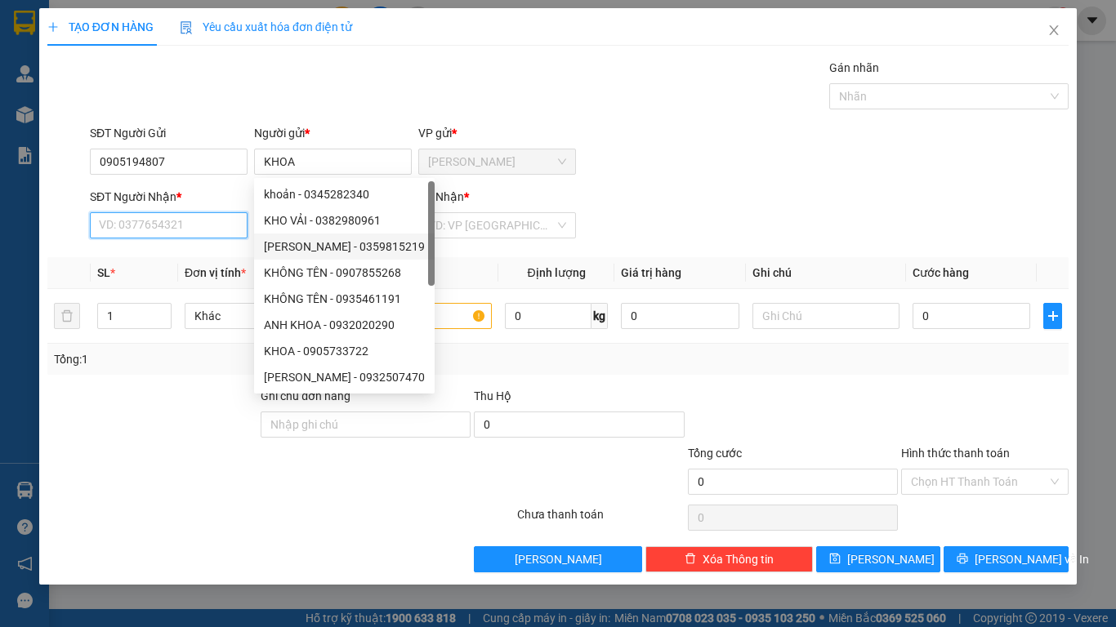
click at [221, 223] on input "SĐT Người Nhận *" at bounding box center [169, 225] width 158 height 26
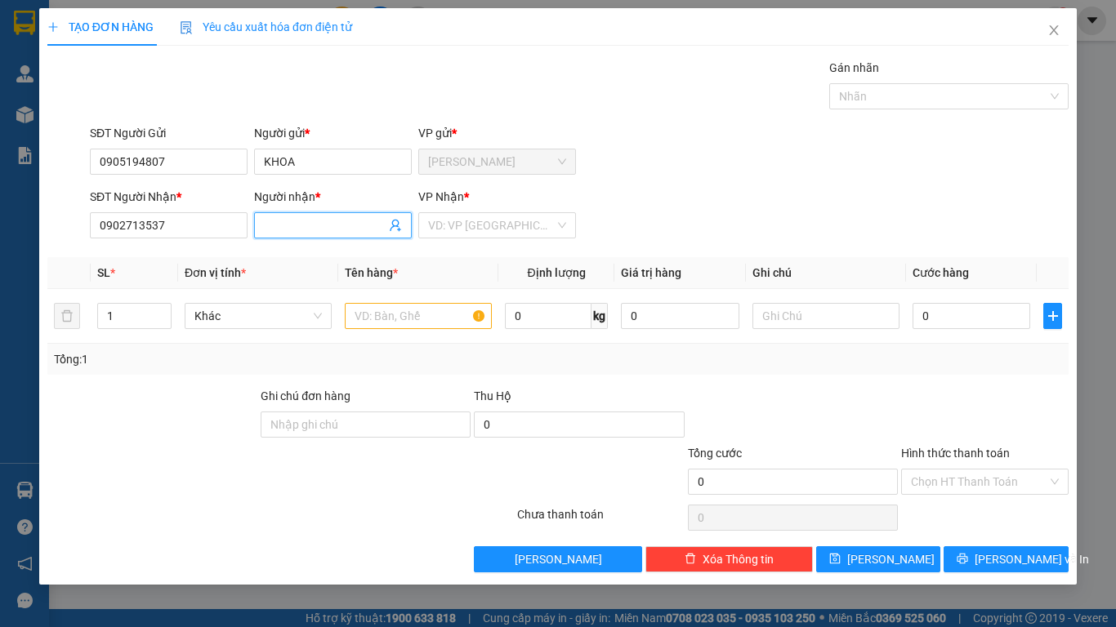
click at [283, 227] on input "Người nhận *" at bounding box center [325, 225] width 122 height 18
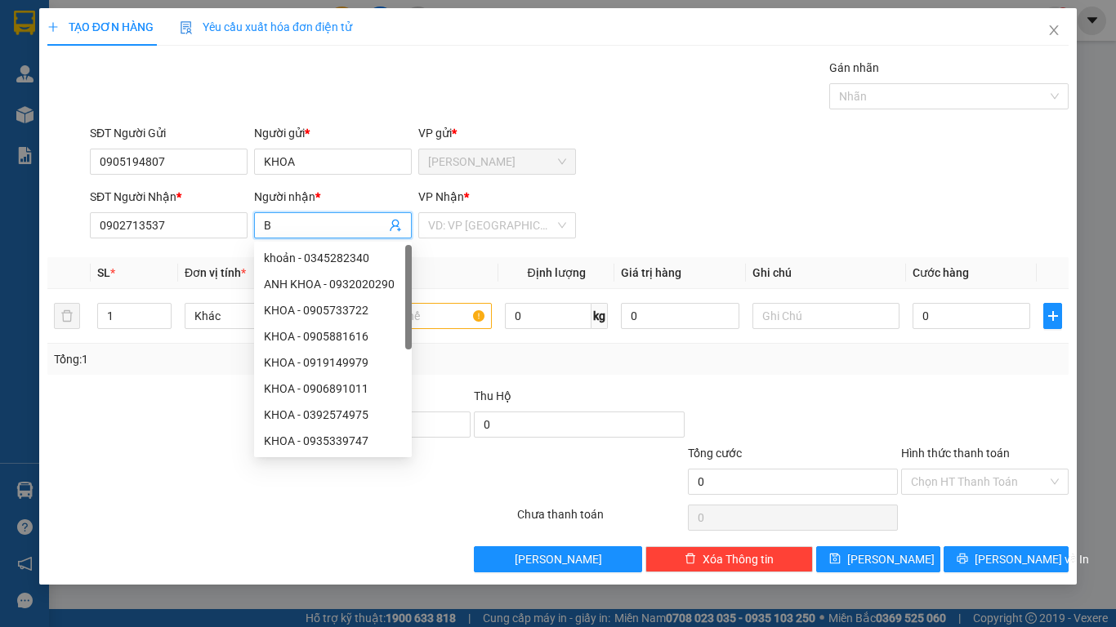
paste input "Í"
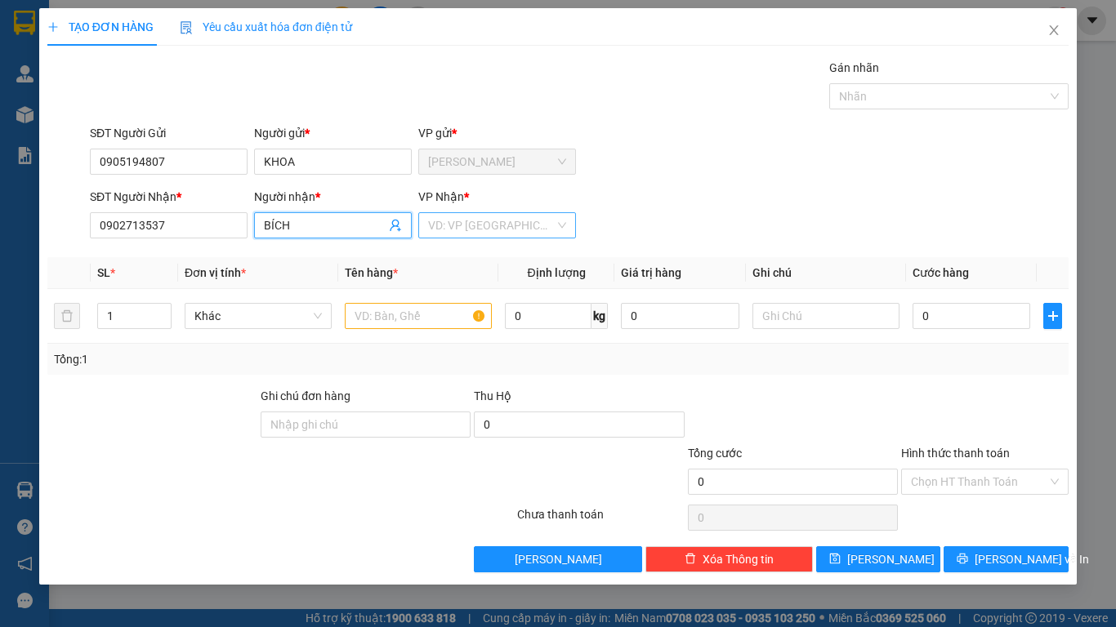
click at [483, 229] on input "search" at bounding box center [491, 225] width 127 height 25
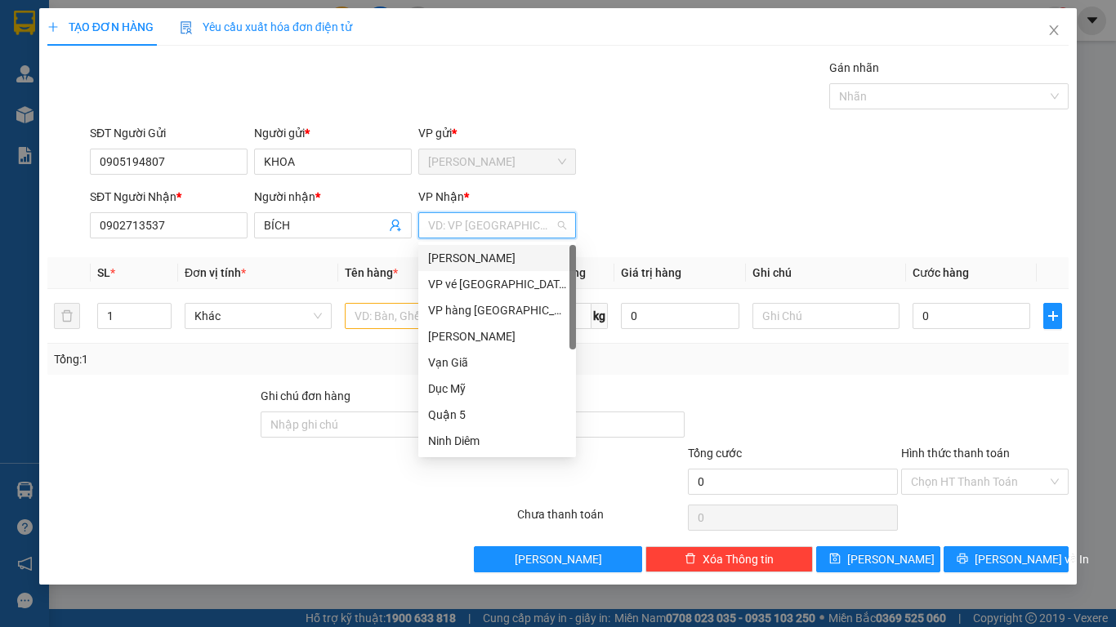
click at [479, 256] on div "[PERSON_NAME]" at bounding box center [497, 258] width 138 height 18
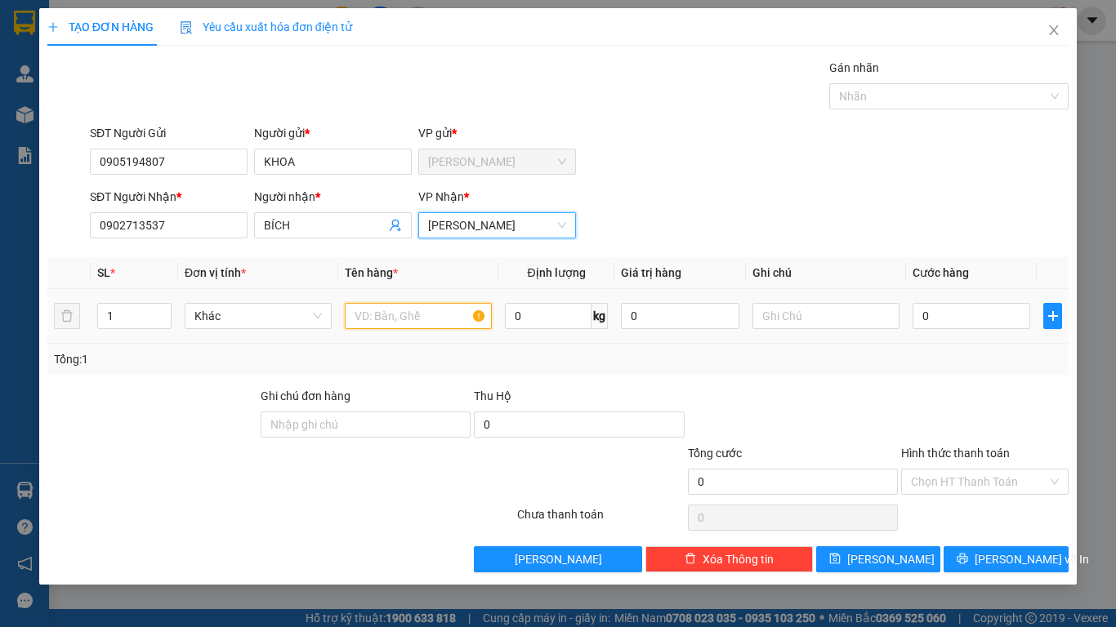
click at [358, 317] on input "text" at bounding box center [418, 316] width 147 height 26
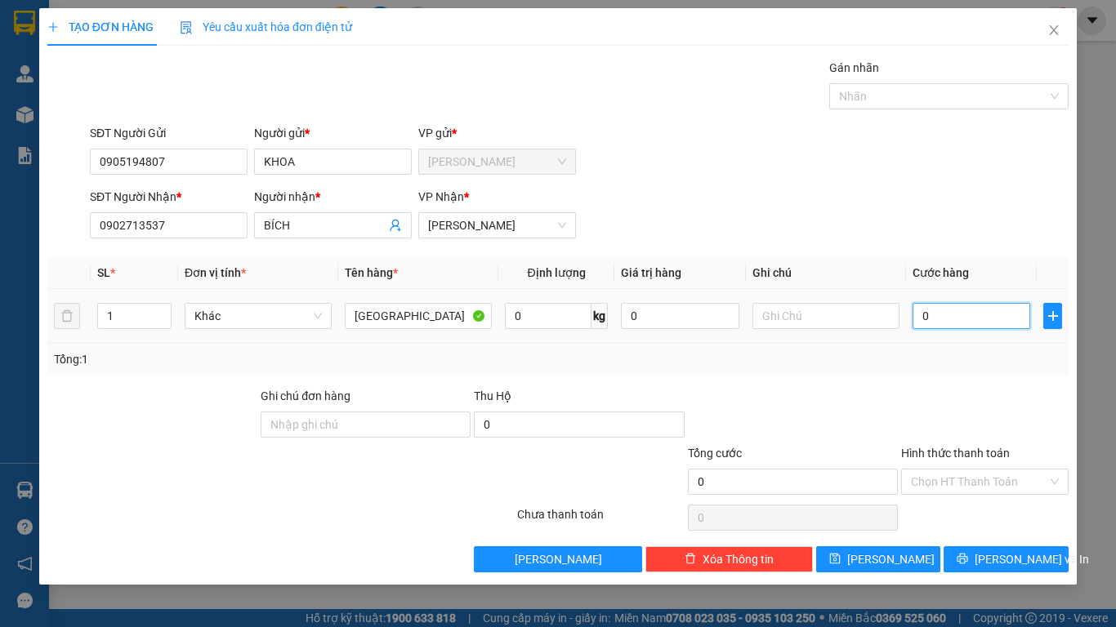
click at [949, 314] on input "0" at bounding box center [971, 316] width 118 height 26
click at [1011, 484] on input "Hình thức thanh toán" at bounding box center [979, 482] width 136 height 25
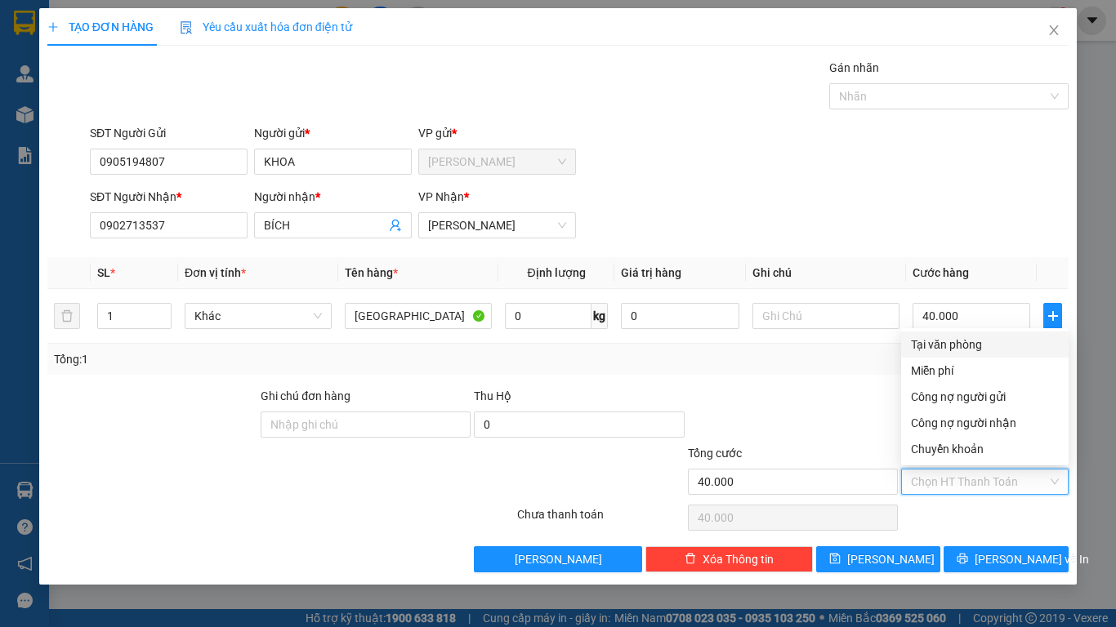
click at [979, 348] on div "Tại văn phòng" at bounding box center [985, 345] width 148 height 18
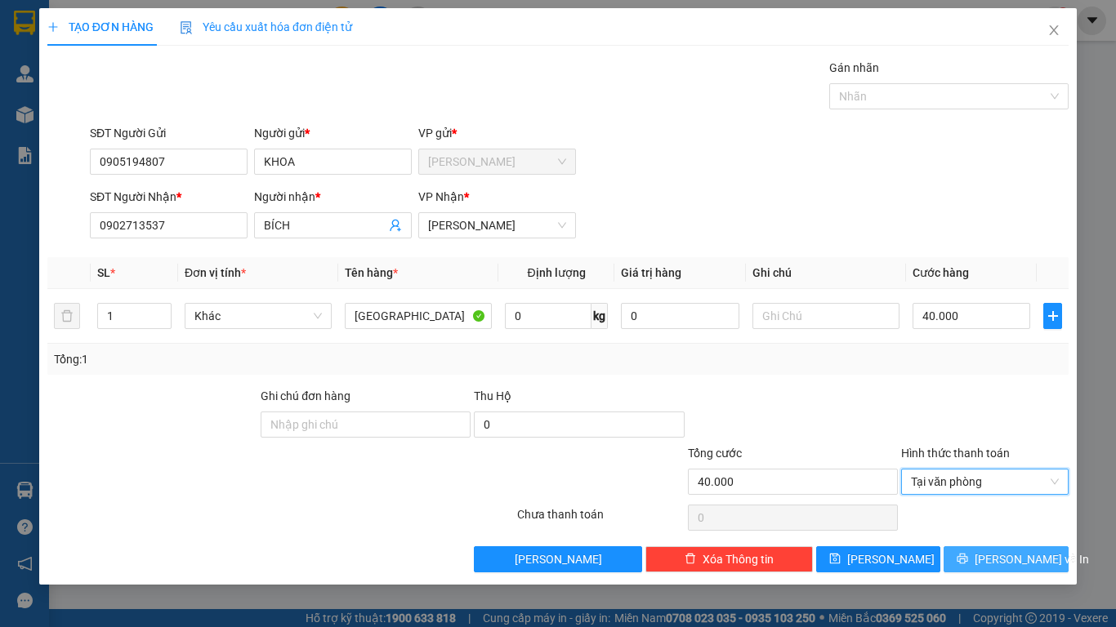
click at [994, 523] on span "[PERSON_NAME] và In" at bounding box center [1031, 559] width 114 height 18
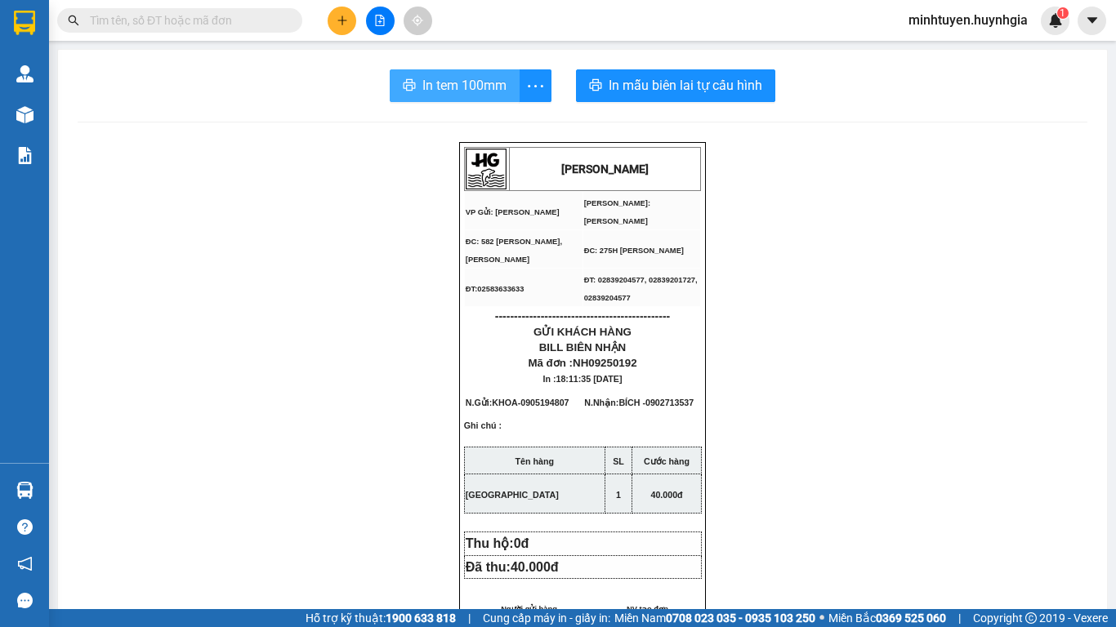
click at [466, 79] on span "In tem 100mm" at bounding box center [464, 85] width 84 height 20
click at [497, 105] on div "In tem 100mm theo số lượng (1)" at bounding box center [467, 121] width 183 height 33
click at [499, 88] on span "In tem 100mm" at bounding box center [464, 85] width 84 height 20
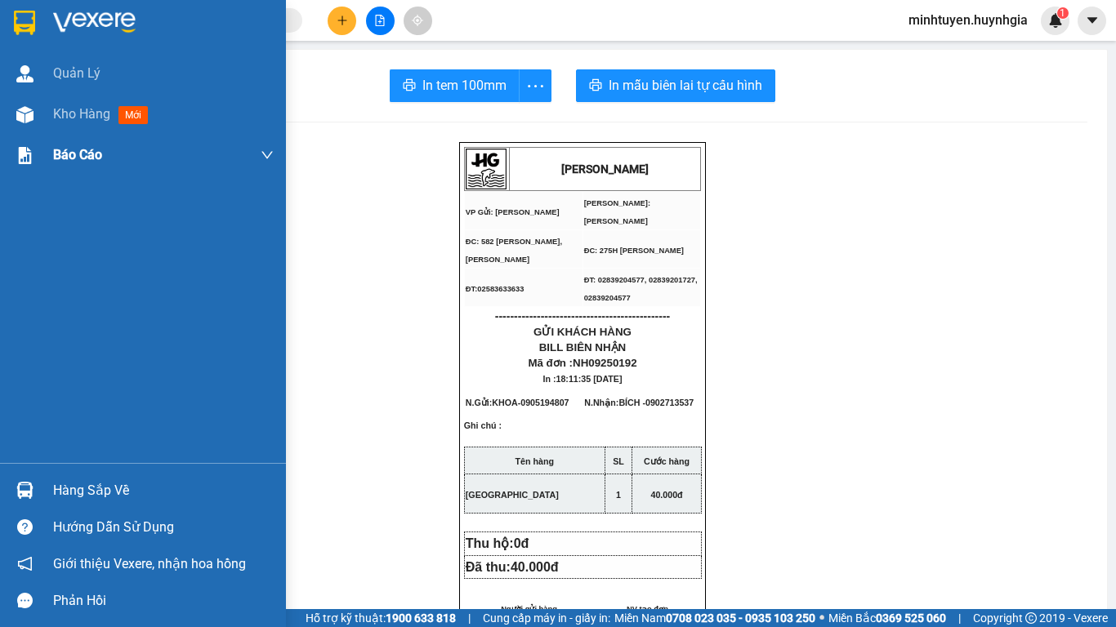
drag, startPoint x: 56, startPoint y: 105, endPoint x: 188, endPoint y: 138, distance: 135.7
click at [61, 108] on div "Kho hàng mới" at bounding box center [103, 114] width 101 height 20
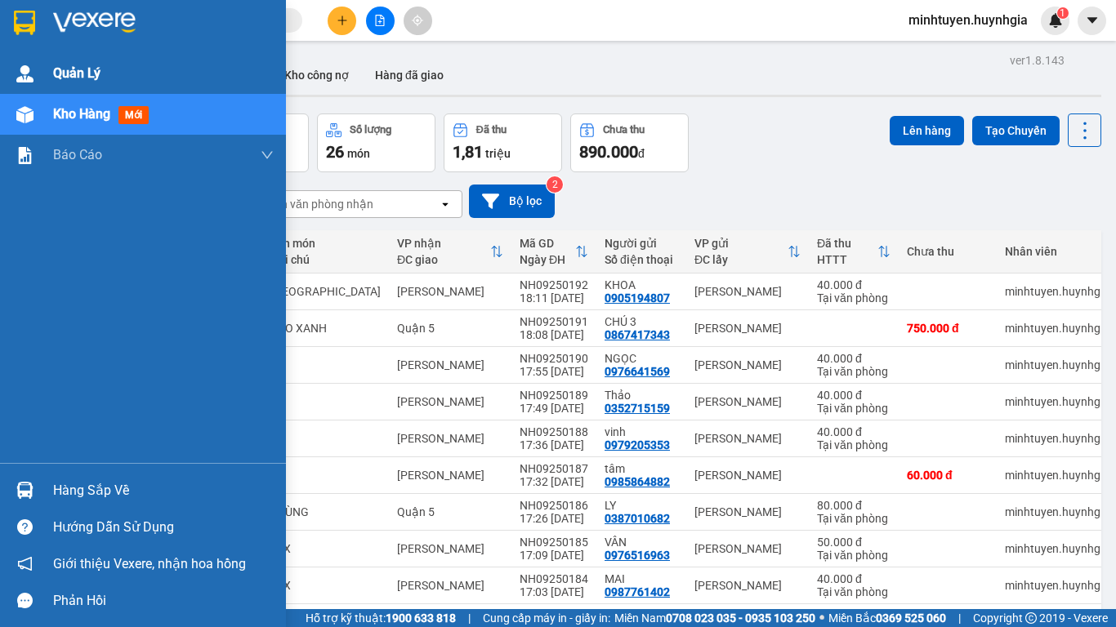
click at [78, 65] on span "Quản Lý" at bounding box center [76, 73] width 47 height 20
click at [91, 76] on span "Quản Lý" at bounding box center [76, 73] width 47 height 20
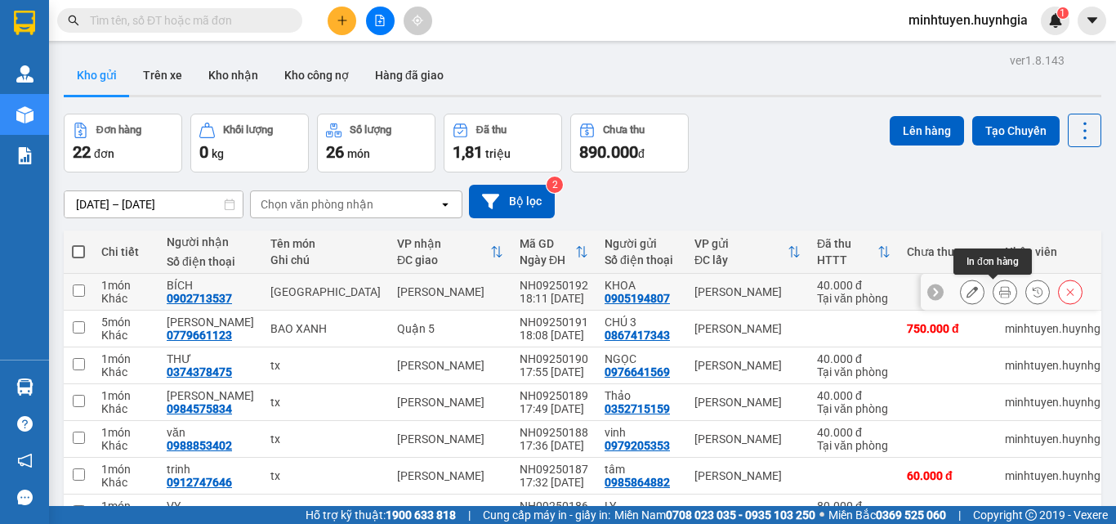
click at [999, 289] on icon at bounding box center [1004, 291] width 11 height 11
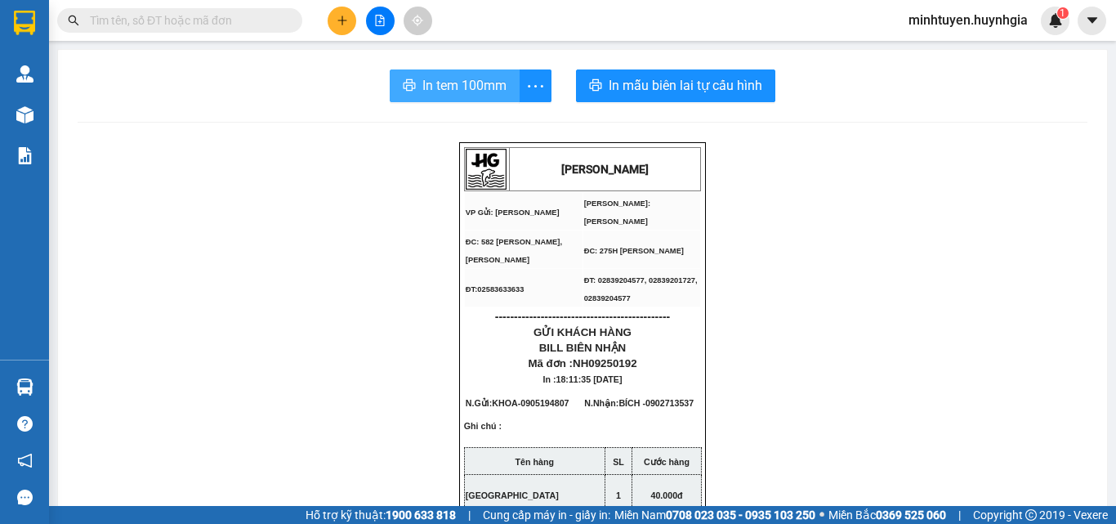
click at [461, 87] on span "In tem 100mm" at bounding box center [464, 85] width 84 height 20
click at [469, 92] on span "In tem 100mm" at bounding box center [464, 85] width 84 height 20
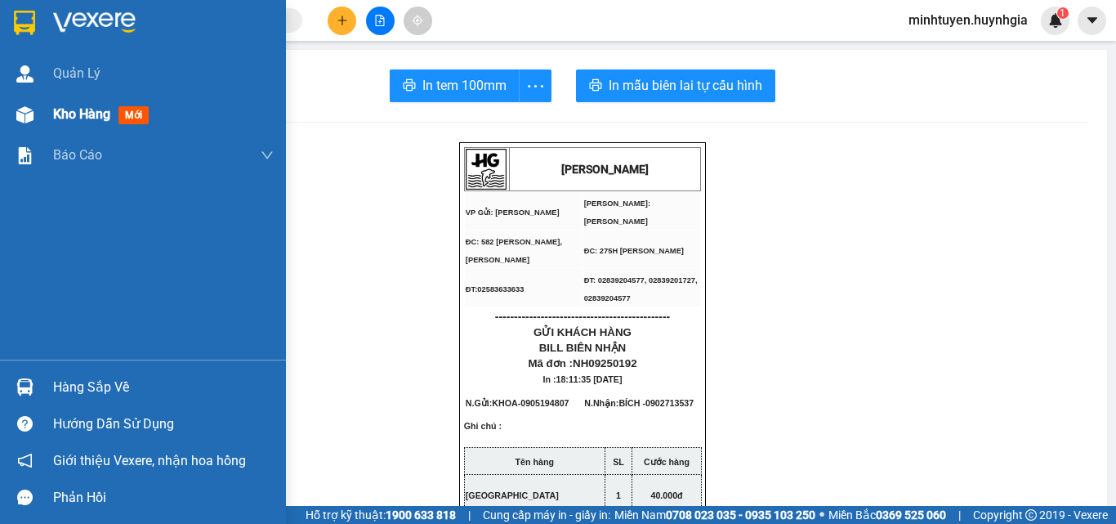
click at [59, 109] on span "Kho hàng" at bounding box center [81, 114] width 57 height 16
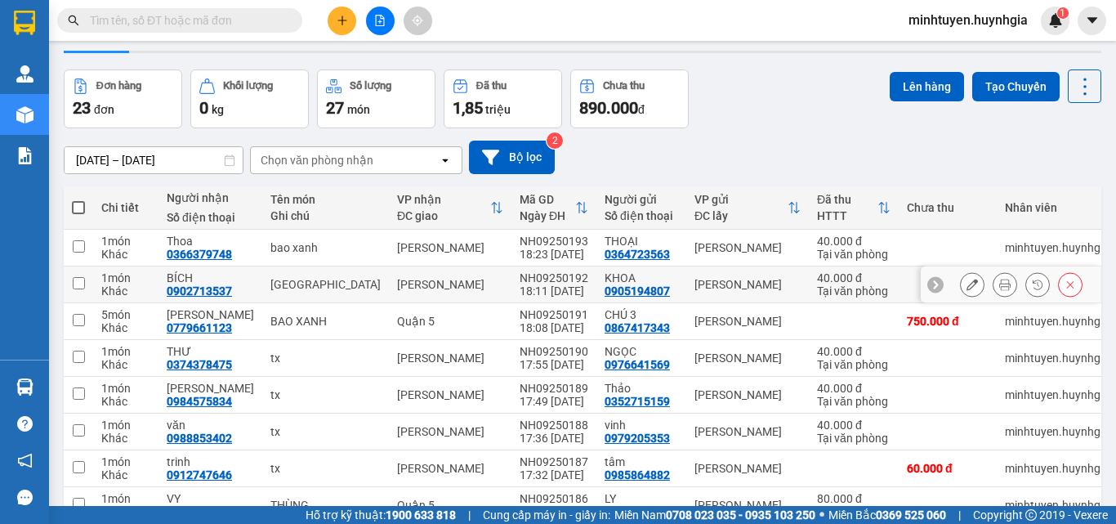
scroll to position [82, 0]
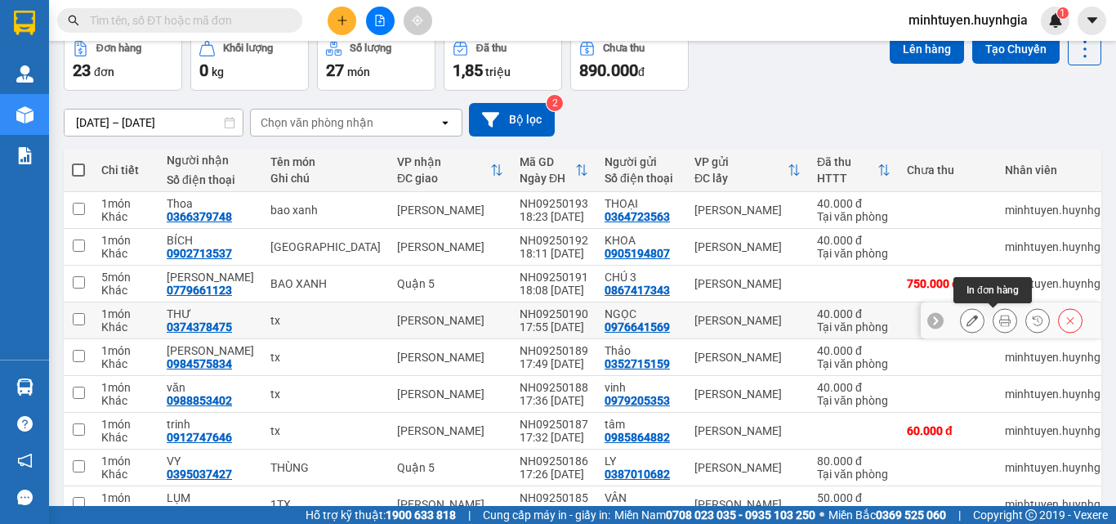
click at [999, 324] on icon at bounding box center [1004, 319] width 11 height 11
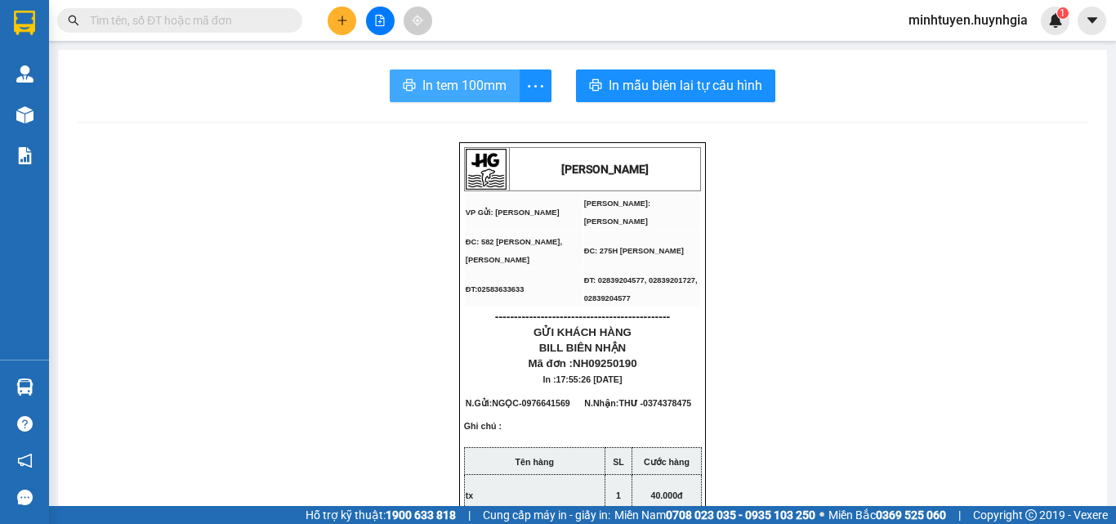
drag, startPoint x: 465, startPoint y: 76, endPoint x: 470, endPoint y: 85, distance: 10.2
click at [463, 76] on span "In tem 100mm" at bounding box center [464, 85] width 84 height 20
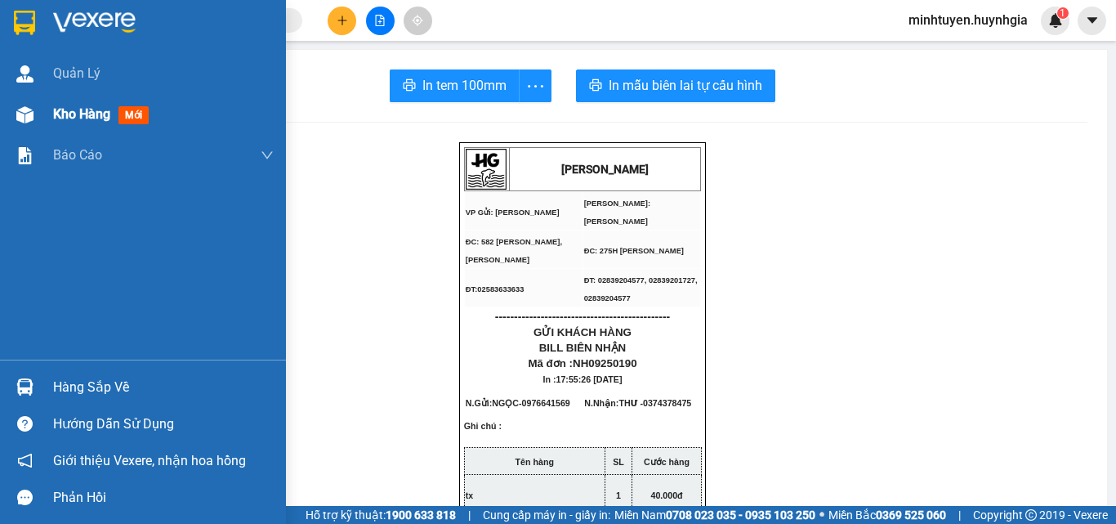
click at [47, 112] on div "Kho hàng mới" at bounding box center [143, 114] width 286 height 41
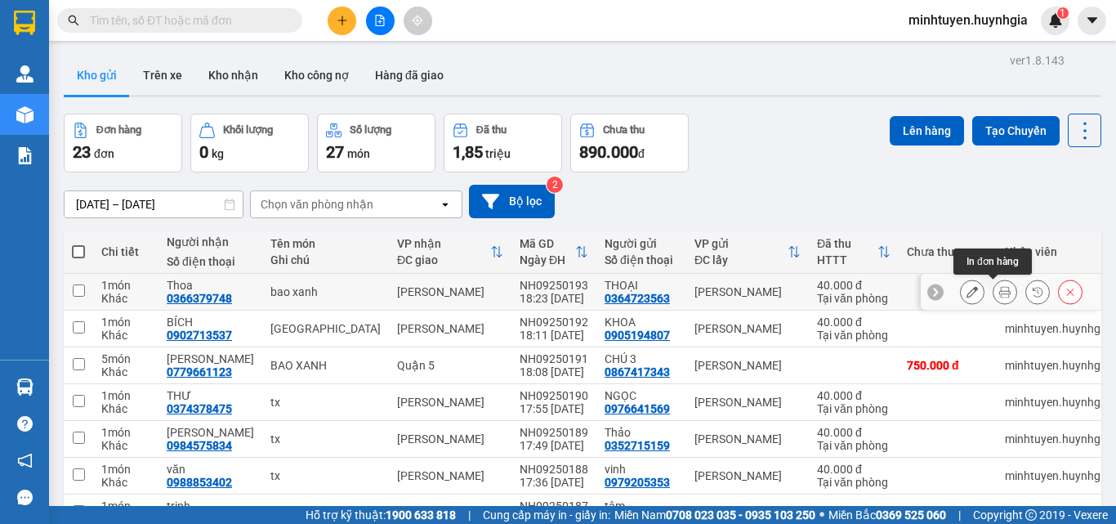
click at [999, 294] on icon at bounding box center [1004, 291] width 11 height 11
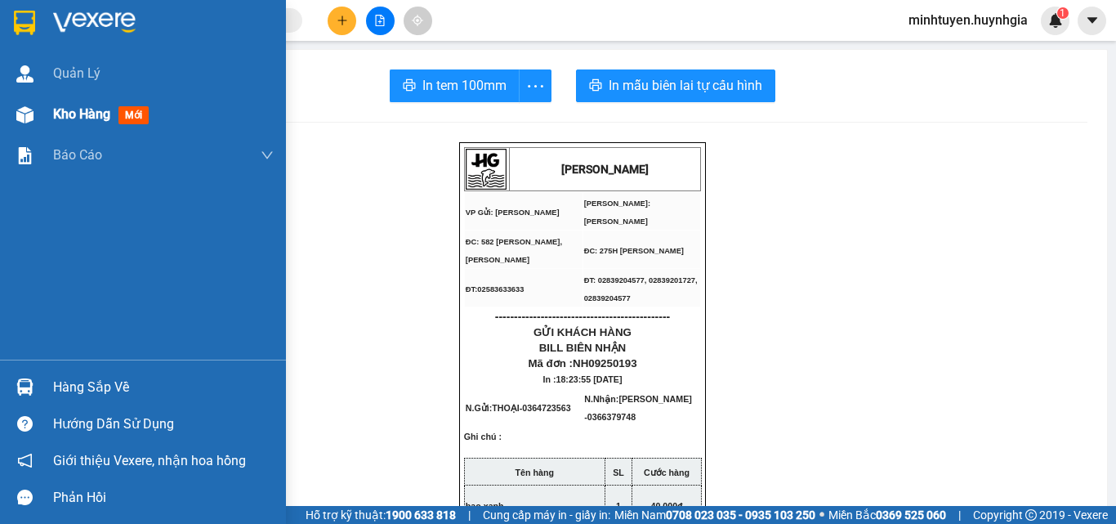
click at [76, 114] on span "Kho hàng" at bounding box center [81, 114] width 57 height 16
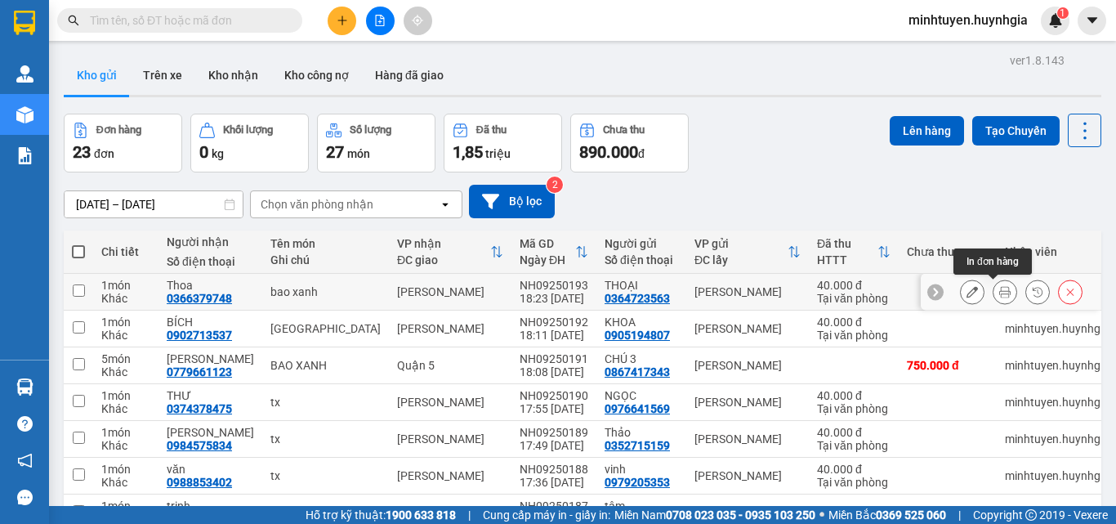
click at [999, 293] on icon at bounding box center [1004, 291] width 11 height 11
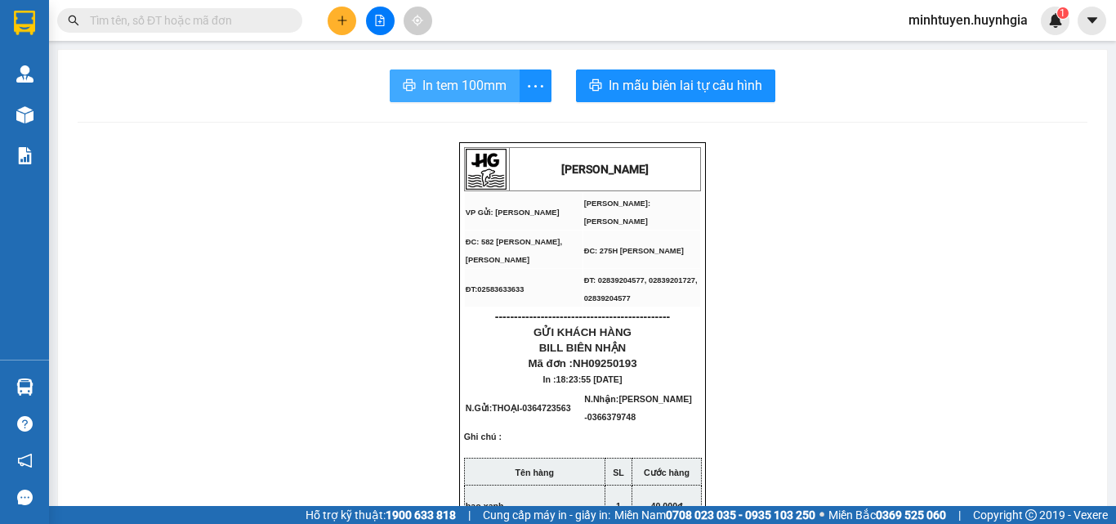
click at [483, 87] on span "In tem 100mm" at bounding box center [464, 85] width 84 height 20
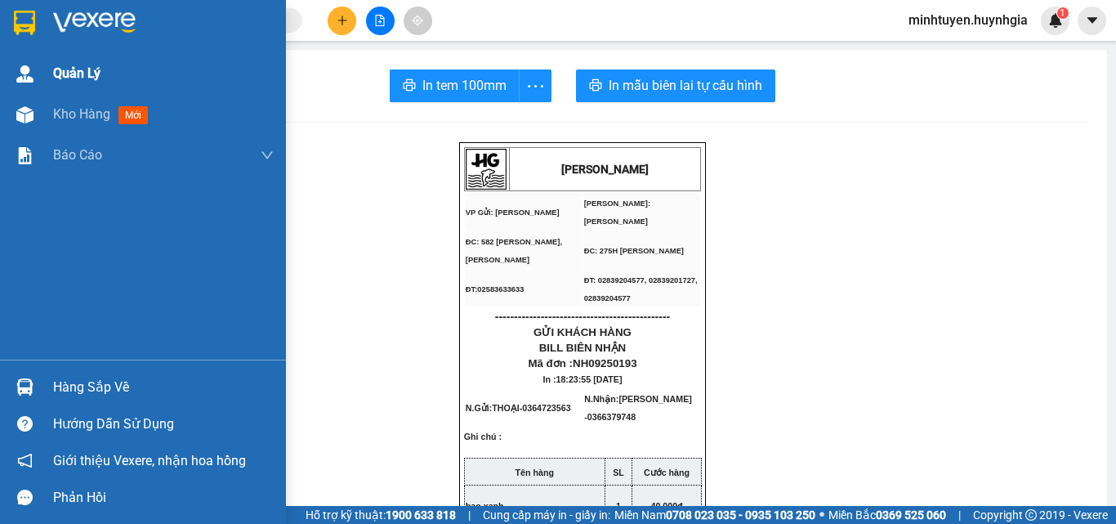
drag, startPoint x: 69, startPoint y: 113, endPoint x: 186, endPoint y: 91, distance: 118.7
click at [70, 113] on span "Kho hàng" at bounding box center [81, 114] width 57 height 16
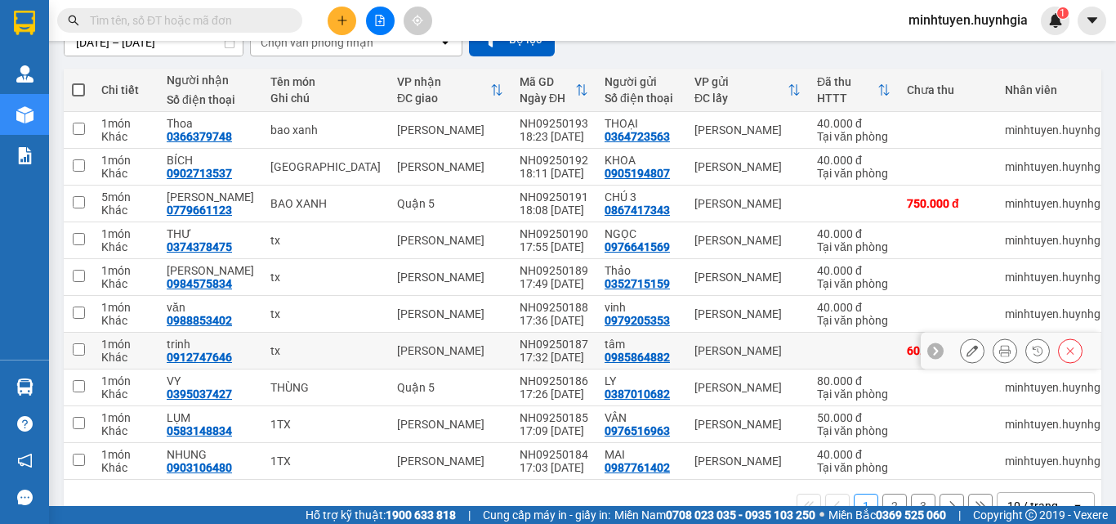
scroll to position [163, 0]
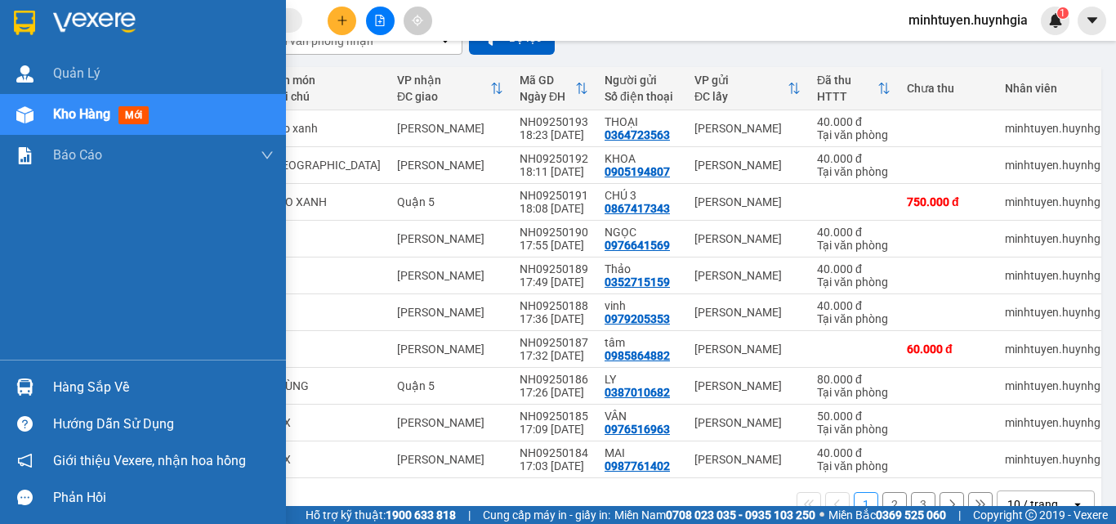
drag, startPoint x: 90, startPoint y: 244, endPoint x: 95, endPoint y: 259, distance: 15.5
click at [94, 254] on div "[PERSON_NAME] hàng mới [PERSON_NAME] [PERSON_NAME] [PERSON_NAME] ([PERSON_NAME]…" at bounding box center [143, 206] width 286 height 306
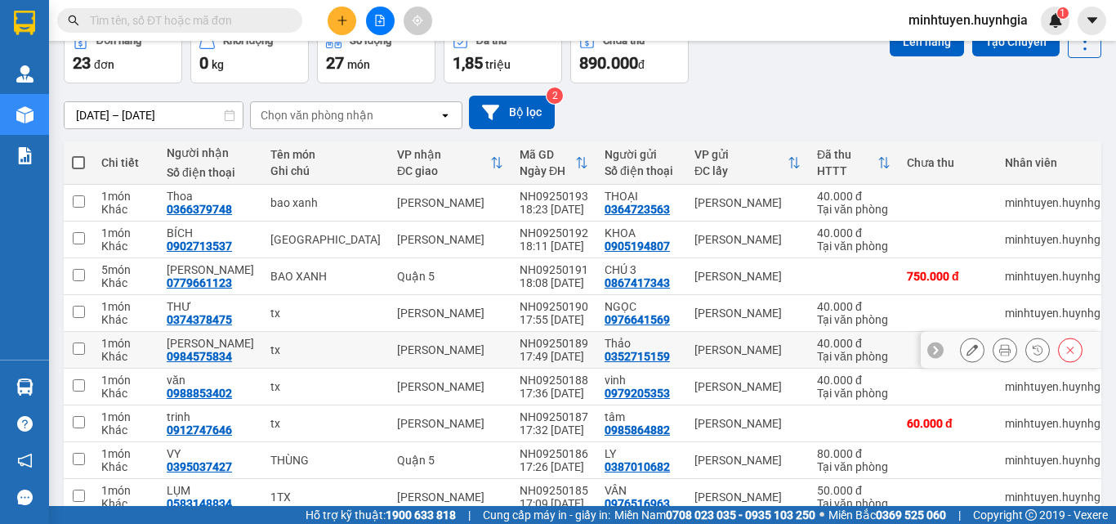
scroll to position [0, 0]
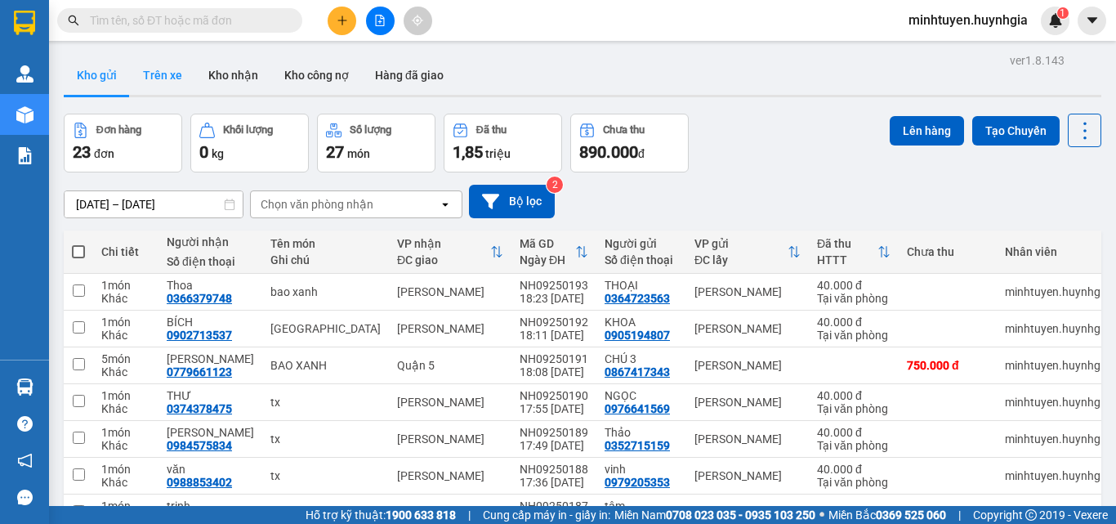
click at [156, 77] on button "Trên xe" at bounding box center [162, 75] width 65 height 39
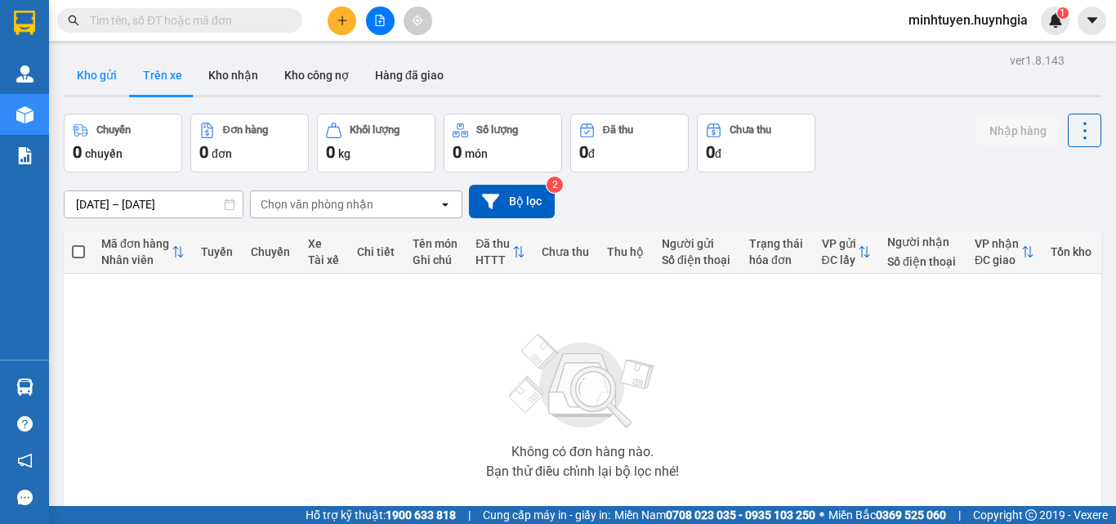
click at [113, 74] on button "Kho gửi" at bounding box center [97, 75] width 66 height 39
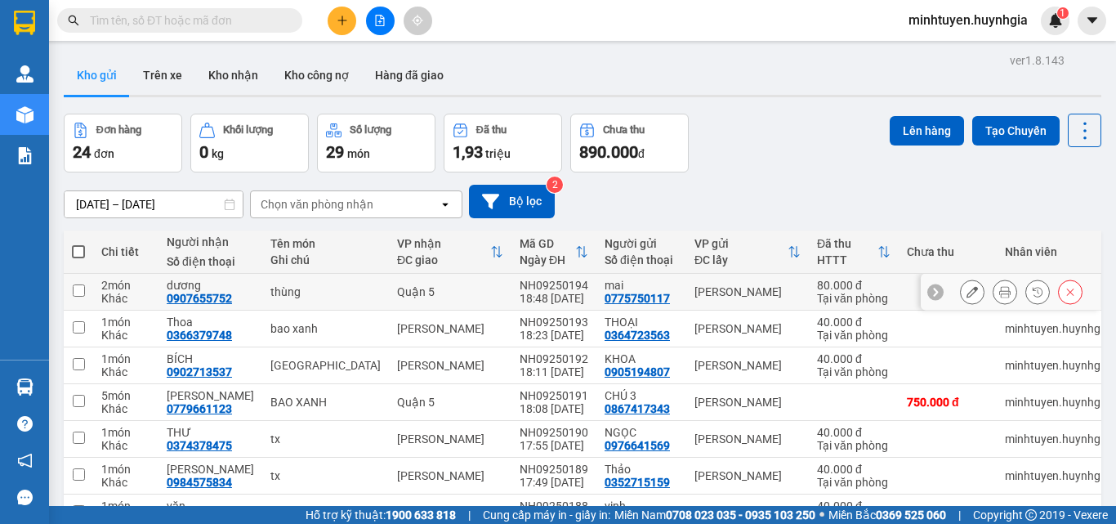
click at [999, 294] on icon at bounding box center [1004, 291] width 11 height 11
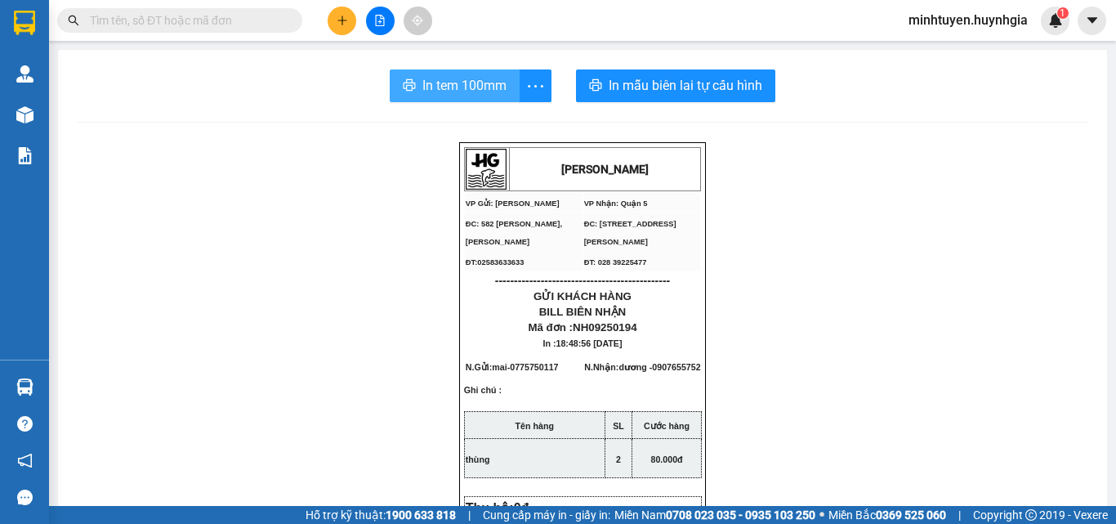
click at [451, 82] on span "In tem 100mm" at bounding box center [464, 85] width 84 height 20
click at [461, 88] on span "In tem 100mm" at bounding box center [464, 85] width 84 height 20
click at [478, 82] on span "In tem 100mm" at bounding box center [464, 85] width 84 height 20
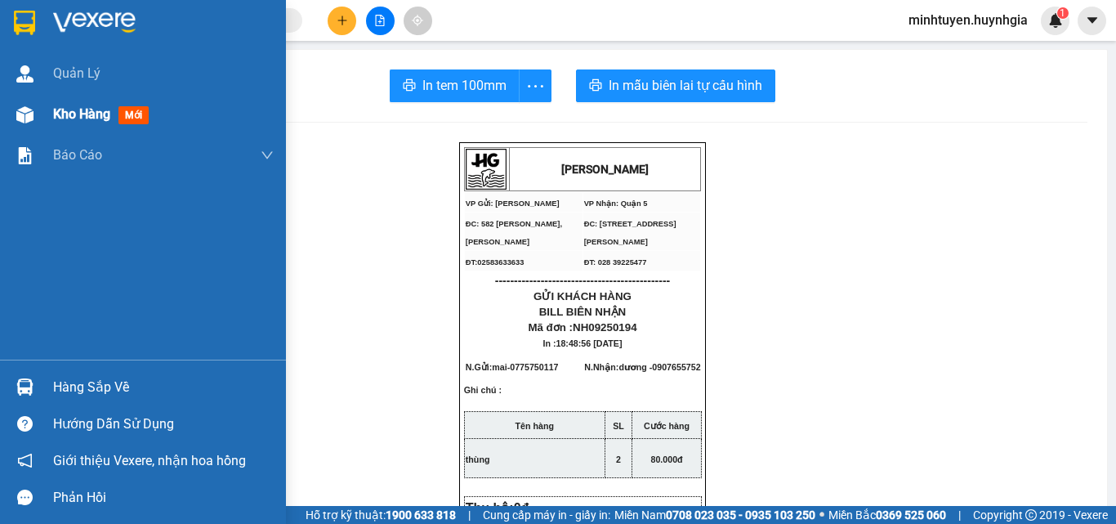
click at [67, 106] on span "Kho hàng" at bounding box center [81, 114] width 57 height 16
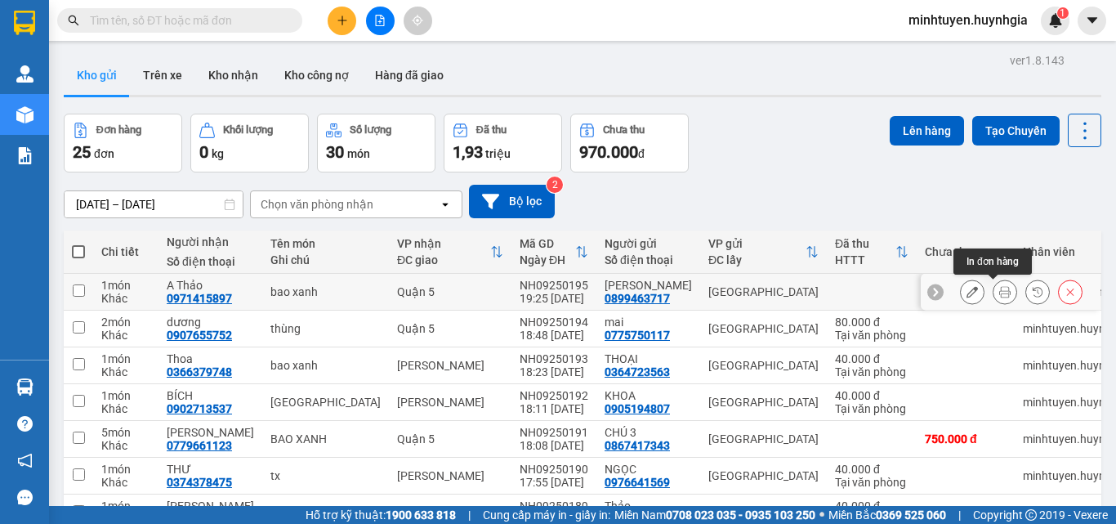
click at [999, 290] on icon at bounding box center [1004, 291] width 11 height 11
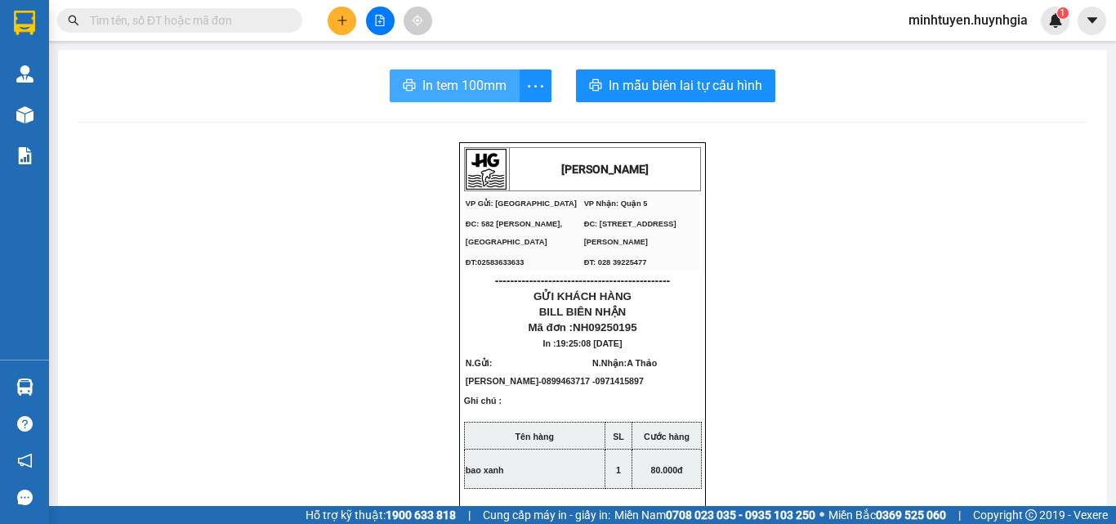
click at [430, 78] on span "In tem 100mm" at bounding box center [464, 85] width 84 height 20
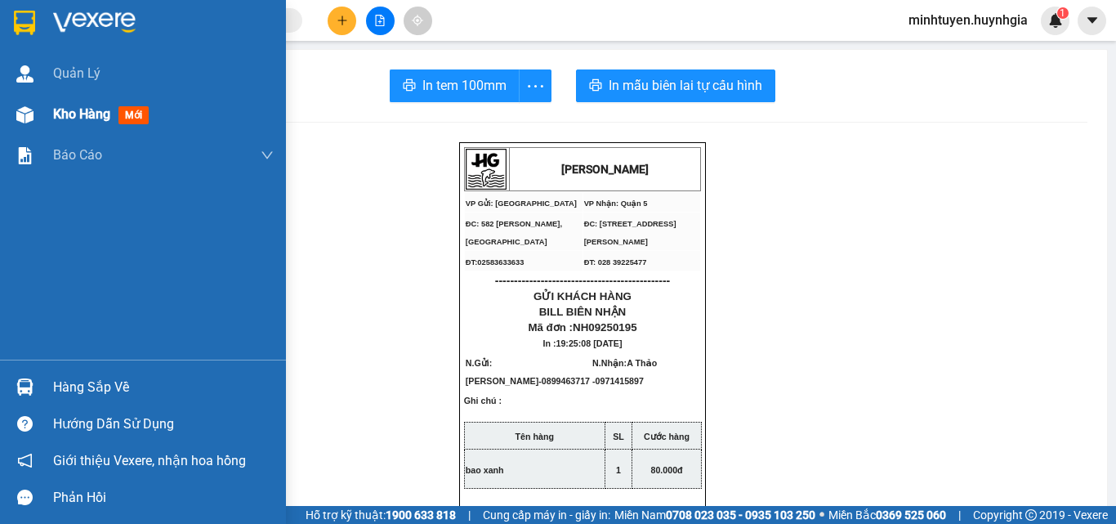
click at [62, 114] on span "Kho hàng" at bounding box center [81, 114] width 57 height 16
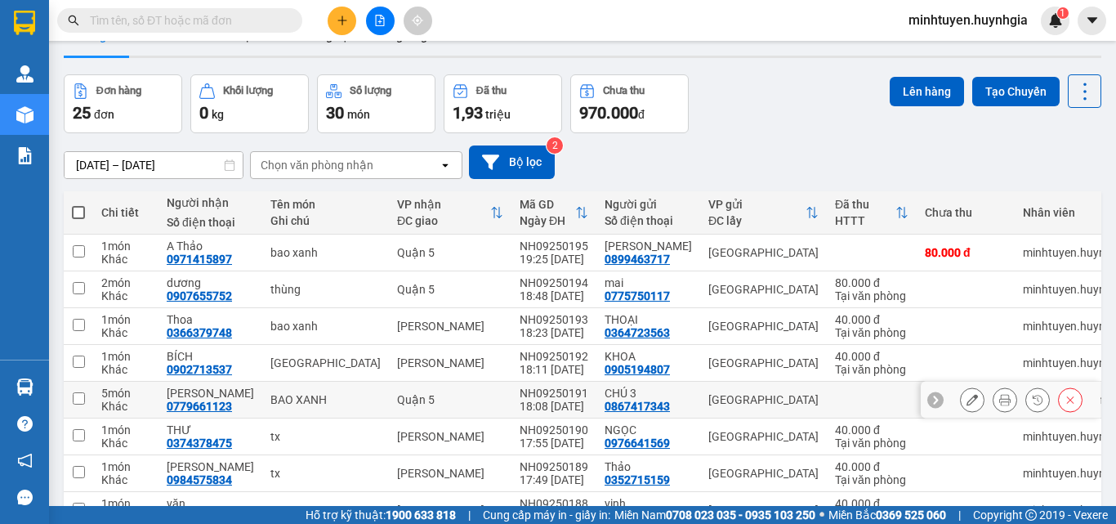
scroll to position [203, 0]
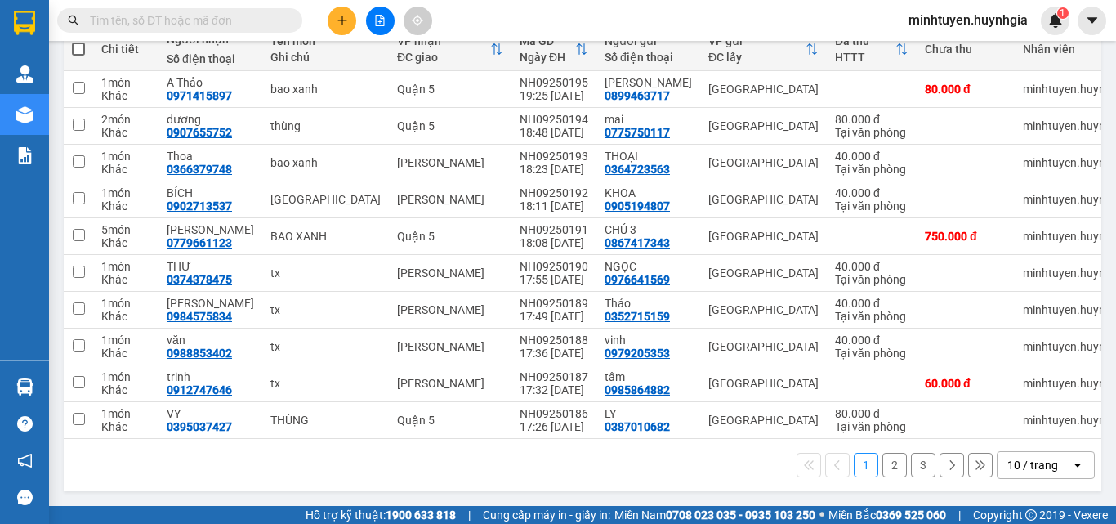
click at [882, 461] on button "2" at bounding box center [894, 464] width 25 height 25
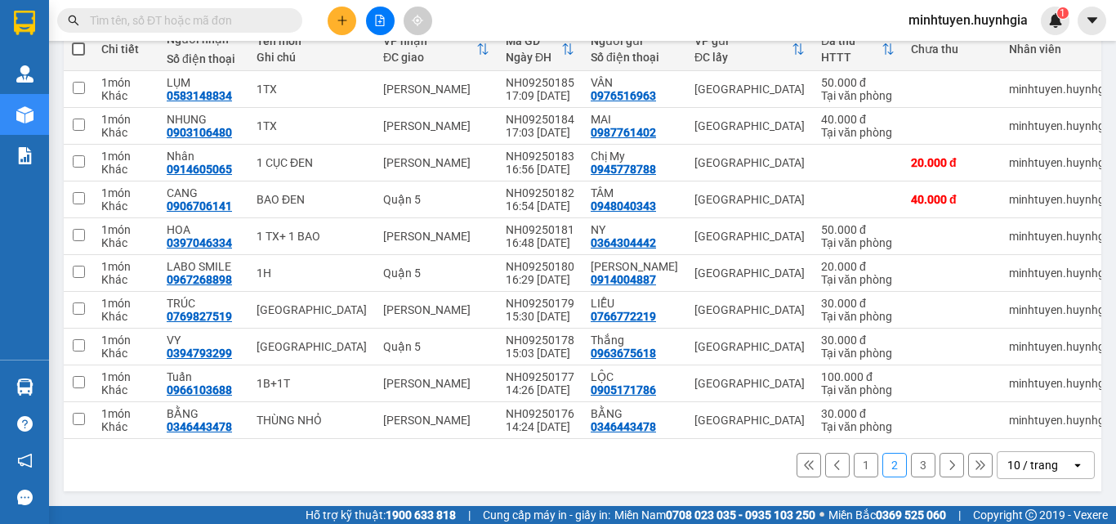
click at [911, 462] on button "3" at bounding box center [923, 464] width 25 height 25
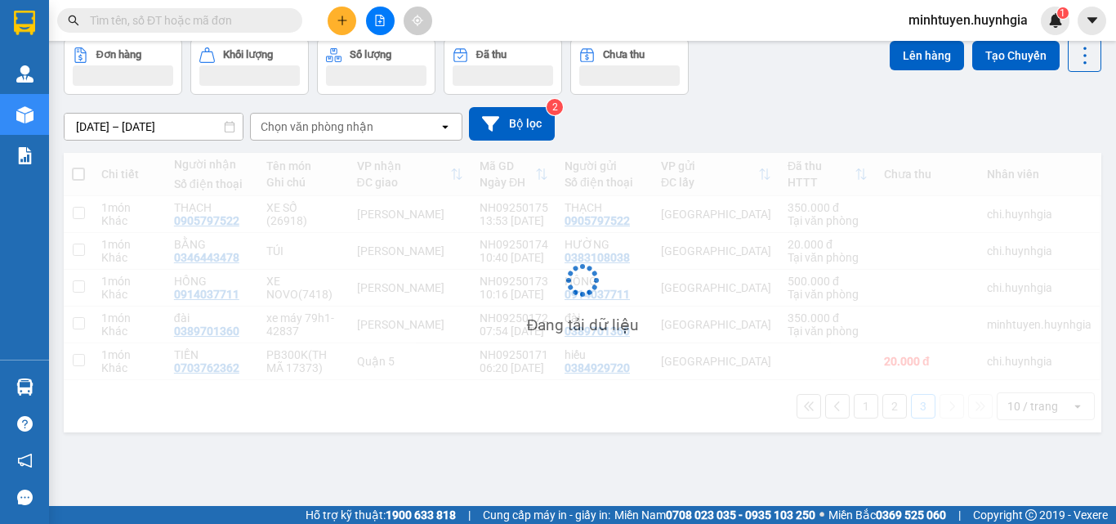
scroll to position [75, 0]
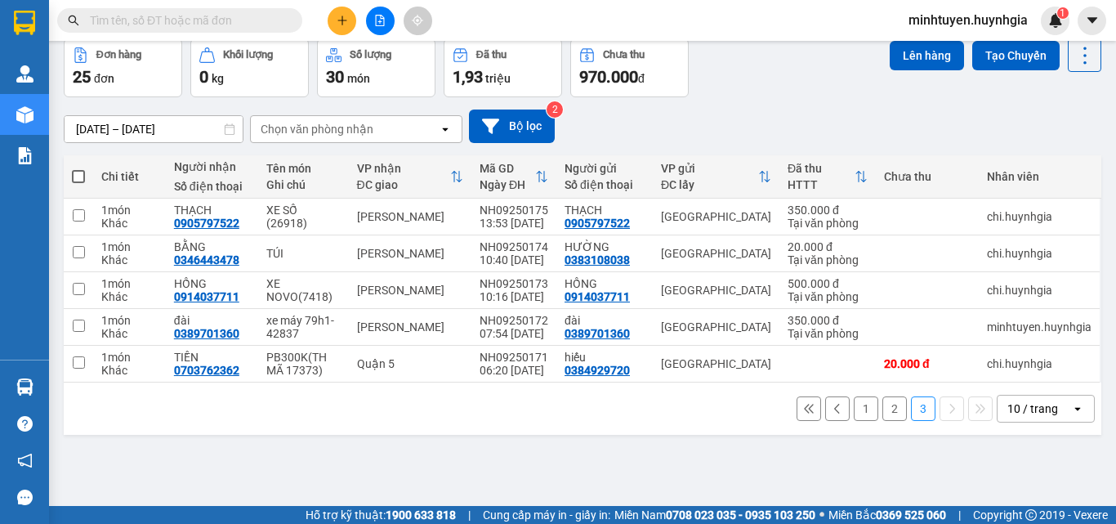
click at [831, 407] on icon at bounding box center [836, 408] width 11 height 11
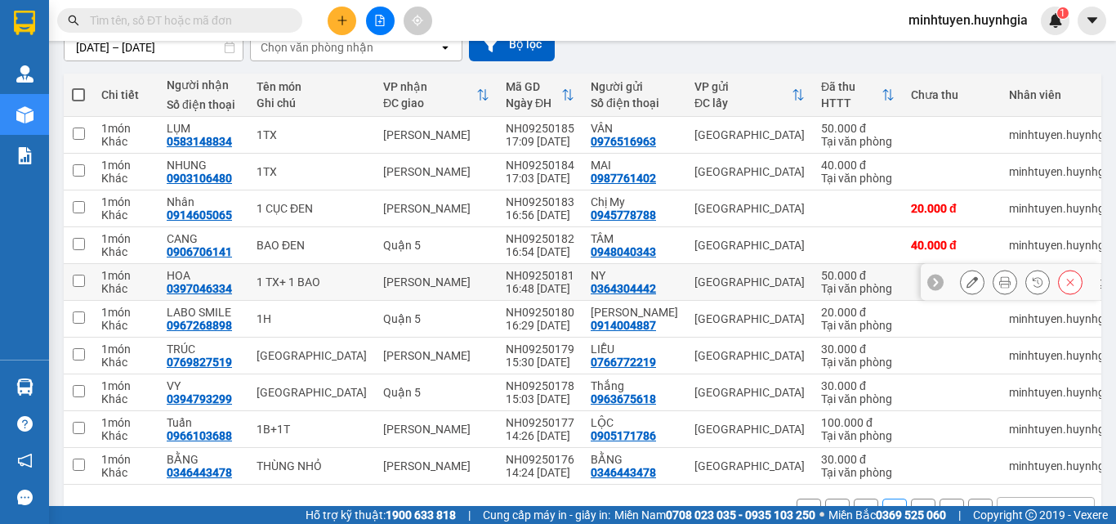
scroll to position [203, 0]
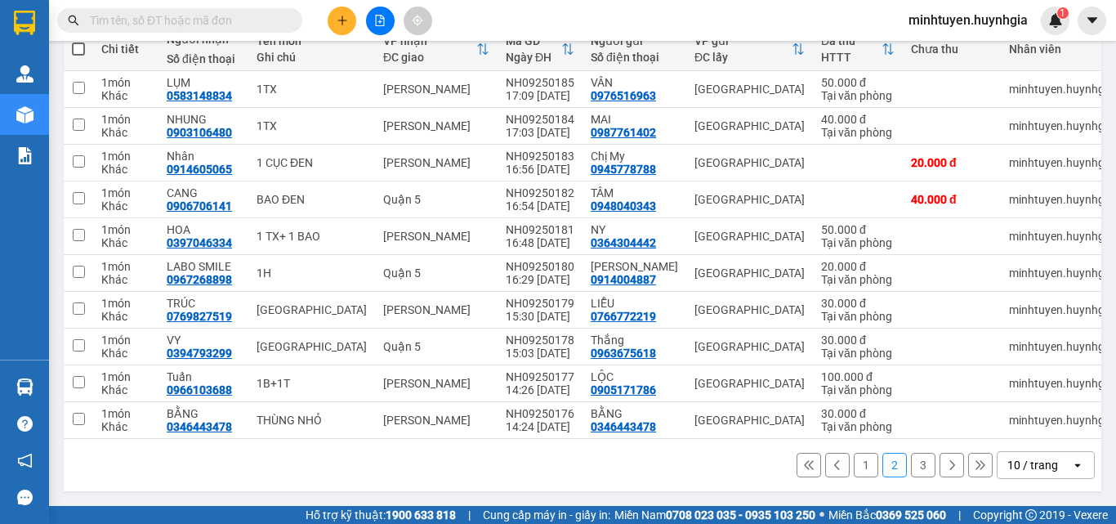
click at [853, 466] on button "1" at bounding box center [865, 464] width 25 height 25
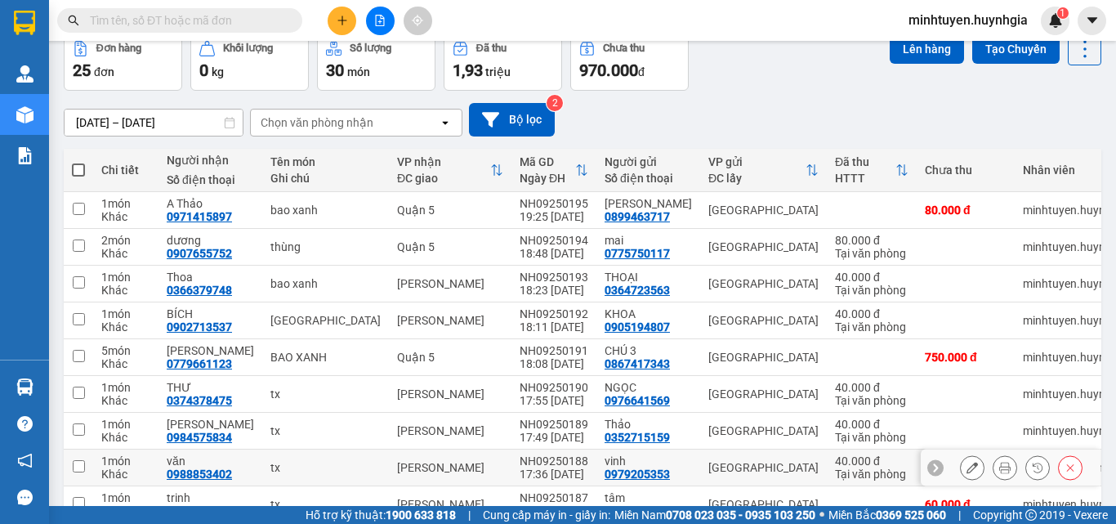
scroll to position [163, 0]
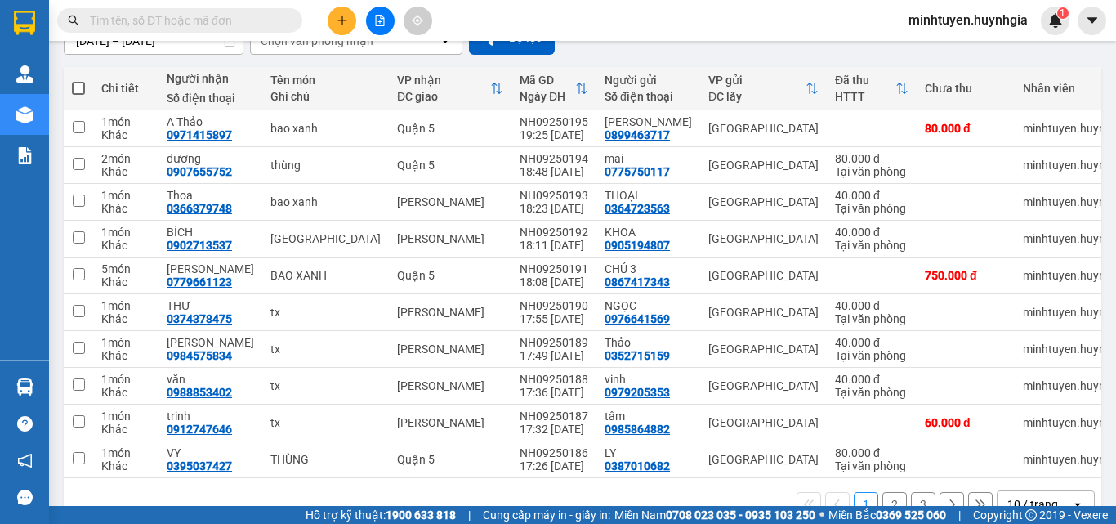
click at [891, 501] on button "2" at bounding box center [894, 504] width 25 height 25
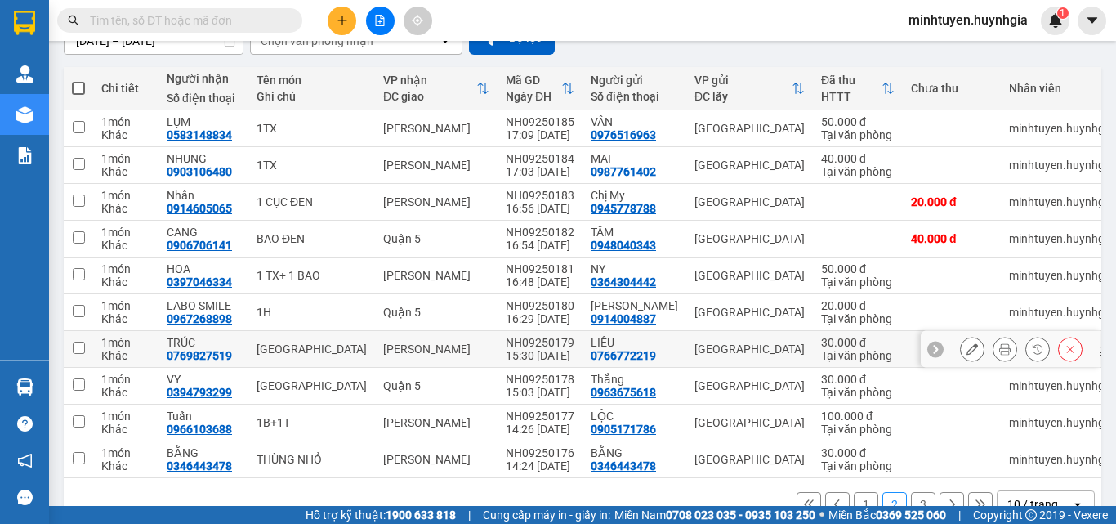
scroll to position [203, 0]
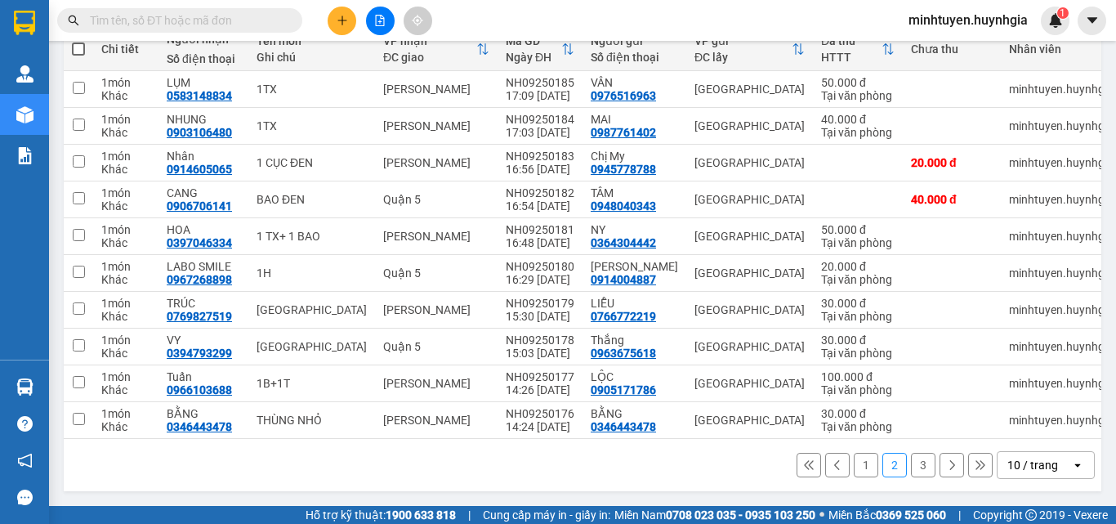
click at [911, 461] on button "3" at bounding box center [923, 464] width 25 height 25
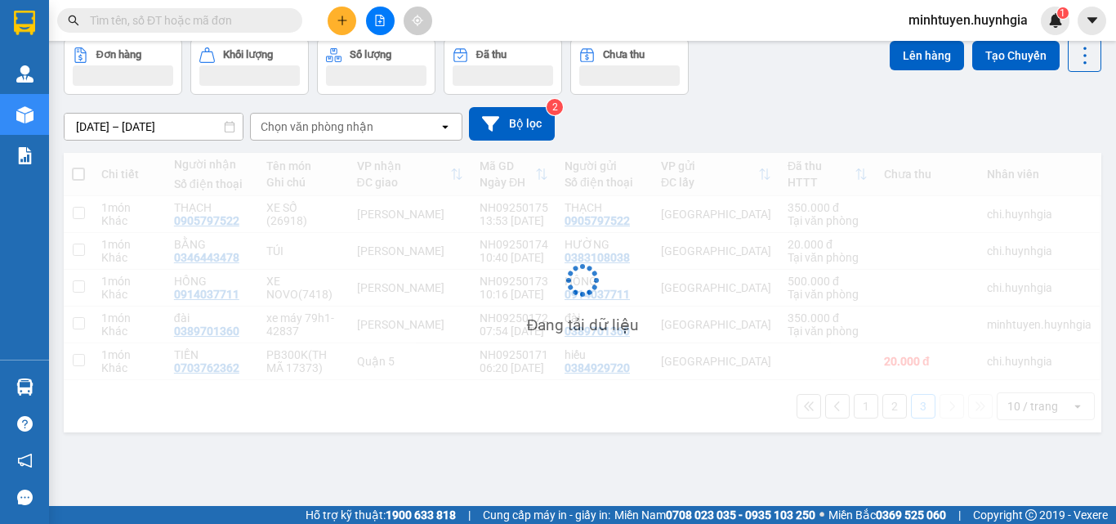
scroll to position [75, 0]
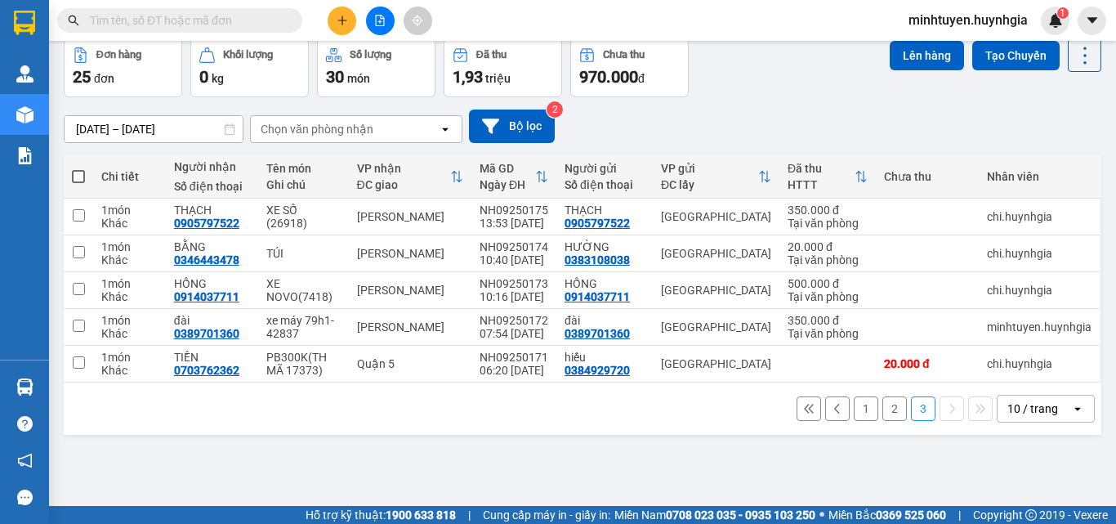
click at [856, 405] on button "1" at bounding box center [865, 408] width 25 height 25
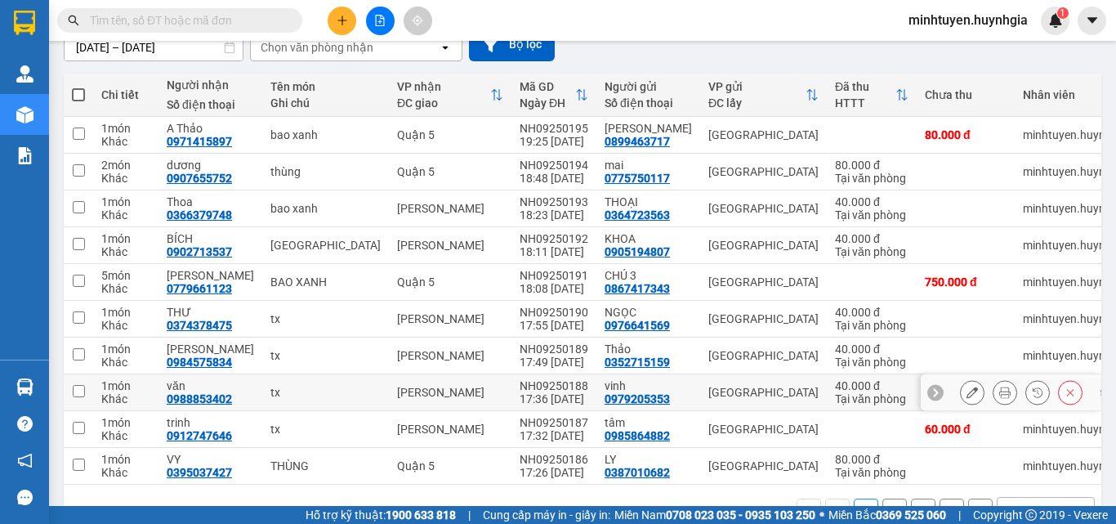
scroll to position [203, 0]
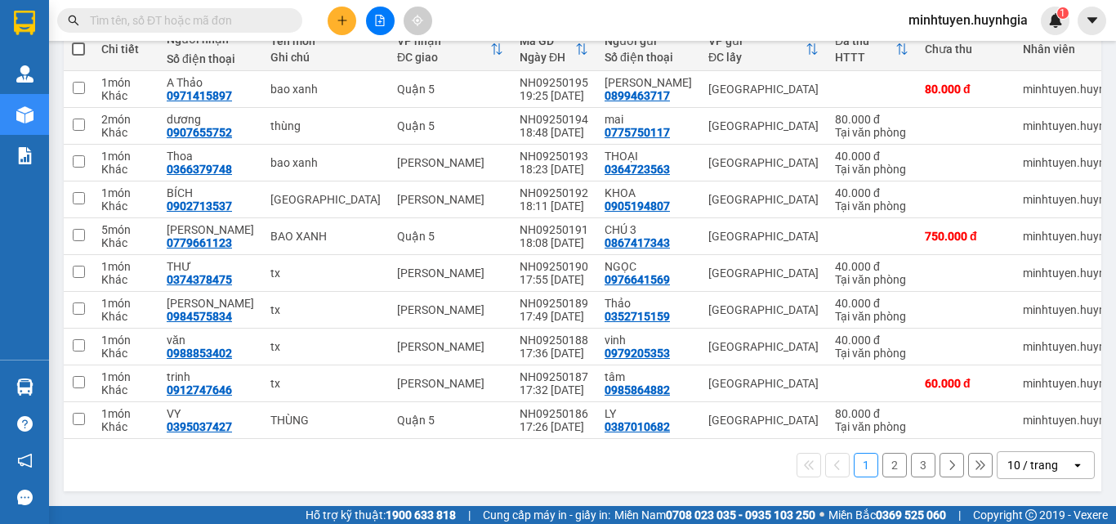
click at [882, 461] on button "2" at bounding box center [894, 464] width 25 height 25
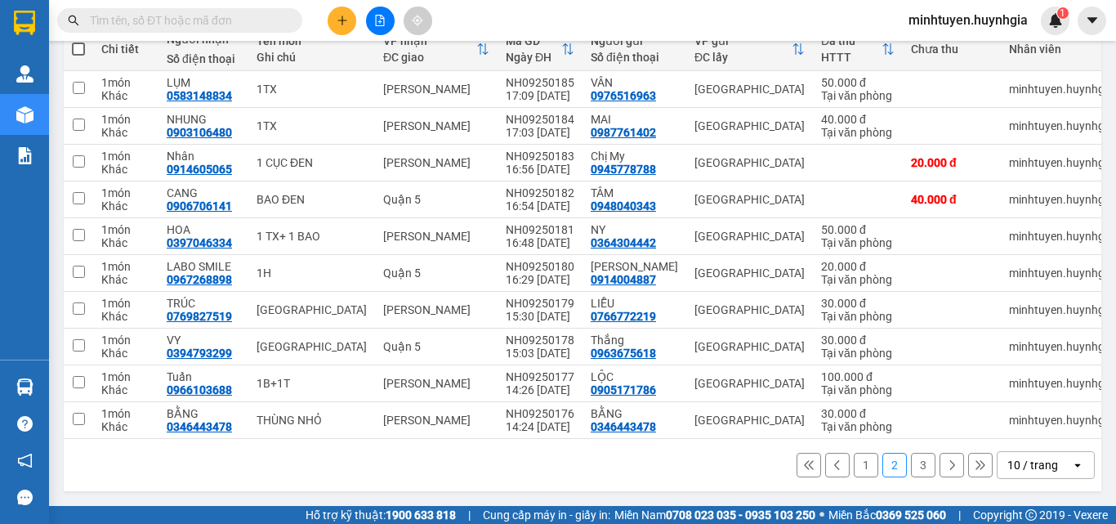
click at [831, 466] on icon at bounding box center [836, 464] width 11 height 11
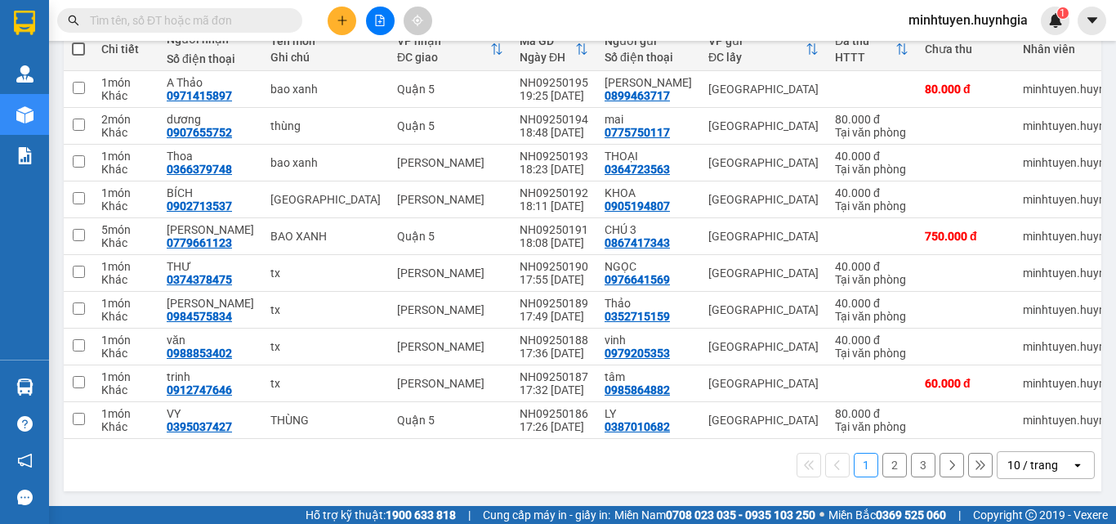
click at [336, 21] on icon "plus" at bounding box center [341, 20] width 11 height 11
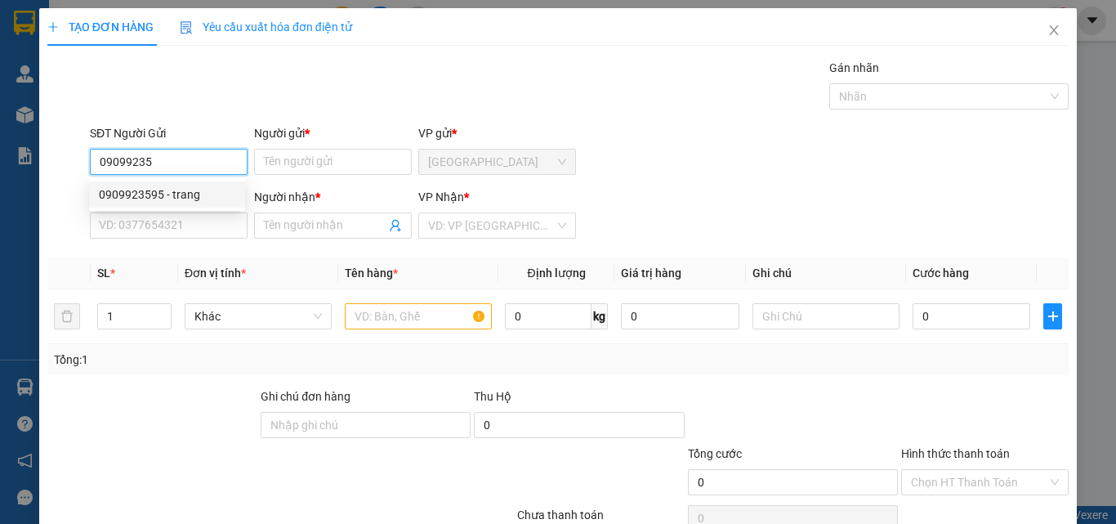
click at [213, 202] on div "0909923595 - trang" at bounding box center [167, 194] width 136 height 18
type input "0909923595"
type input "trang"
type input "0906324686"
type input "DANH"
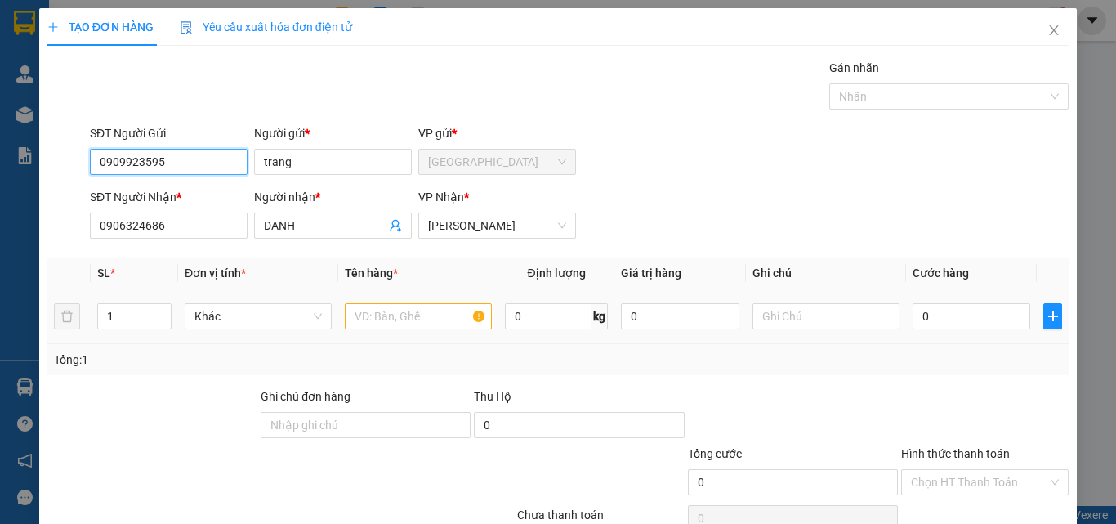
type input "0909923595"
click at [408, 320] on input "text" at bounding box center [418, 316] width 147 height 26
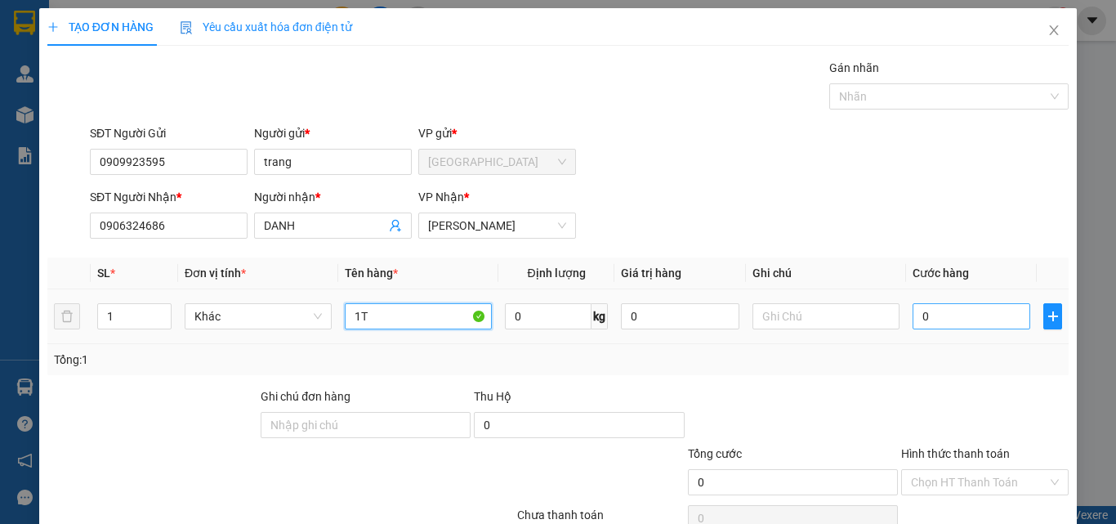
type input "1T"
click at [979, 326] on input "0" at bounding box center [971, 316] width 118 height 26
click at [979, 322] on input "0" at bounding box center [971, 316] width 118 height 26
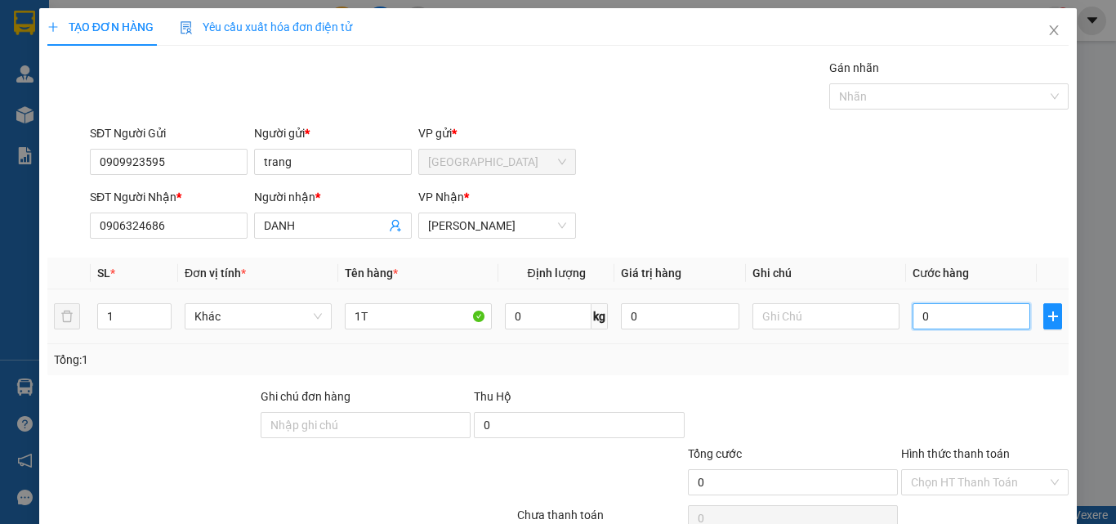
type input "5"
type input "50"
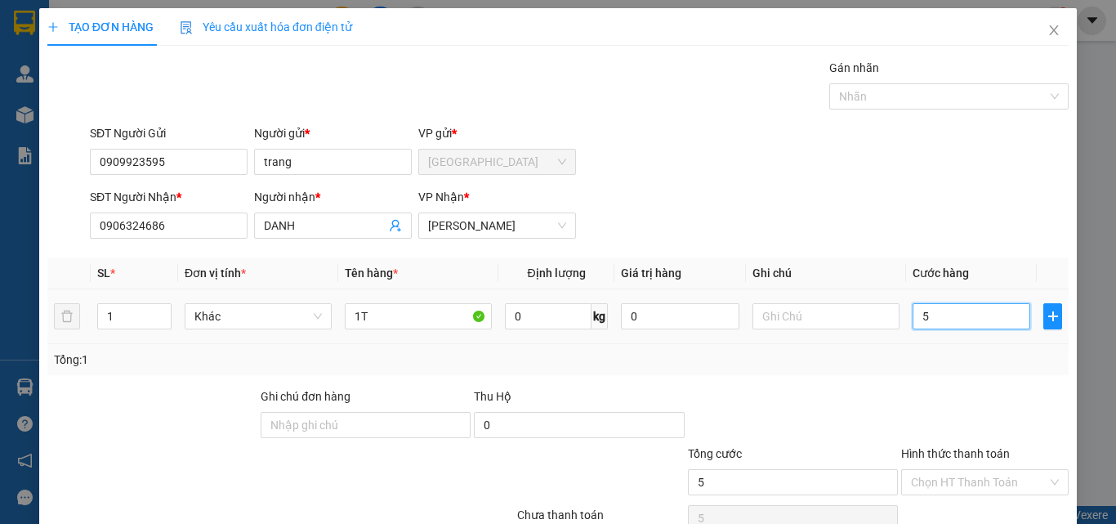
type input "50"
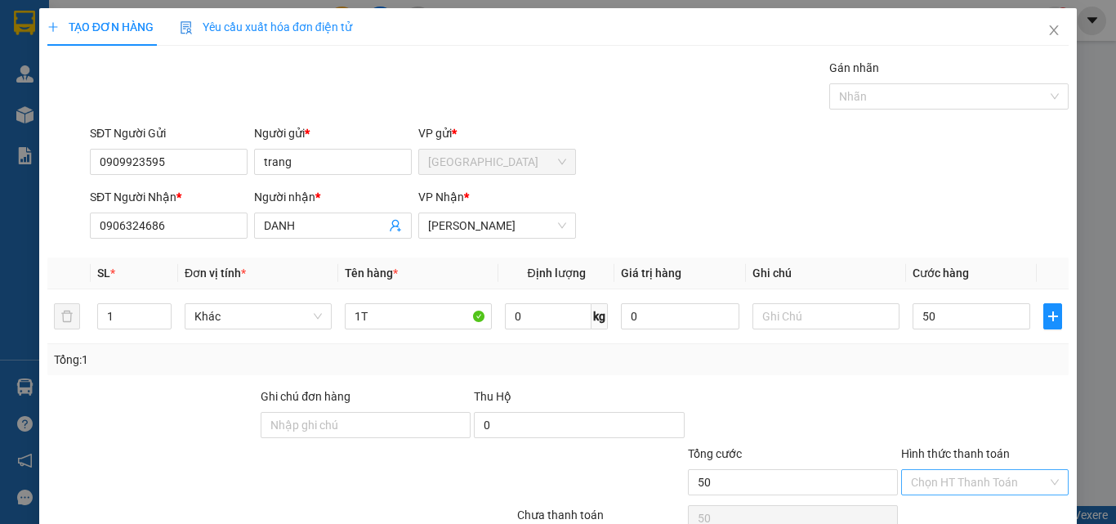
type input "50.000"
click at [944, 473] on input "Hình thức thanh toán" at bounding box center [979, 482] width 136 height 25
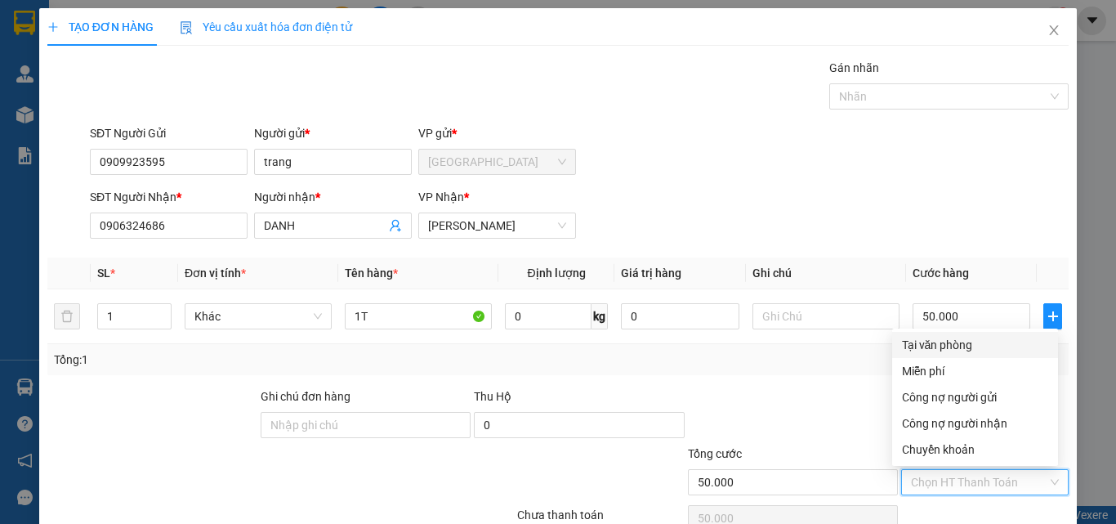
click at [942, 350] on div "Tại văn phòng" at bounding box center [975, 345] width 146 height 18
type input "0"
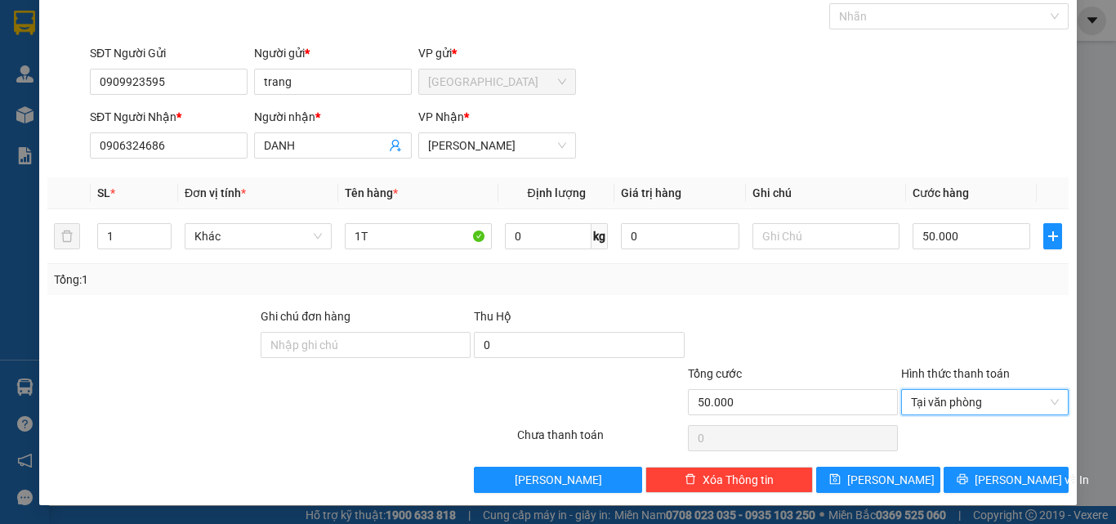
scroll to position [81, 0]
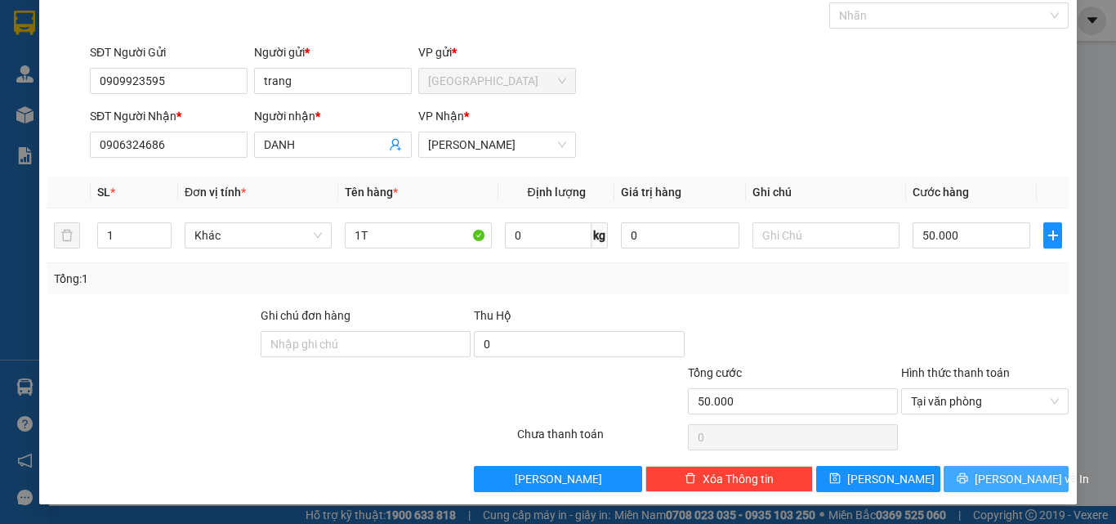
click at [1004, 483] on span "[PERSON_NAME] và In" at bounding box center [1031, 479] width 114 height 18
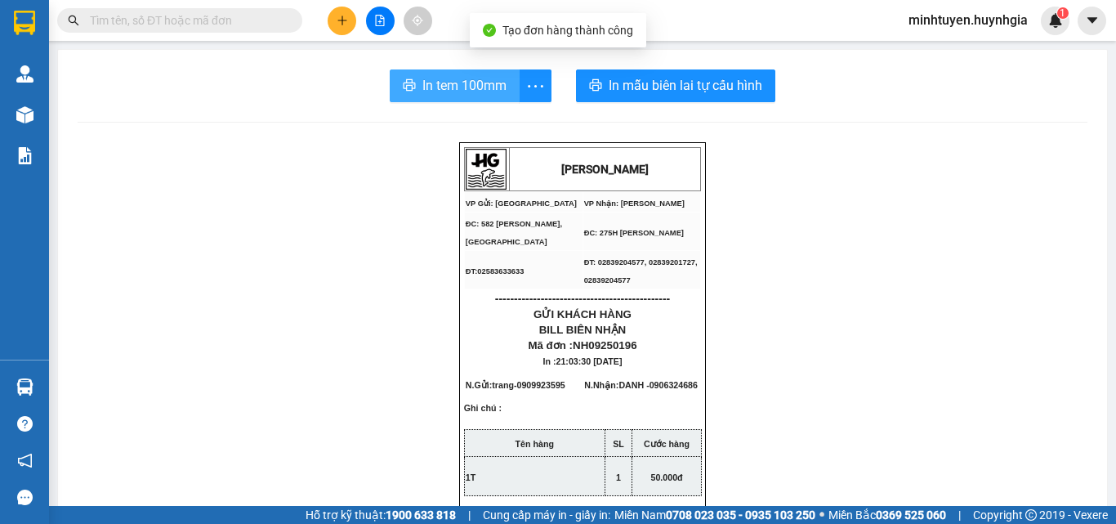
click at [437, 89] on span "In tem 100mm" at bounding box center [464, 85] width 84 height 20
click at [483, 93] on span "In tem 100mm" at bounding box center [464, 85] width 84 height 20
